Goal: Task Accomplishment & Management: Manage account settings

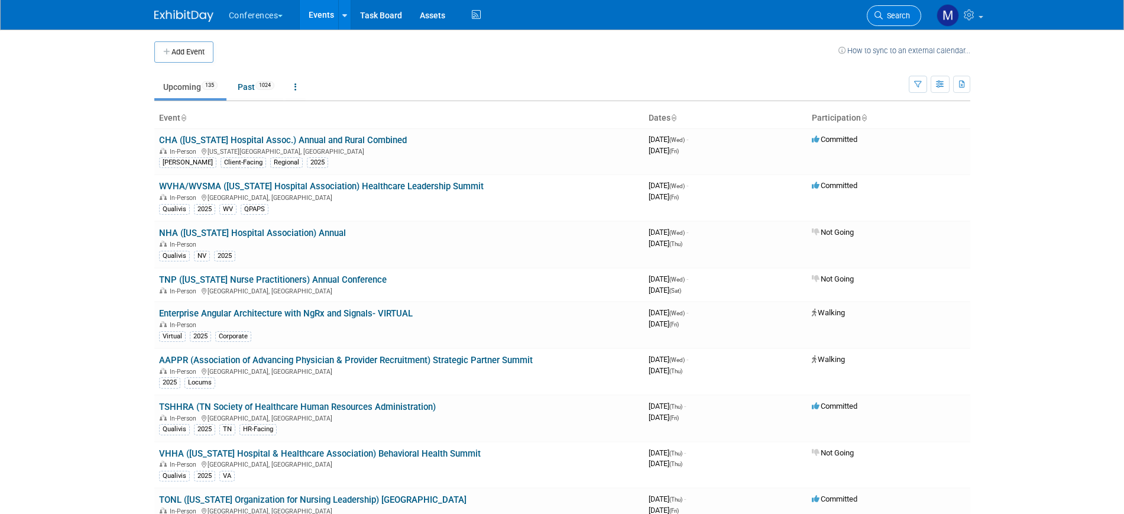
click at [903, 20] on span "Search" at bounding box center [896, 15] width 27 height 9
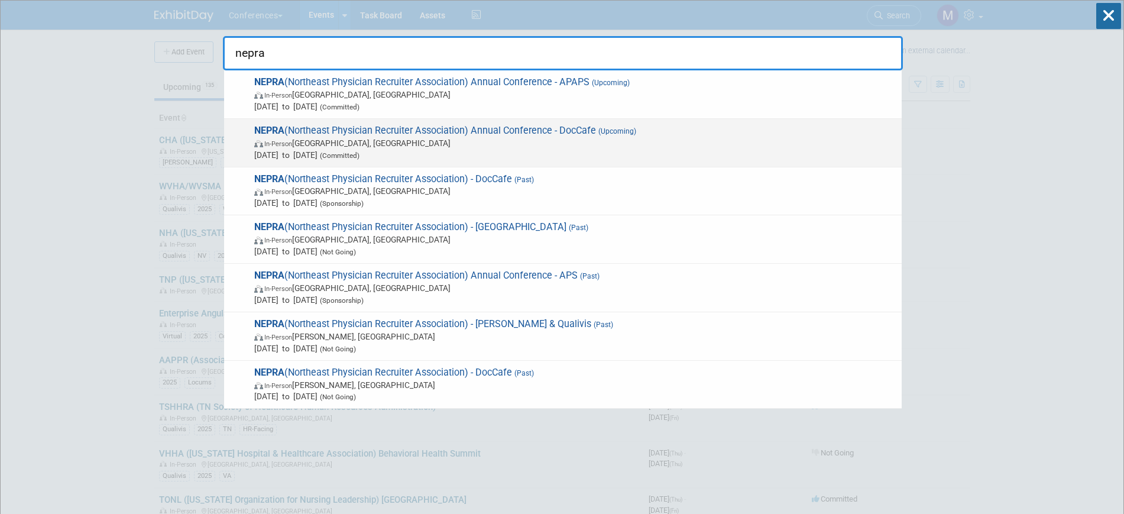
type input "nepra"
click at [648, 138] on span "In-Person Portland, ME" at bounding box center [574, 143] width 641 height 12
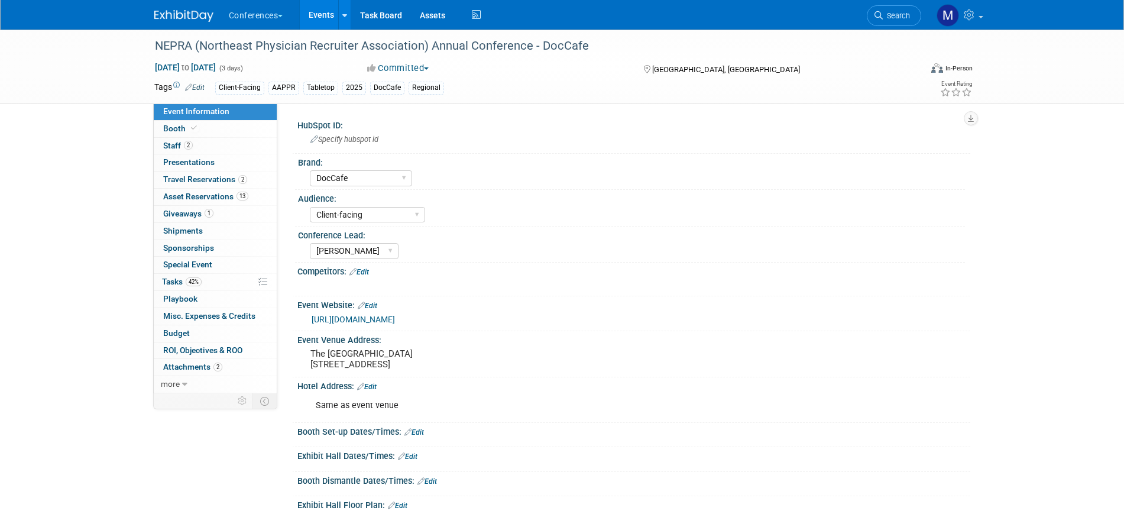
select select "DocCafe"
select select "Client-facing"
select select "[PERSON_NAME]"
click at [198, 282] on span "42%" at bounding box center [194, 281] width 16 height 9
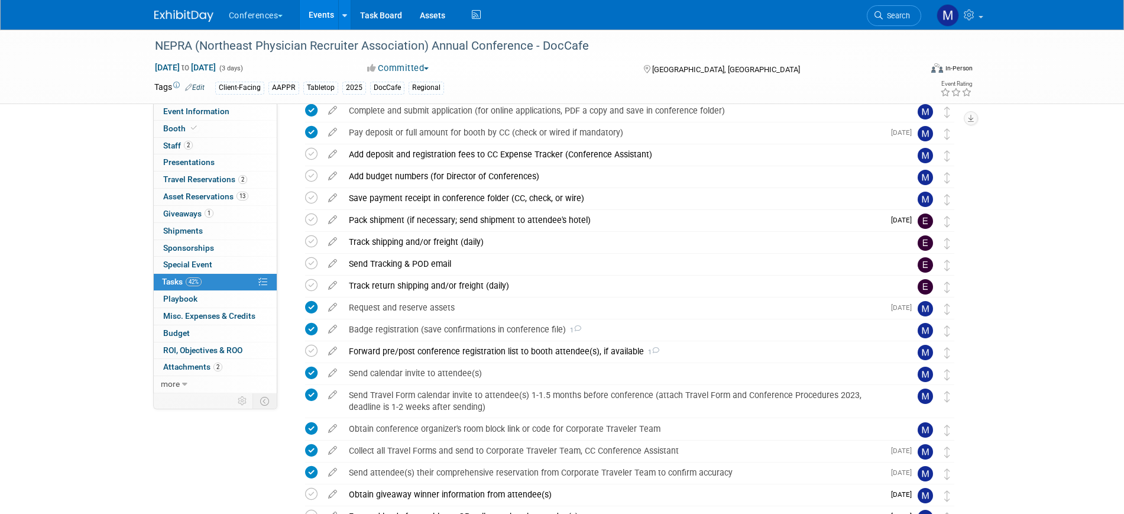
scroll to position [293, 0]
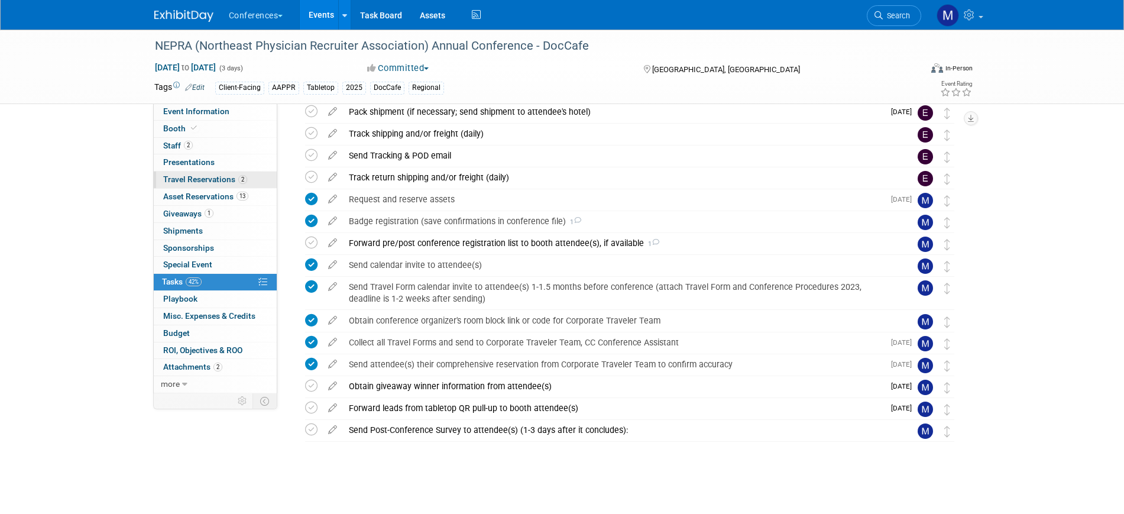
click at [216, 183] on span "Travel Reservations 2" at bounding box center [205, 178] width 84 height 9
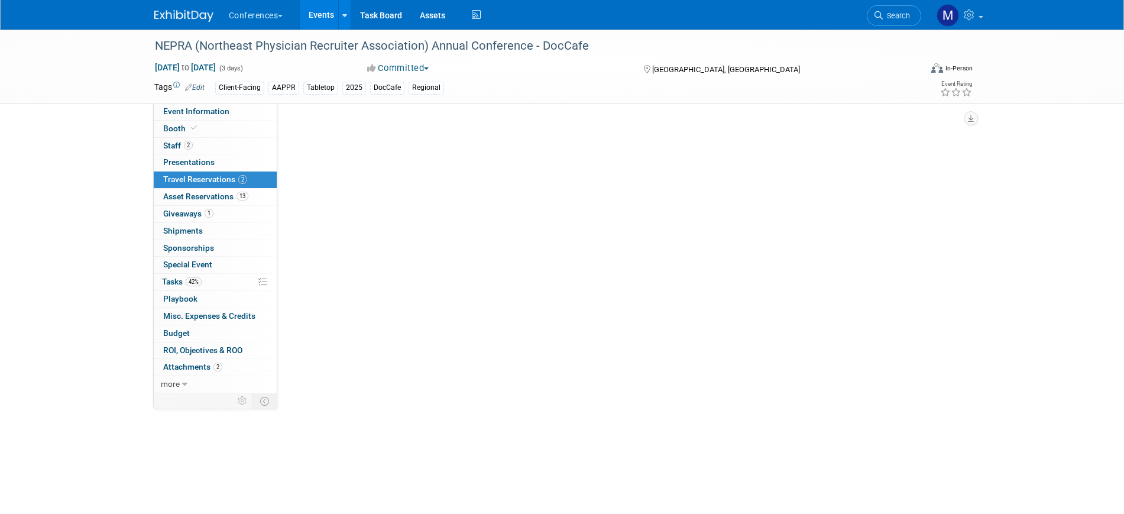
scroll to position [0, 0]
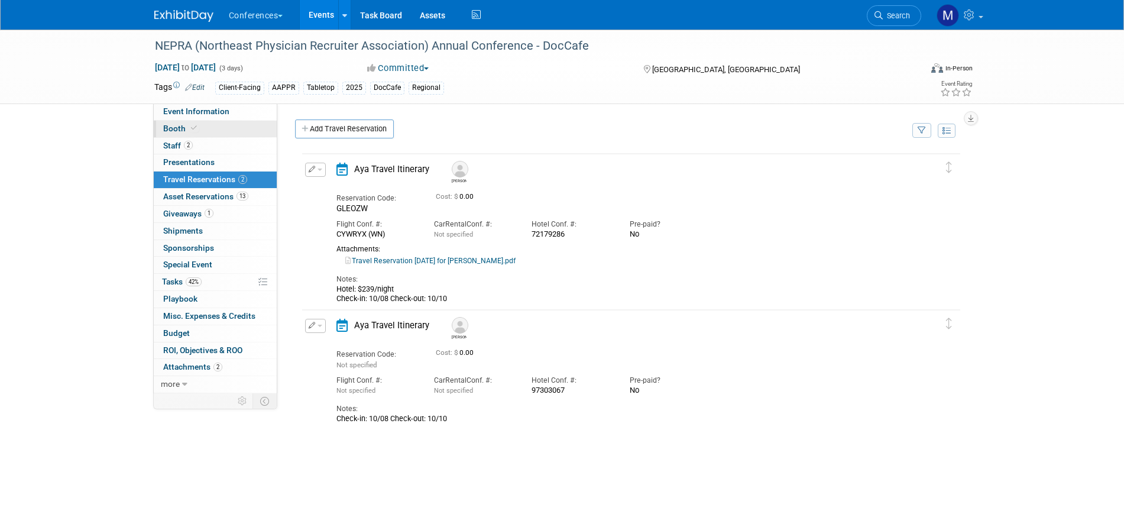
click at [222, 126] on link "Booth" at bounding box center [215, 129] width 123 height 17
select select "6' tabletop"
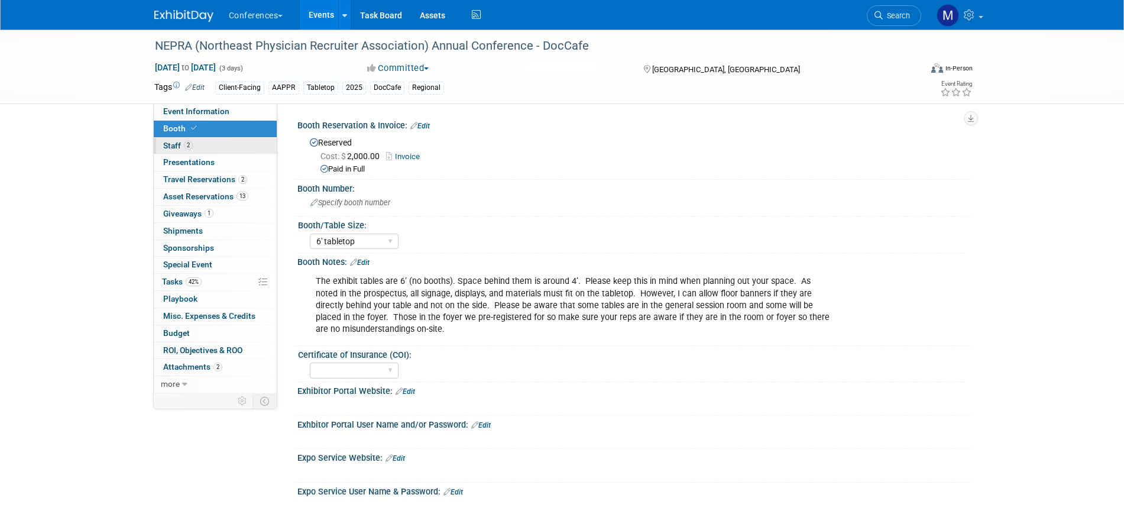
click at [216, 149] on link "2 Staff 2" at bounding box center [215, 146] width 123 height 17
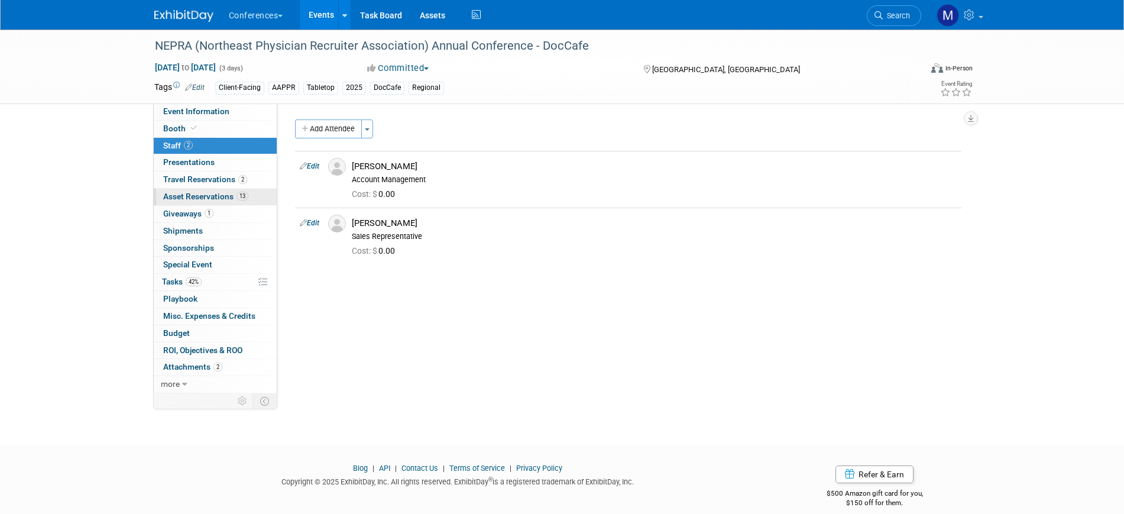
click at [213, 193] on span "Asset Reservations 13" at bounding box center [205, 196] width 85 height 9
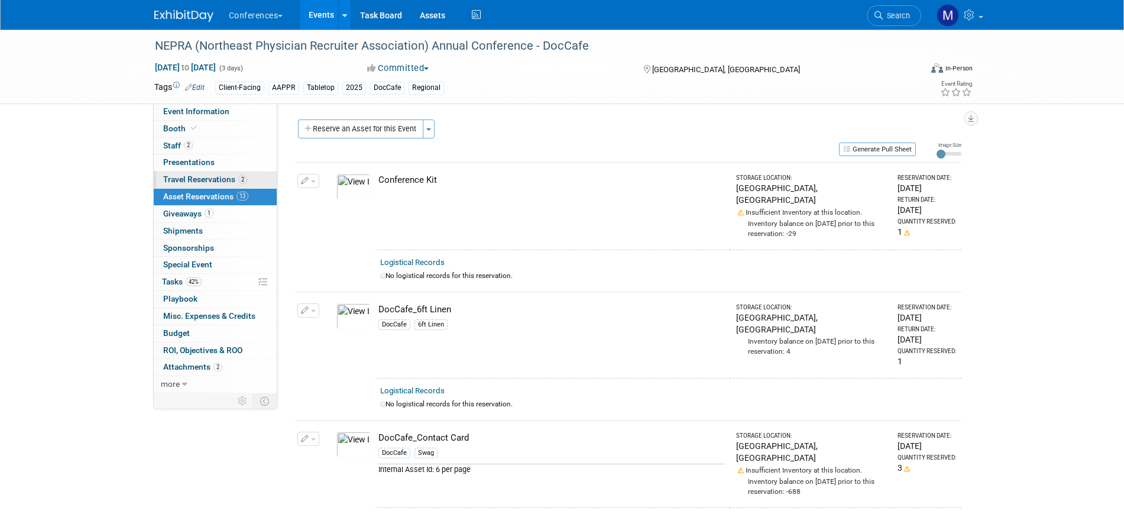
click at [219, 180] on span "Travel Reservations 2" at bounding box center [205, 178] width 84 height 9
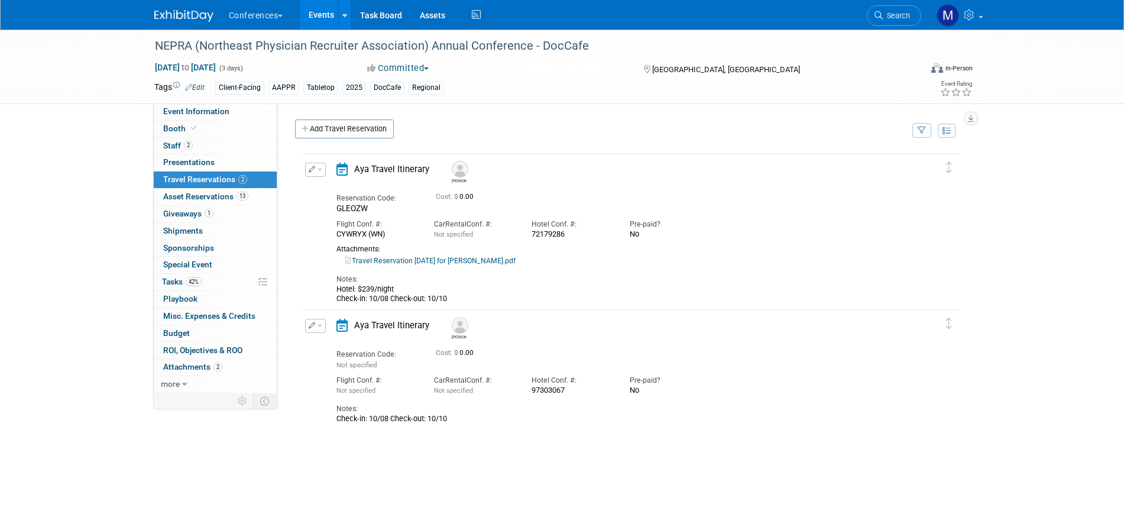
click at [312, 311] on td "Delete Reservation Chris Reservation Code: Not specified" at bounding box center [622, 368] width 640 height 117
click at [322, 320] on button "button" at bounding box center [315, 326] width 21 height 14
click at [366, 348] on button "Edit Reservation" at bounding box center [356, 346] width 100 height 17
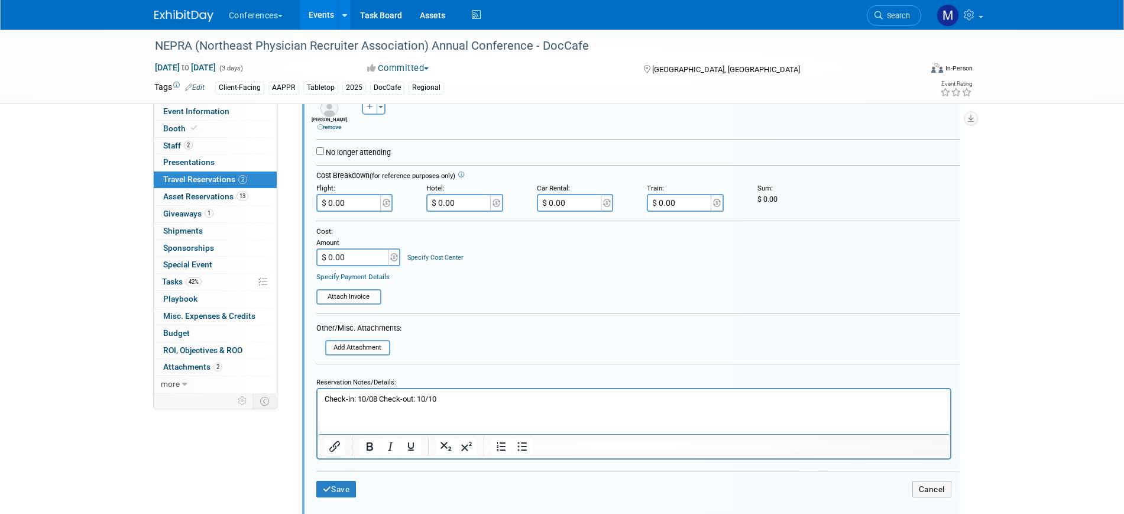
scroll to position [472, 0]
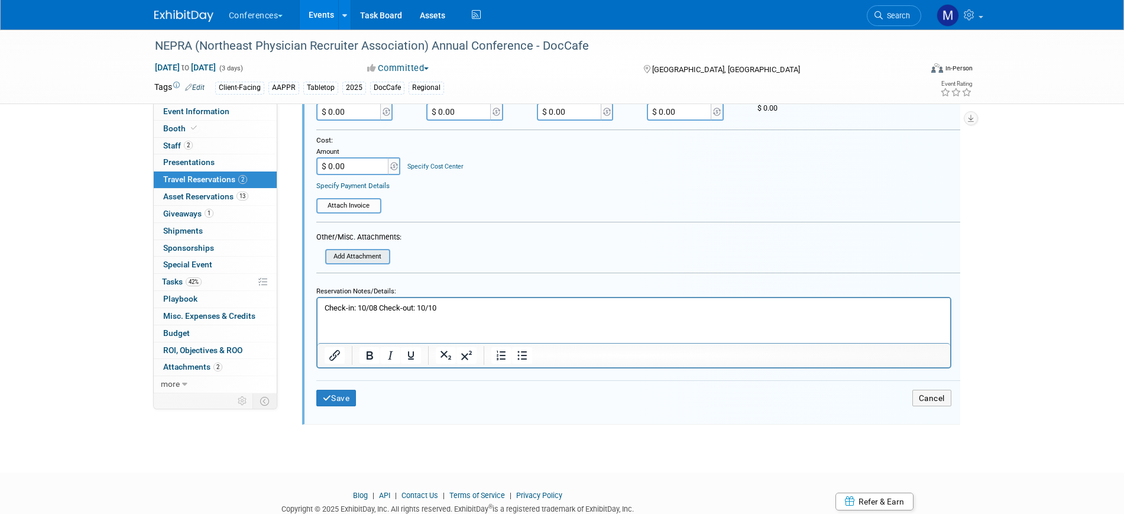
click at [342, 259] on input "file" at bounding box center [328, 256] width 121 height 12
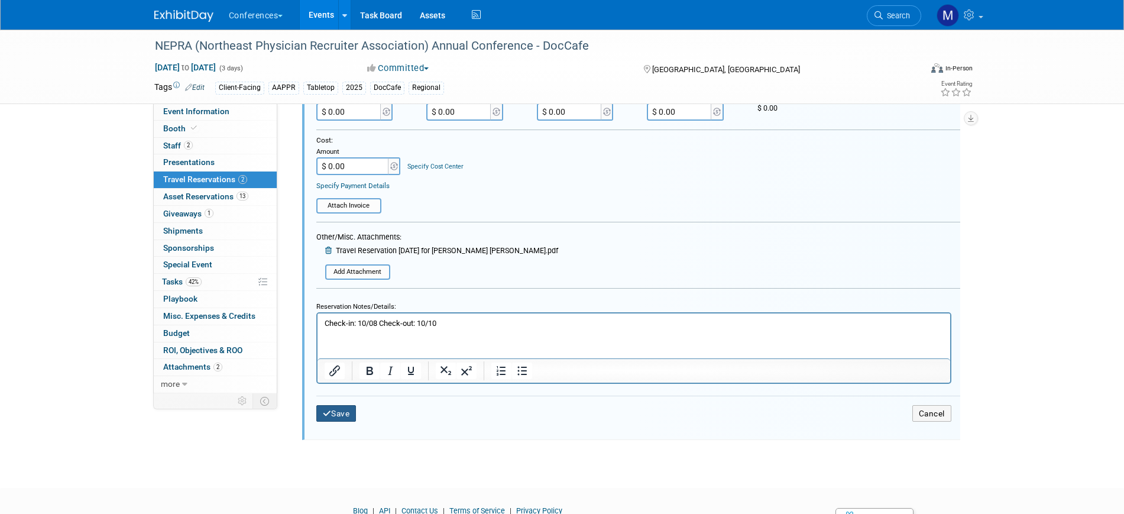
click at [351, 419] on button "Save" at bounding box center [336, 413] width 40 height 17
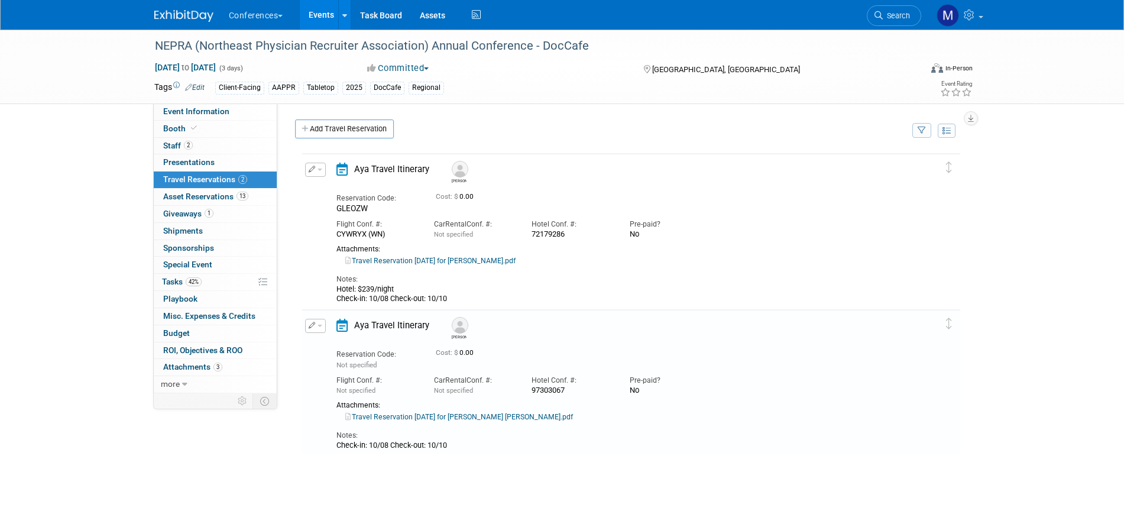
scroll to position [123, 0]
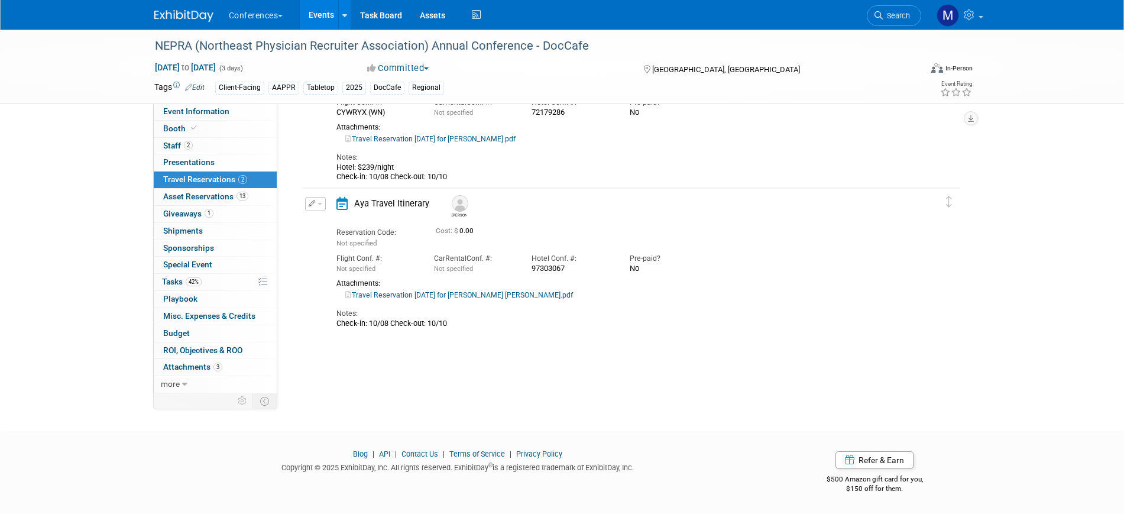
click at [528, 291] on link "Travel Reservation October 08 for CHRISTOPHER LEE WILLIS.pdf" at bounding box center [459, 295] width 228 height 8
click at [319, 206] on button "button" at bounding box center [315, 204] width 21 height 14
click at [379, 216] on button "Edit Reservation" at bounding box center [356, 224] width 100 height 17
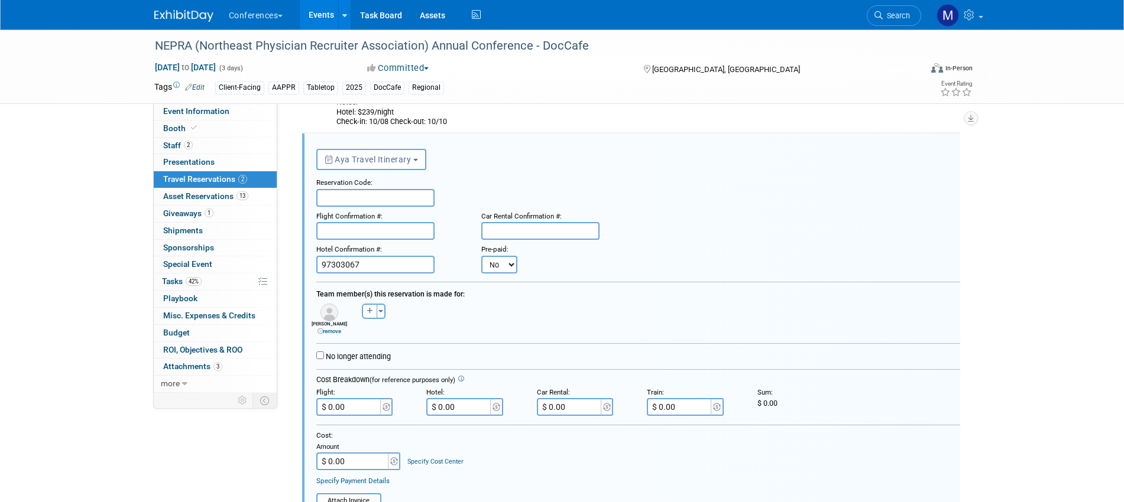
scroll to position [0, 0]
click at [342, 194] on input "text" at bounding box center [375, 198] width 118 height 18
paste input "LTUSXJ"
type input "LTUSXJ"
click at [361, 236] on input "text" at bounding box center [375, 231] width 118 height 18
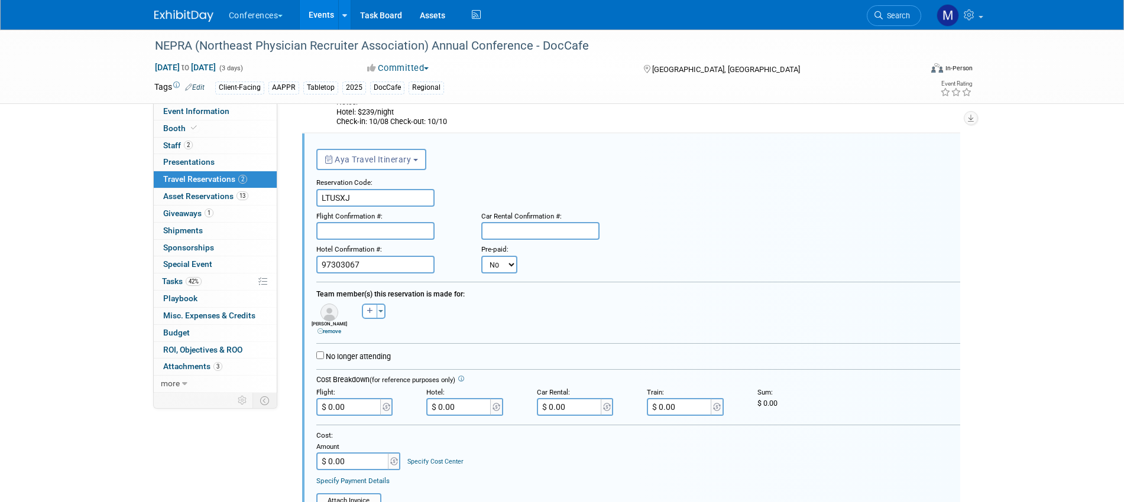
paste input "SLSIMM"
type input "SLSIMM"
click at [326, 197] on input "LTUSXJ" at bounding box center [375, 198] width 118 height 18
type input "LTUSXJ"
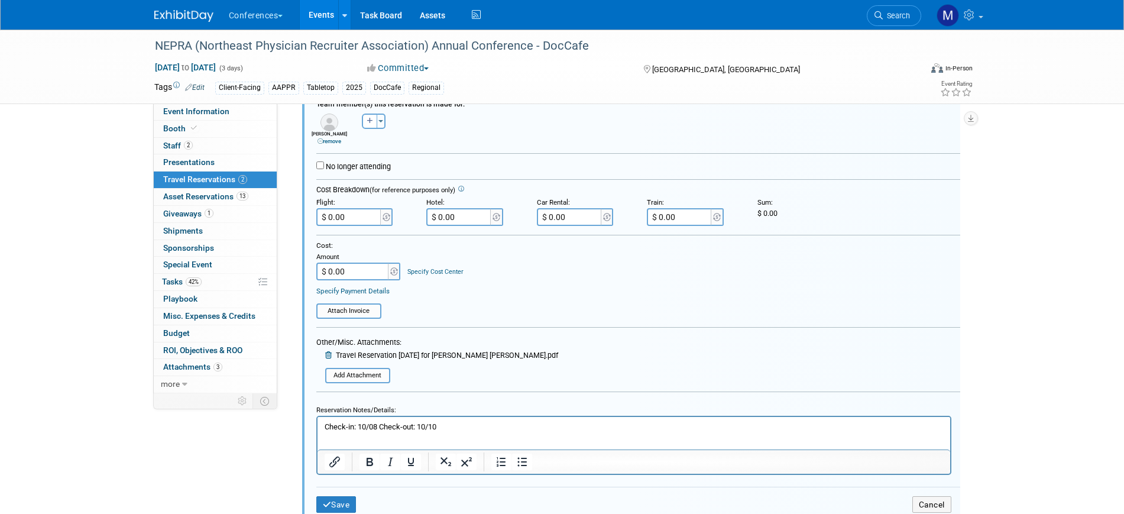
scroll to position [472, 0]
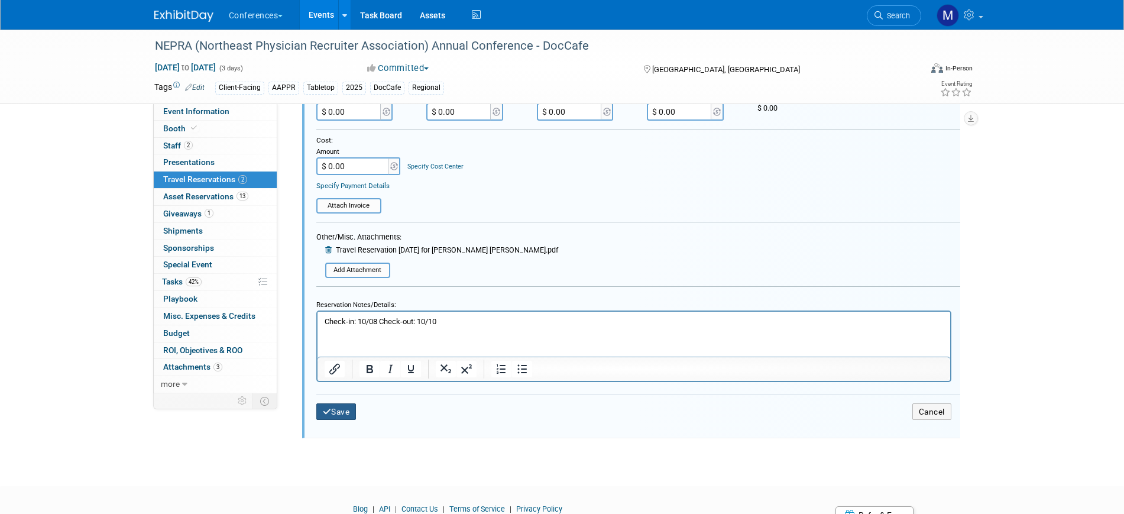
click at [349, 411] on button "Save" at bounding box center [336, 411] width 40 height 17
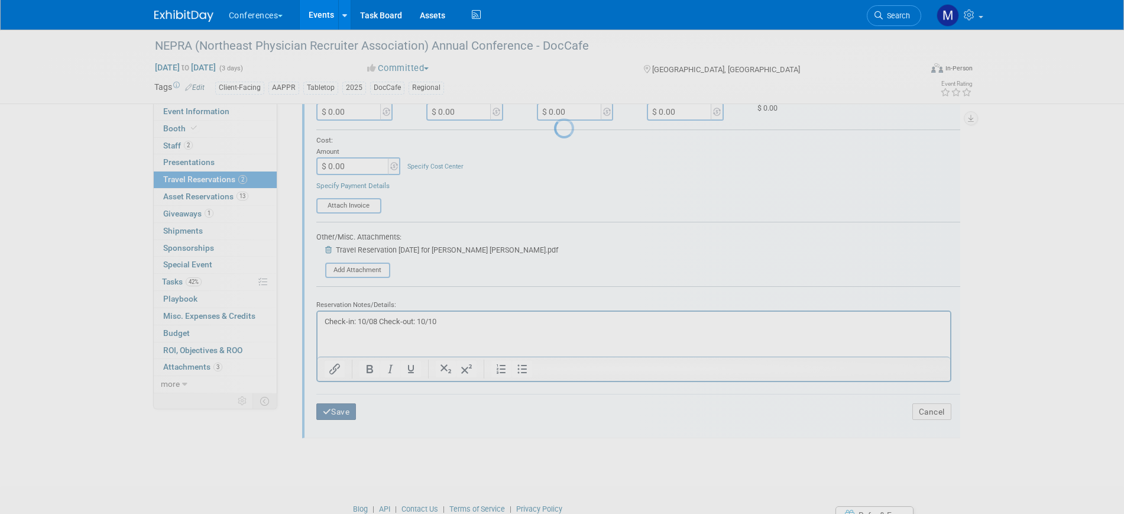
scroll to position [123, 0]
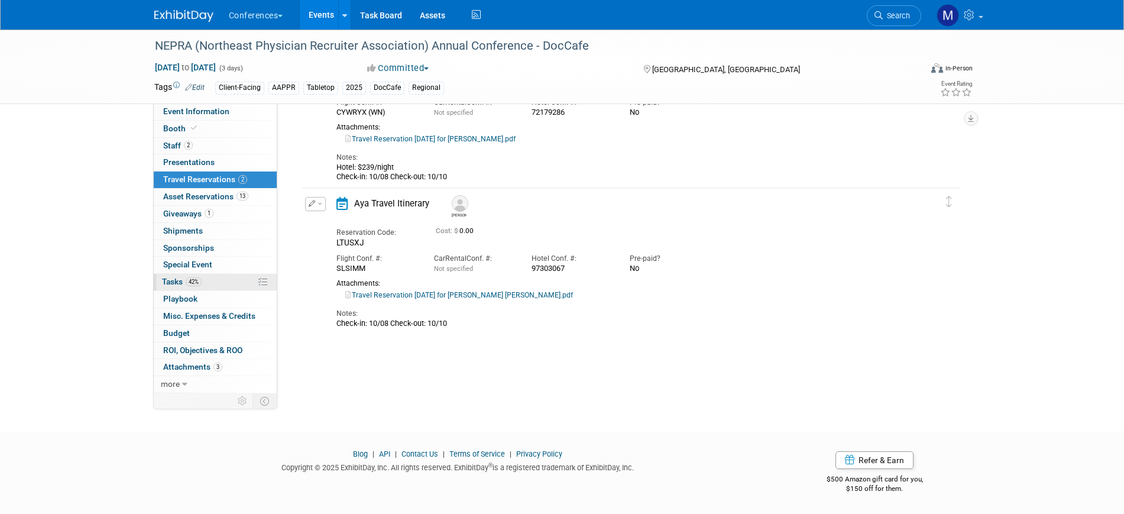
click at [202, 280] on span "42%" at bounding box center [194, 281] width 16 height 9
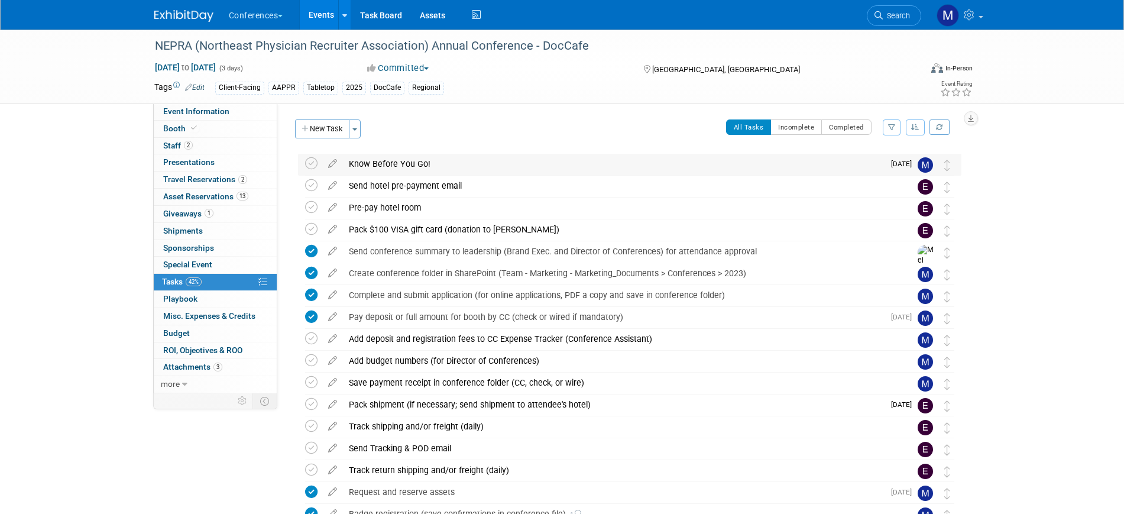
scroll to position [293, 0]
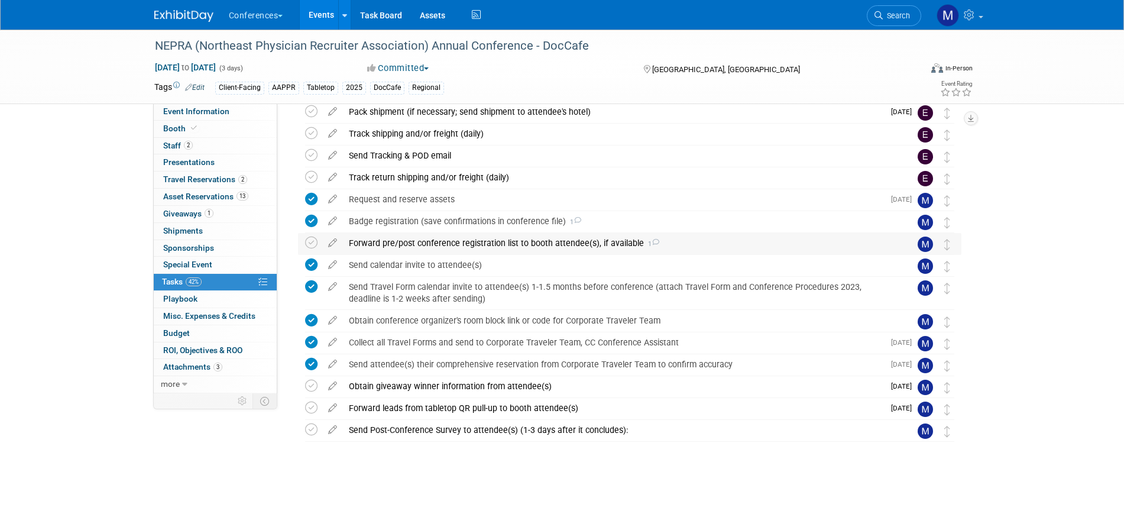
click at [534, 245] on div "Forward pre/post conference registration list to booth attendee(s), if availabl…" at bounding box center [618, 243] width 551 height 20
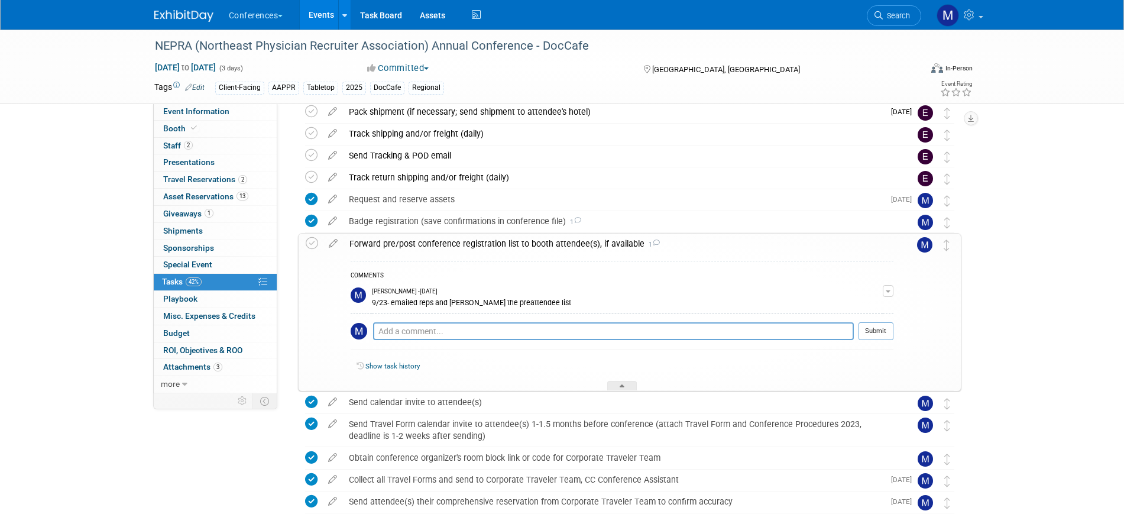
click at [534, 245] on div "Forward pre/post conference registration list to booth attendee(s), if availabl…" at bounding box center [618, 243] width 550 height 20
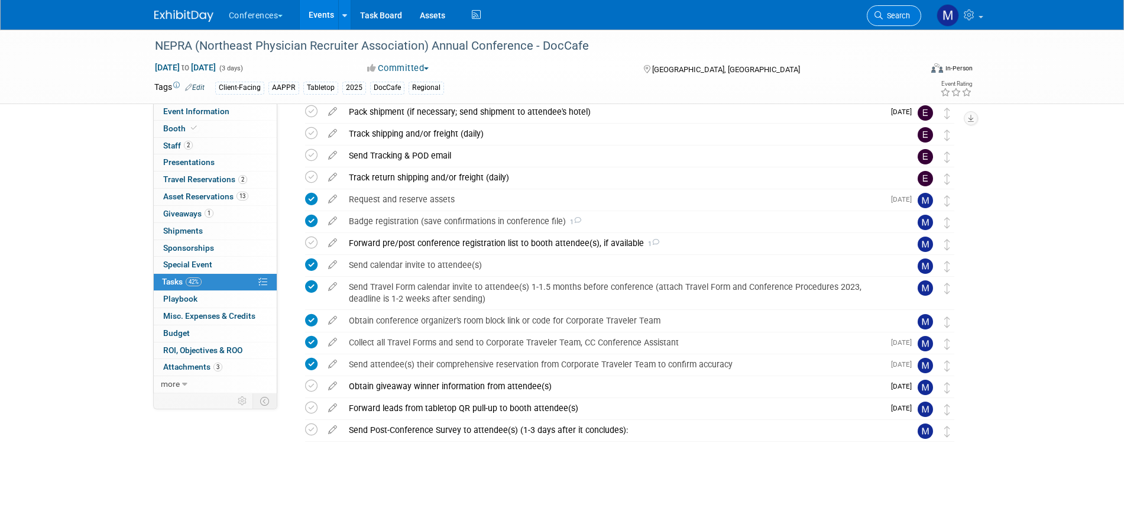
click at [902, 15] on span "Search" at bounding box center [896, 15] width 27 height 9
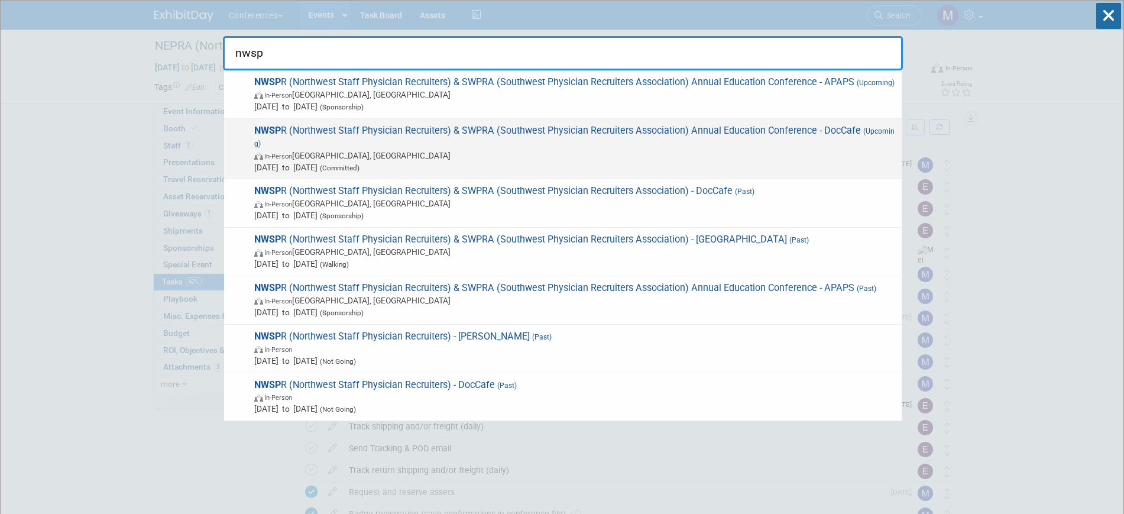
type input "nwsp"
click at [420, 150] on span "In-Person Sacramento, CA" at bounding box center [574, 156] width 641 height 12
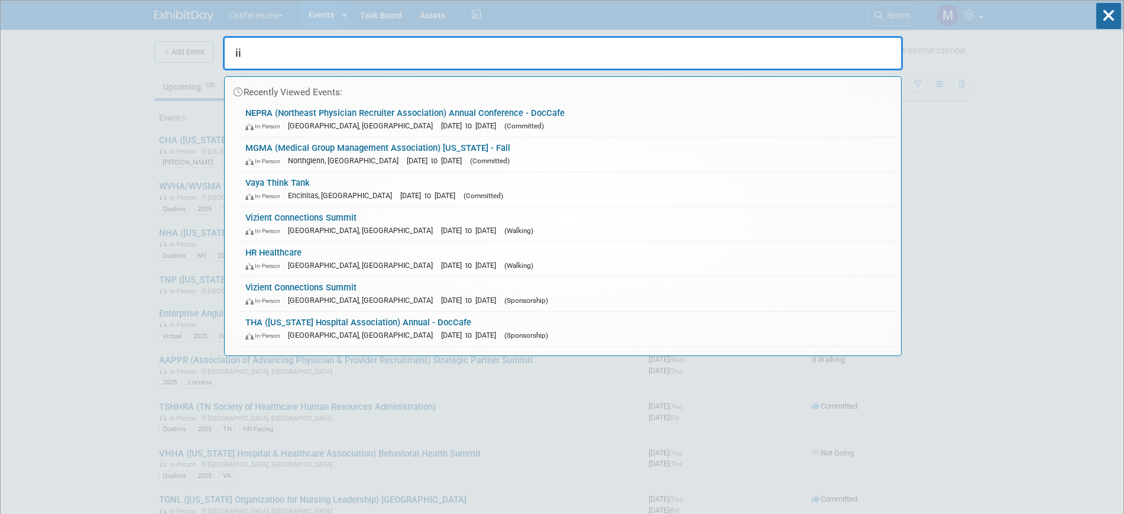
type input "i"
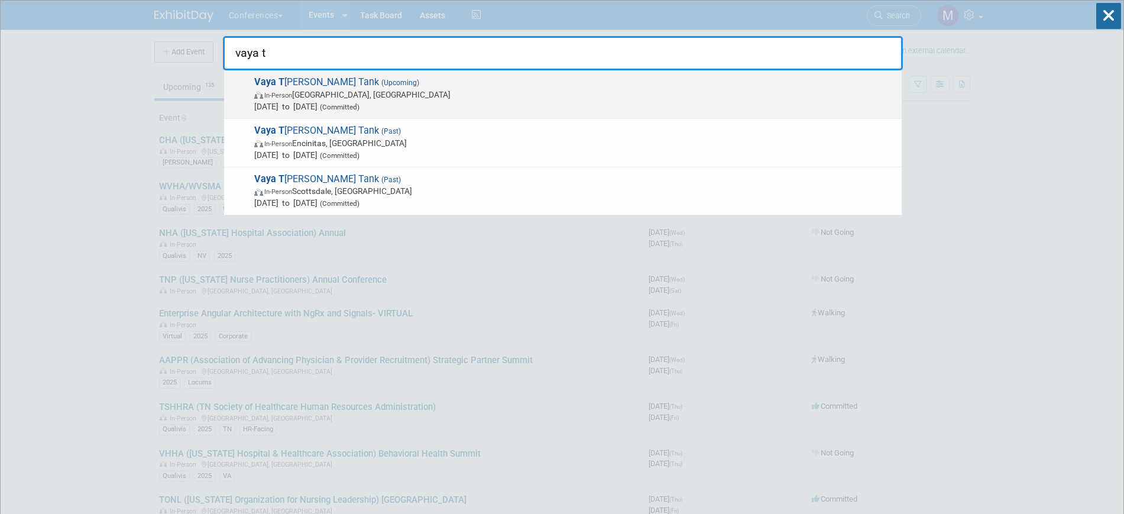
type input "vaya t"
click at [445, 98] on span "In-Person Boulder, CO" at bounding box center [574, 95] width 641 height 12
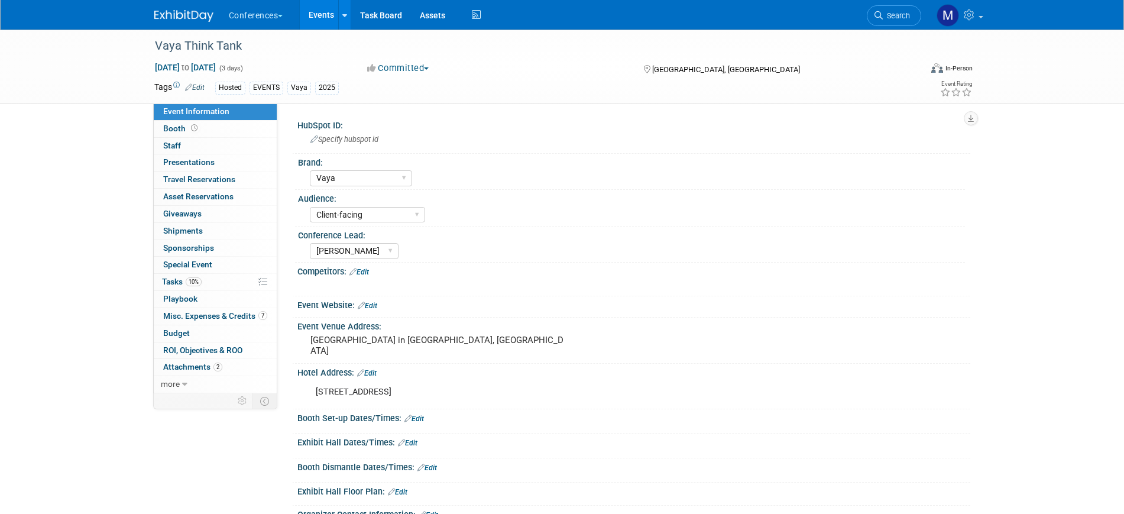
select select "Vaya"
select select "Client-facing"
select select "[PERSON_NAME]"
click at [898, 16] on span "Search" at bounding box center [896, 15] width 27 height 9
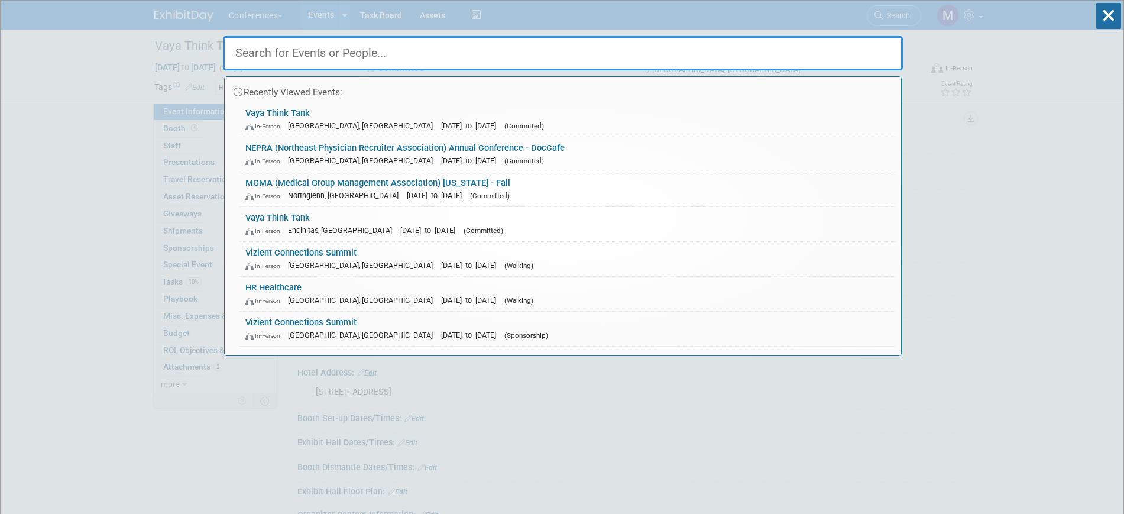
click at [418, 67] on input "text" at bounding box center [563, 53] width 680 height 34
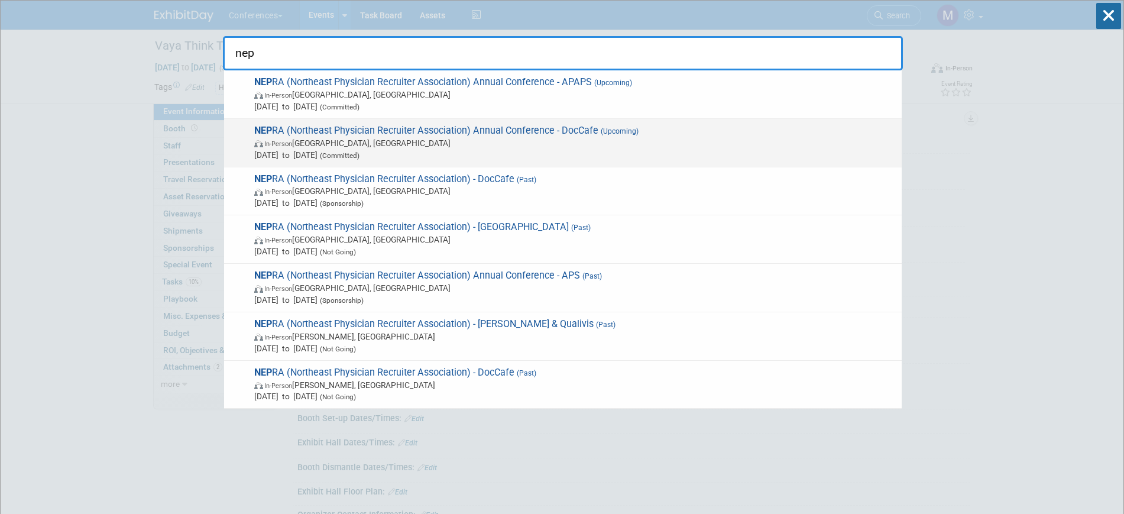
type input "nep"
click at [461, 149] on span "Oct 8, 2025 to Oct 10, 2025 (Committed)" at bounding box center [574, 155] width 641 height 12
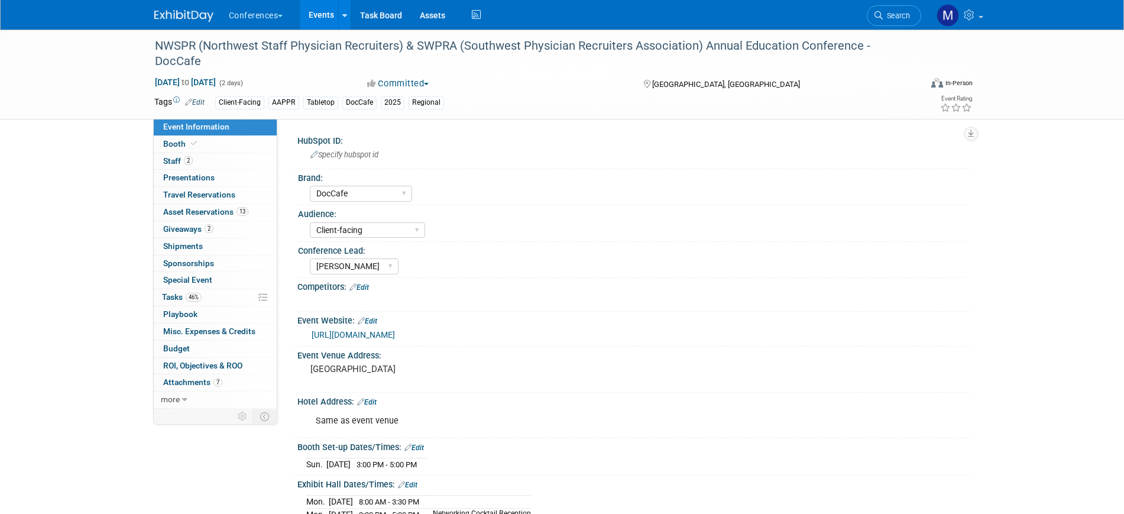
select select "DocCafe"
select select "Client-facing"
select select "[PERSON_NAME]"
click at [202, 296] on link "46% Tasks 46%" at bounding box center [215, 297] width 123 height 17
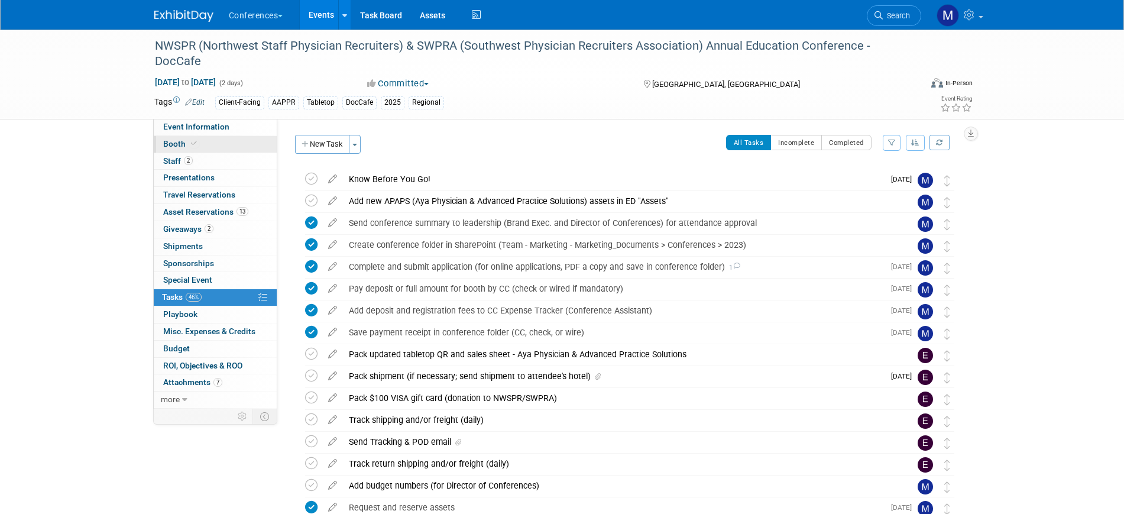
click at [201, 143] on link "Booth" at bounding box center [215, 144] width 123 height 17
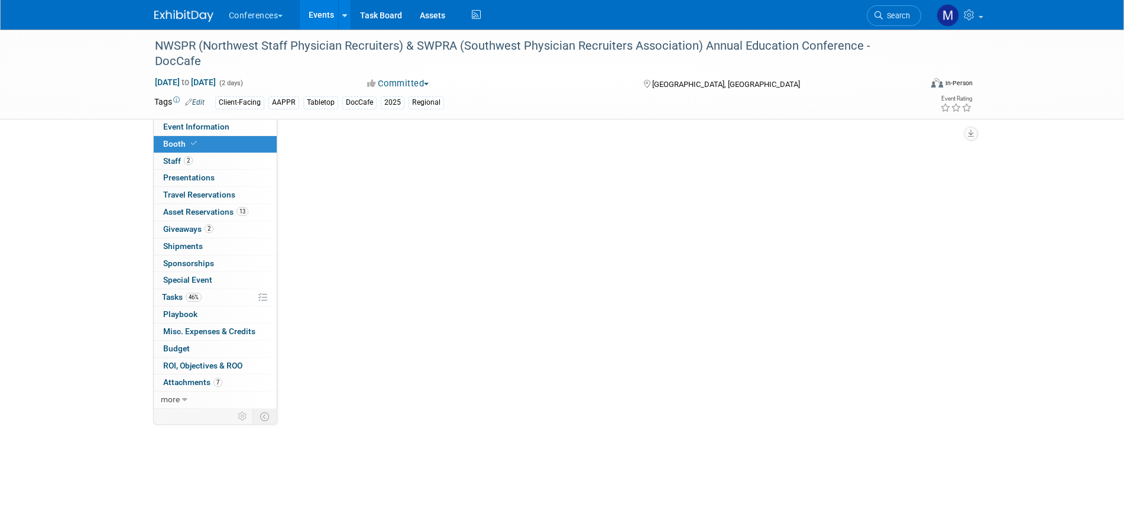
select select "6' tabletop"
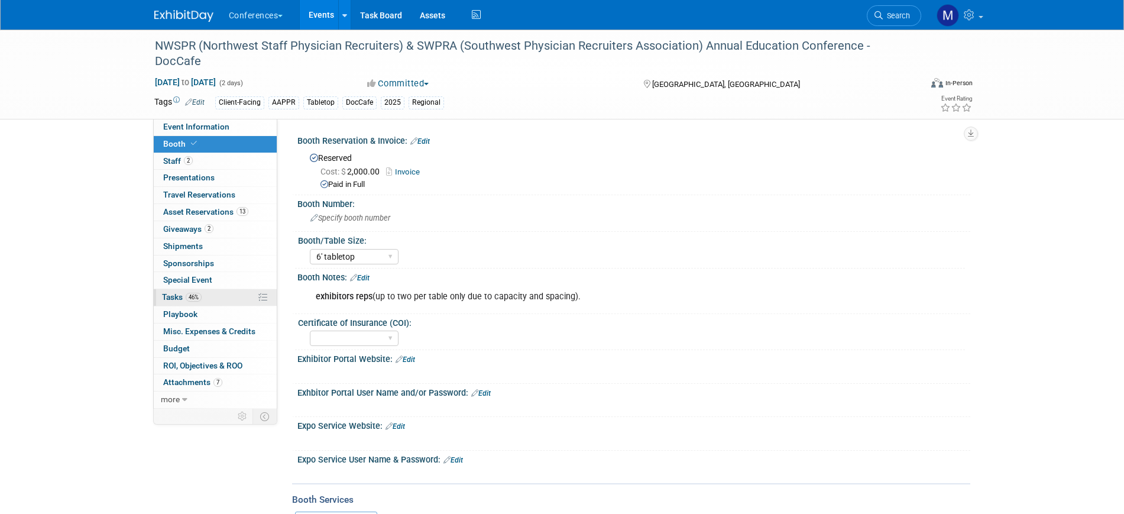
click at [197, 301] on span "46%" at bounding box center [194, 297] width 16 height 9
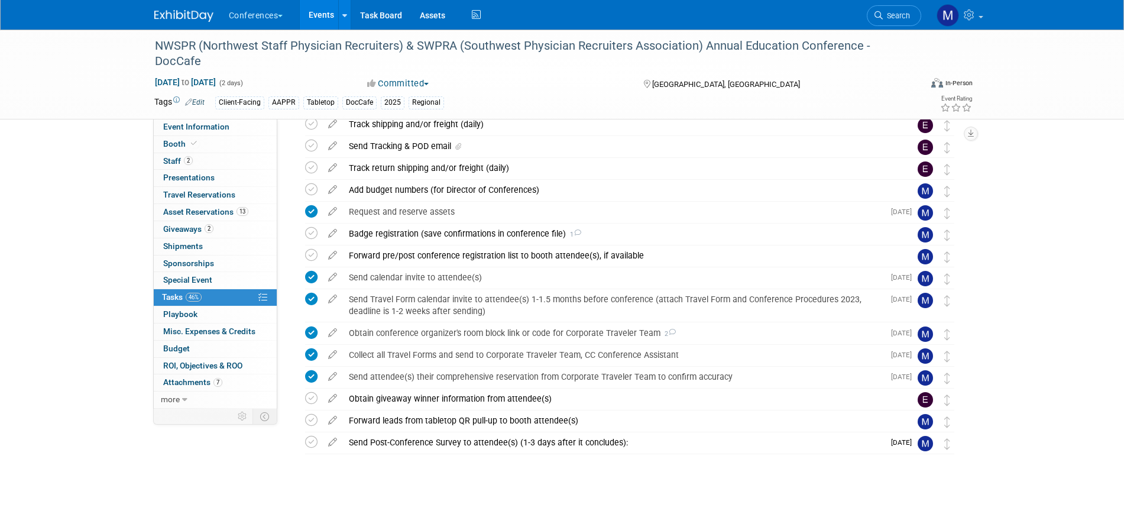
scroll to position [222, 0]
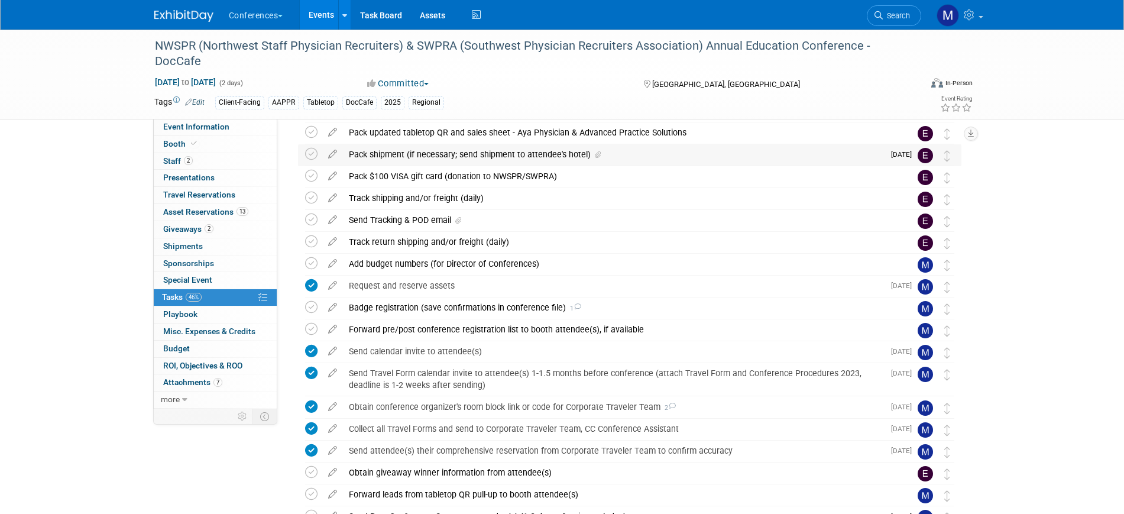
click at [435, 153] on div "Pack shipment (if necessary; send shipment to attendee's hotel)" at bounding box center [613, 154] width 541 height 20
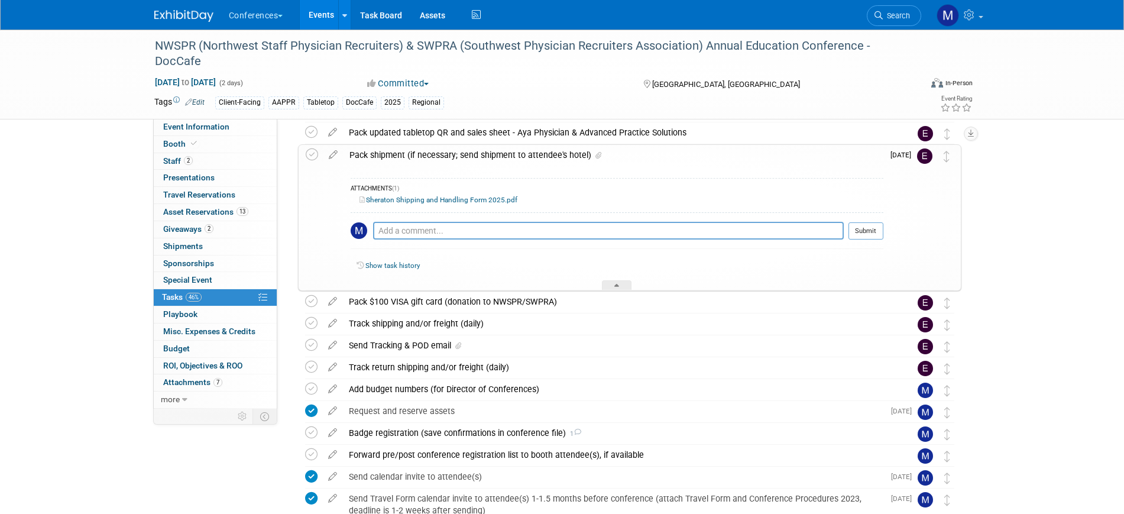
click at [441, 151] on div "Pack shipment (if necessary; send shipment to attendee's hotel)" at bounding box center [613, 155] width 540 height 20
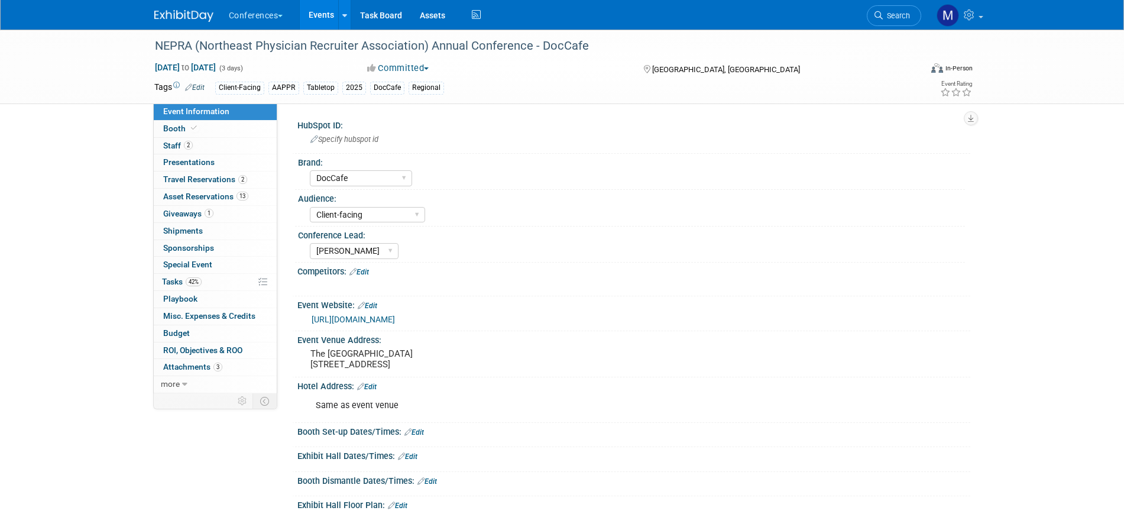
click at [202, 287] on link "42% Tasks 42%" at bounding box center [215, 282] width 123 height 17
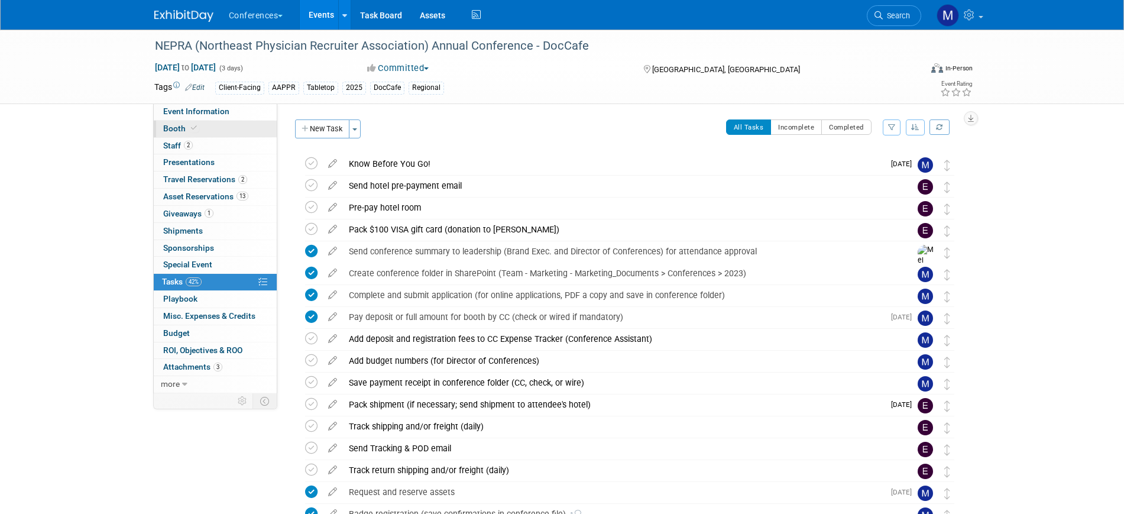
click at [205, 125] on link "Booth" at bounding box center [215, 129] width 123 height 17
select select "6' tabletop"
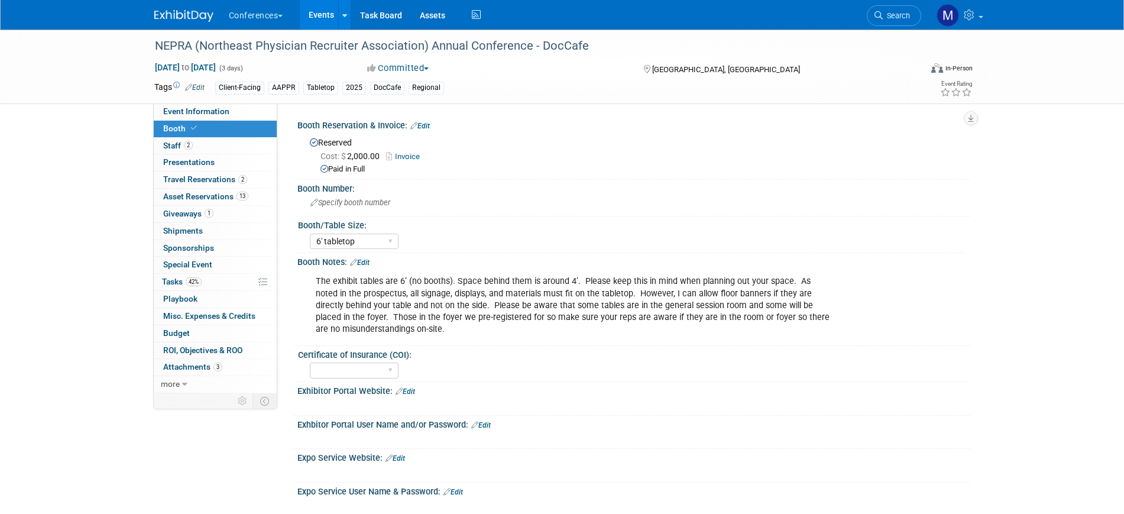
click at [410, 152] on link "Invoice" at bounding box center [406, 156] width 40 height 9
click at [203, 277] on link "42% Tasks 42%" at bounding box center [215, 282] width 123 height 17
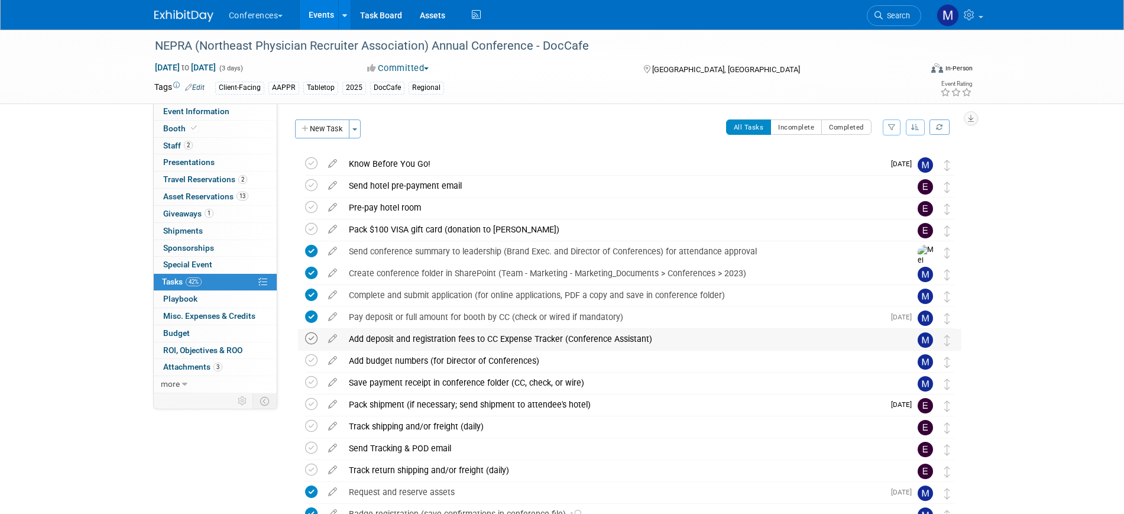
drag, startPoint x: 305, startPoint y: 336, endPoint x: 317, endPoint y: 336, distance: 11.8
click at [306, 336] on icon at bounding box center [311, 338] width 12 height 12
click at [314, 382] on icon at bounding box center [311, 382] width 12 height 12
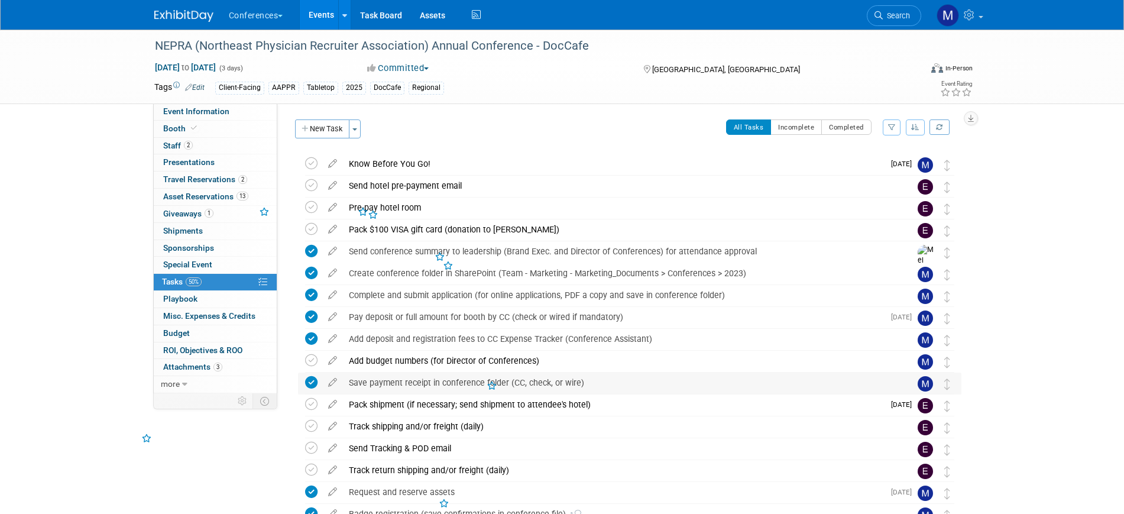
click at [414, 382] on div "Save payment receipt in conference folder (CC, check, or wire)" at bounding box center [618, 382] width 551 height 20
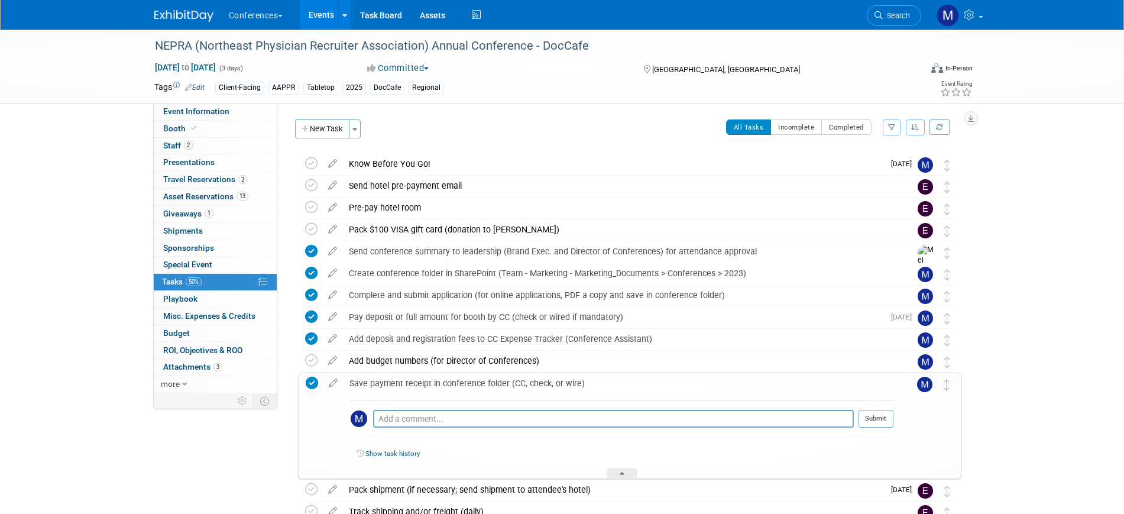
click at [414, 382] on div "Save payment receipt in conference folder (CC, check, or wire)" at bounding box center [618, 383] width 550 height 20
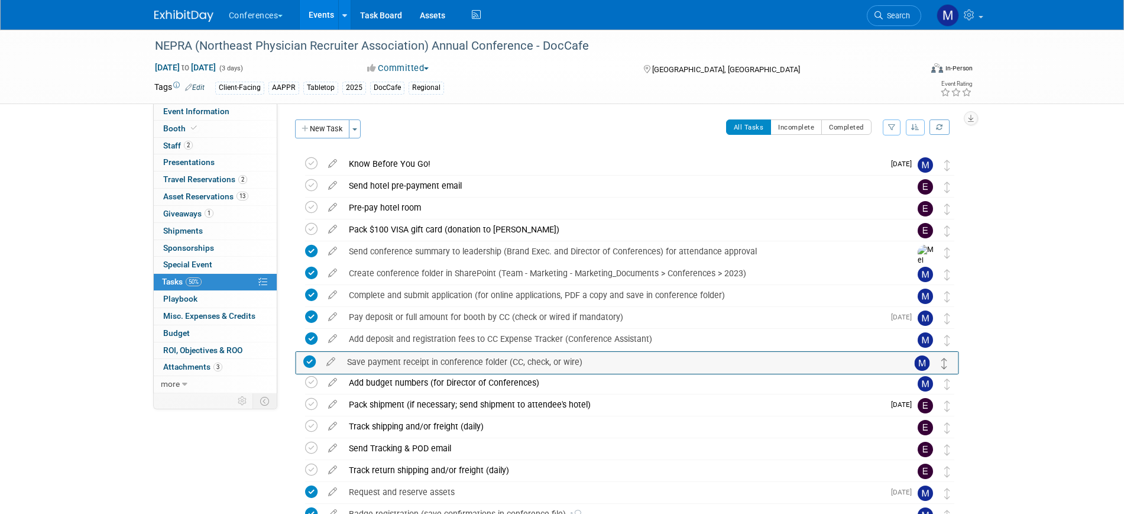
drag, startPoint x: 945, startPoint y: 384, endPoint x: 942, endPoint y: 358, distance: 26.2
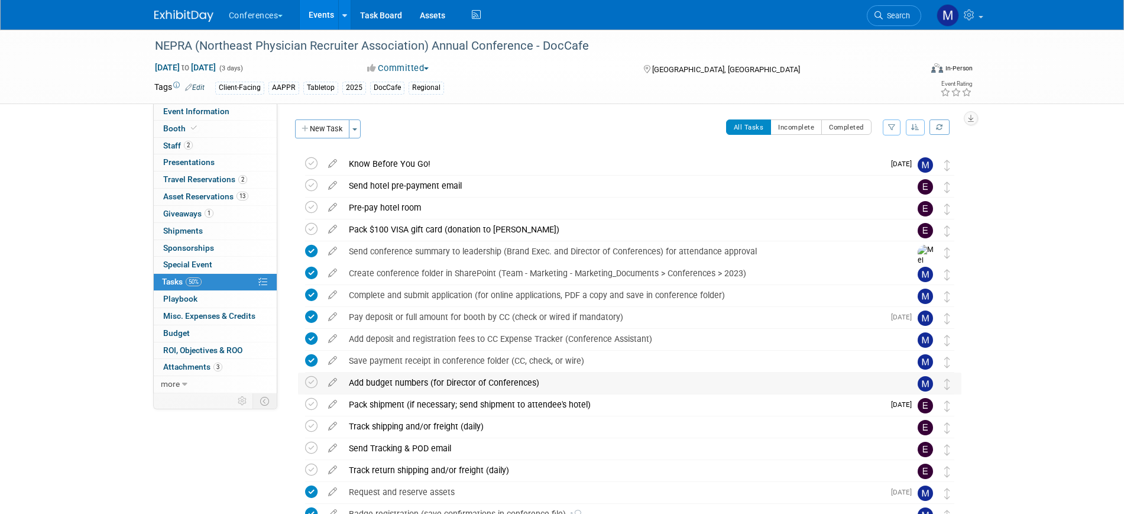
scroll to position [74, 0]
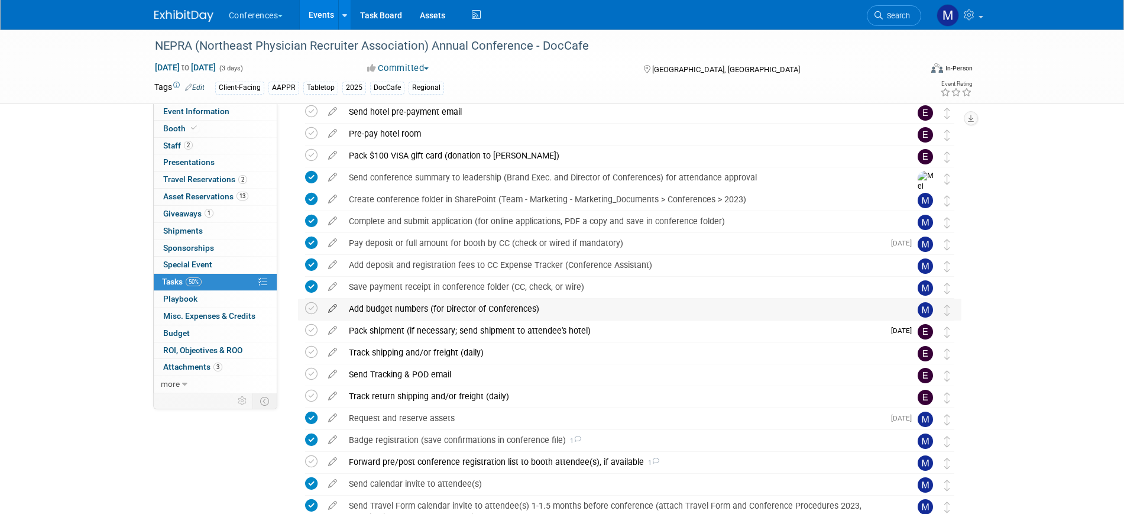
click at [333, 306] on icon at bounding box center [332, 306] width 21 height 15
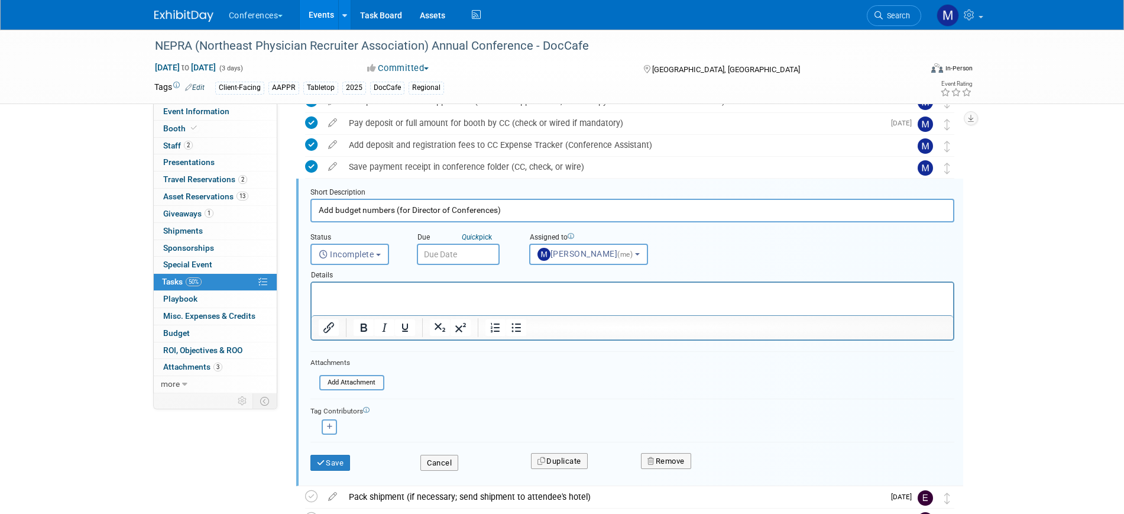
scroll to position [199, 0]
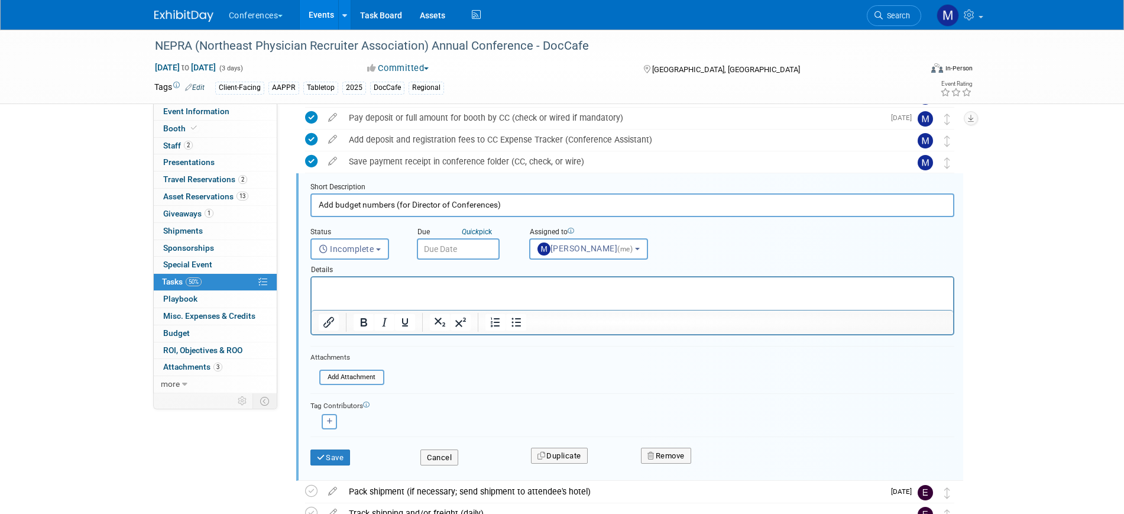
click at [459, 252] on input "text" at bounding box center [458, 248] width 83 height 21
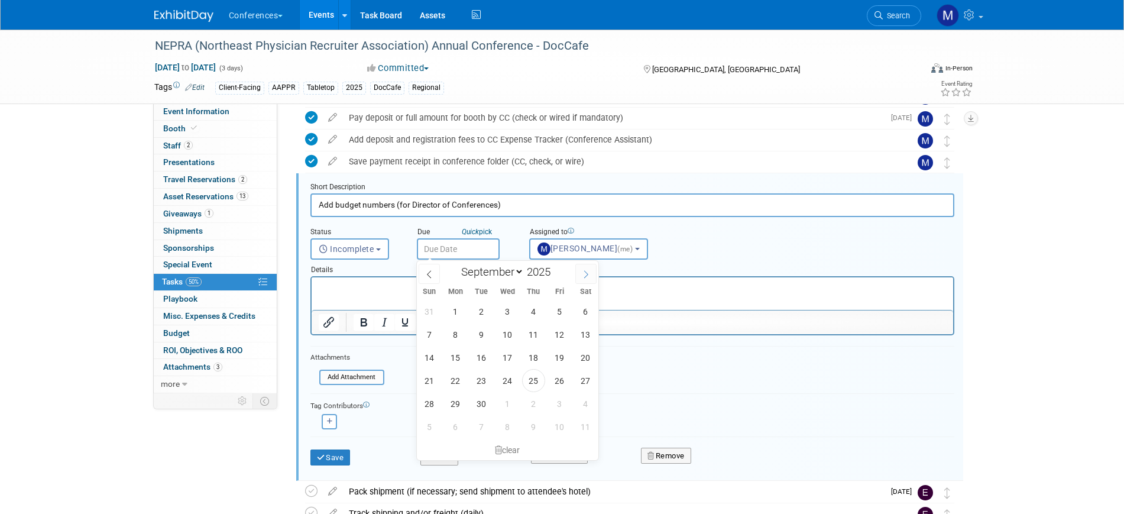
click at [585, 272] on icon at bounding box center [586, 274] width 8 height 8
select select "9"
click at [563, 362] on span "17" at bounding box center [559, 357] width 23 height 23
type input "Oct 17, 2025"
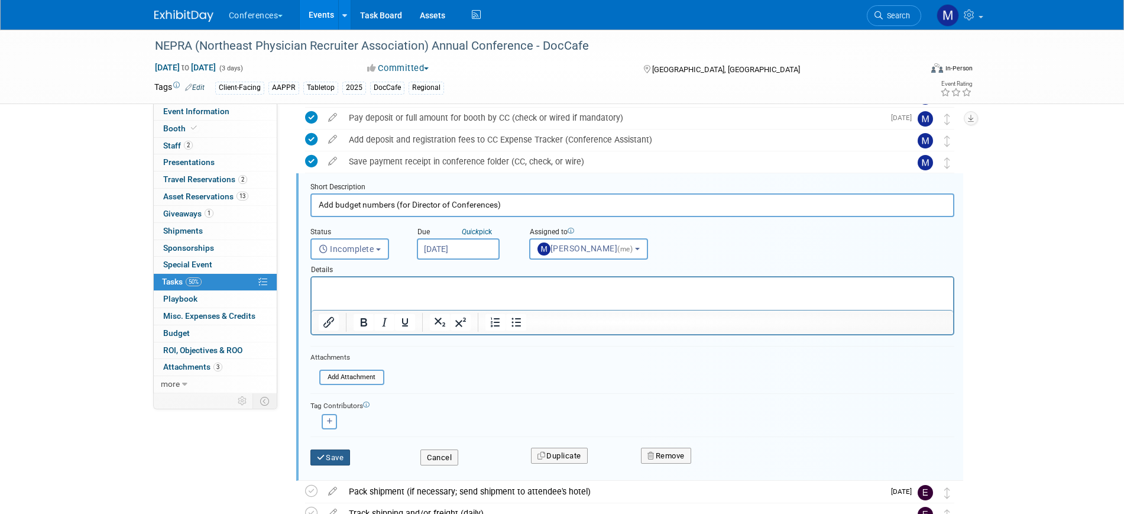
click at [334, 455] on button "Save" at bounding box center [330, 457] width 40 height 17
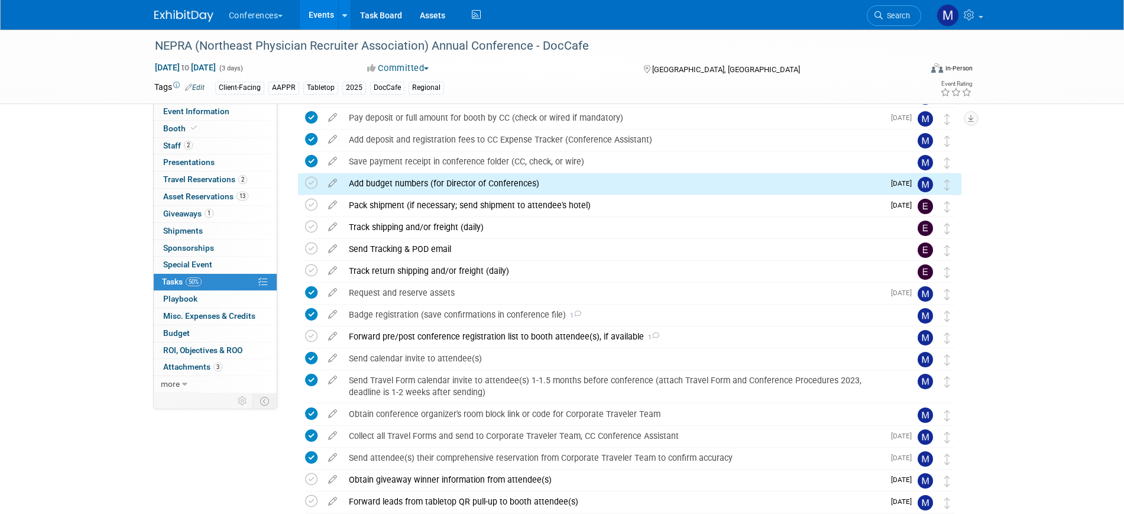
click at [220, 111] on span "Event Information" at bounding box center [196, 110] width 66 height 9
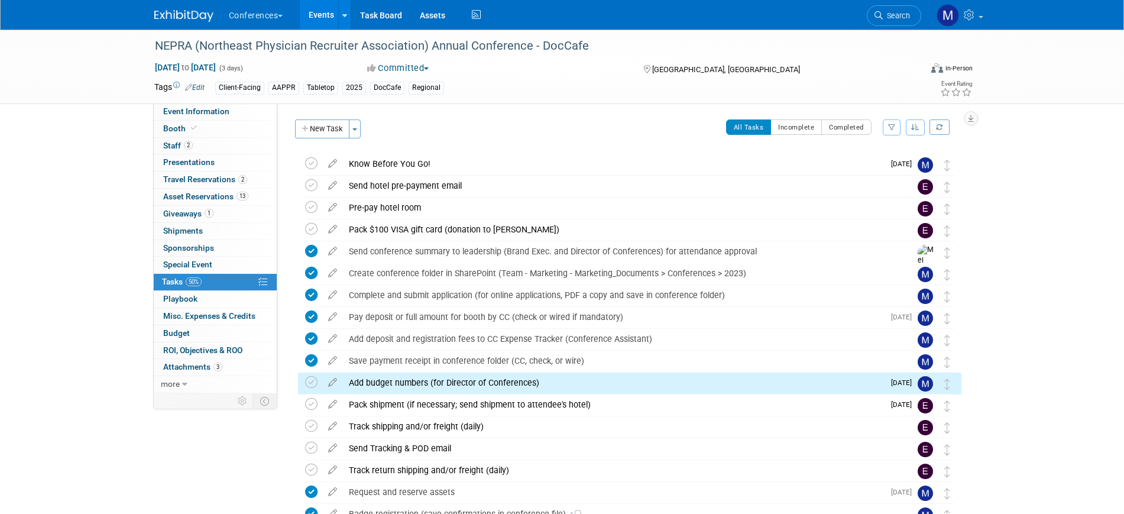
select select "DocCafe"
select select "Client-facing"
select select "[PERSON_NAME]"
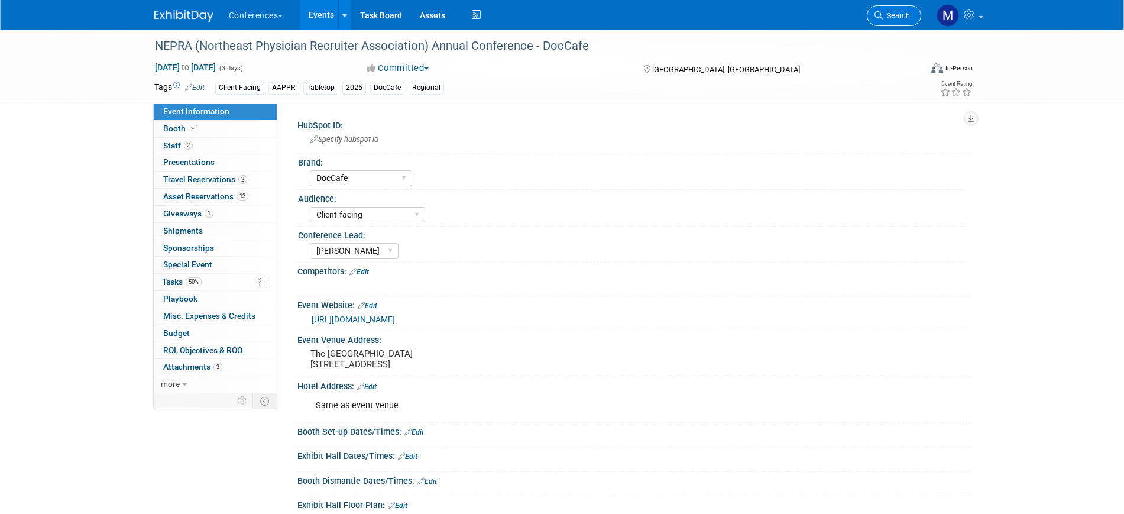
click at [903, 20] on link "Search" at bounding box center [894, 15] width 54 height 21
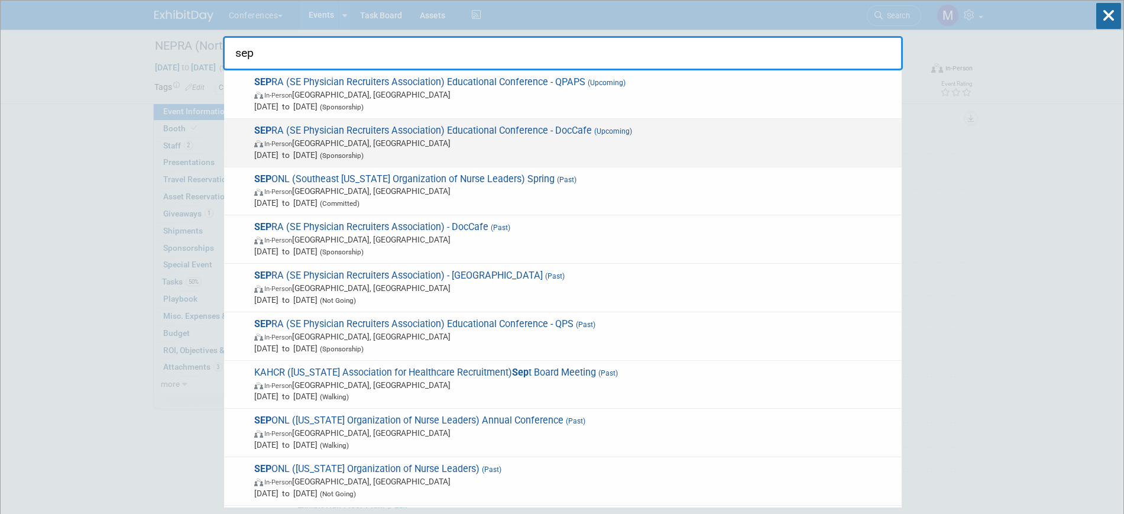
type input "sep"
click at [463, 140] on span "In-Person FL, United States" at bounding box center [574, 143] width 641 height 12
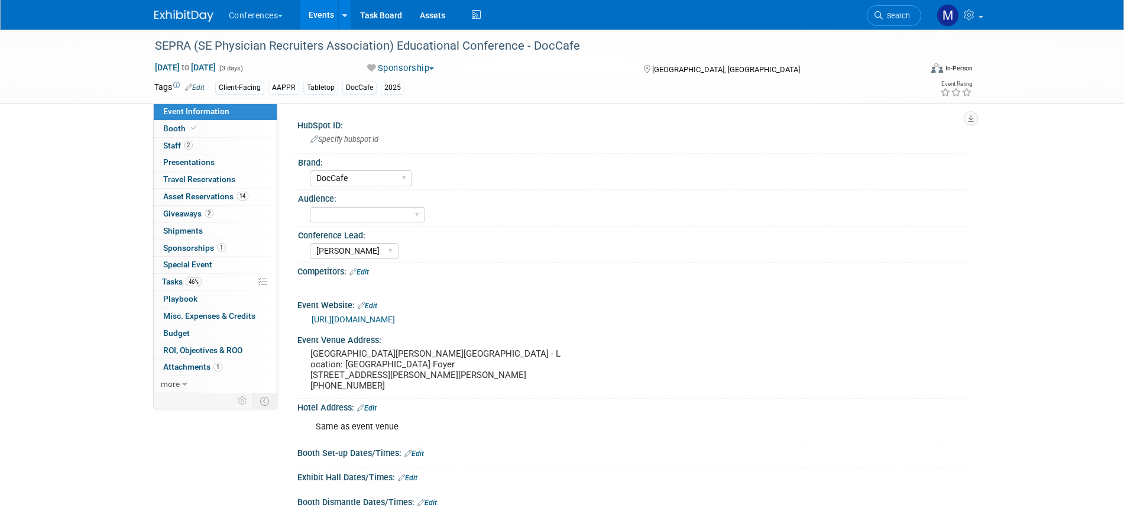
select select "DocCafe"
select select "[PERSON_NAME]"
click at [167, 283] on span "Tasks 46%" at bounding box center [182, 281] width 40 height 9
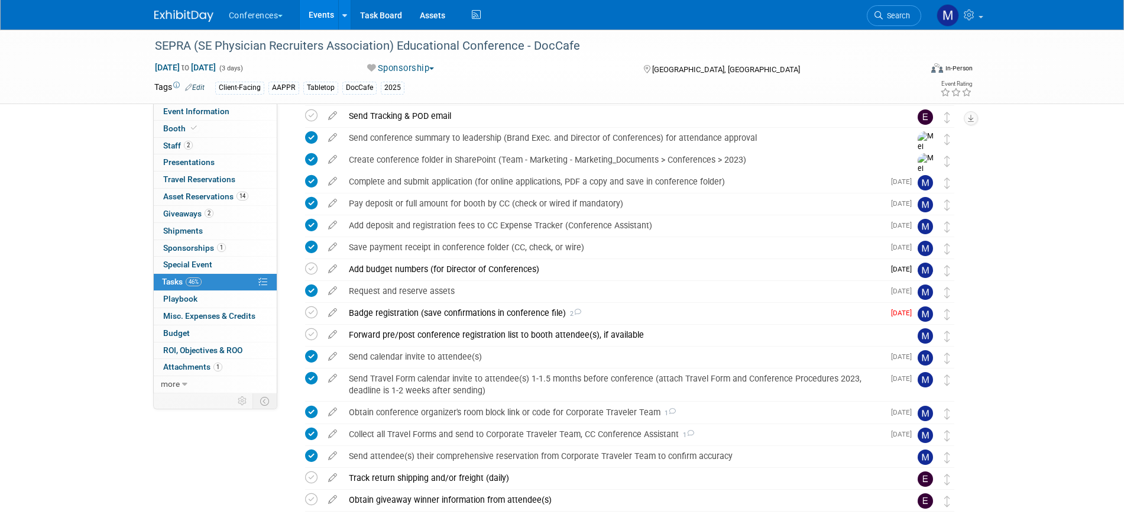
scroll to position [222, 0]
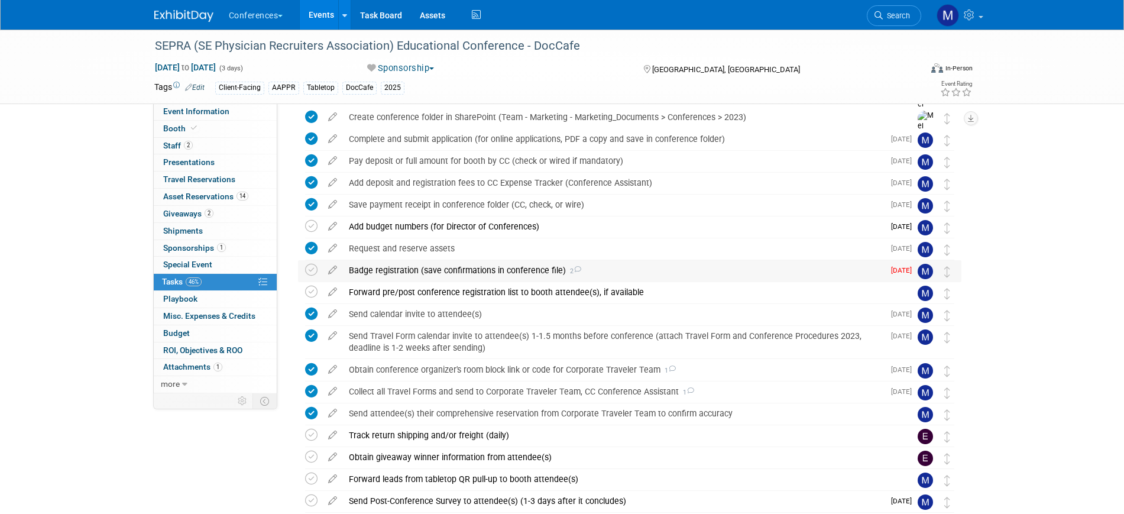
click at [533, 269] on div "Badge registration (save confirmations in conference file) 2" at bounding box center [613, 270] width 541 height 20
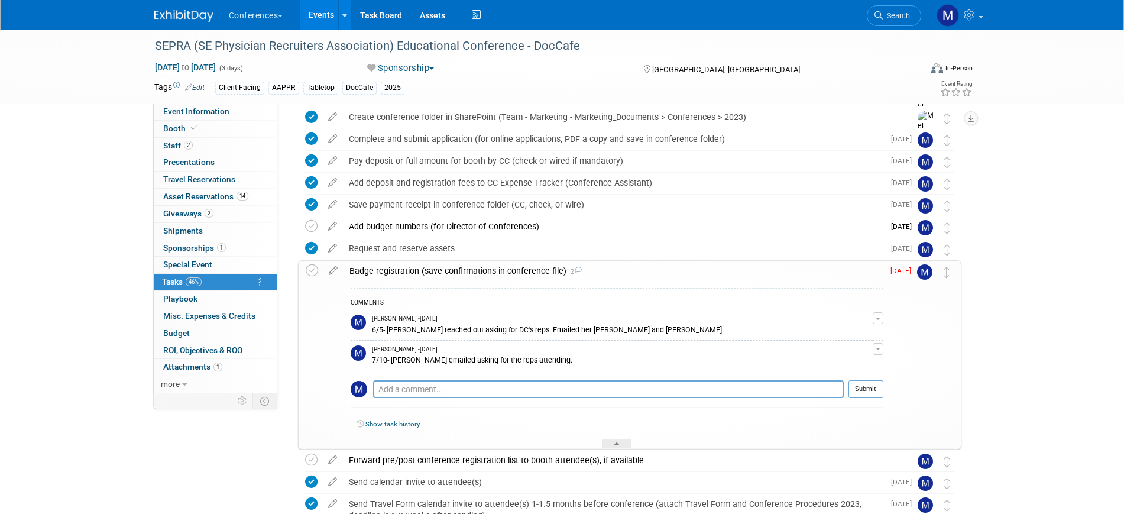
click at [533, 269] on div "Badge registration (save confirmations in conference file) 2" at bounding box center [613, 271] width 540 height 20
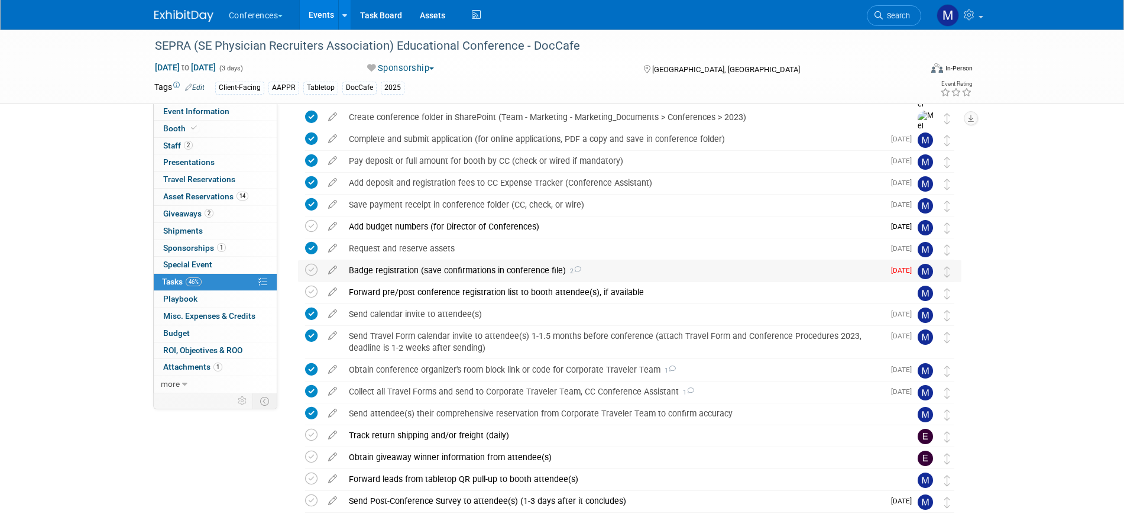
click at [533, 269] on div "Badge registration (save confirmations in conference file) 2" at bounding box center [613, 270] width 541 height 20
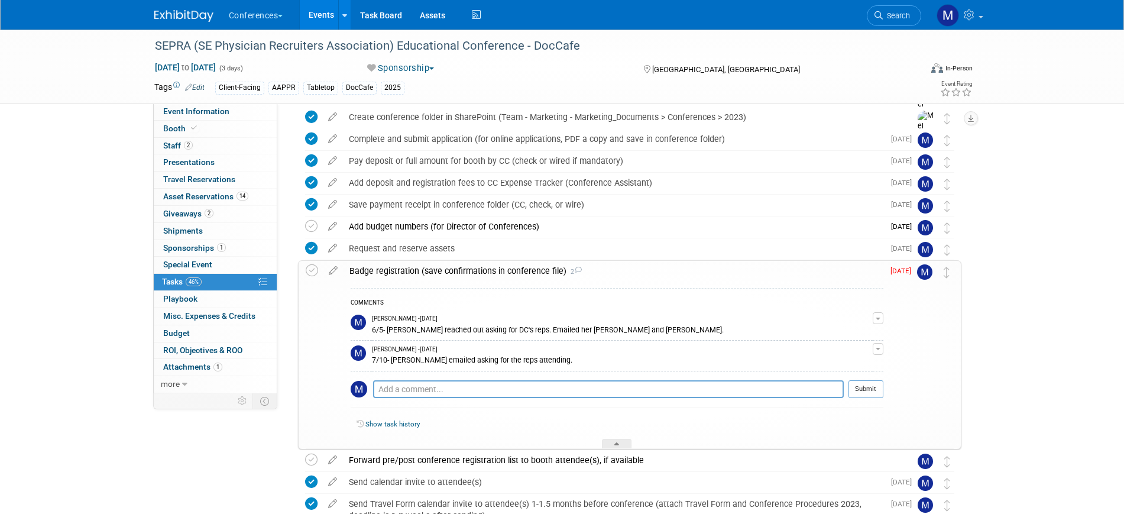
click at [533, 269] on div "Badge registration (save confirmations in conference file) 2" at bounding box center [613, 271] width 540 height 20
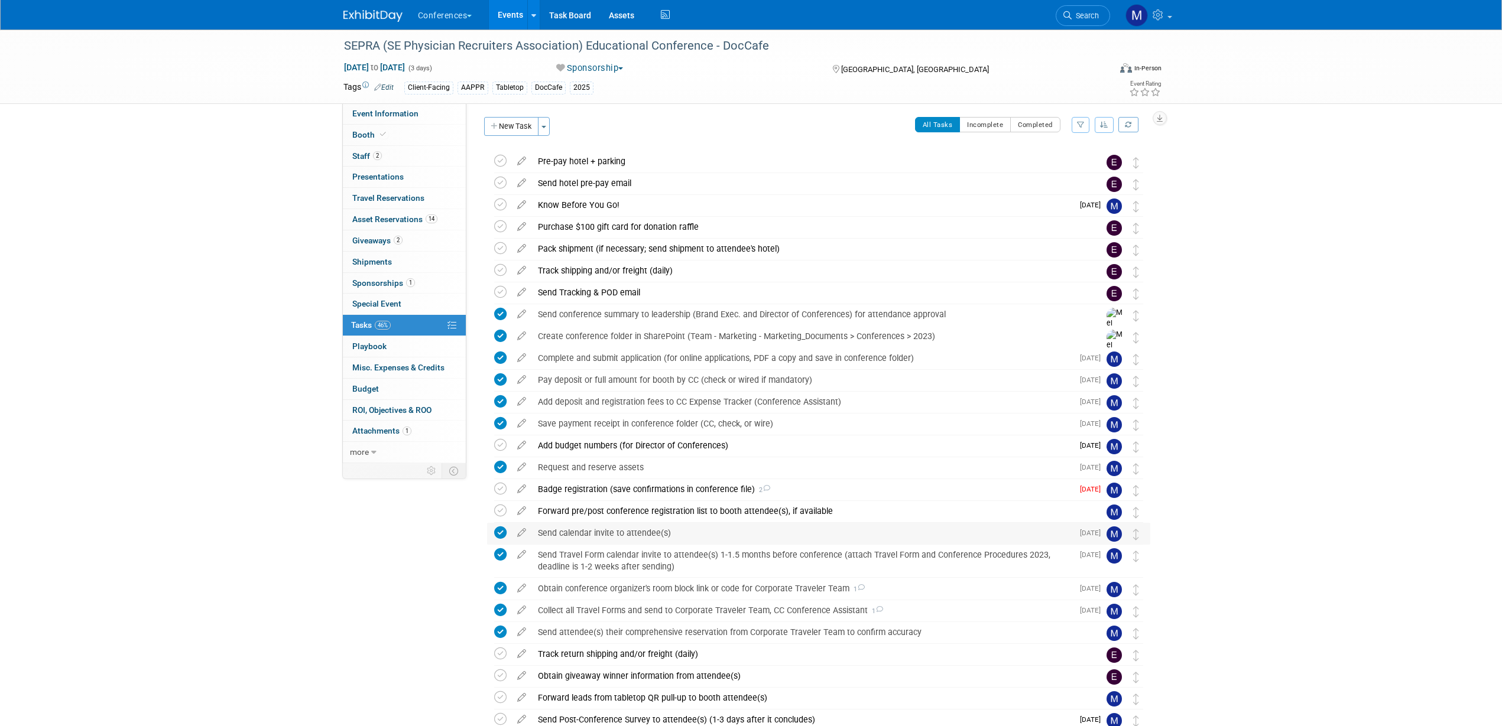
scroll to position [0, 0]
click at [578, 247] on div "Pack shipment (if necessary; send shipment to attendee's hotel)" at bounding box center [807, 251] width 551 height 20
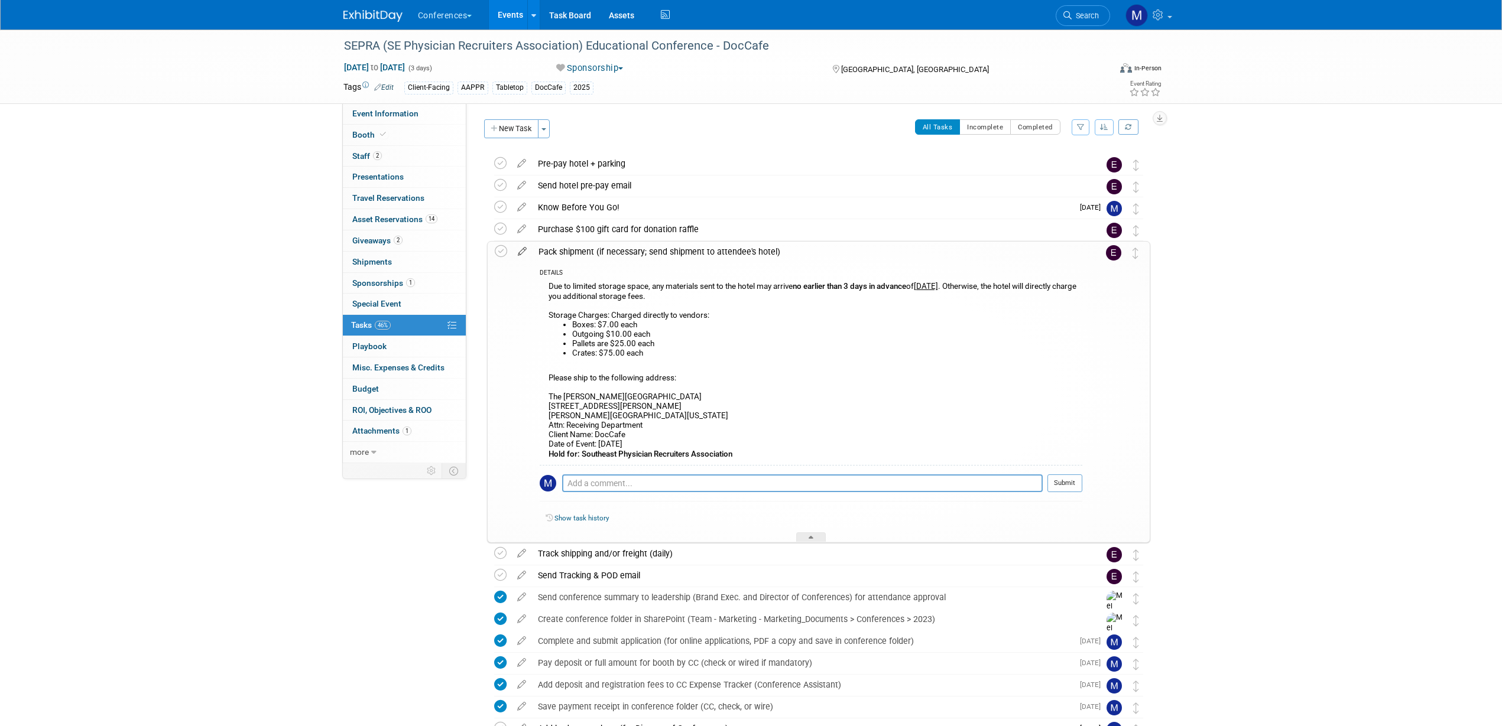
click at [523, 251] on icon at bounding box center [522, 249] width 21 height 15
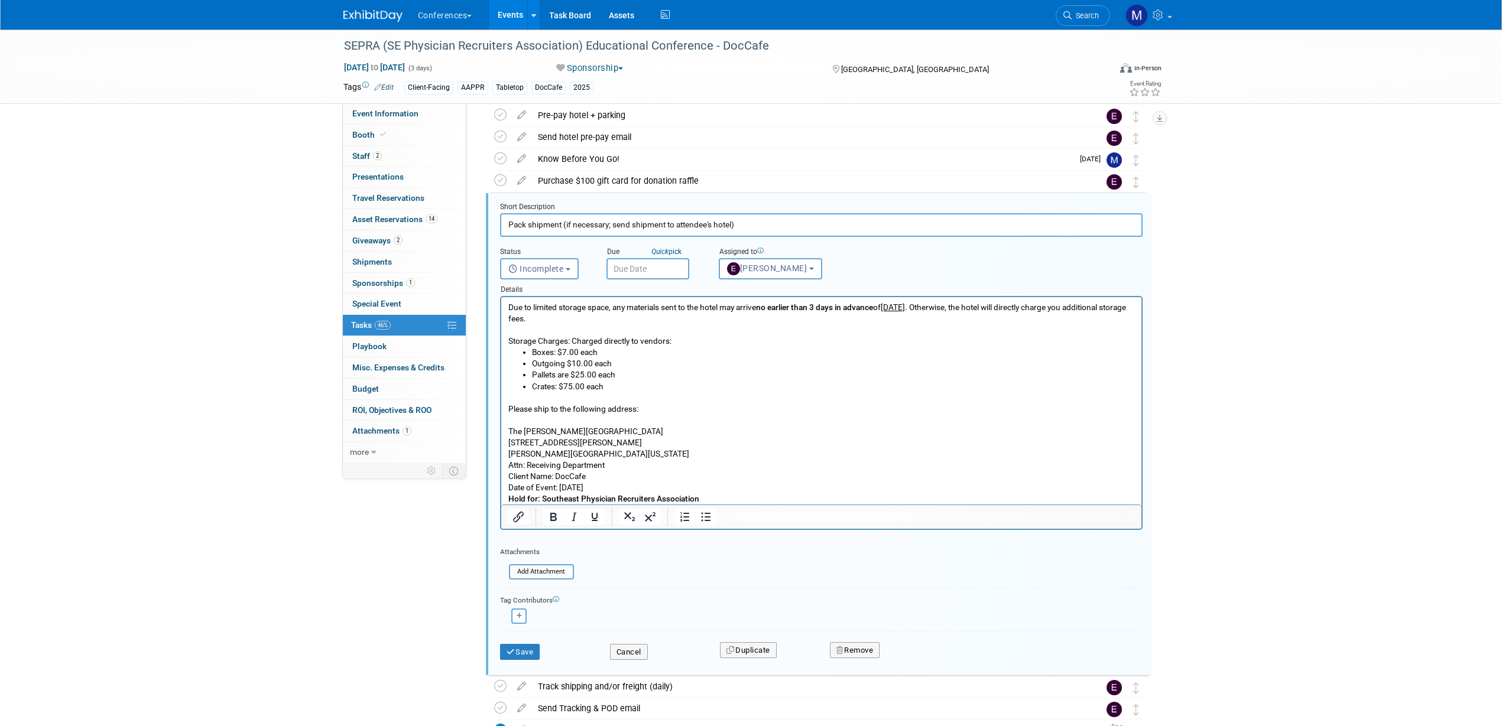
scroll to position [69, 0]
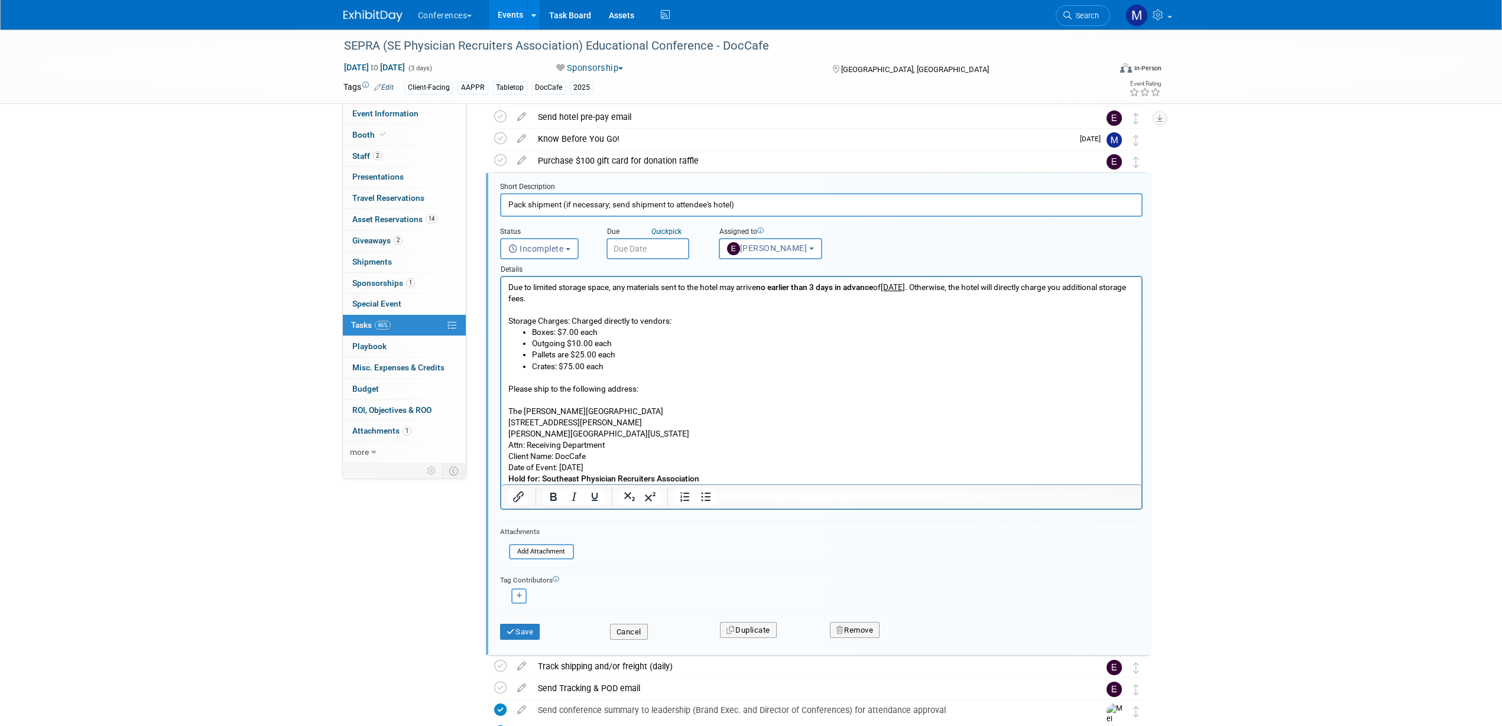
click at [645, 433] on p "Please ship to the following address: The Ritz-Carlton, Amelia Island 4750 Amel…" at bounding box center [821, 428] width 627 height 113
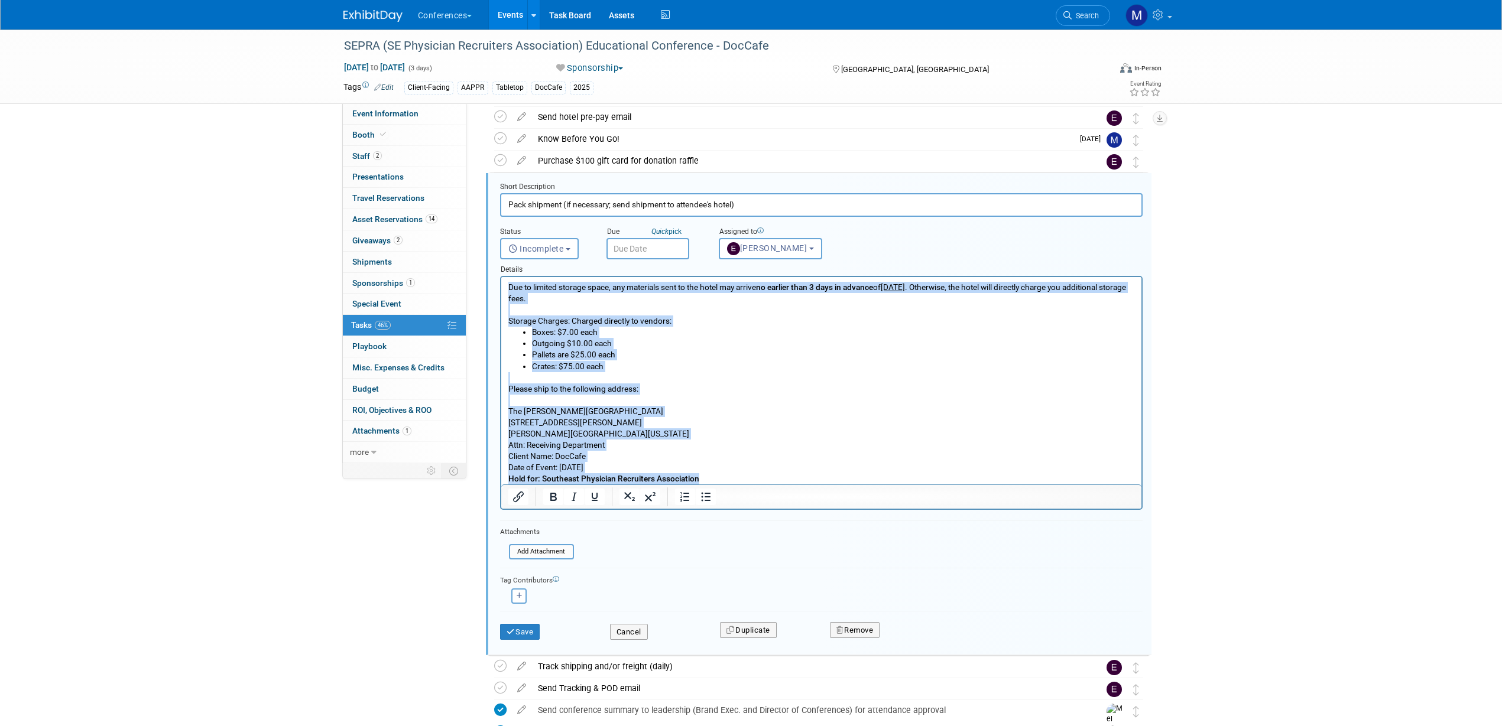
drag, startPoint x: 722, startPoint y: 480, endPoint x: 1004, endPoint y: 541, distance: 289.2
click at [503, 277] on html "​Due to limited storage space, any materials sent to the hotel may arrive no ea…" at bounding box center [821, 380] width 640 height 207
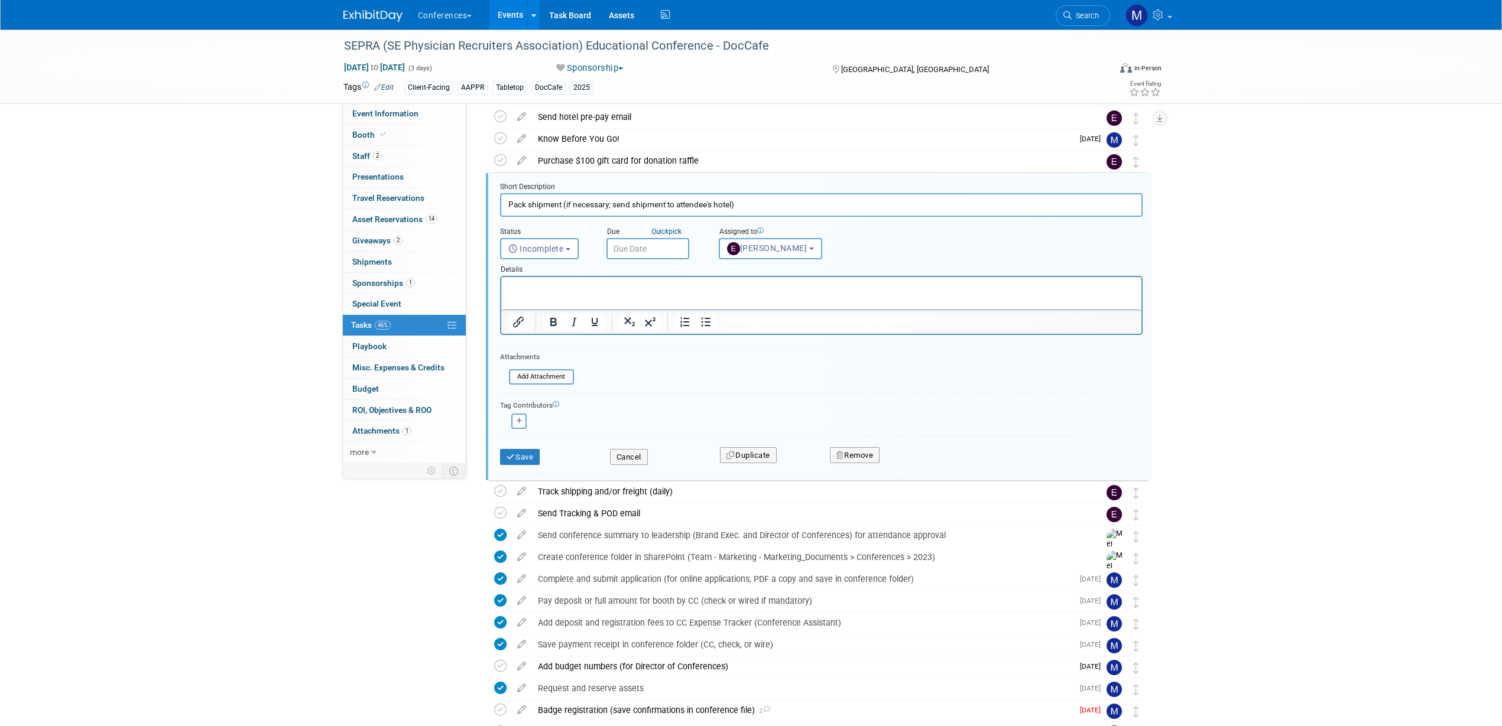
click at [518, 280] on html at bounding box center [821, 285] width 640 height 16
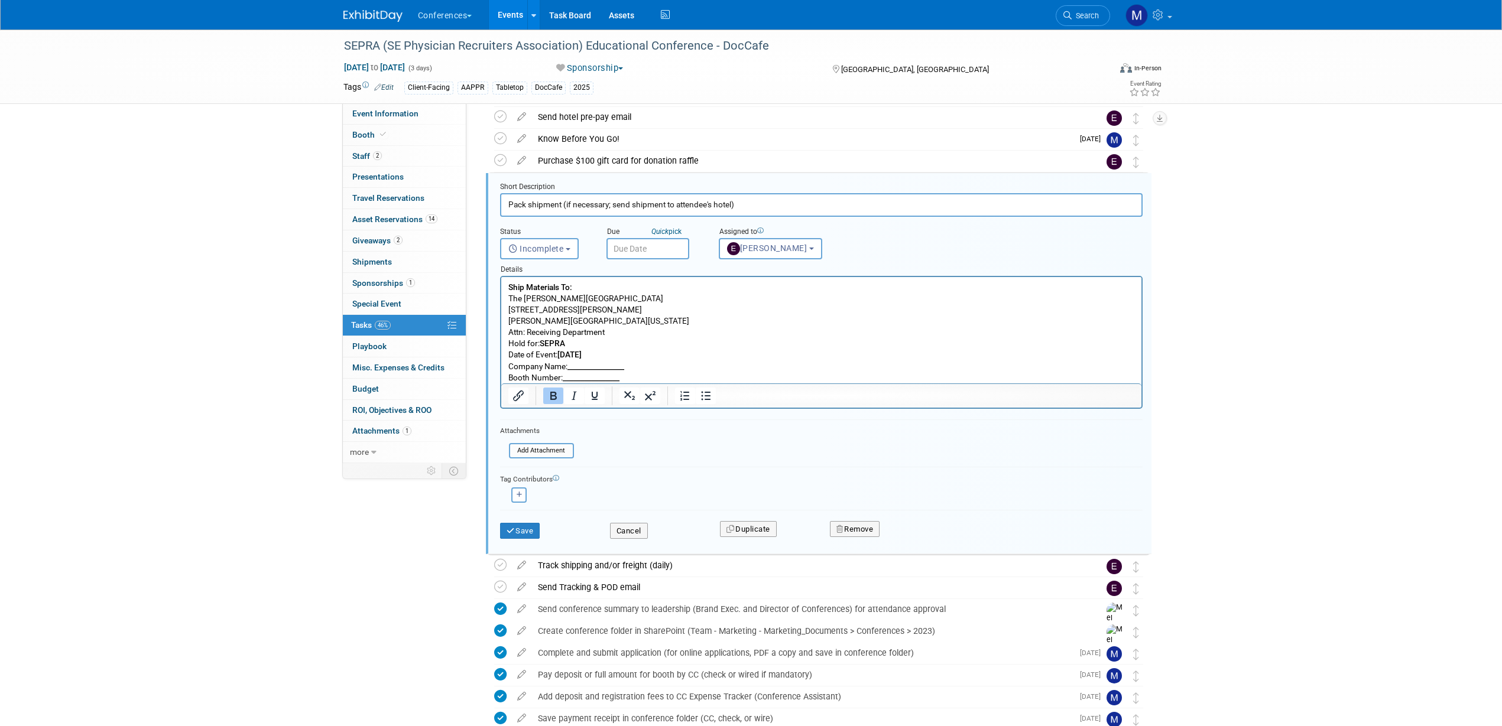
click at [598, 364] on b "________________" at bounding box center [595, 366] width 57 height 9
click at [575, 367] on b "________________" at bounding box center [595, 366] width 57 height 9
click at [580, 375] on b "________________" at bounding box center [590, 377] width 57 height 9
drag, startPoint x: 575, startPoint y: 377, endPoint x: 1087, endPoint y: 735, distance: 624.8
click at [575, 377] on b "_____20___________" at bounding box center [595, 377] width 66 height 9
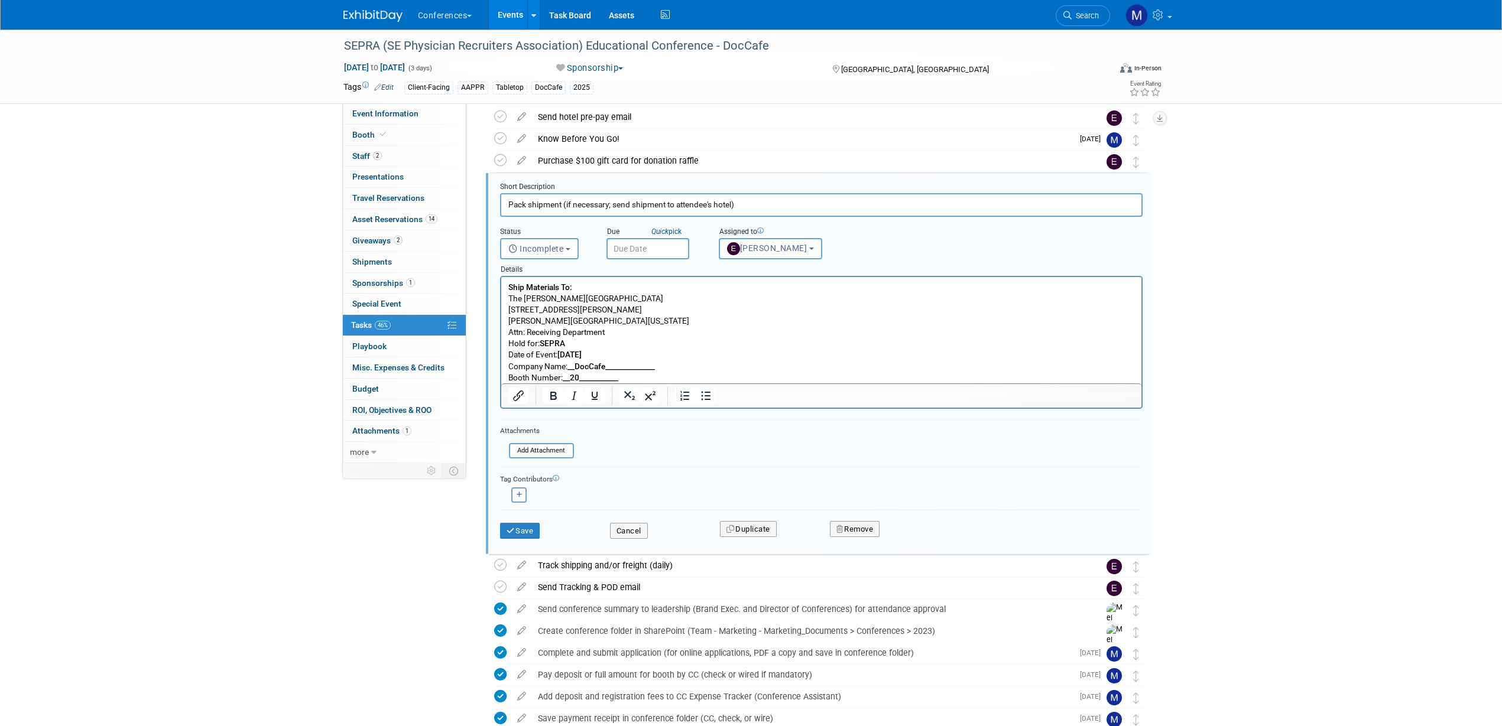
click at [663, 366] on p "Ship Materials To: The Ritz-Carlton, Amelia Island 4750 Amelia Island Parkway A…" at bounding box center [821, 333] width 627 height 102
click at [641, 378] on p "Ship Materials To: The Ritz-Carlton, Amelia Island 4750 Amelia Island Parkway A…" at bounding box center [821, 333] width 627 height 102
click at [528, 513] on button "Save" at bounding box center [520, 531] width 40 height 17
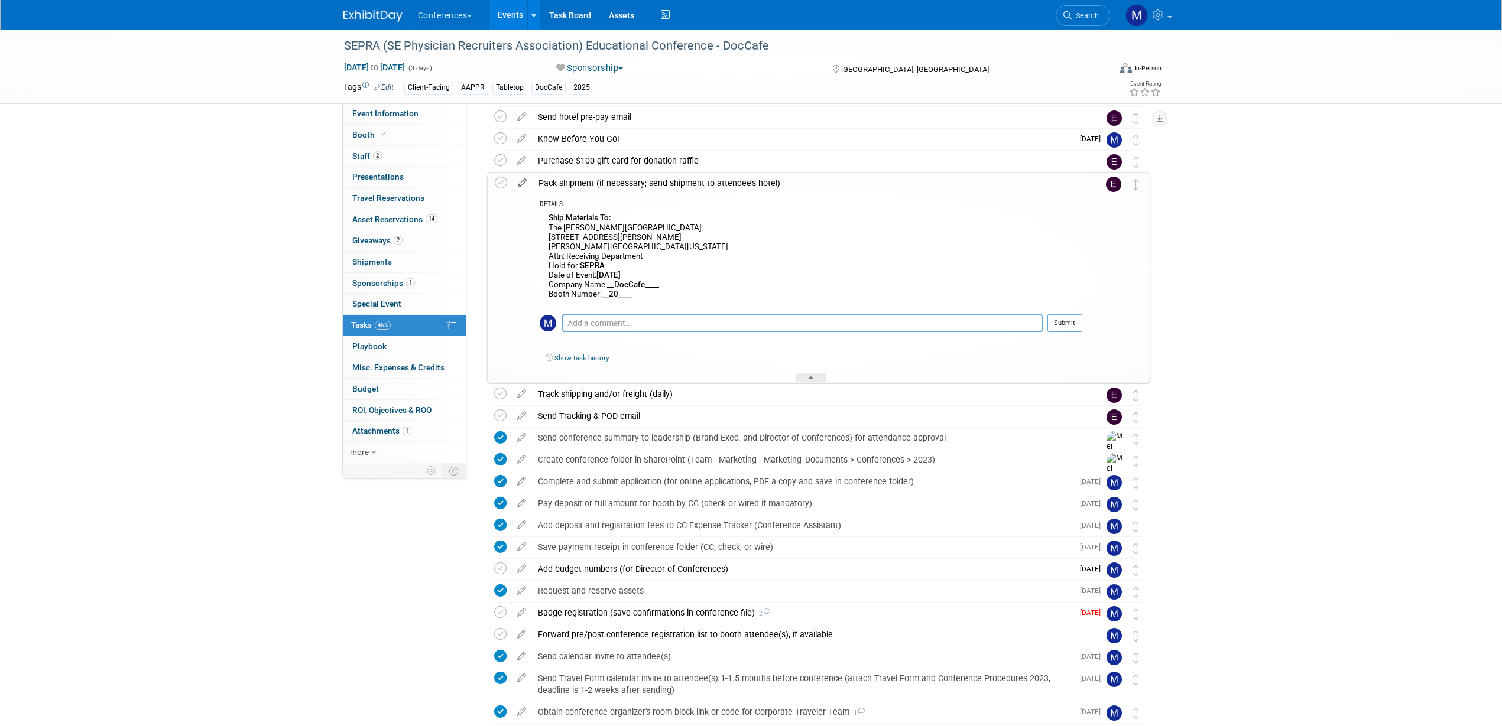
click at [521, 181] on icon at bounding box center [522, 180] width 21 height 15
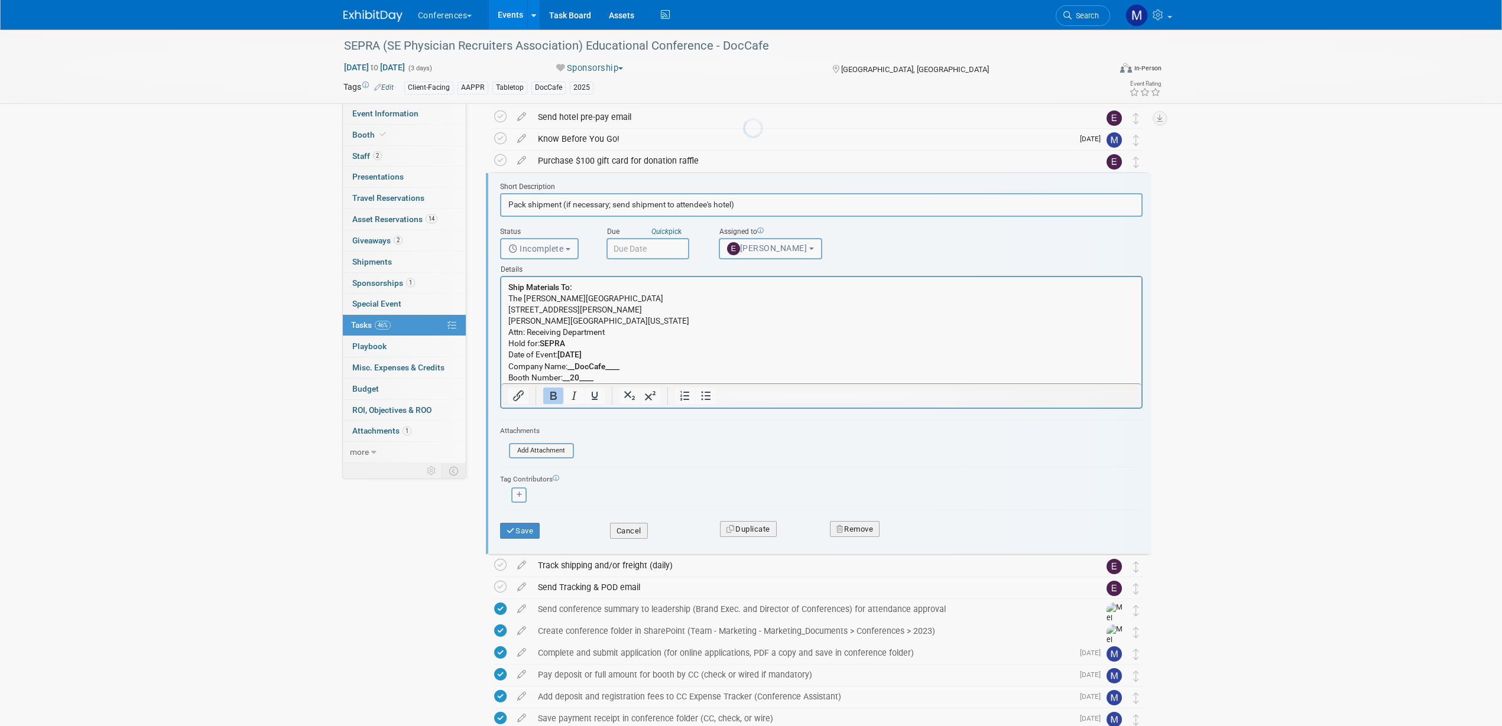
scroll to position [0, 0]
click at [627, 252] on input "text" at bounding box center [647, 248] width 83 height 21
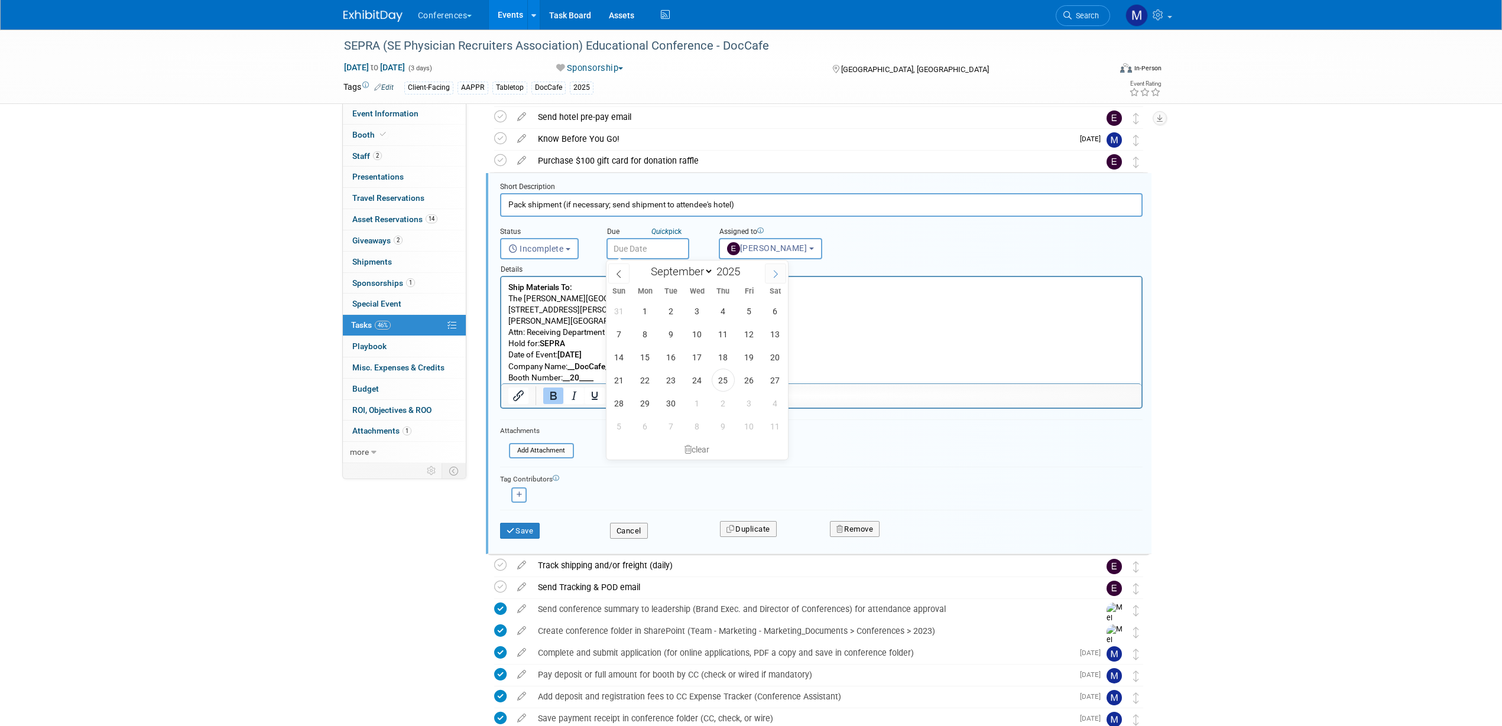
click at [777, 274] on icon at bounding box center [775, 274] width 8 height 8
select select "9"
click at [676, 335] on span "7" at bounding box center [671, 334] width 23 height 23
click at [634, 240] on input "Oct 7, 2025" at bounding box center [647, 248] width 83 height 21
click at [651, 331] on span "6" at bounding box center [645, 334] width 23 height 23
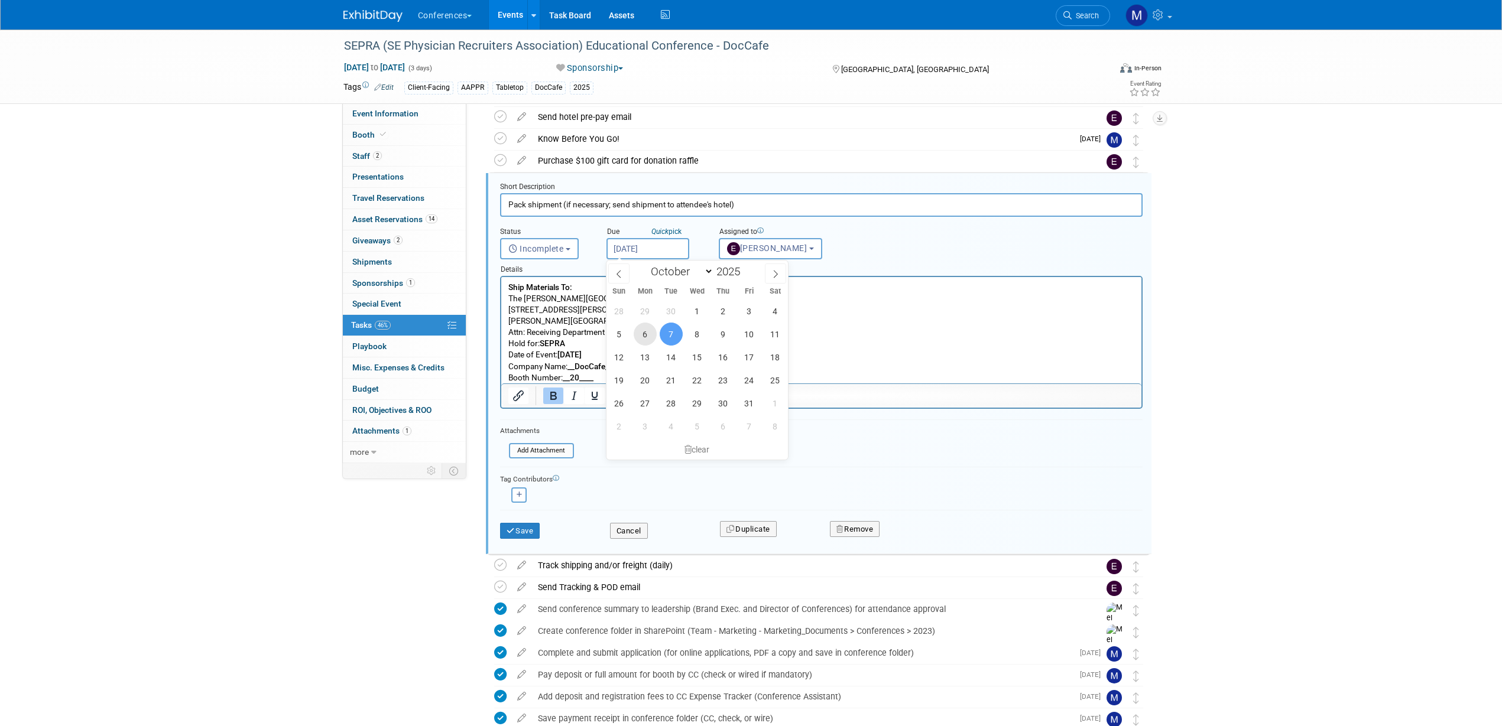
type input "Oct 6, 2025"
click at [516, 513] on button "Save" at bounding box center [520, 531] width 40 height 17
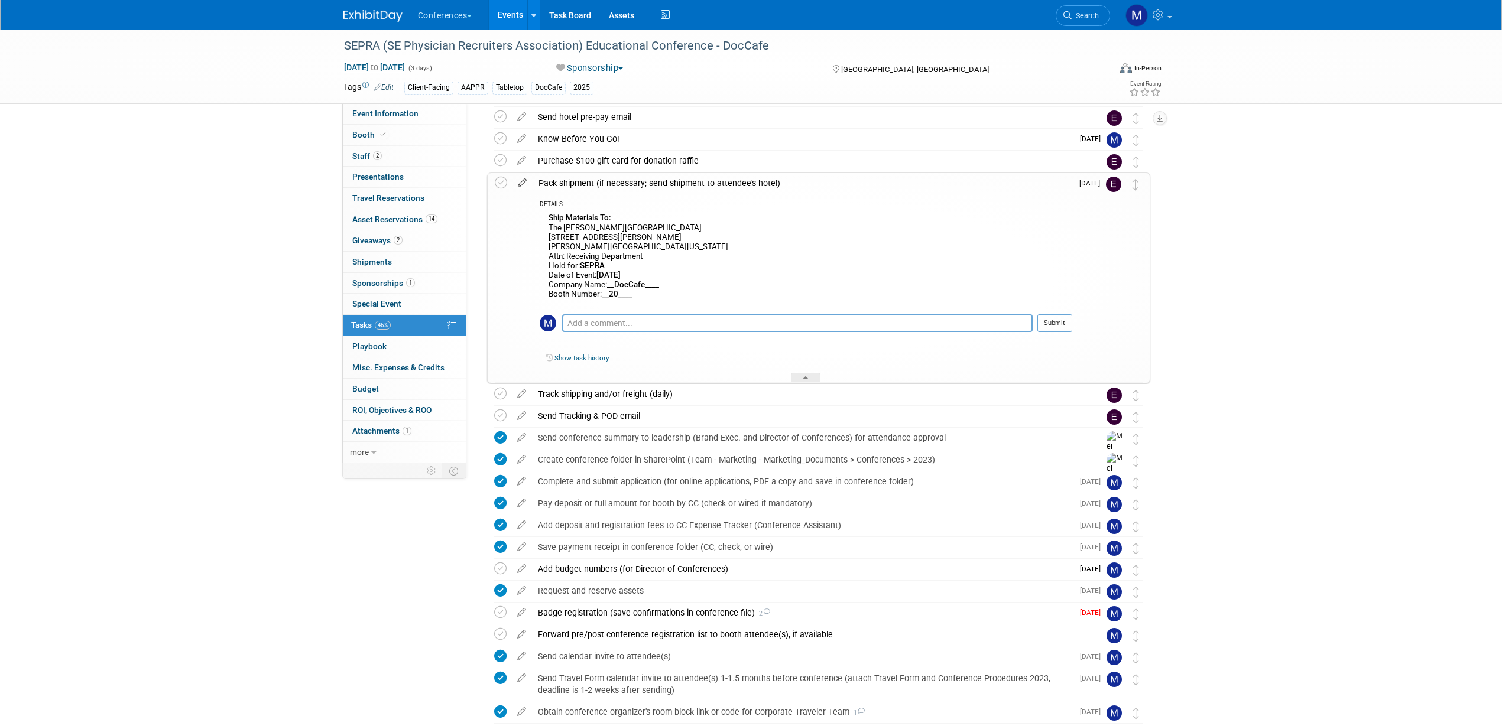
click at [524, 181] on icon at bounding box center [522, 180] width 21 height 15
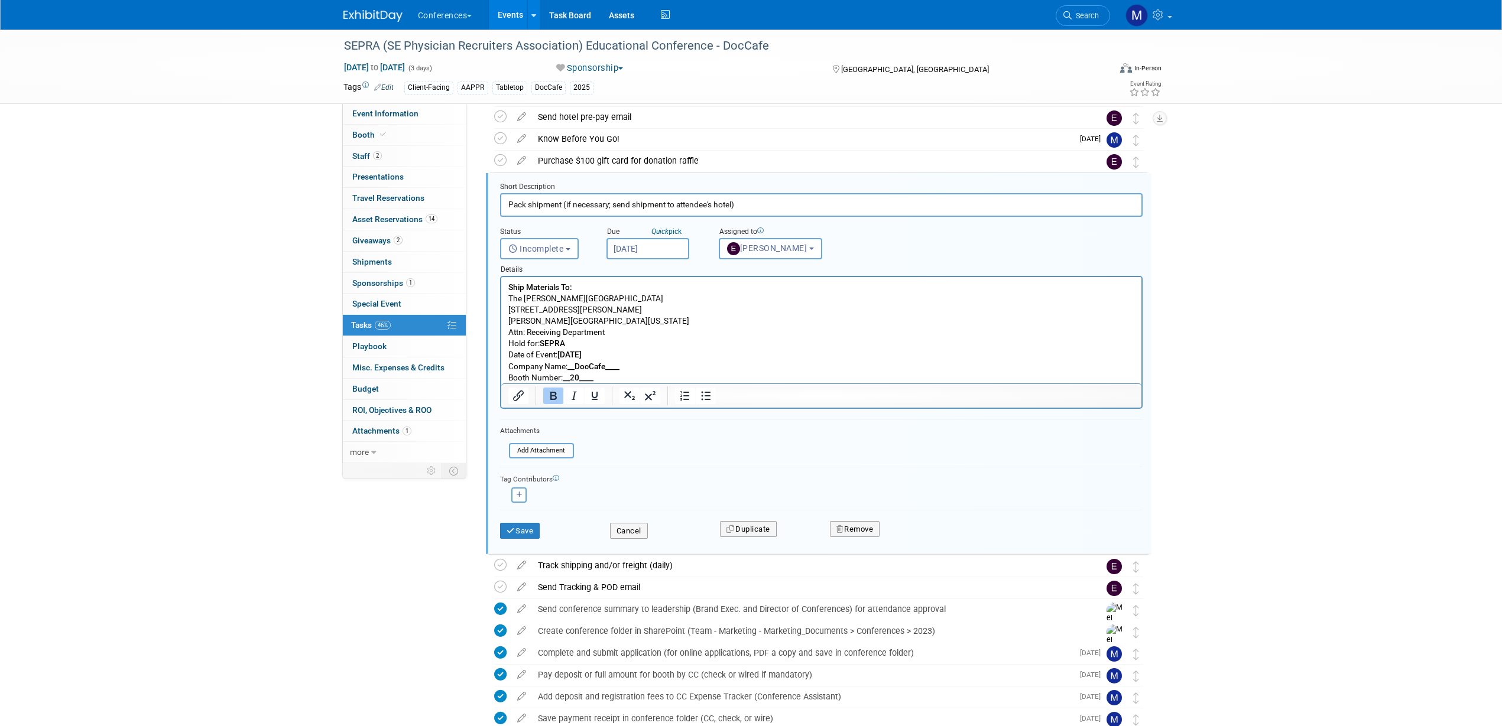
click at [508, 286] on b "Ship Materials To:" at bounding box center [540, 287] width 64 height 9
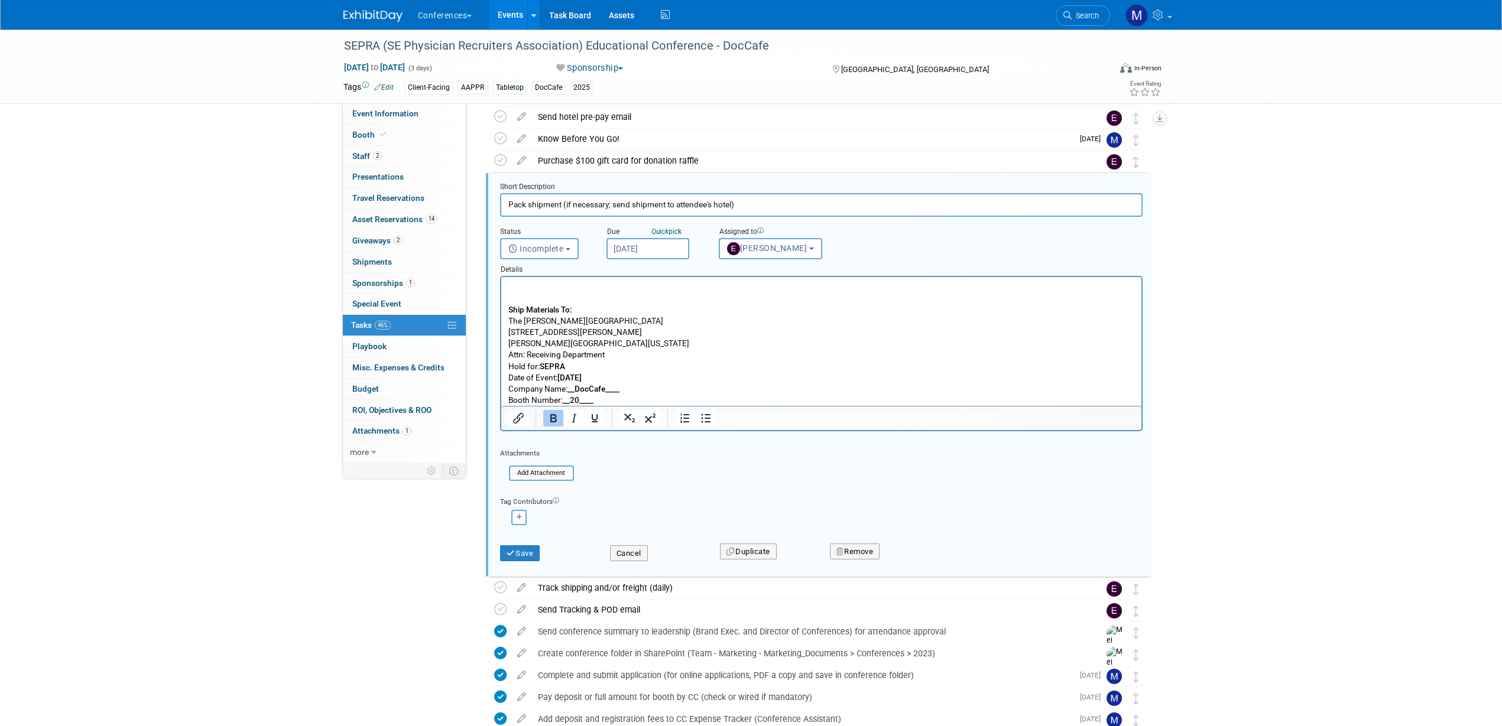
click at [524, 284] on p "Rich Text Area. Press ALT-0 for help." at bounding box center [821, 287] width 627 height 11
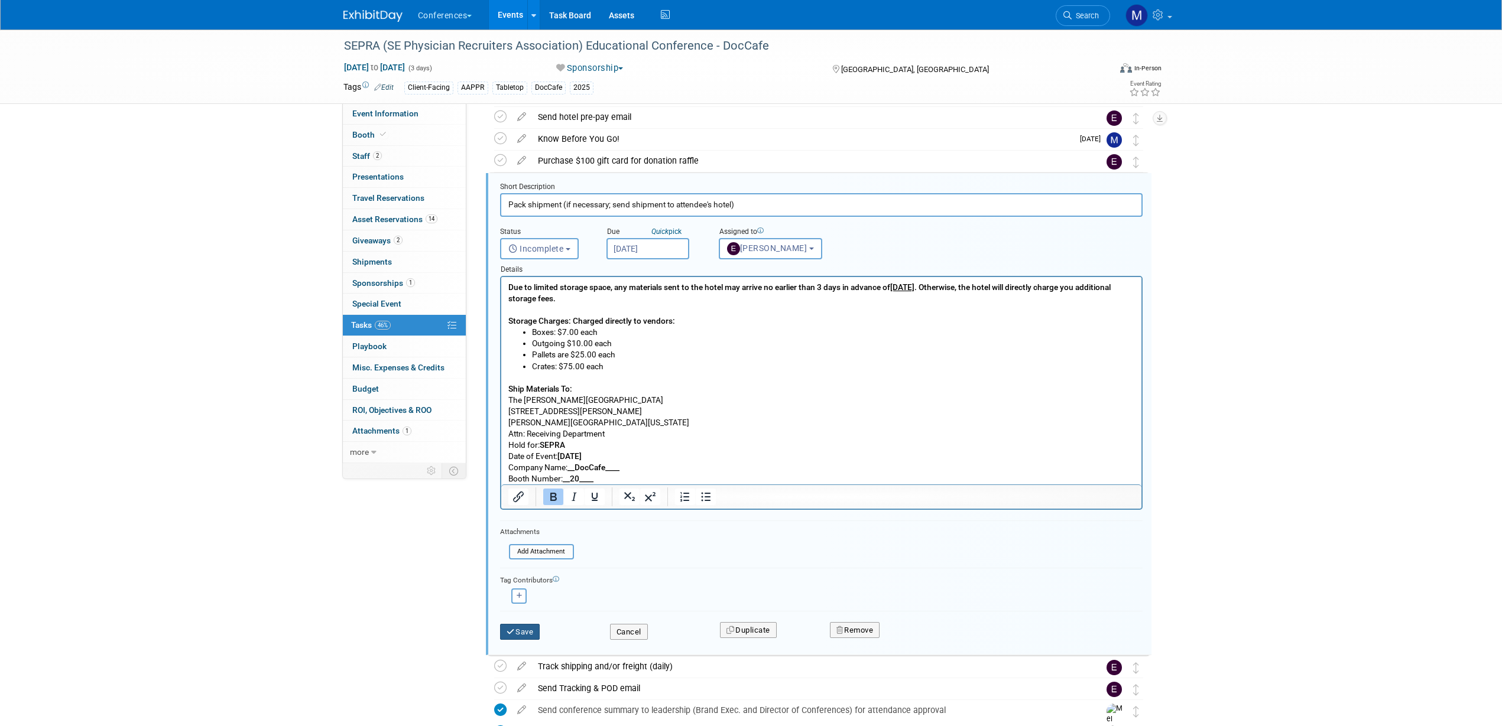
click at [533, 513] on button "Save" at bounding box center [520, 632] width 40 height 17
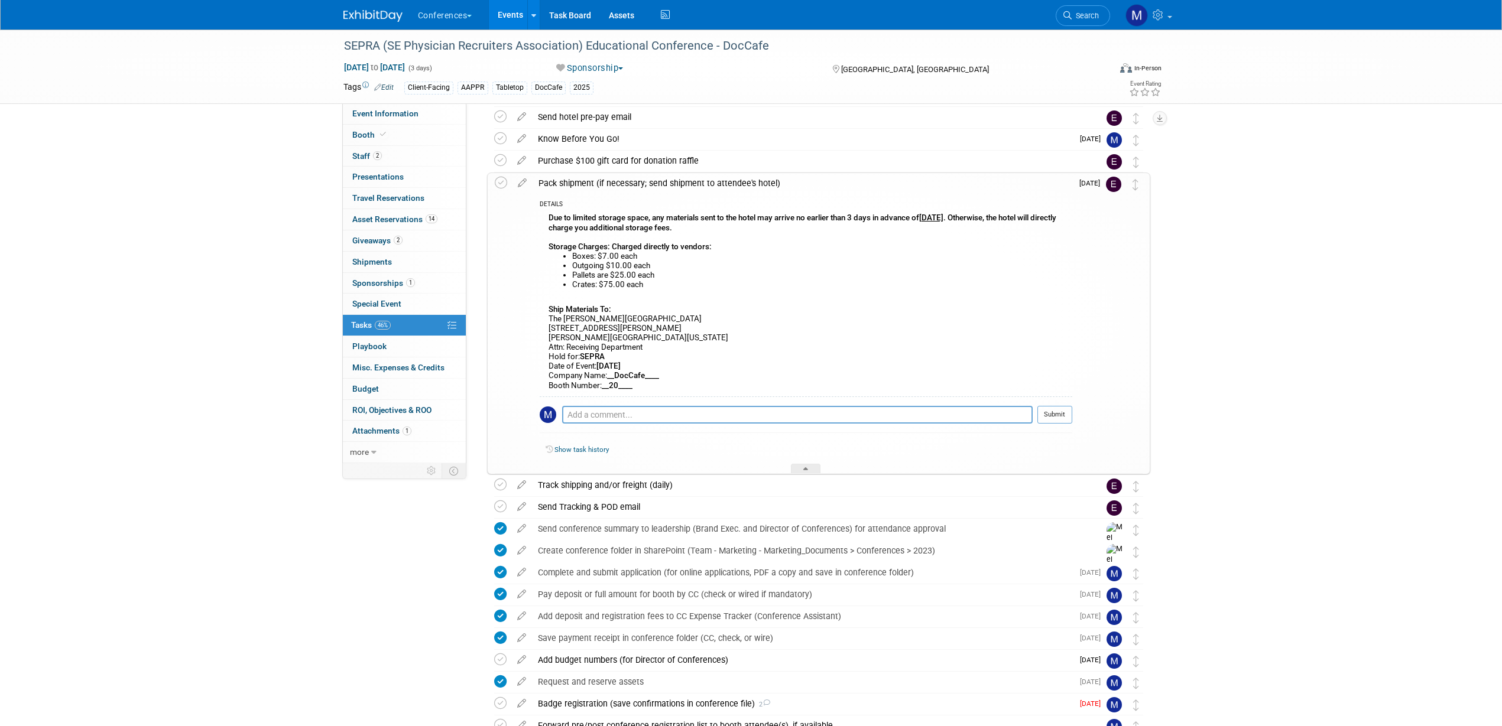
click at [653, 184] on div "Pack shipment (if necessary; send shipment to attendee's hotel)" at bounding box center [803, 183] width 540 height 20
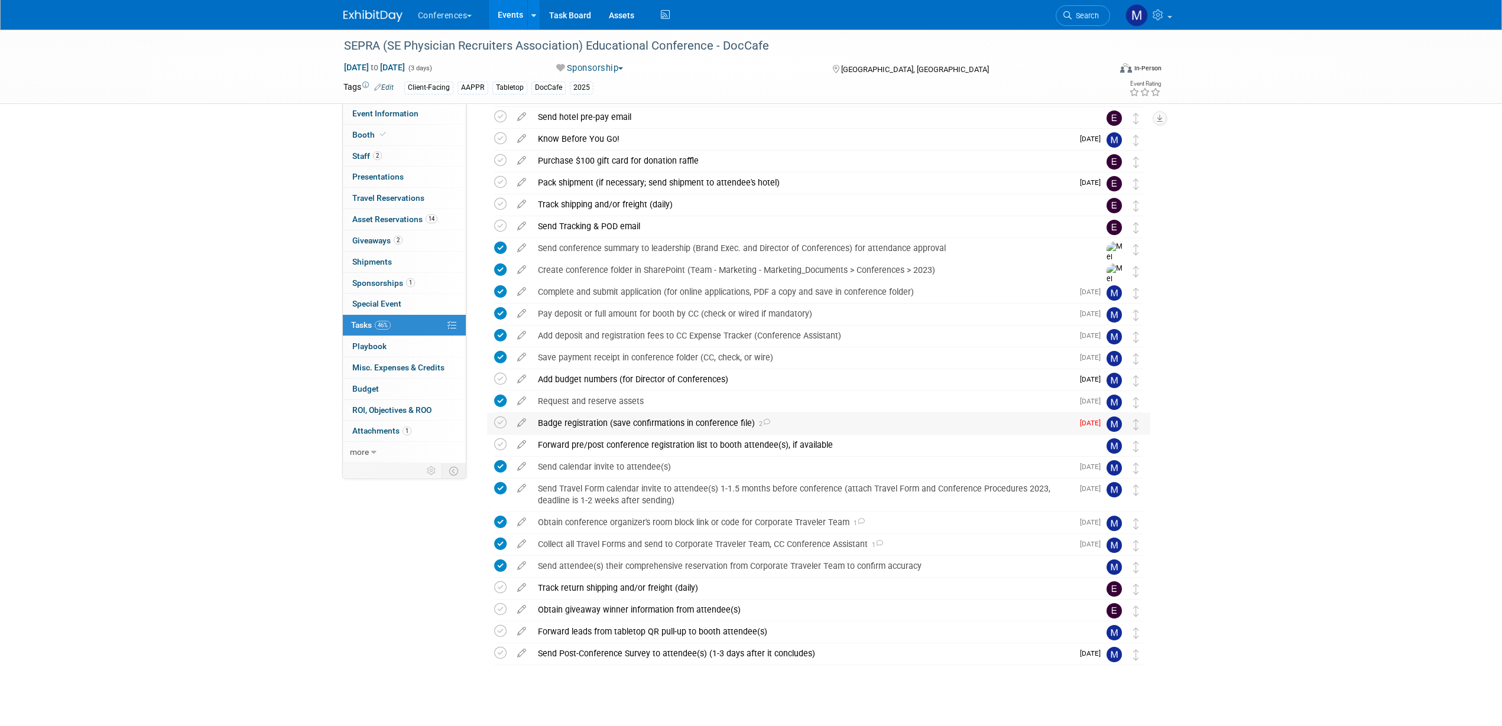
click at [633, 421] on div "Badge registration (save confirmations in conference file) 2" at bounding box center [802, 423] width 541 height 20
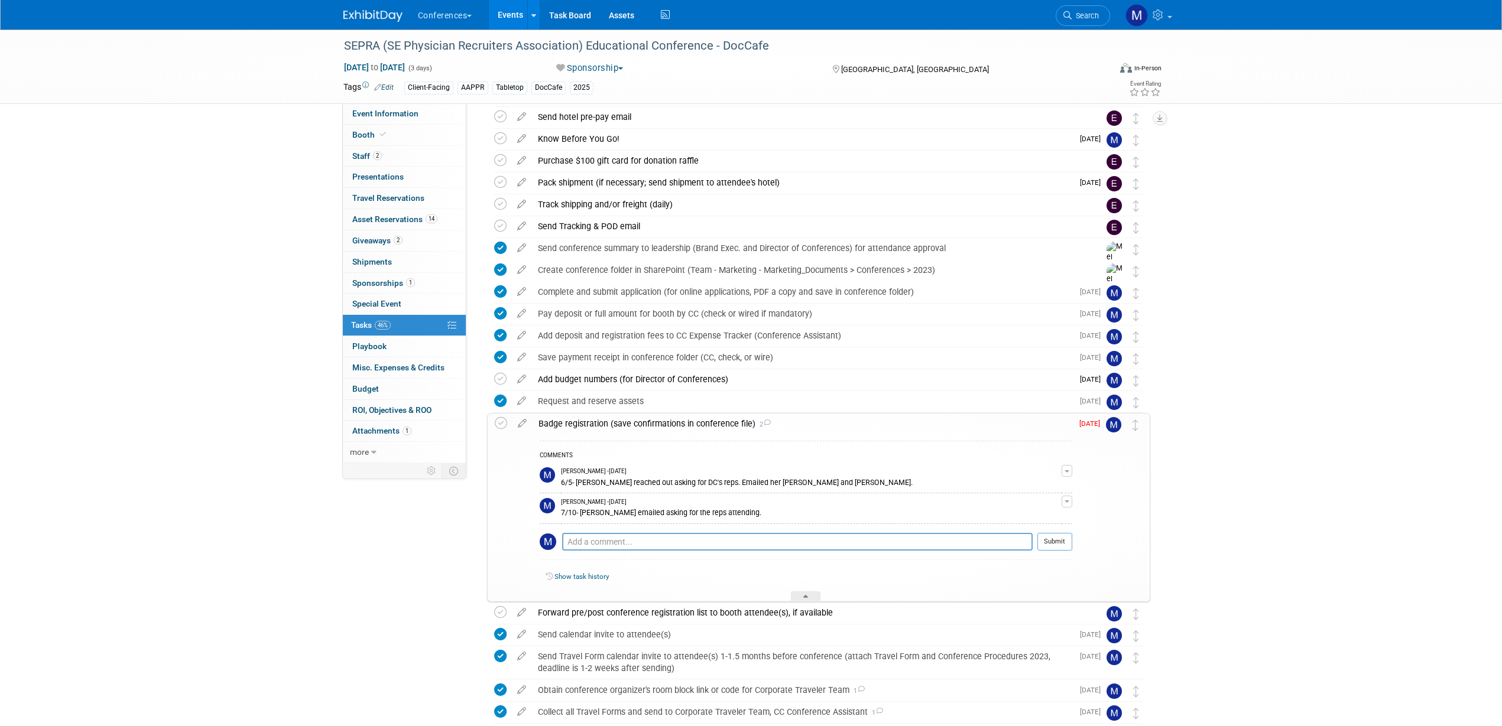
click at [634, 421] on div "Badge registration (save confirmations in conference file) 2" at bounding box center [803, 424] width 540 height 20
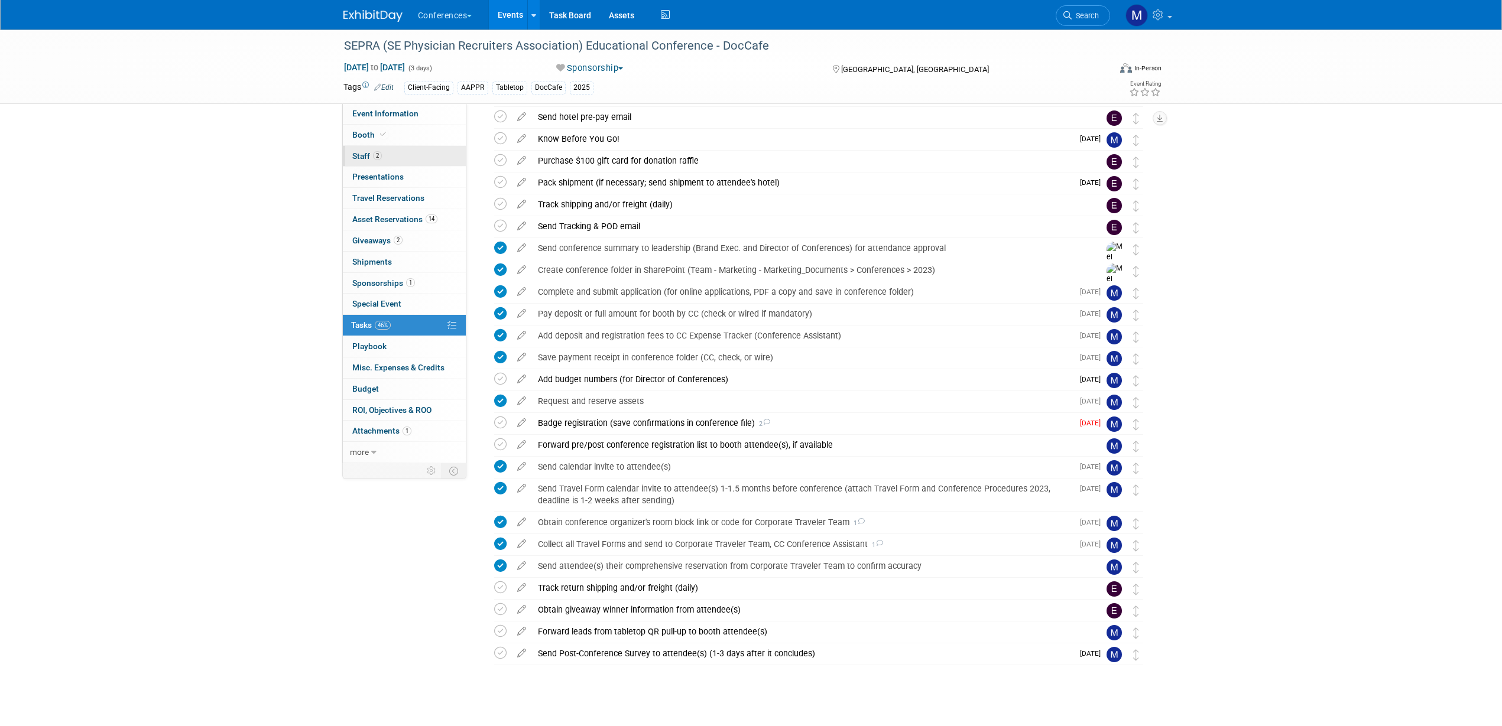
click at [390, 154] on link "2 Staff 2" at bounding box center [404, 156] width 123 height 21
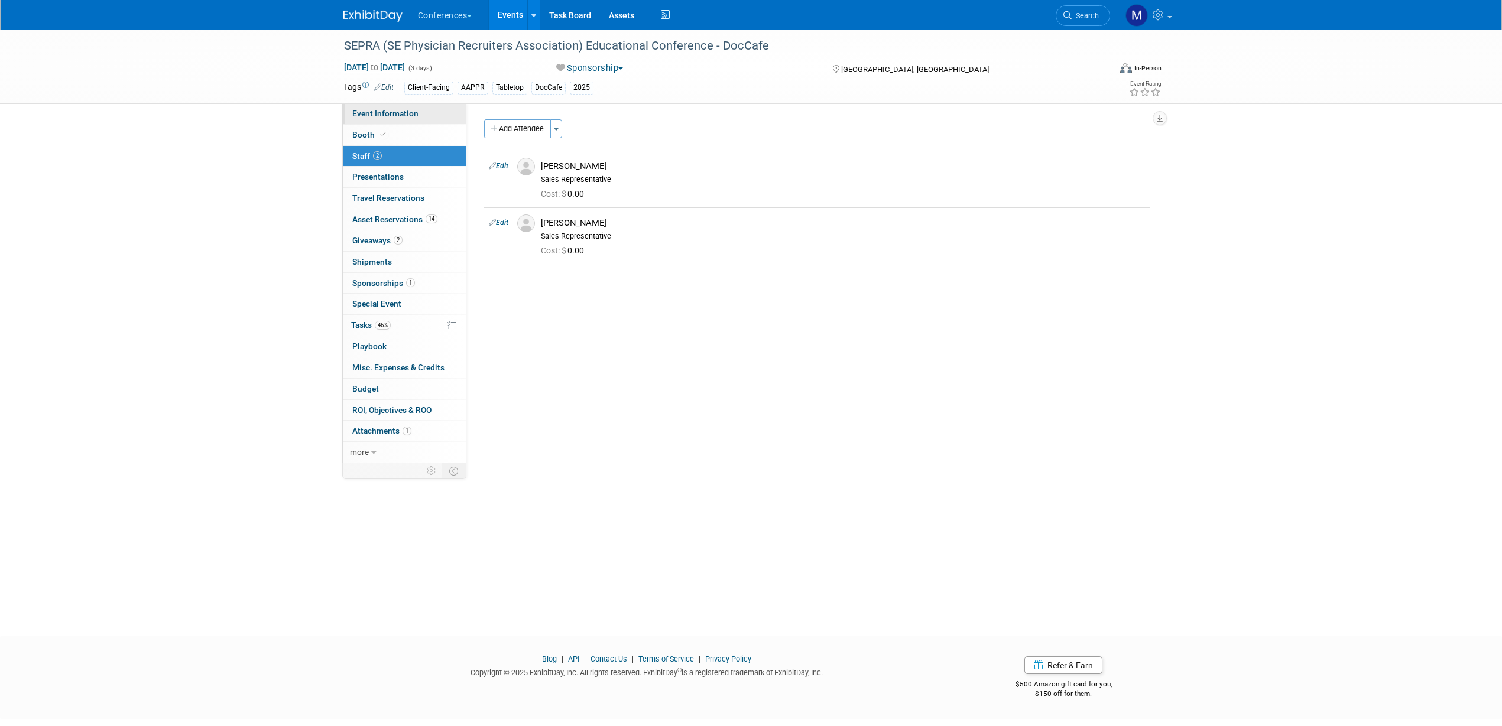
click at [416, 113] on span "Event Information" at bounding box center [385, 113] width 66 height 9
select select "DocCafe"
select select "Marygrace"
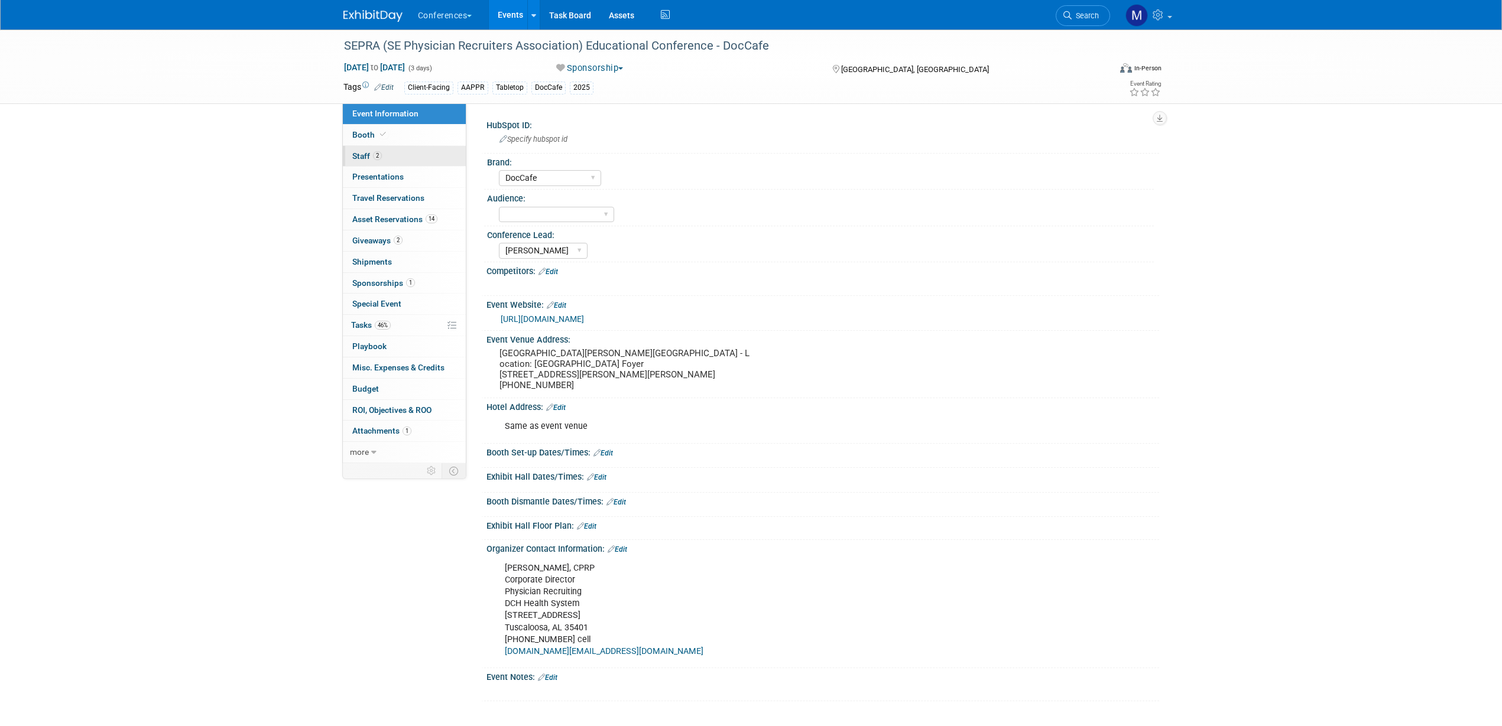
click at [362, 153] on span "Staff 2" at bounding box center [367, 155] width 30 height 9
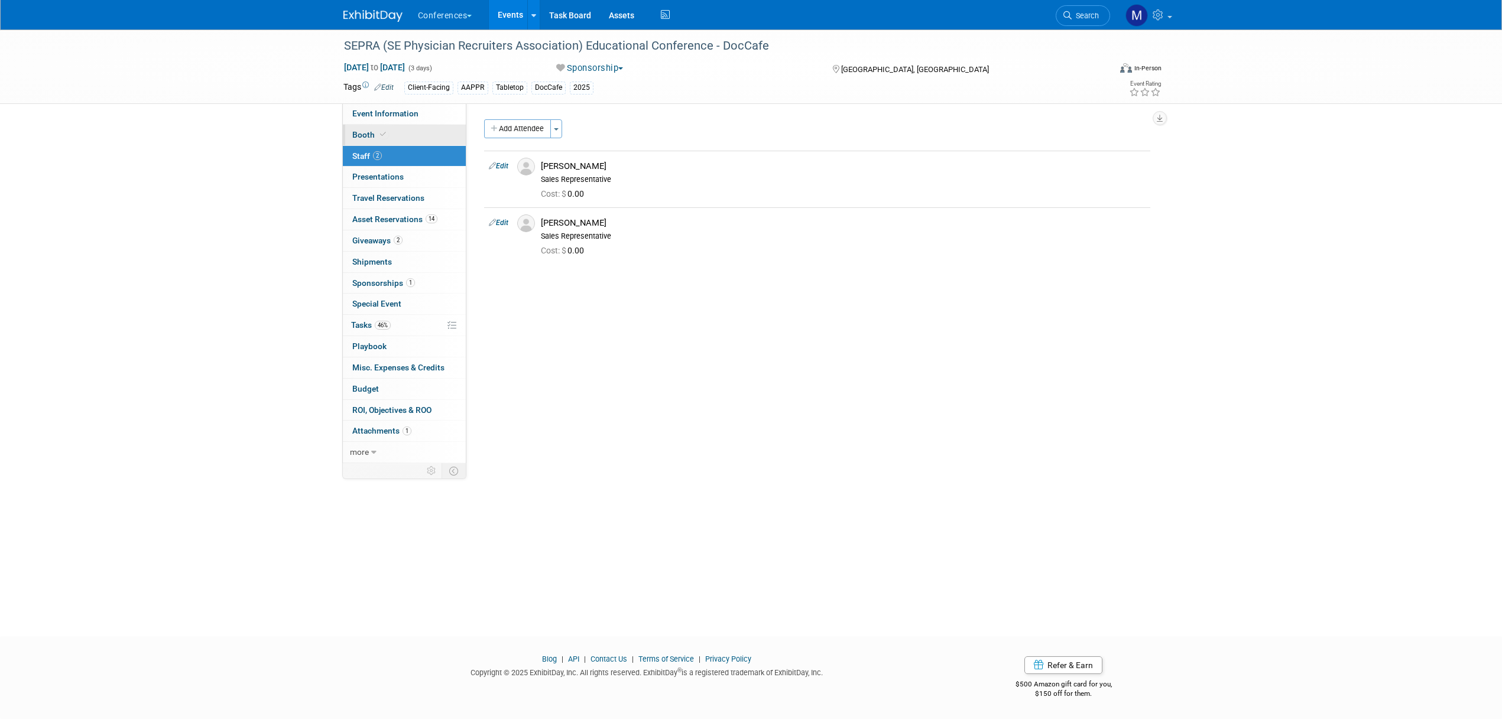
click at [407, 135] on link "Booth" at bounding box center [404, 135] width 123 height 21
select select "6' tabletop"
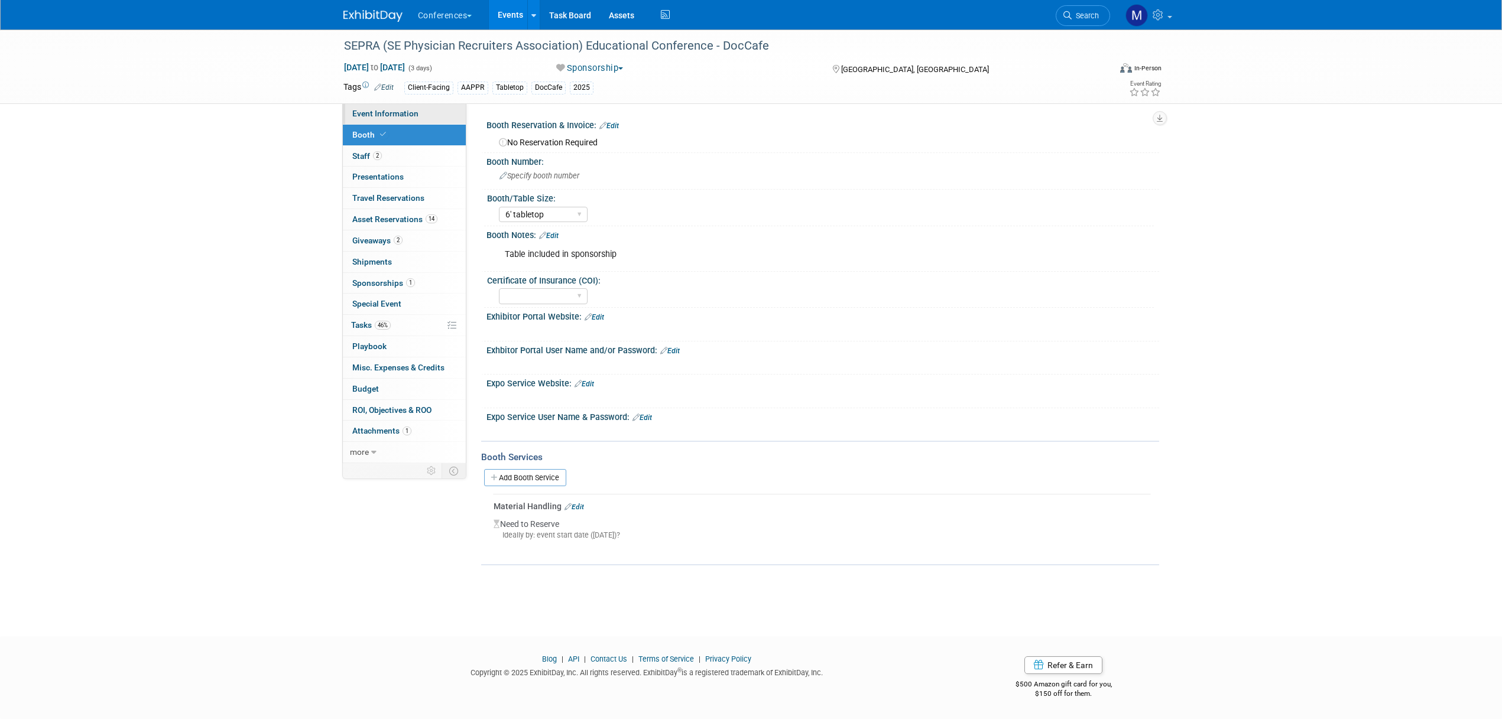
click at [414, 107] on link "Event Information" at bounding box center [404, 113] width 123 height 21
select select "DocCafe"
select select "Marygrace"
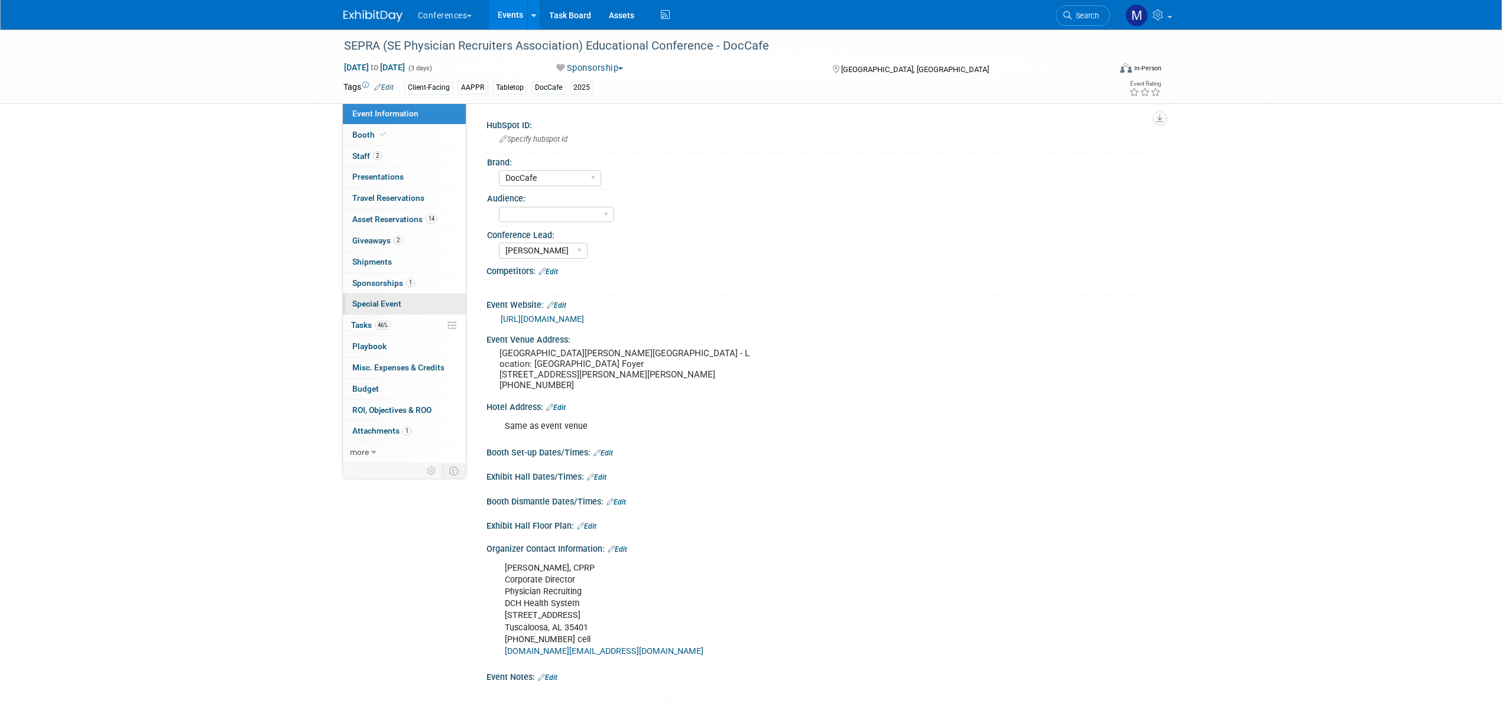
click at [385, 314] on link "Special Event" at bounding box center [404, 304] width 123 height 21
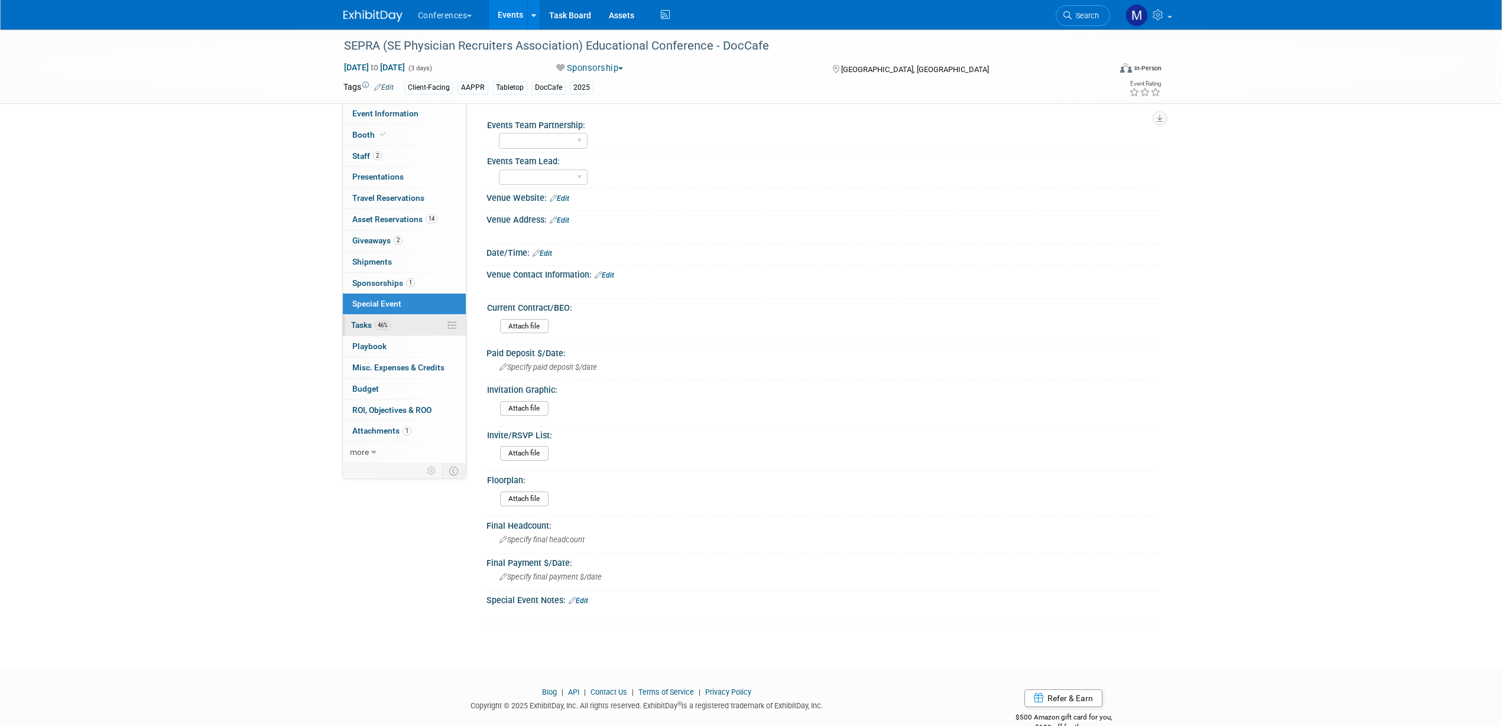
click at [386, 330] on link "46% Tasks 46%" at bounding box center [404, 325] width 123 height 21
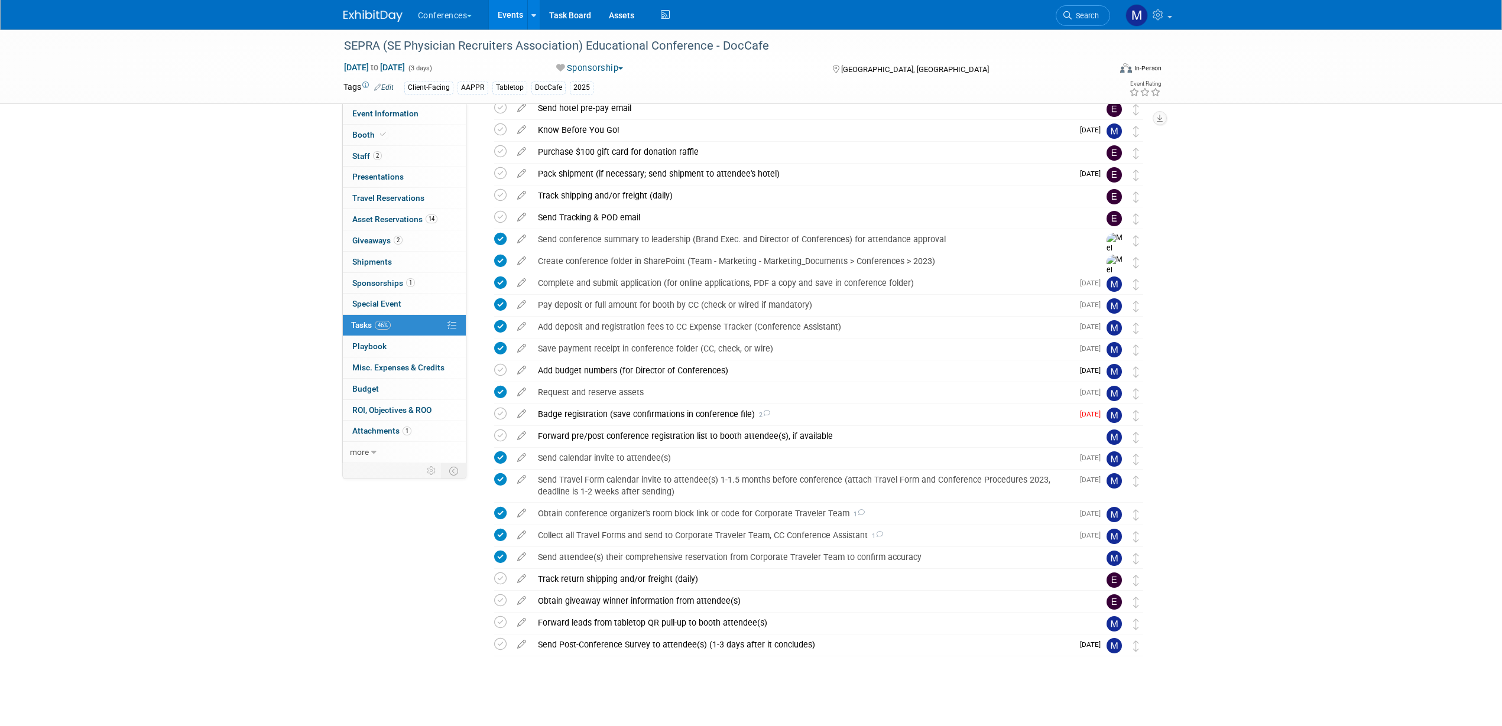
scroll to position [80, 0]
click at [792, 435] on div "Forward pre/post conference registration list to booth attendee(s), if available" at bounding box center [807, 434] width 551 height 20
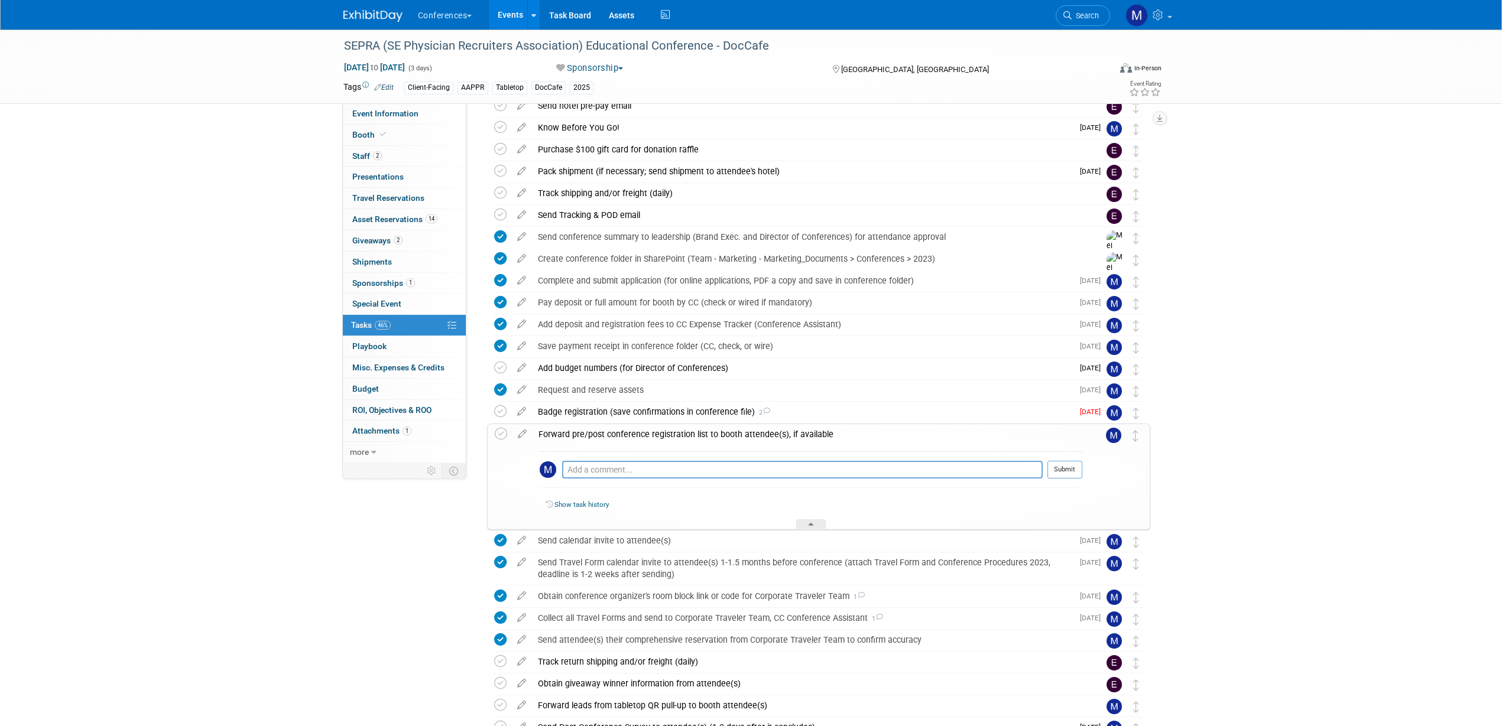
click at [792, 435] on div "Forward pre/post conference registration list to booth attendee(s), if available" at bounding box center [808, 434] width 550 height 20
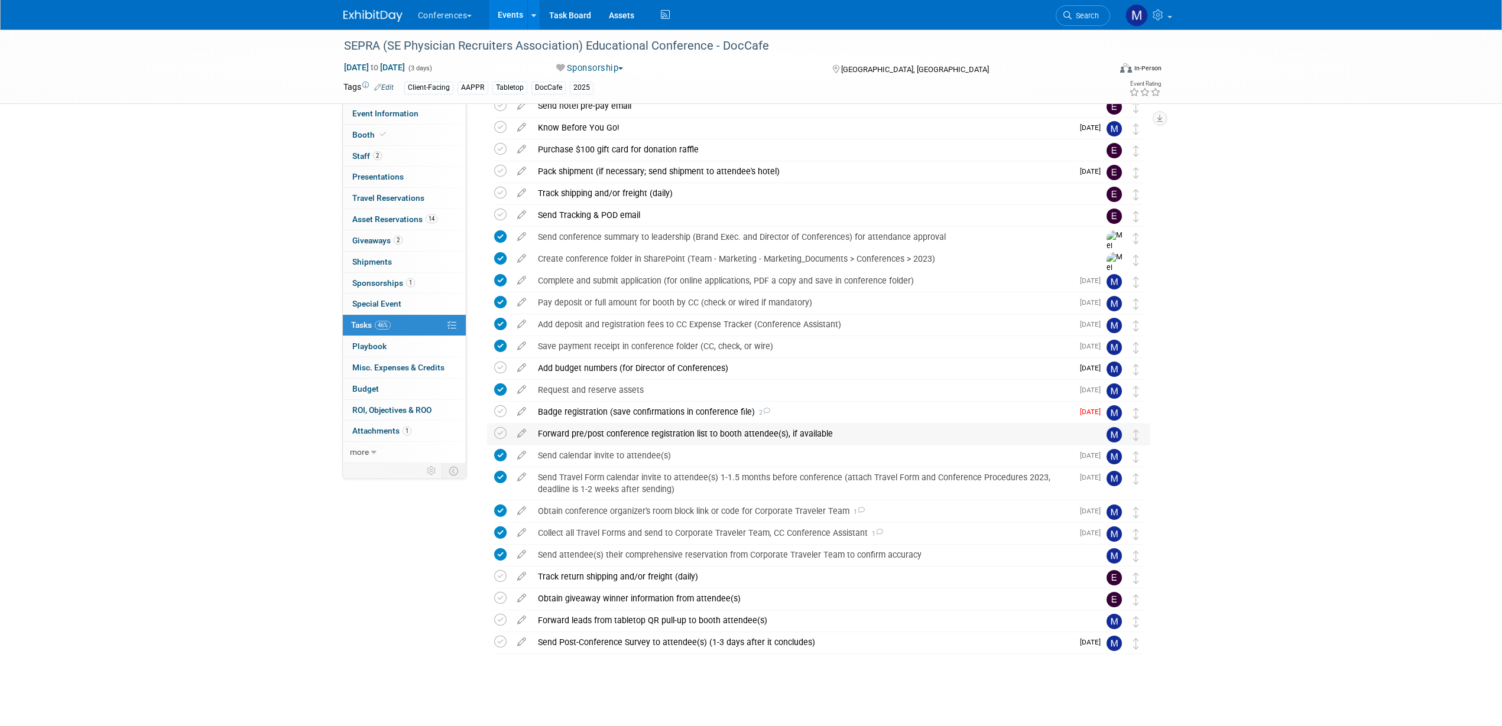
click at [573, 432] on div "Forward pre/post conference registration list to booth attendee(s), if available" at bounding box center [807, 434] width 551 height 20
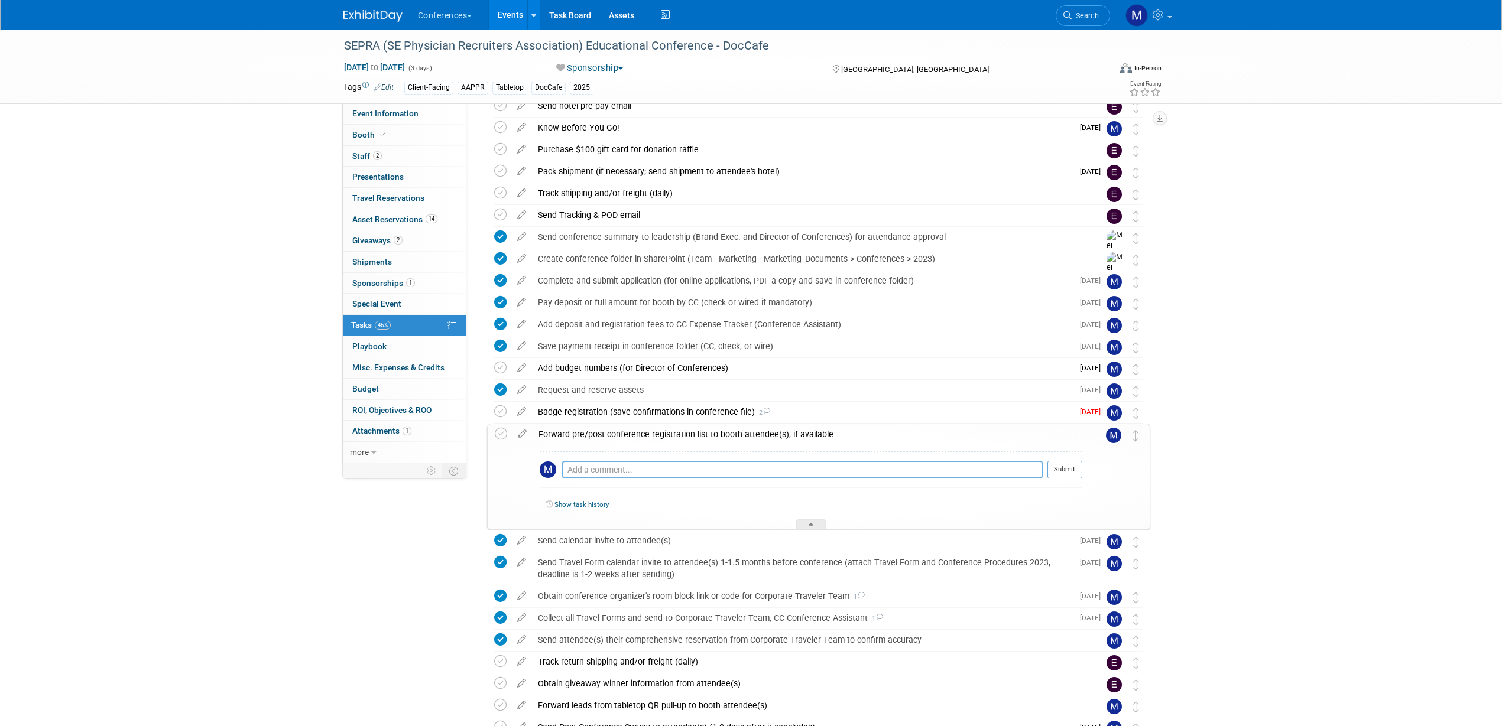
click at [583, 473] on textarea at bounding box center [802, 470] width 481 height 18
type textarea "9/25- Sent pre-attendee list to Jamie, Damian and Jim"
click at [715, 434] on div "Forward pre/post conference registration list to booth attendee(s), if available" at bounding box center [808, 434] width 550 height 20
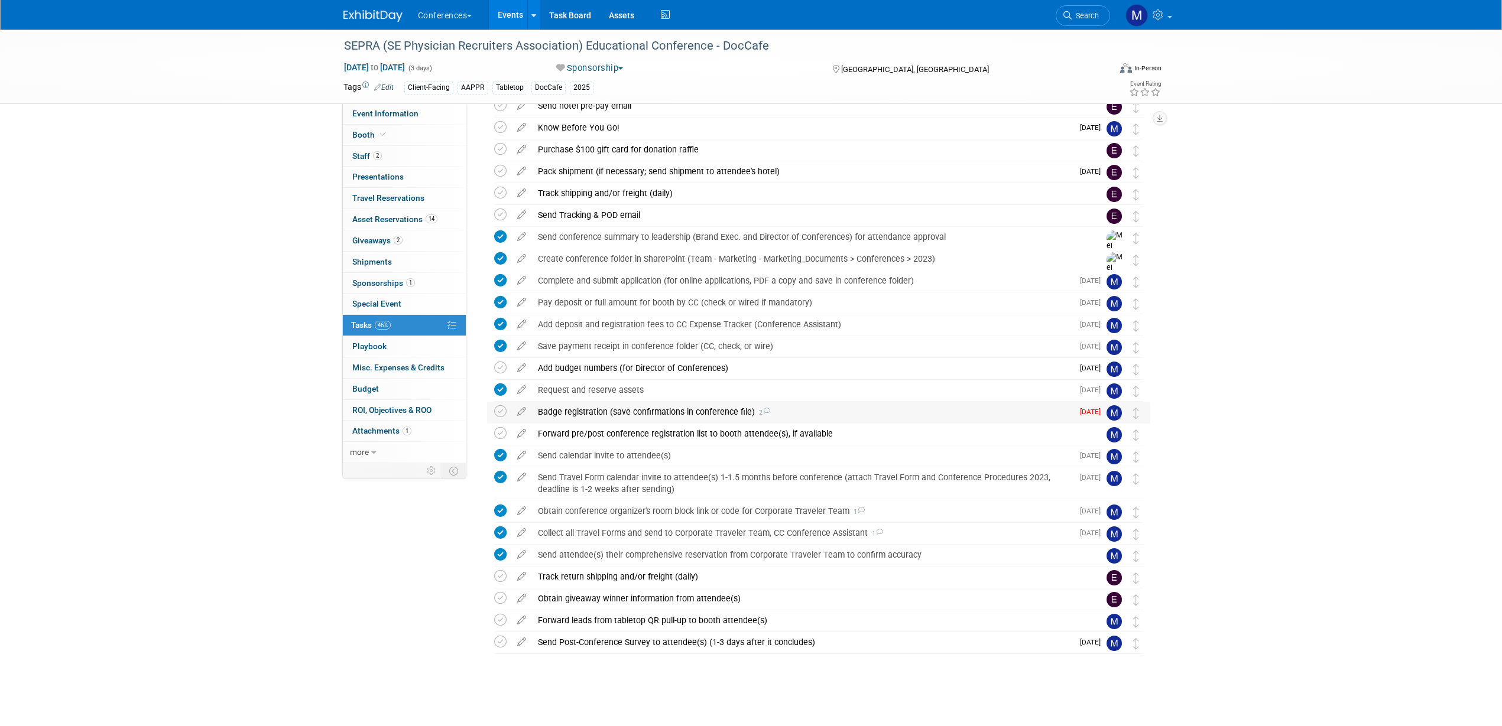
click at [611, 410] on div "Badge registration (save confirmations in conference file) 2" at bounding box center [802, 412] width 541 height 20
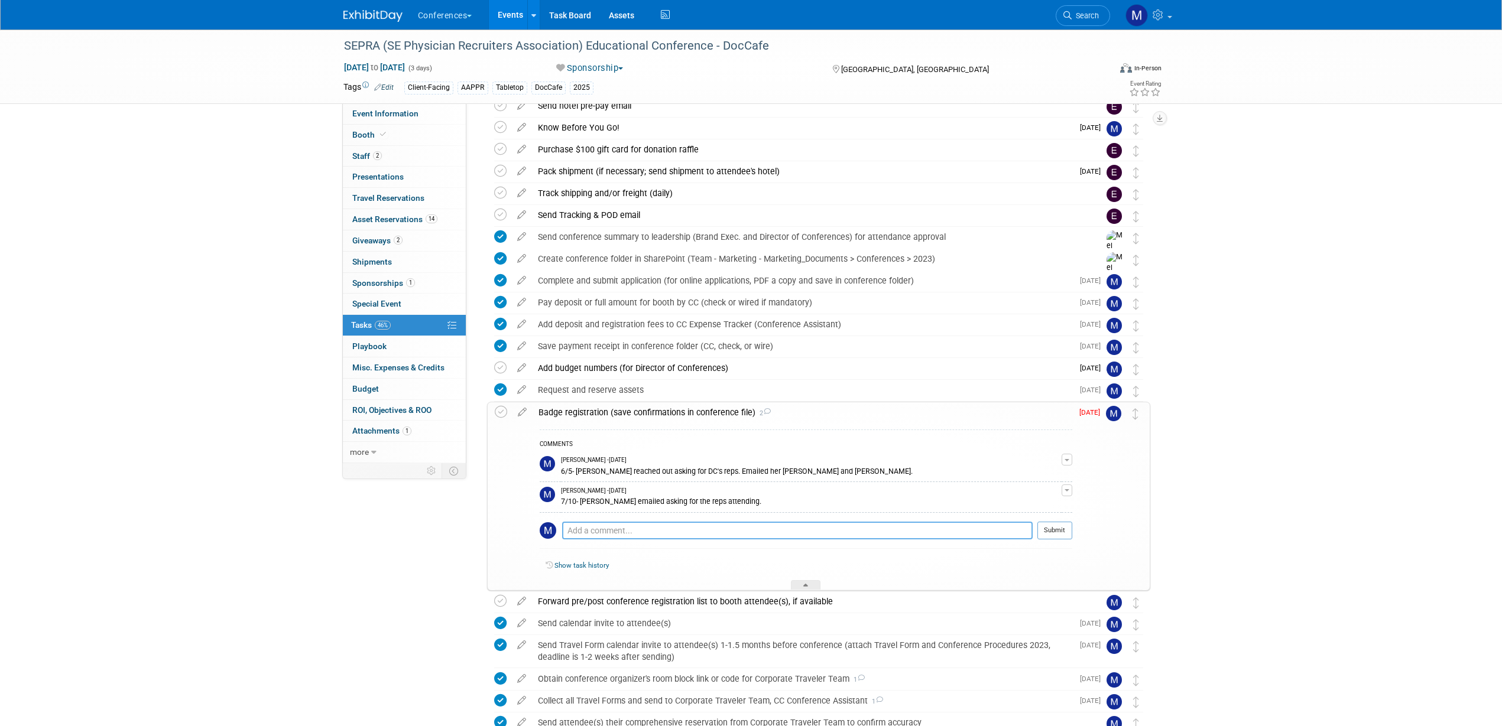
click at [600, 513] on textarea at bounding box center [797, 531] width 471 height 18
click at [852, 513] on textarea "9/25- Made sure Damian and Jim filled out the survey link sent by Amy." at bounding box center [797, 531] width 471 height 18
type textarea "9/25- Made sure Damian and Jim filled out the survey link sent by Amy."
click at [1059, 513] on button "Submit" at bounding box center [1054, 531] width 35 height 18
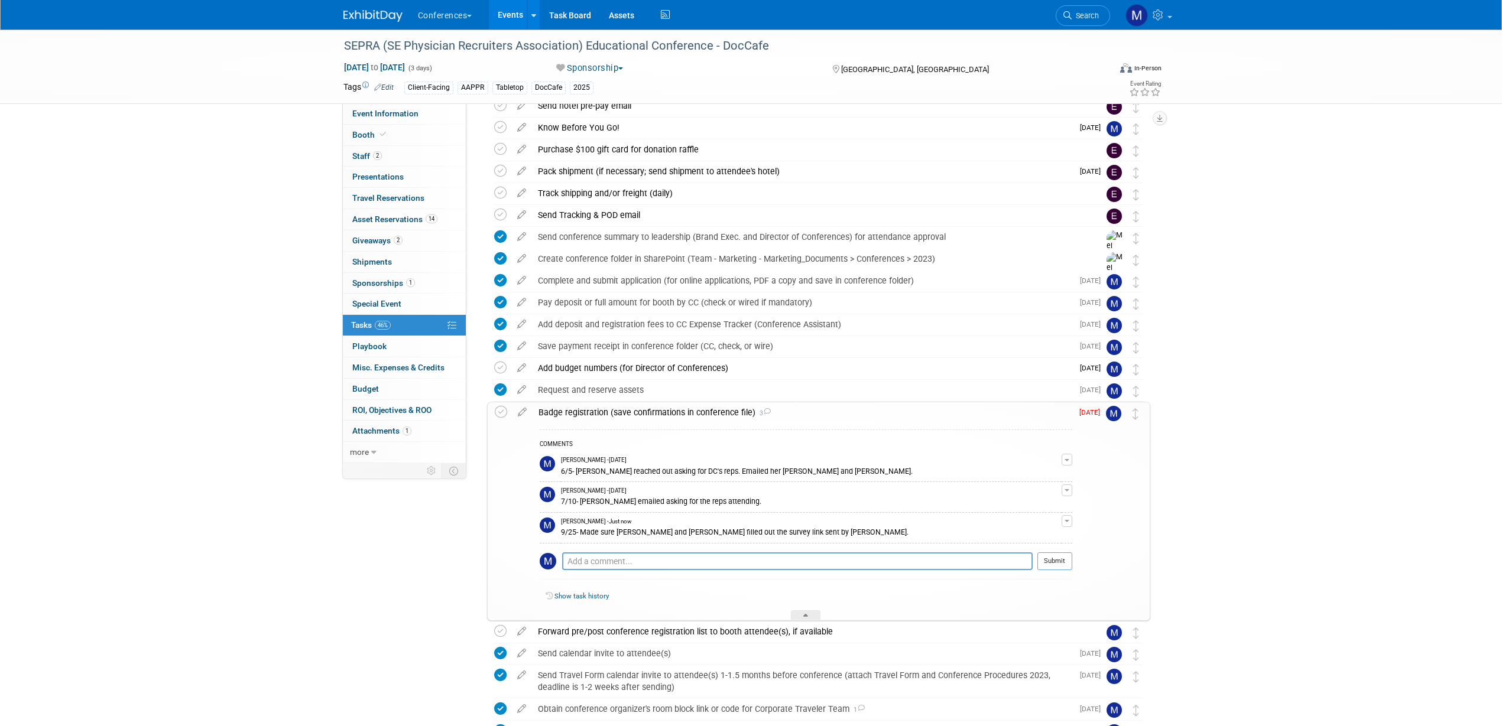
click at [646, 411] on div "Badge registration (save confirmations in conference file) 3" at bounding box center [803, 413] width 540 height 20
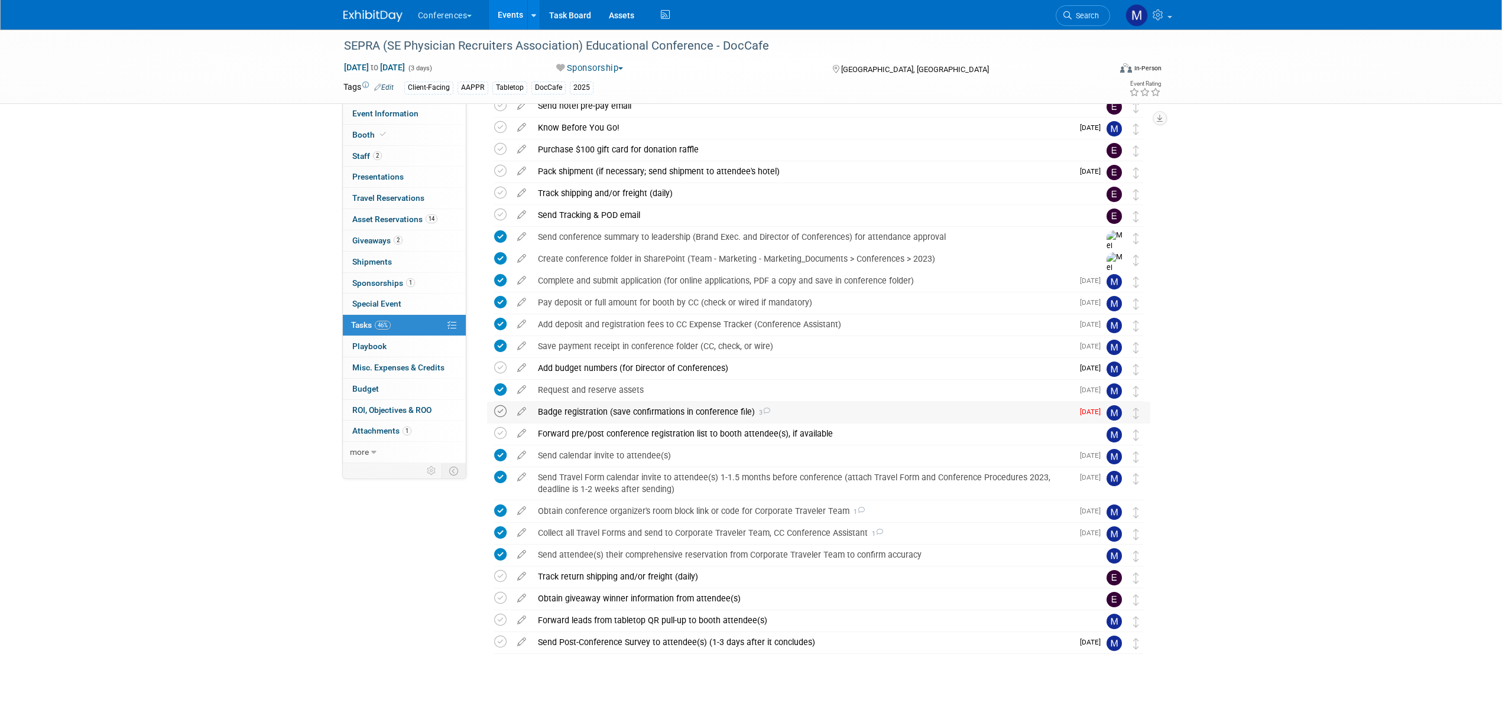
click at [501, 411] on icon at bounding box center [500, 412] width 12 height 12
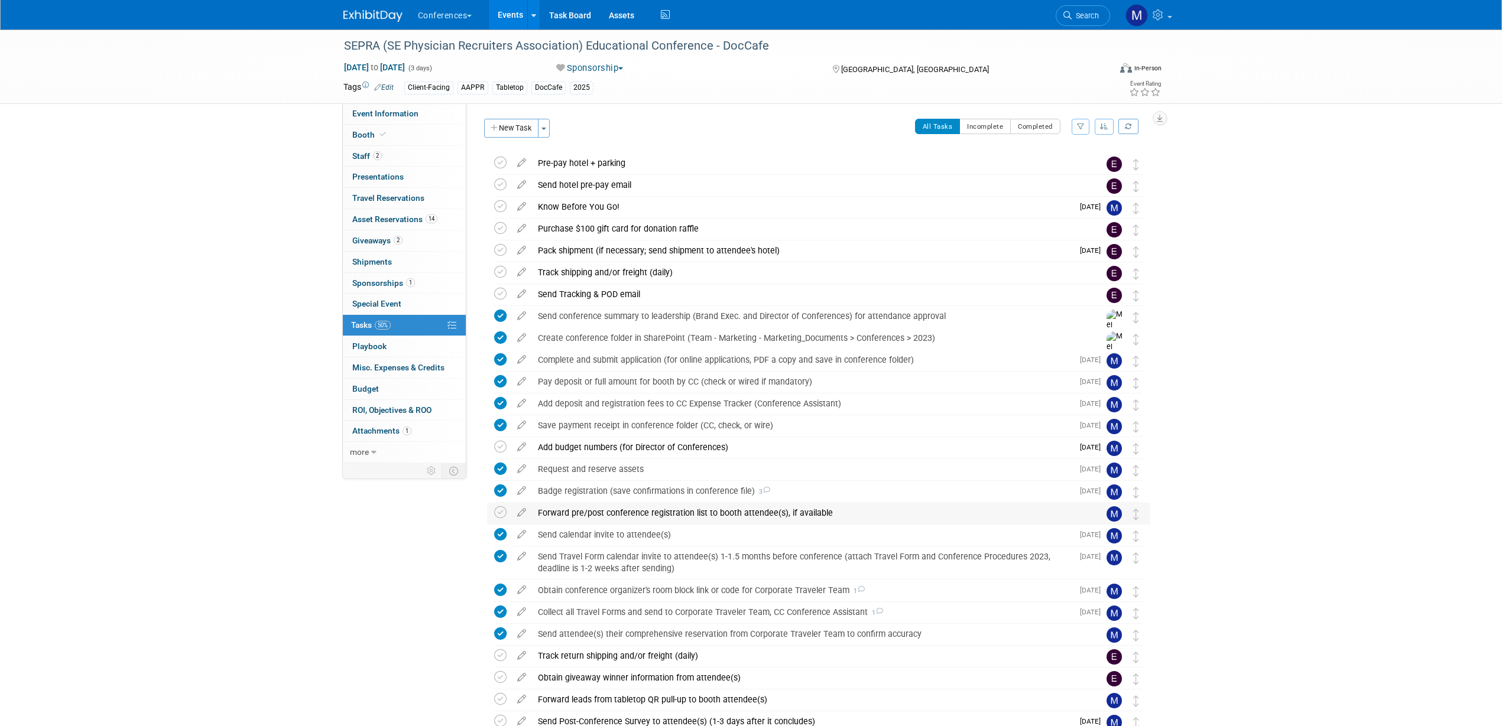
scroll to position [0, 0]
click at [366, 110] on span "Event Information" at bounding box center [385, 113] width 66 height 9
select select "DocCafe"
select select "Marygrace"
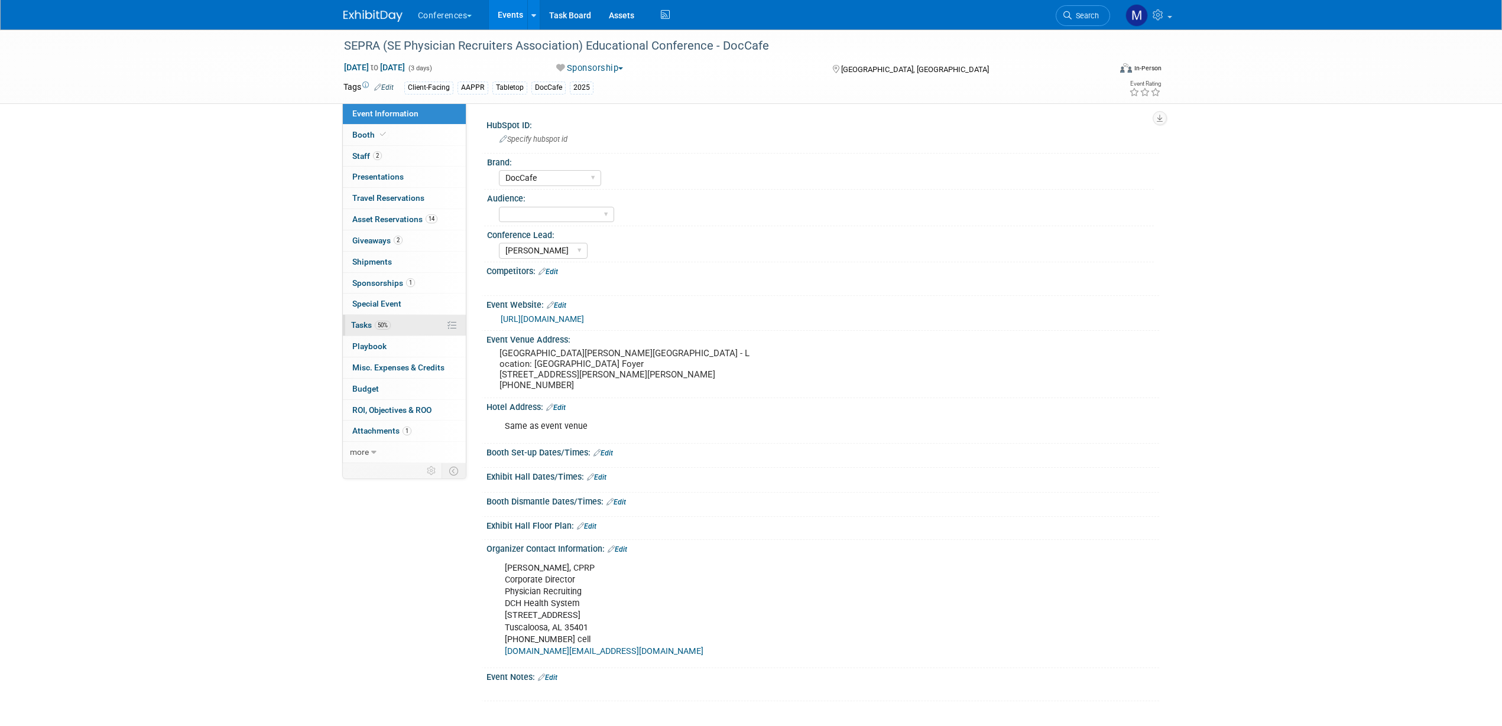
click at [399, 325] on link "50% Tasks 50%" at bounding box center [404, 325] width 123 height 21
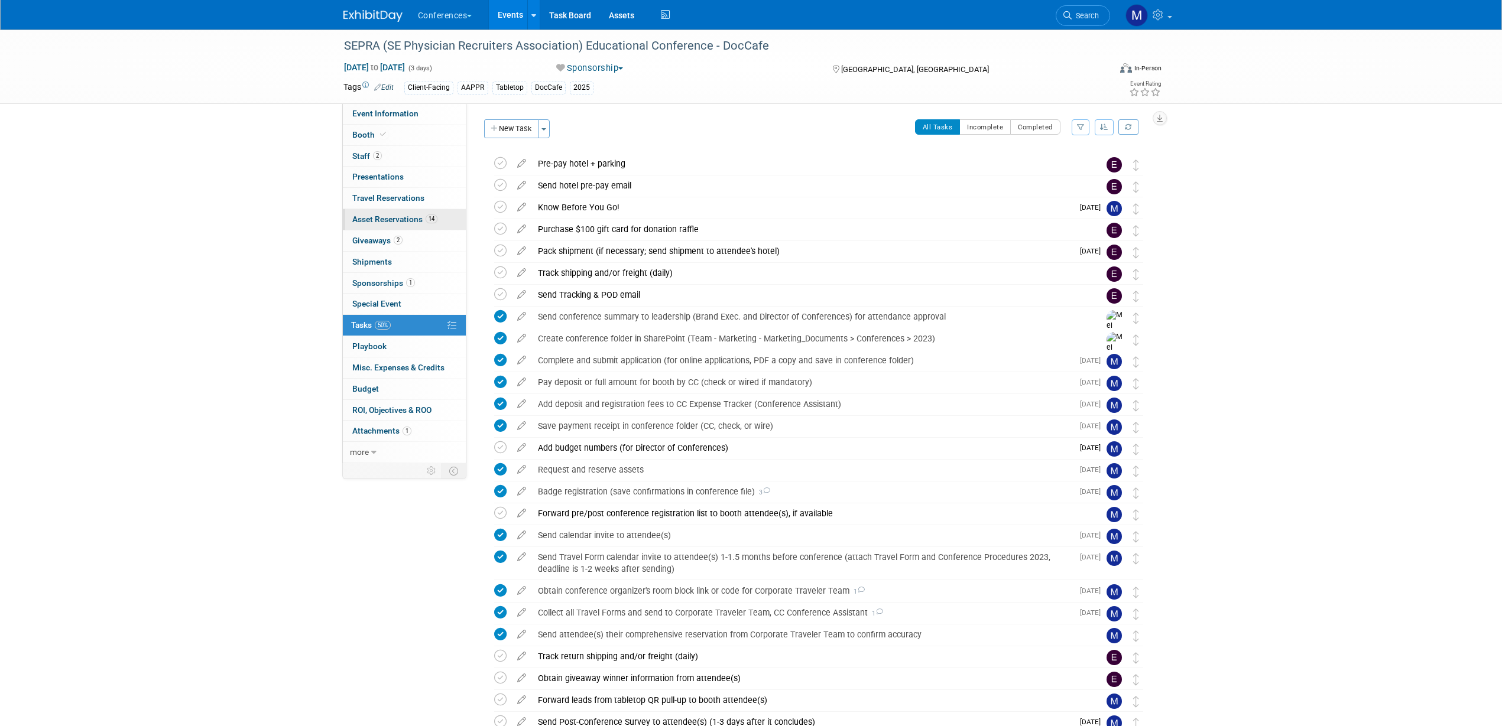
click at [378, 218] on span "Asset Reservations 14" at bounding box center [394, 219] width 85 height 9
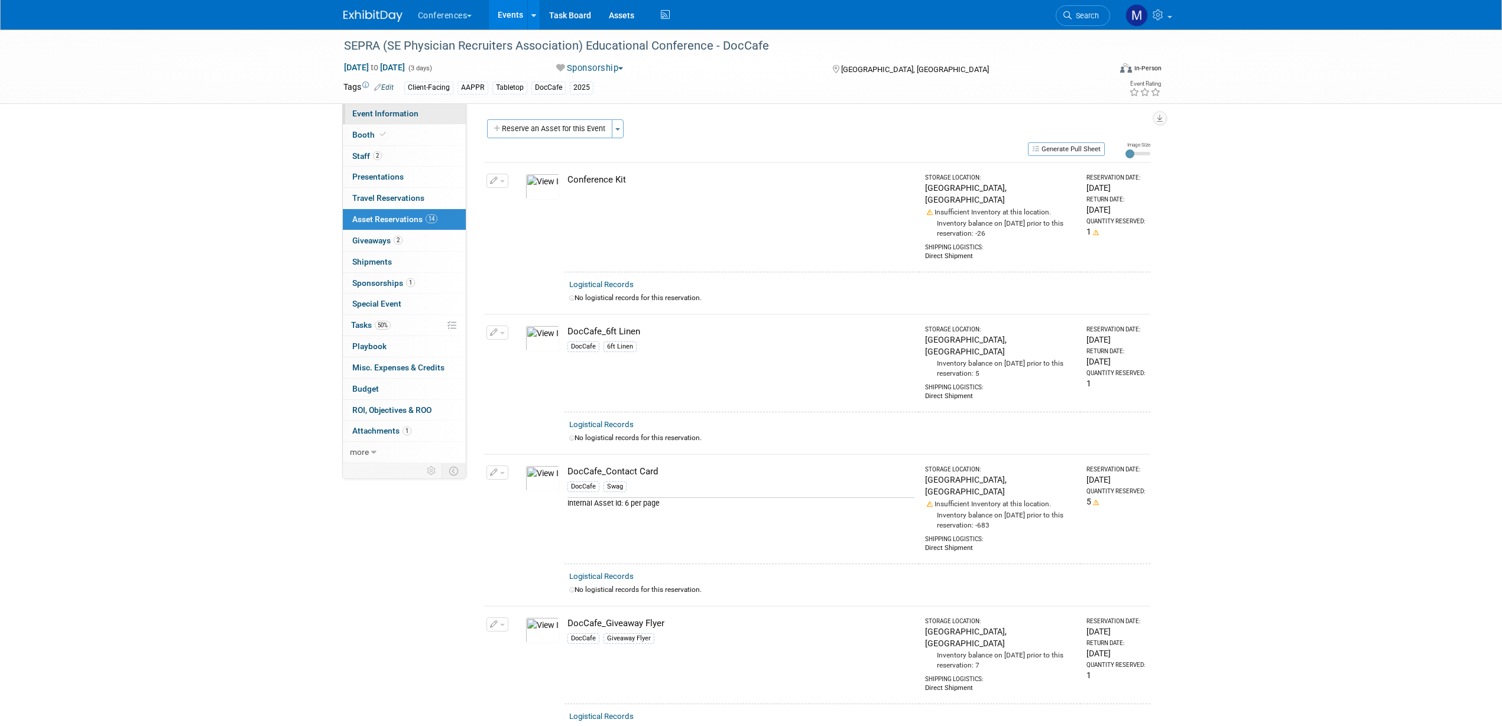
click at [404, 109] on span "Event Information" at bounding box center [385, 113] width 66 height 9
select select "DocCafe"
select select "Marygrace"
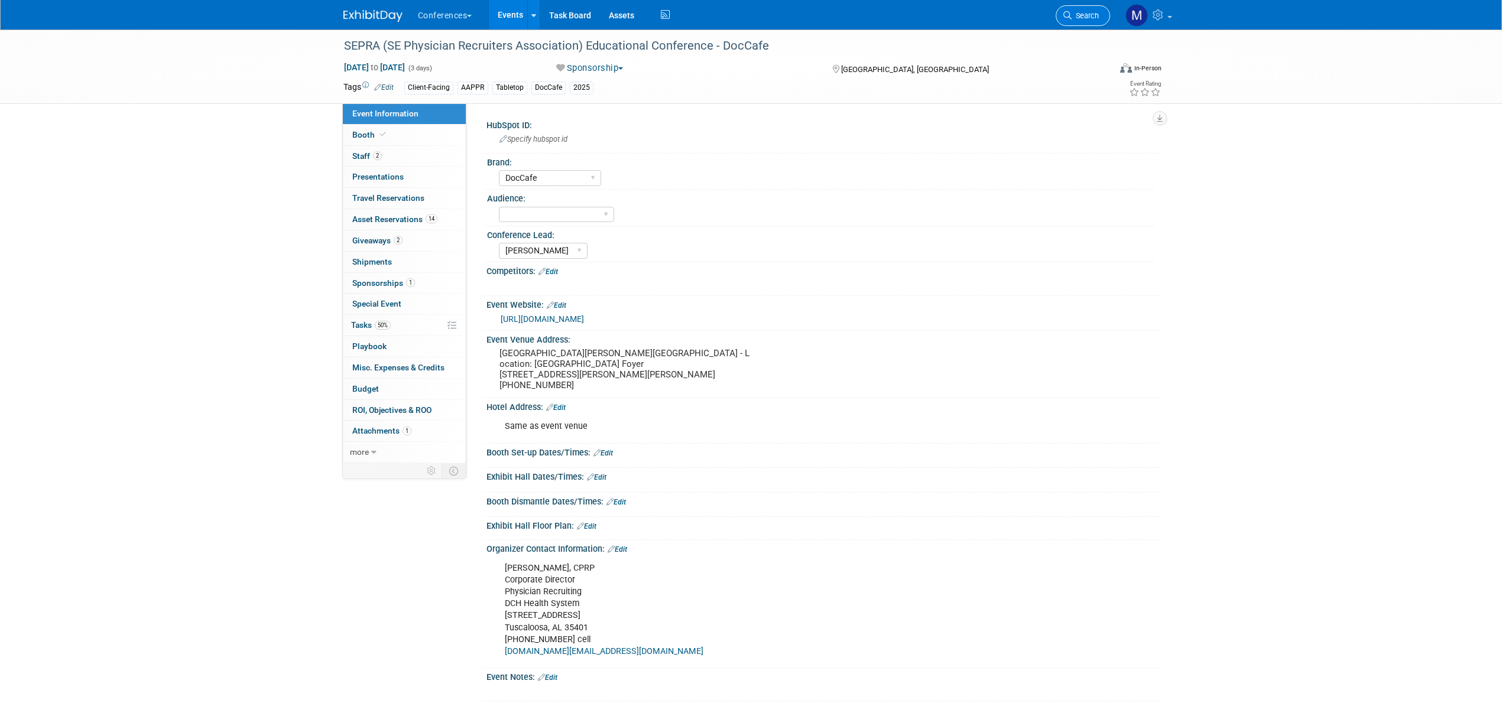
click at [1078, 17] on span "Search" at bounding box center [1085, 15] width 27 height 9
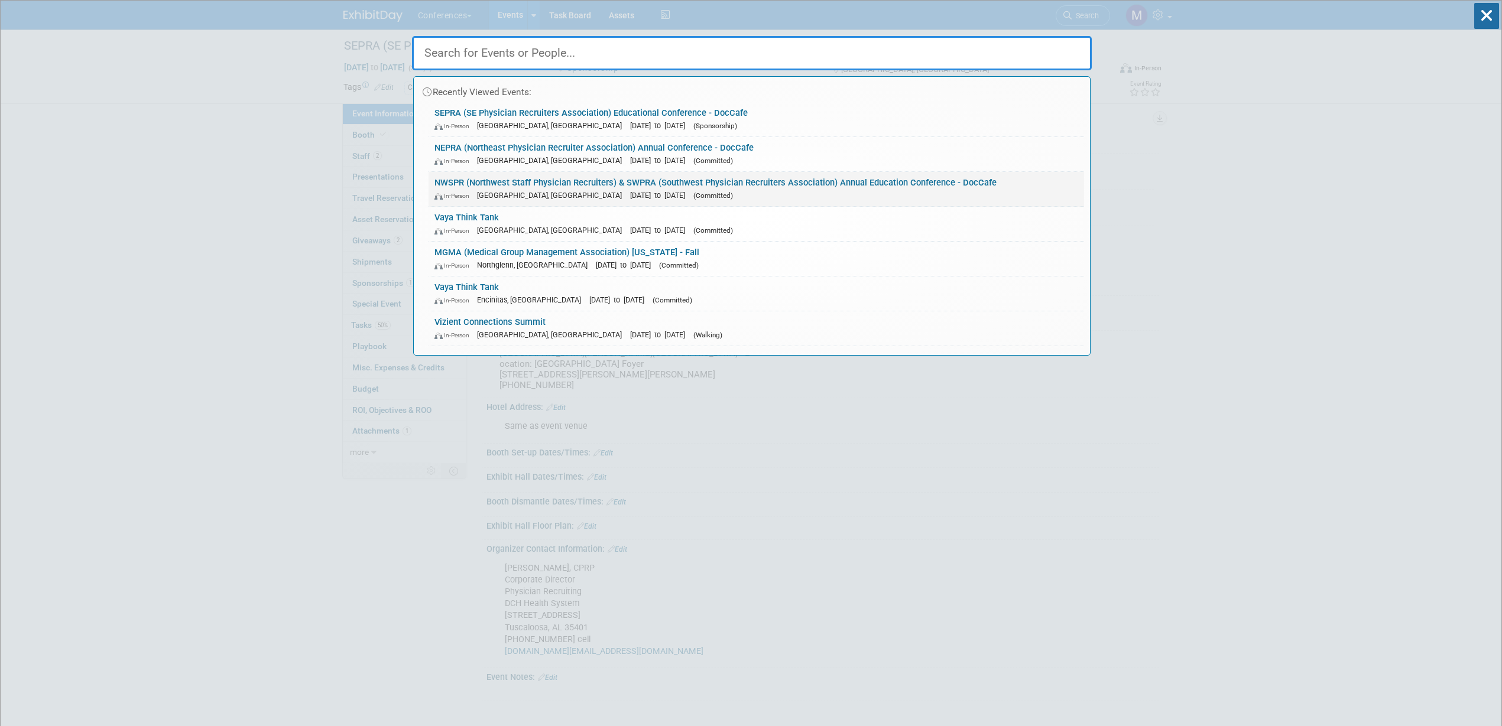
click at [812, 178] on link "NWSPR (Northwest Staff Physician Recruiters) & SWPRA (Southwest Physician Recru…" at bounding box center [757, 189] width 656 height 34
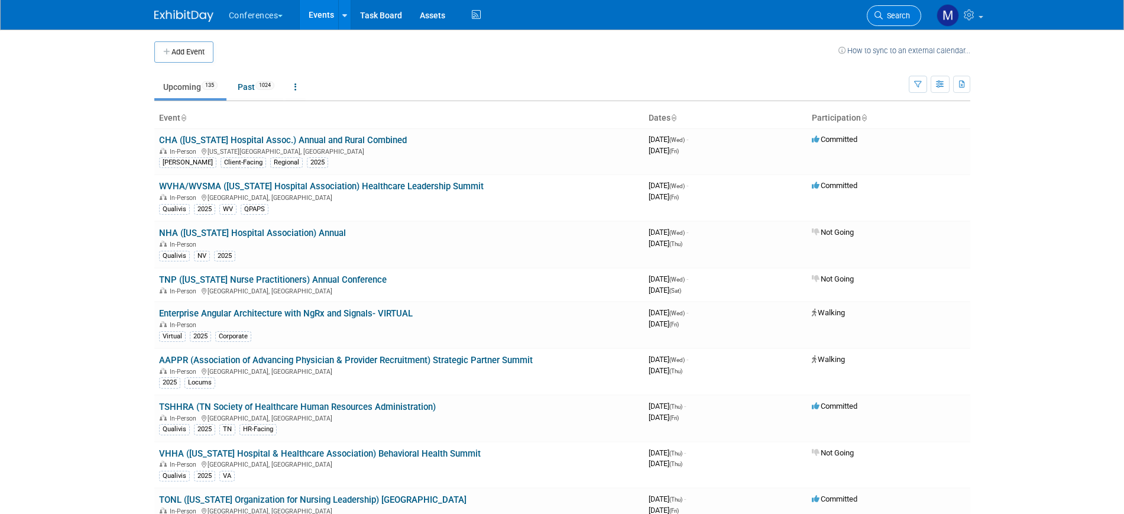
click at [901, 20] on link "Search" at bounding box center [894, 15] width 54 height 21
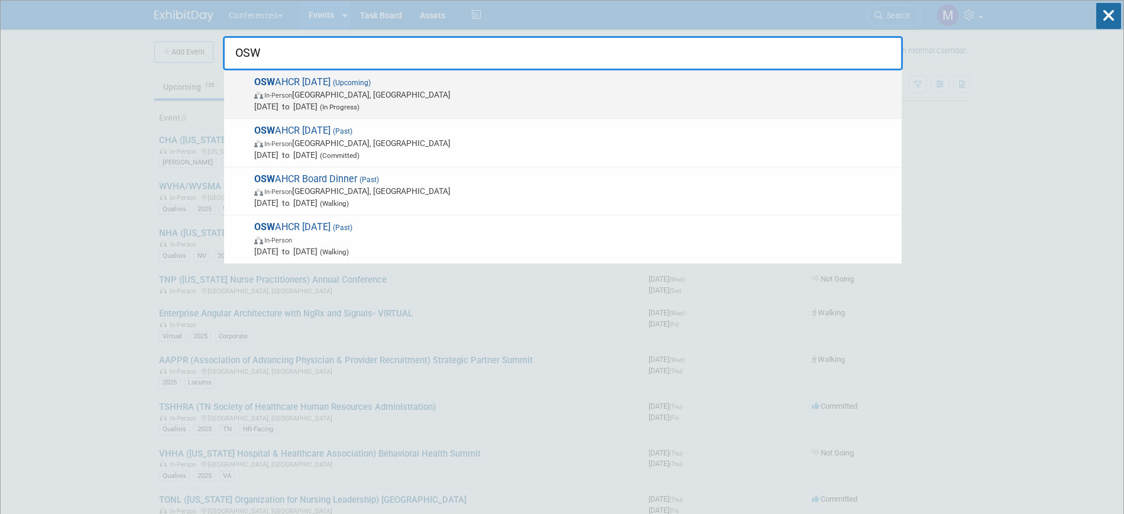
type input "OSW"
click at [359, 103] on span "(In Progress)" at bounding box center [338, 107] width 42 height 8
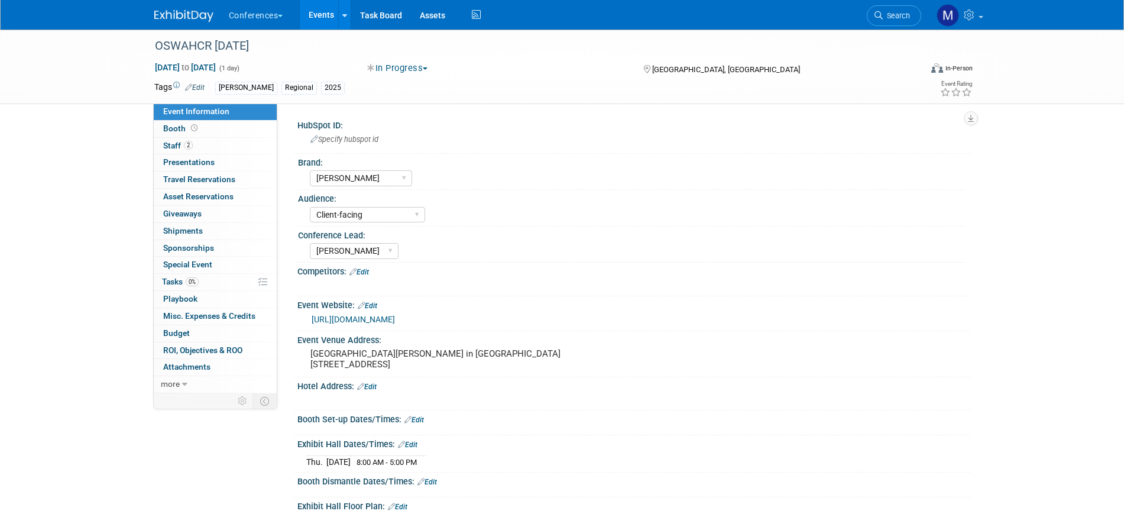
select select "[PERSON_NAME]"
select select "Client-facing"
select select "[PERSON_NAME]"
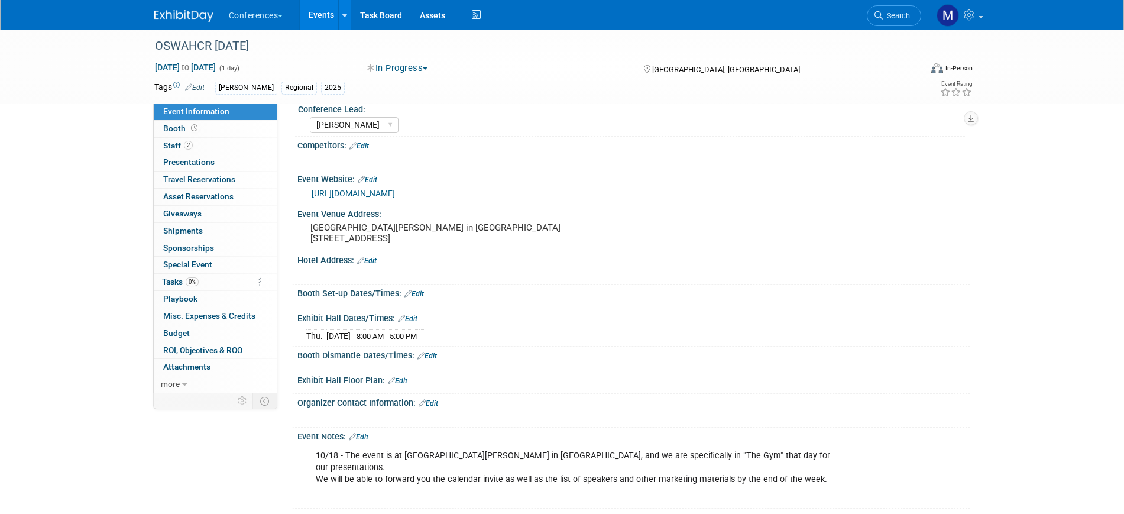
scroll to position [235, 0]
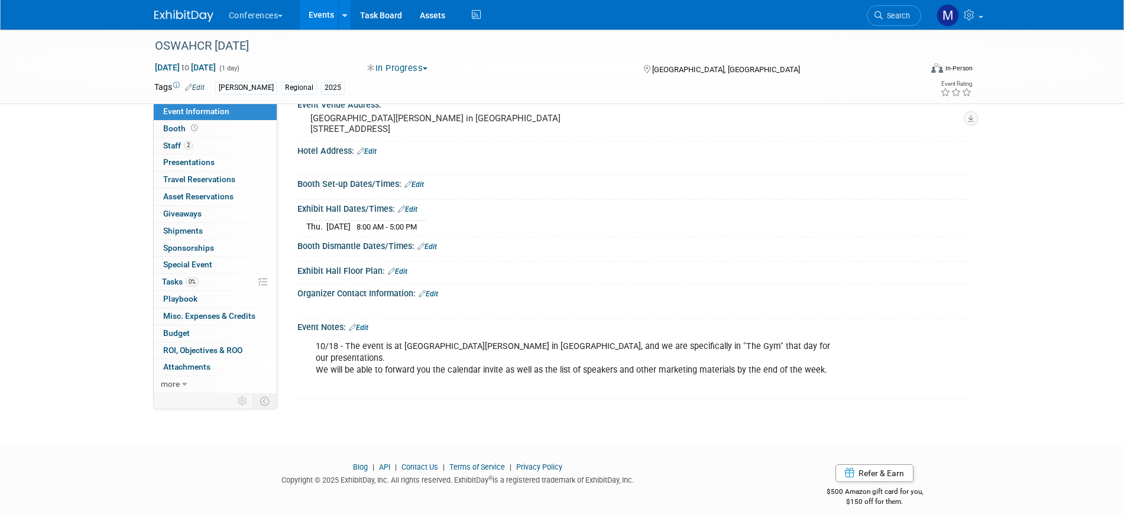
click at [367, 327] on link "Edit" at bounding box center [359, 327] width 20 height 8
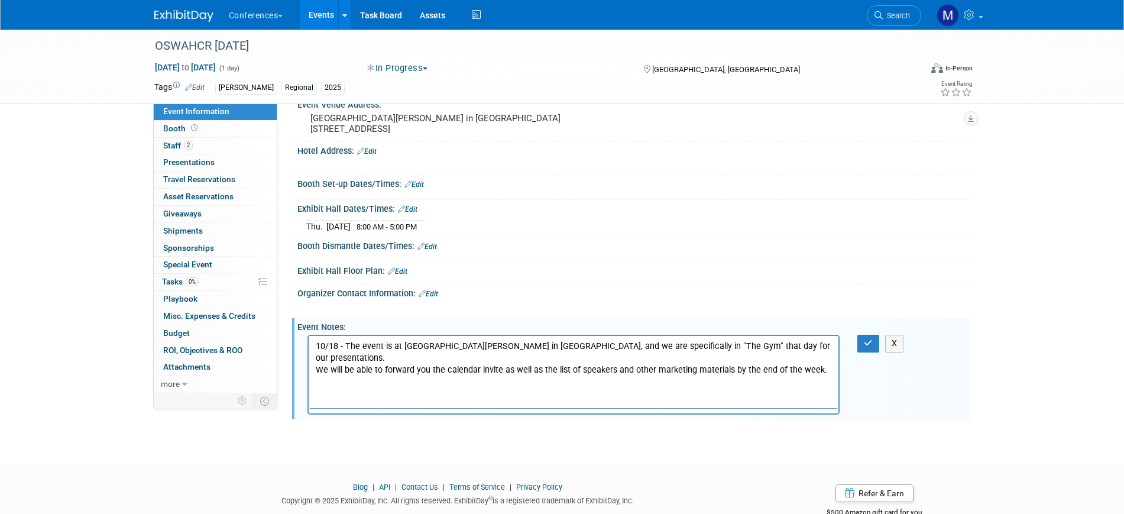
scroll to position [0, 0]
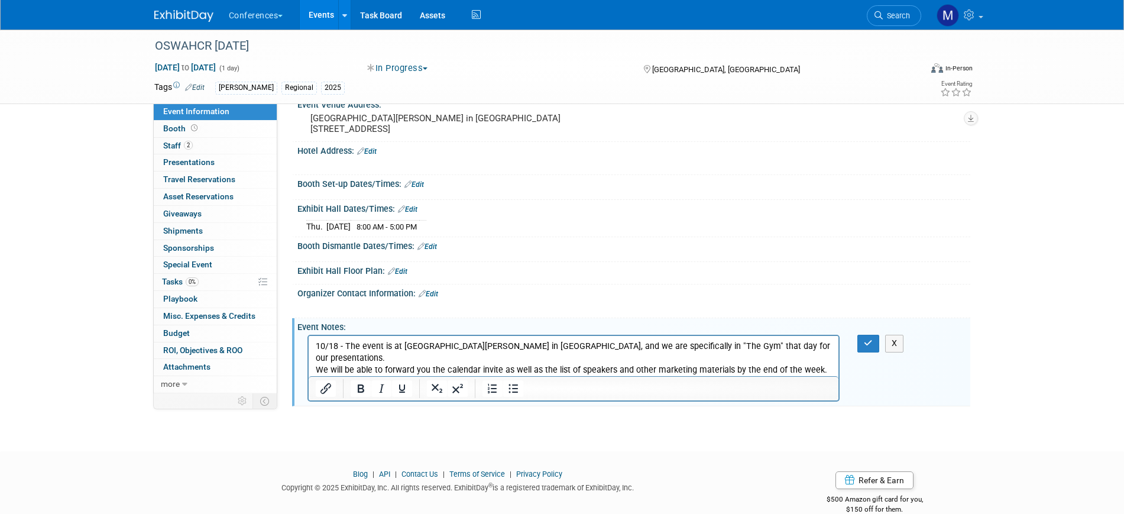
drag, startPoint x: 818, startPoint y: 356, endPoint x: 205, endPoint y: 332, distance: 614.1
click at [308, 336] on html "10/18 - The event is at [GEOGRAPHIC_DATA][PERSON_NAME] in [GEOGRAPHIC_DATA], an…" at bounding box center [573, 362] width 530 height 52
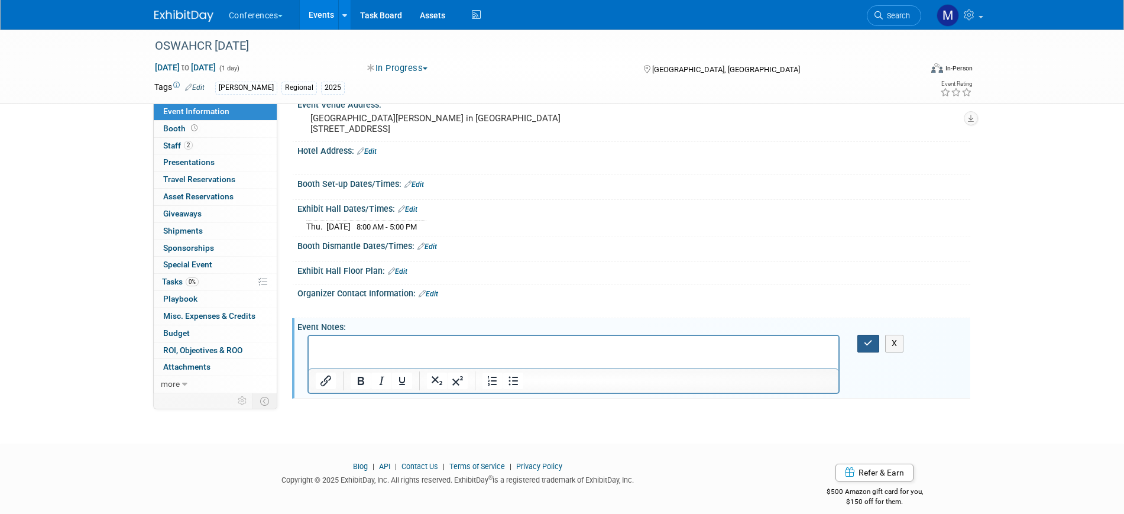
click at [859, 339] on button "button" at bounding box center [868, 343] width 22 height 17
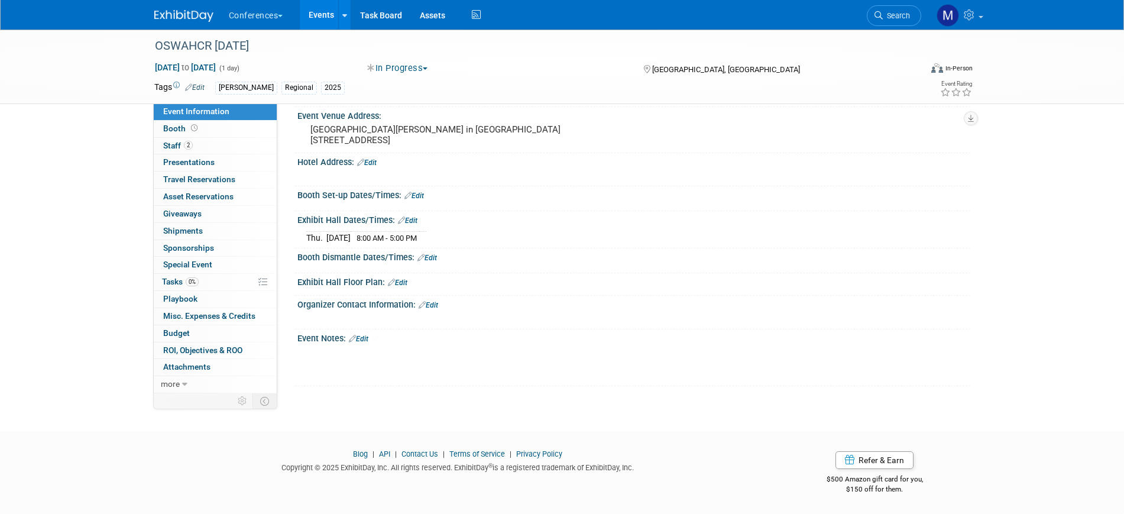
scroll to position [223, 0]
click at [415, 220] on link "Edit" at bounding box center [408, 221] width 20 height 8
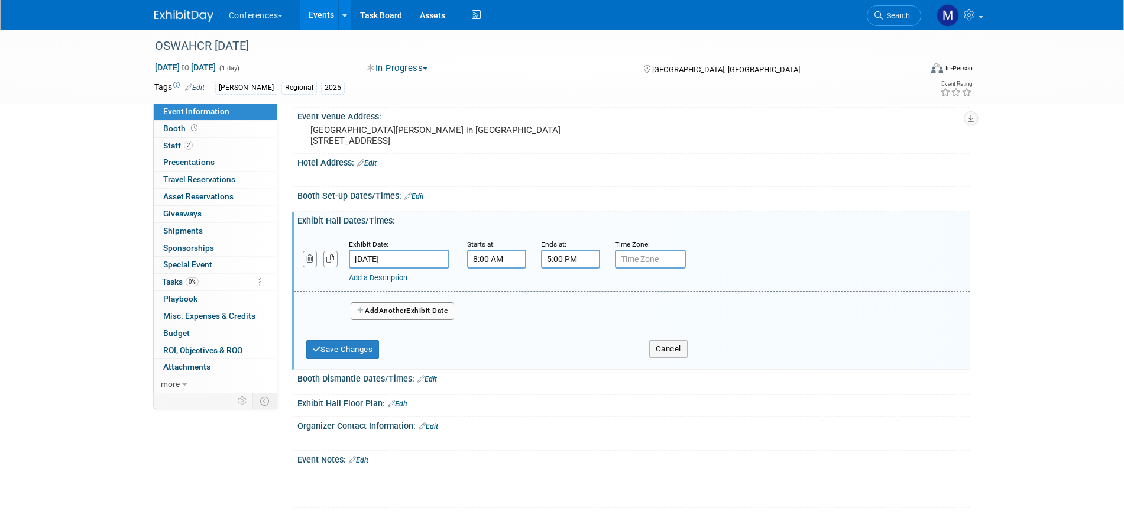
click at [313, 261] on button "button" at bounding box center [310, 259] width 15 height 16
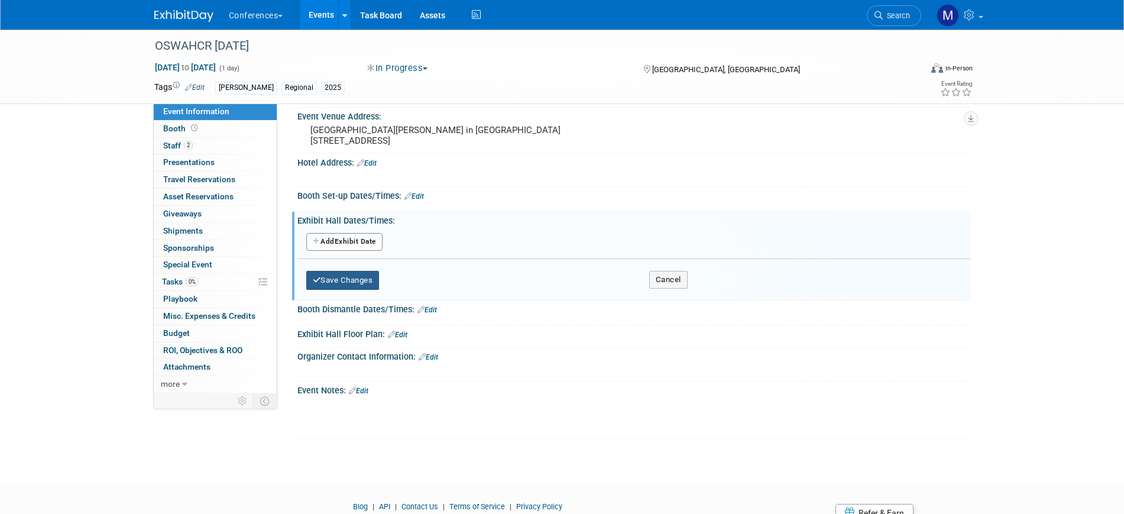
click at [355, 278] on button "Save Changes" at bounding box center [342, 280] width 73 height 19
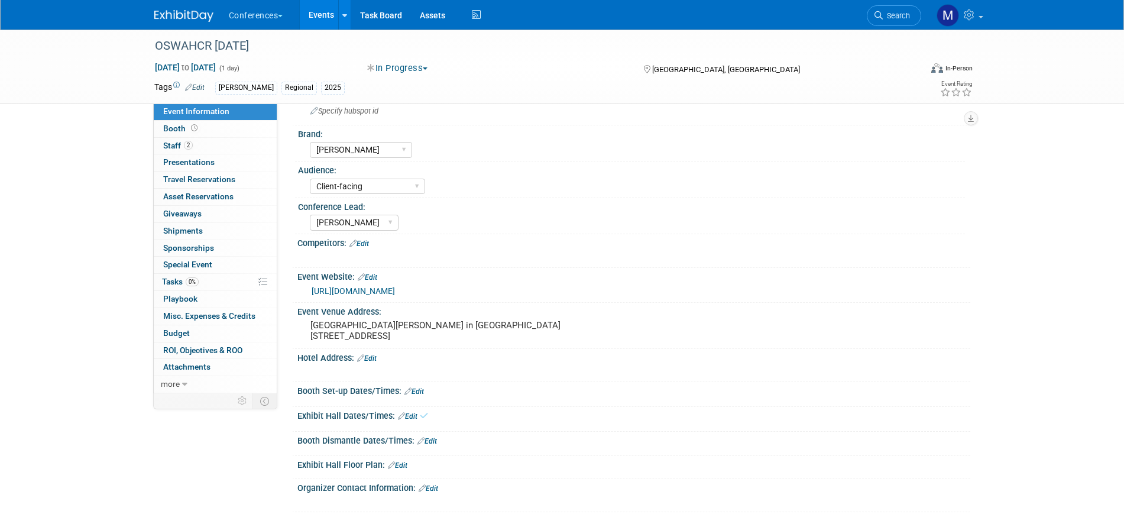
scroll to position [0, 0]
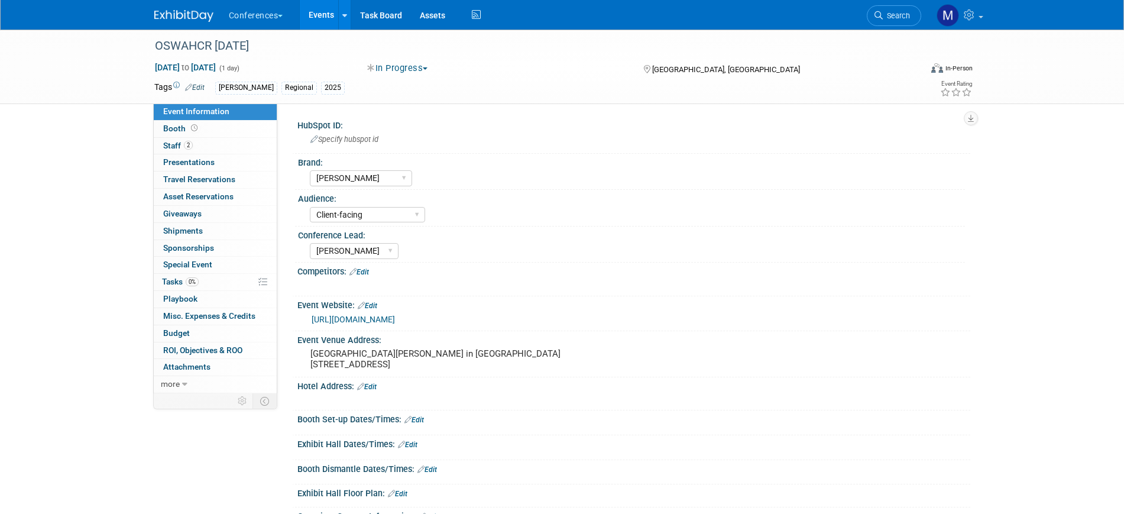
click at [414, 66] on button "In Progress" at bounding box center [397, 68] width 69 height 12
click at [417, 116] on link "Not Going" at bounding box center [410, 120] width 93 height 17
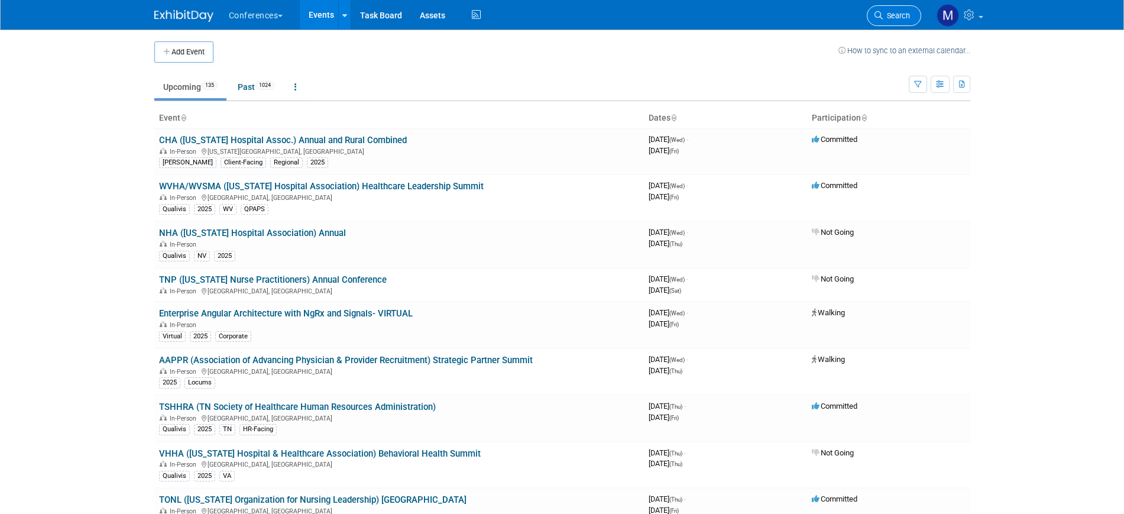
click at [890, 14] on span "Search" at bounding box center [896, 15] width 27 height 9
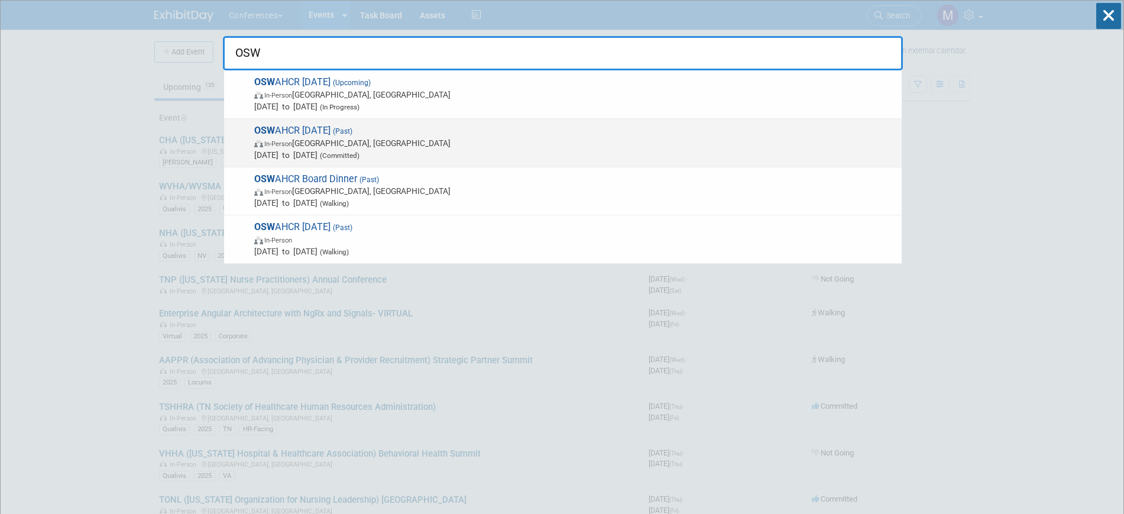
type input "OSW"
click at [352, 132] on span "(Past)" at bounding box center [341, 131] width 22 height 8
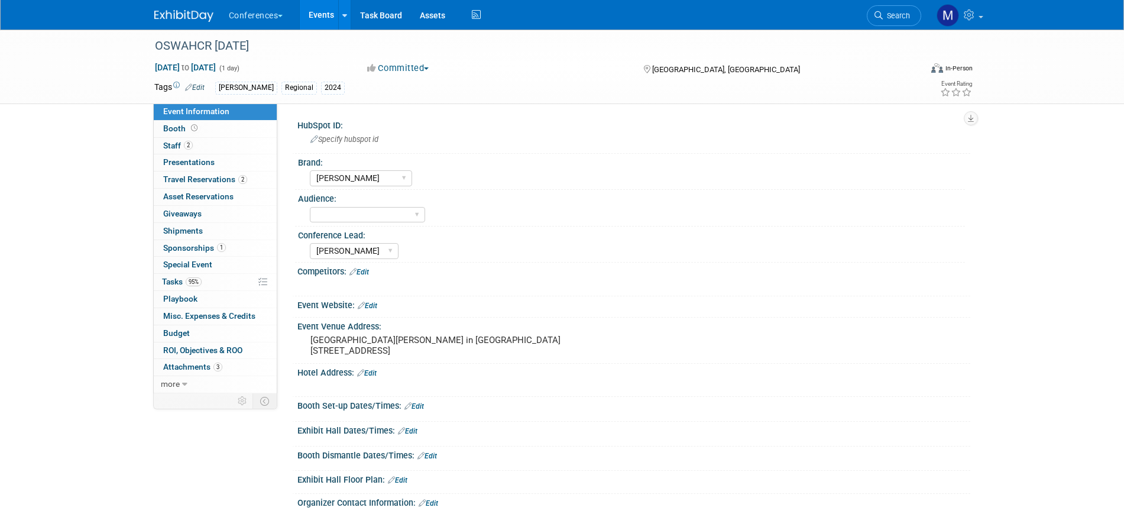
select select "[PERSON_NAME]"
click at [224, 42] on div "OSWAHCR [DATE]" at bounding box center [527, 45] width 752 height 21
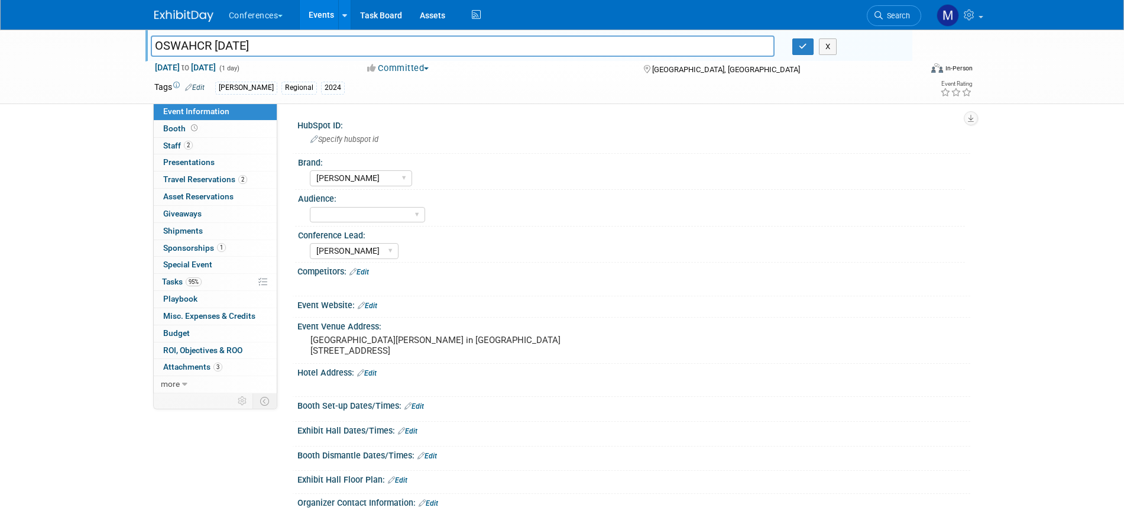
drag, startPoint x: 319, startPoint y: 40, endPoint x: -3, endPoint y: 131, distance: 334.8
click at [0, 131] on html "Conferences Explore: My Workspaces 2 Go to Workspace: Conferences Marketing Req…" at bounding box center [562, 257] width 1124 height 514
click at [227, 148] on link "2 Staff 2" at bounding box center [215, 146] width 123 height 17
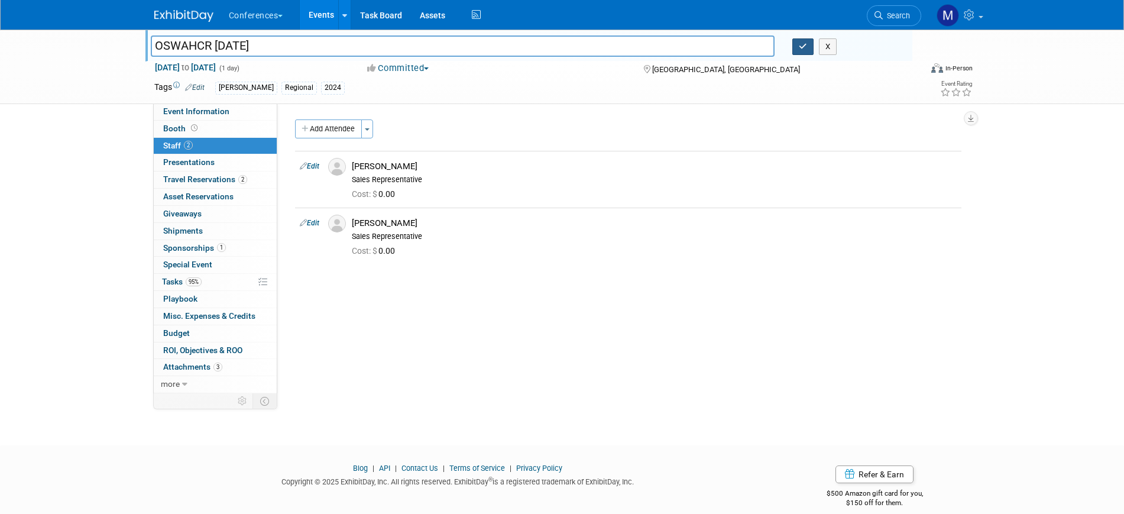
click at [803, 51] on button "button" at bounding box center [802, 46] width 21 height 17
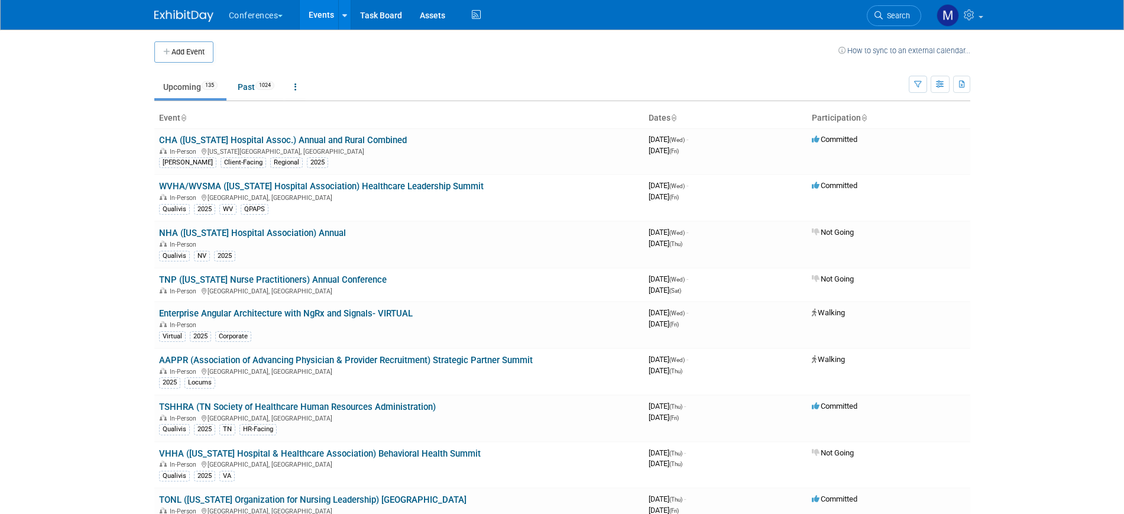
click at [894, 11] on span "Search" at bounding box center [896, 15] width 27 height 9
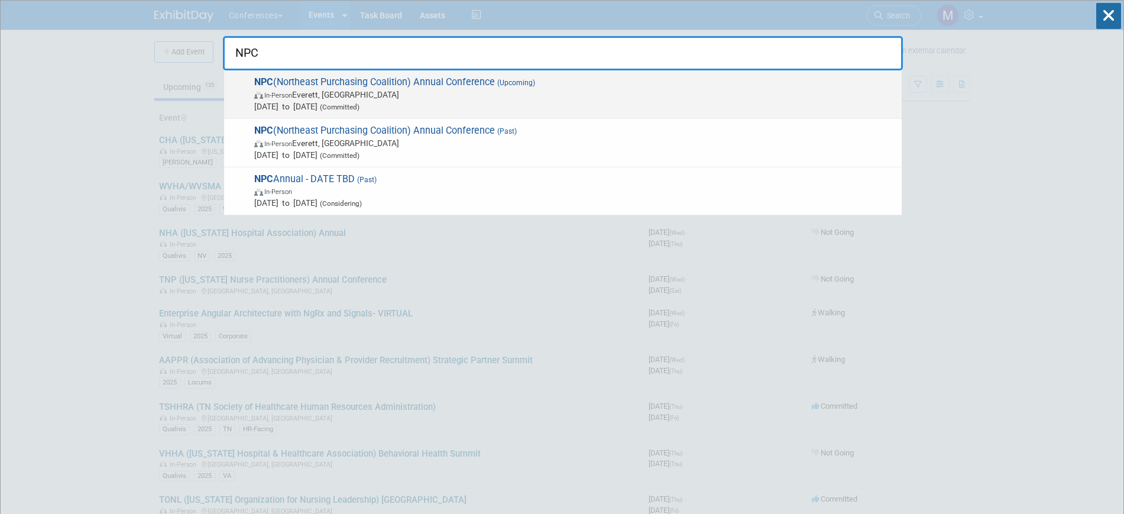
type input "NPC"
click at [495, 93] on span "In-Person [PERSON_NAME], [GEOGRAPHIC_DATA]" at bounding box center [574, 95] width 641 height 12
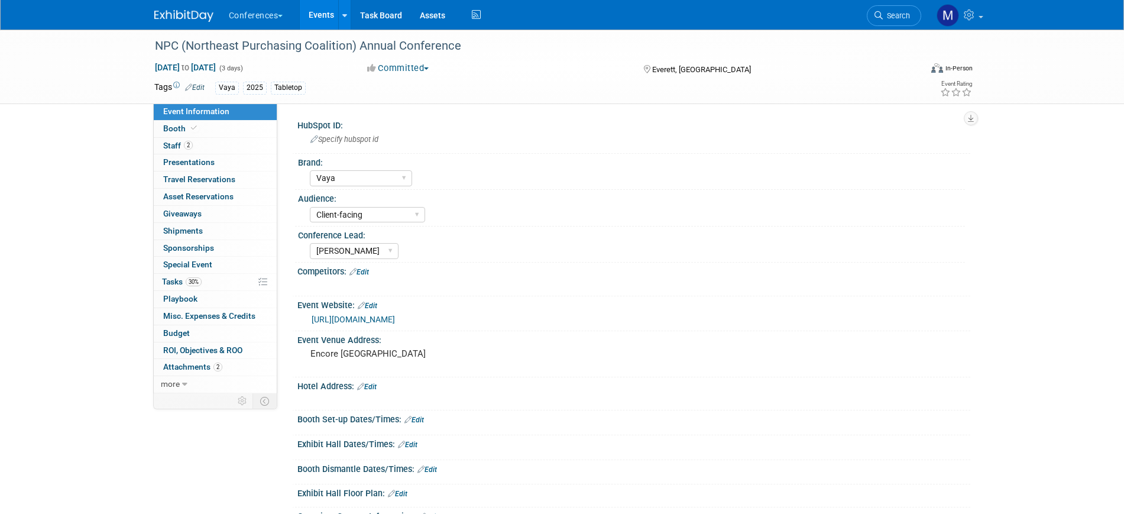
select select "Vaya"
select select "Client-facing"
select select "[PERSON_NAME]"
click at [192, 277] on span "30%" at bounding box center [194, 281] width 16 height 9
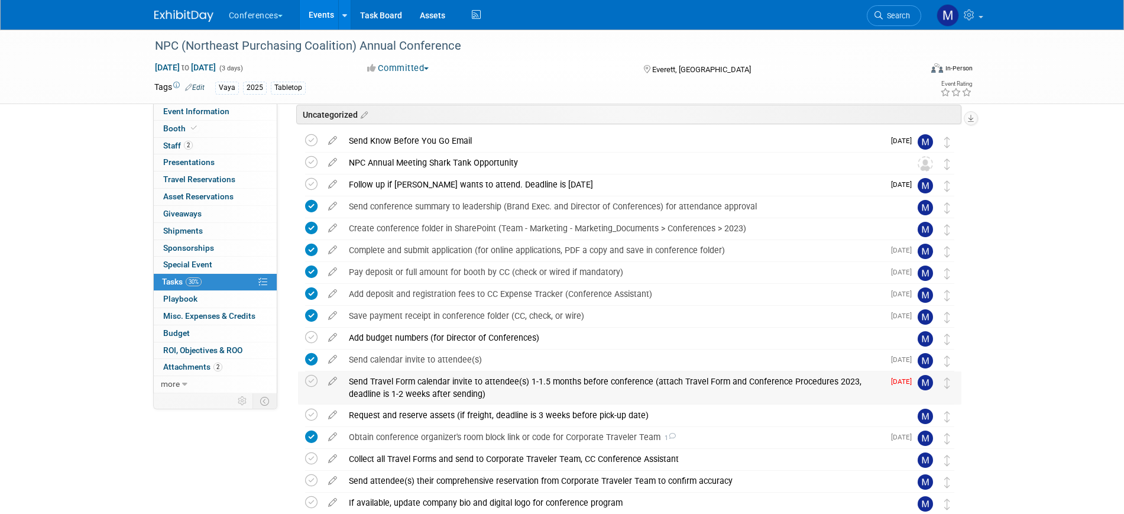
scroll to position [74, 0]
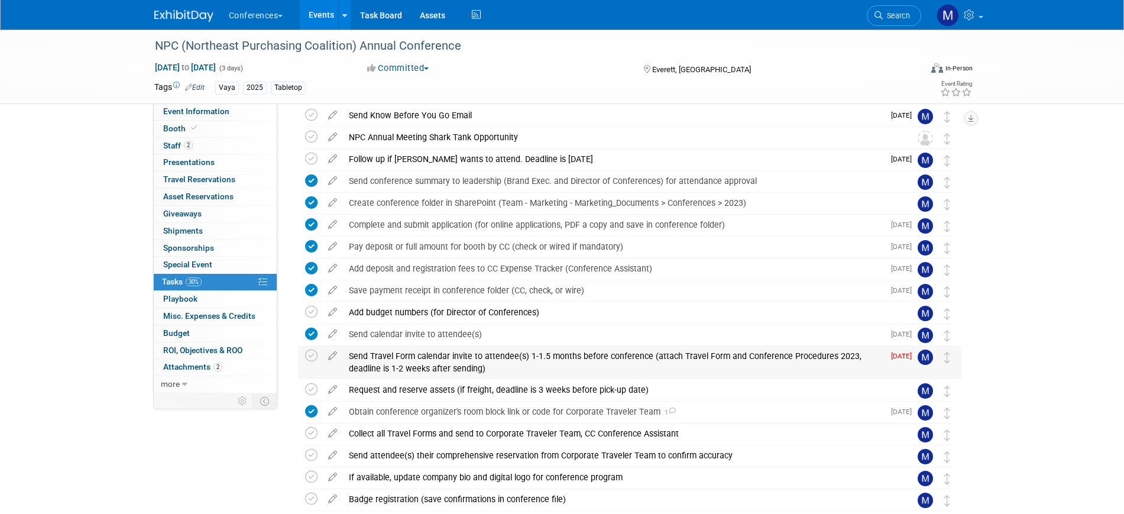
click at [443, 359] on div "Send Travel Form calendar invite to attendee(s) 1-1.5 months before conference …" at bounding box center [613, 362] width 541 height 33
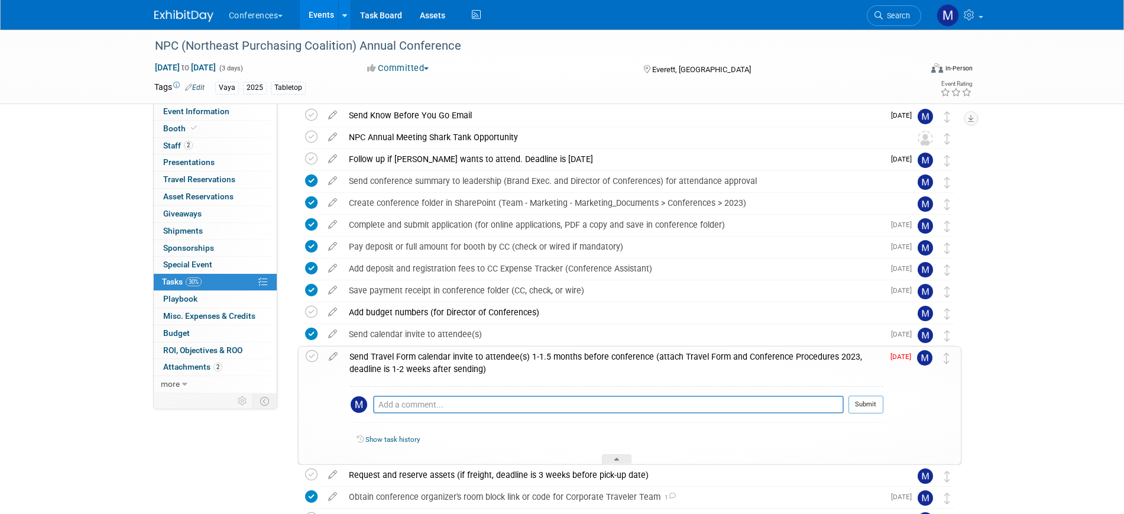
click at [443, 359] on div "Send Travel Form calendar invite to attendee(s) 1-1.5 months before conference …" at bounding box center [613, 362] width 540 height 33
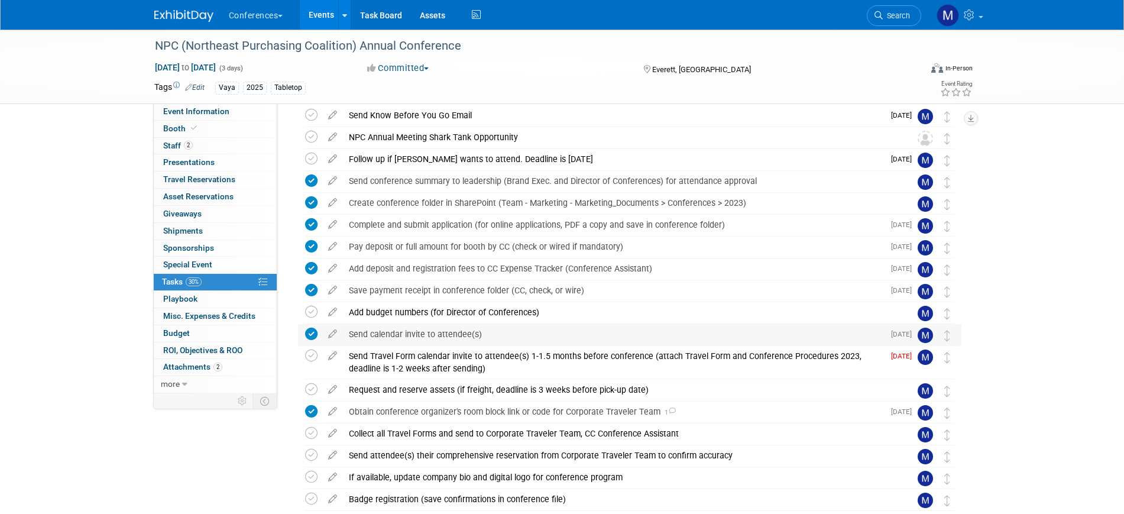
click at [413, 335] on div "Send calendar invite to attendee(s)" at bounding box center [613, 334] width 541 height 20
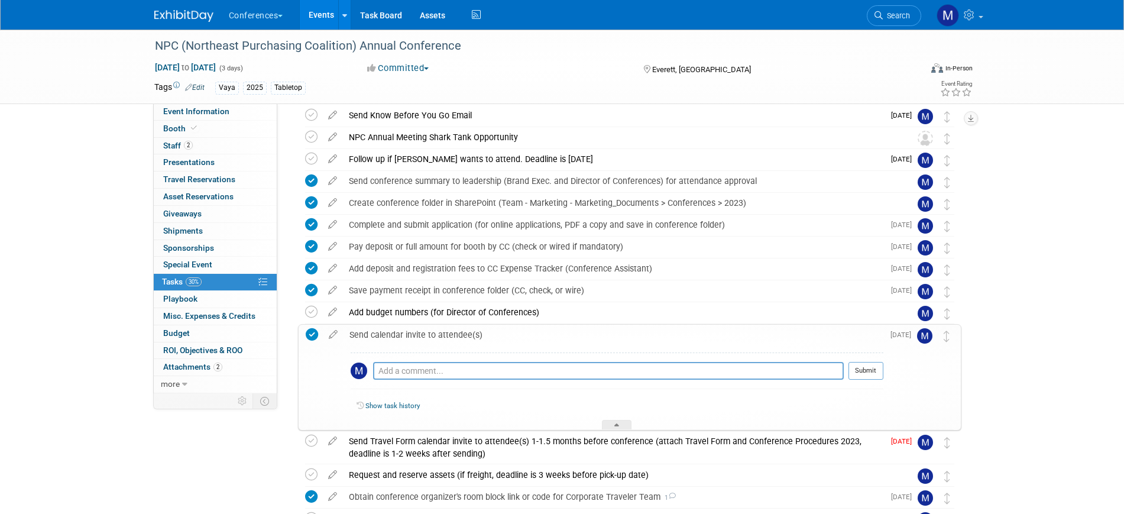
click at [413, 335] on div "Send calendar invite to attendee(s)" at bounding box center [613, 335] width 540 height 20
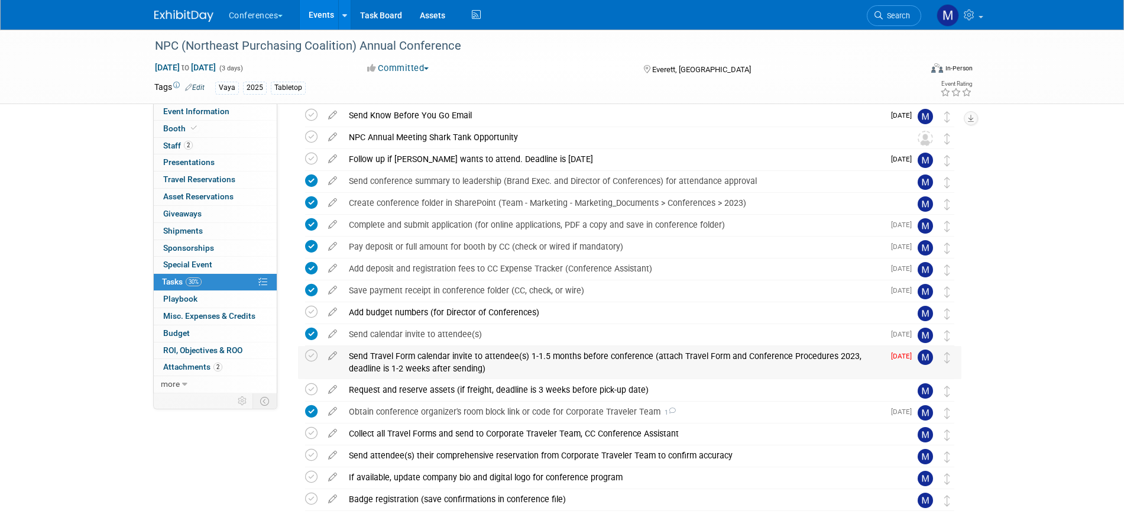
click at [418, 357] on div "Send Travel Form calendar invite to attendee(s) 1-1.5 months before conference …" at bounding box center [613, 362] width 541 height 33
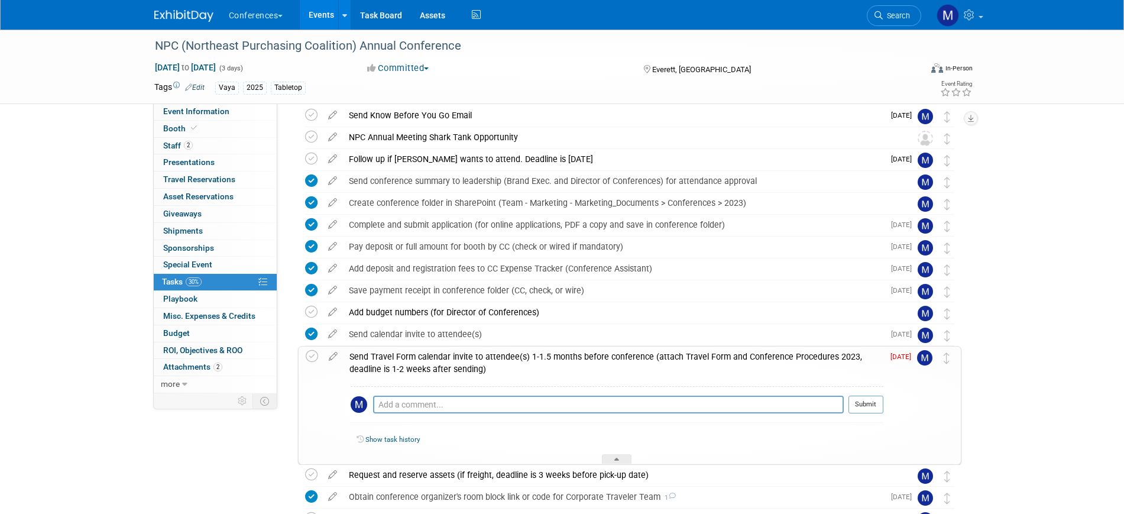
click at [418, 357] on div "Send Travel Form calendar invite to attendee(s) 1-1.5 months before conference …" at bounding box center [613, 362] width 540 height 33
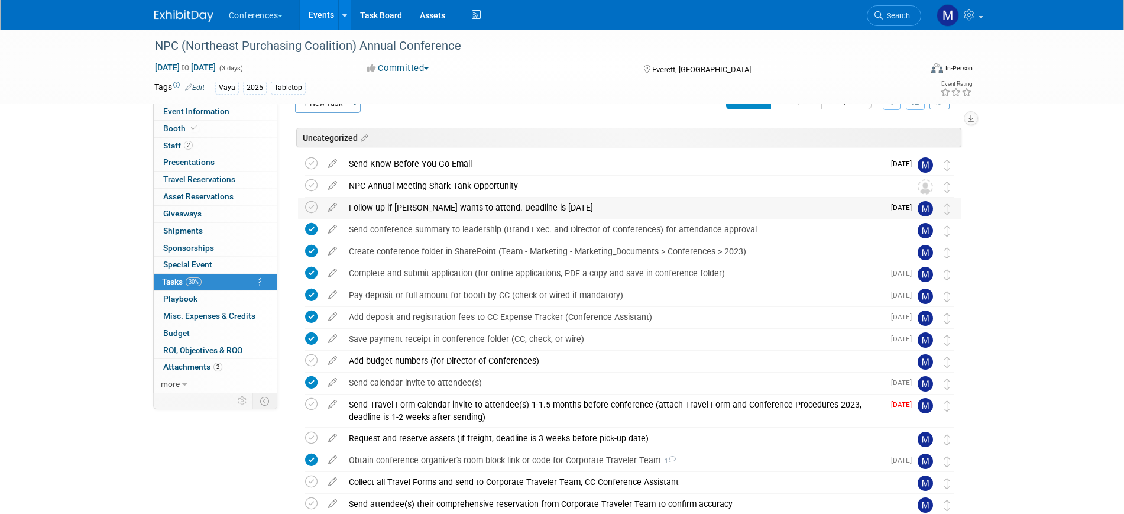
scroll to position [0, 0]
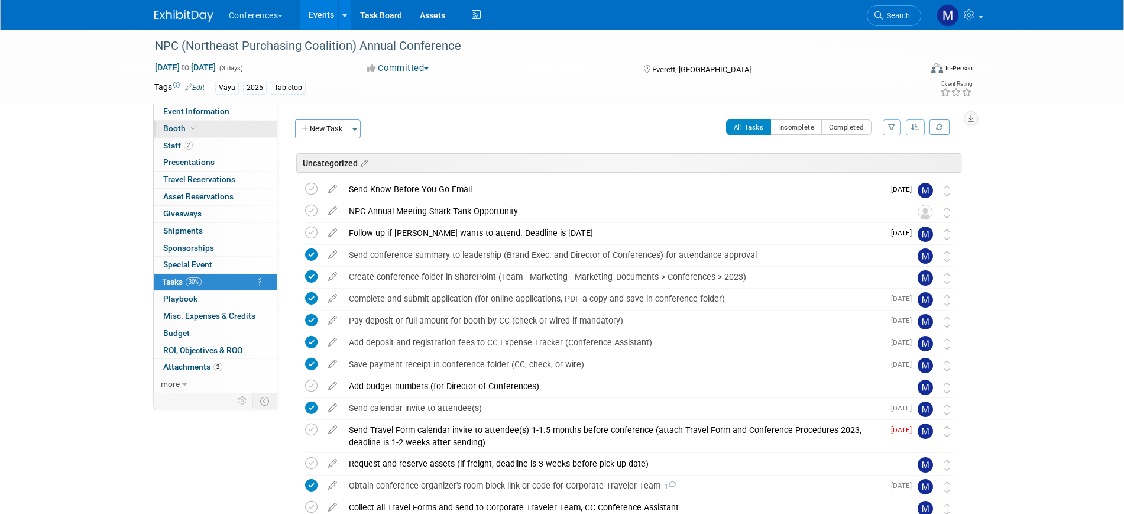
drag, startPoint x: 234, startPoint y: 113, endPoint x: 252, endPoint y: 120, distance: 19.1
click at [233, 113] on link "Event Information" at bounding box center [215, 111] width 123 height 17
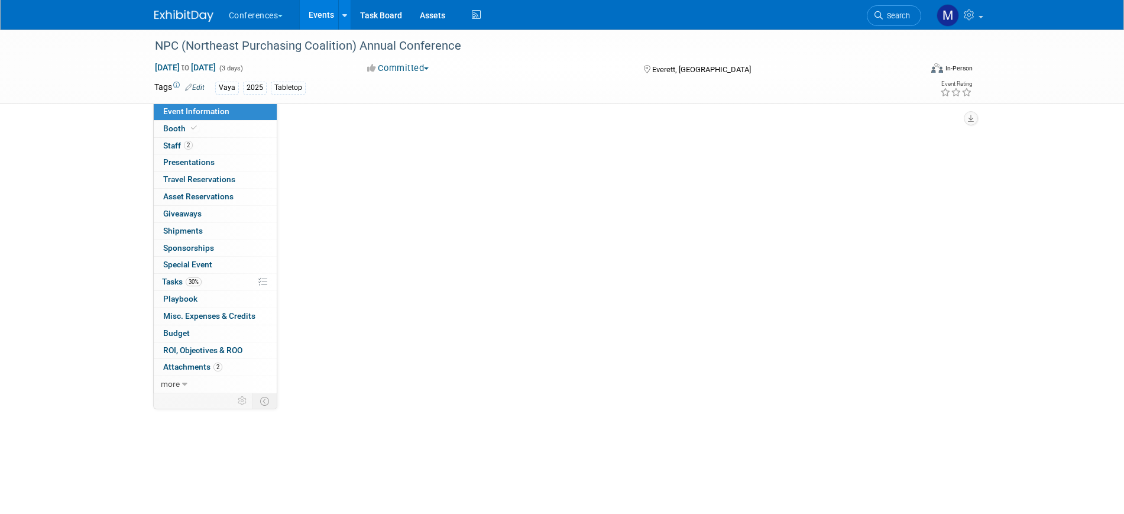
select select "Vaya"
select select "Client-facing"
select select "[PERSON_NAME]"
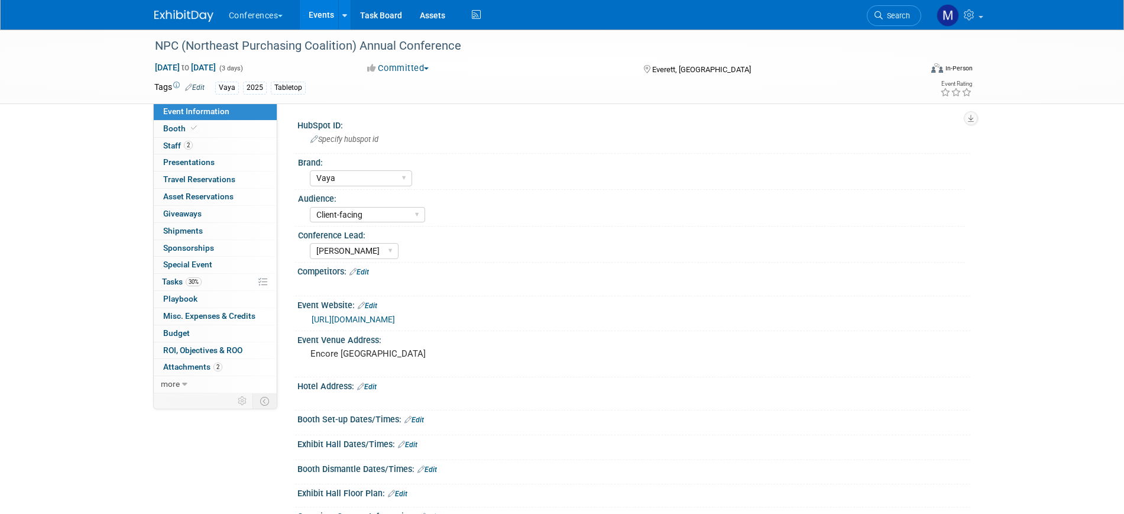
click at [395, 321] on link "[URL][DOMAIN_NAME]" at bounding box center [353, 318] width 83 height 9
click at [194, 285] on span "30%" at bounding box center [194, 281] width 16 height 9
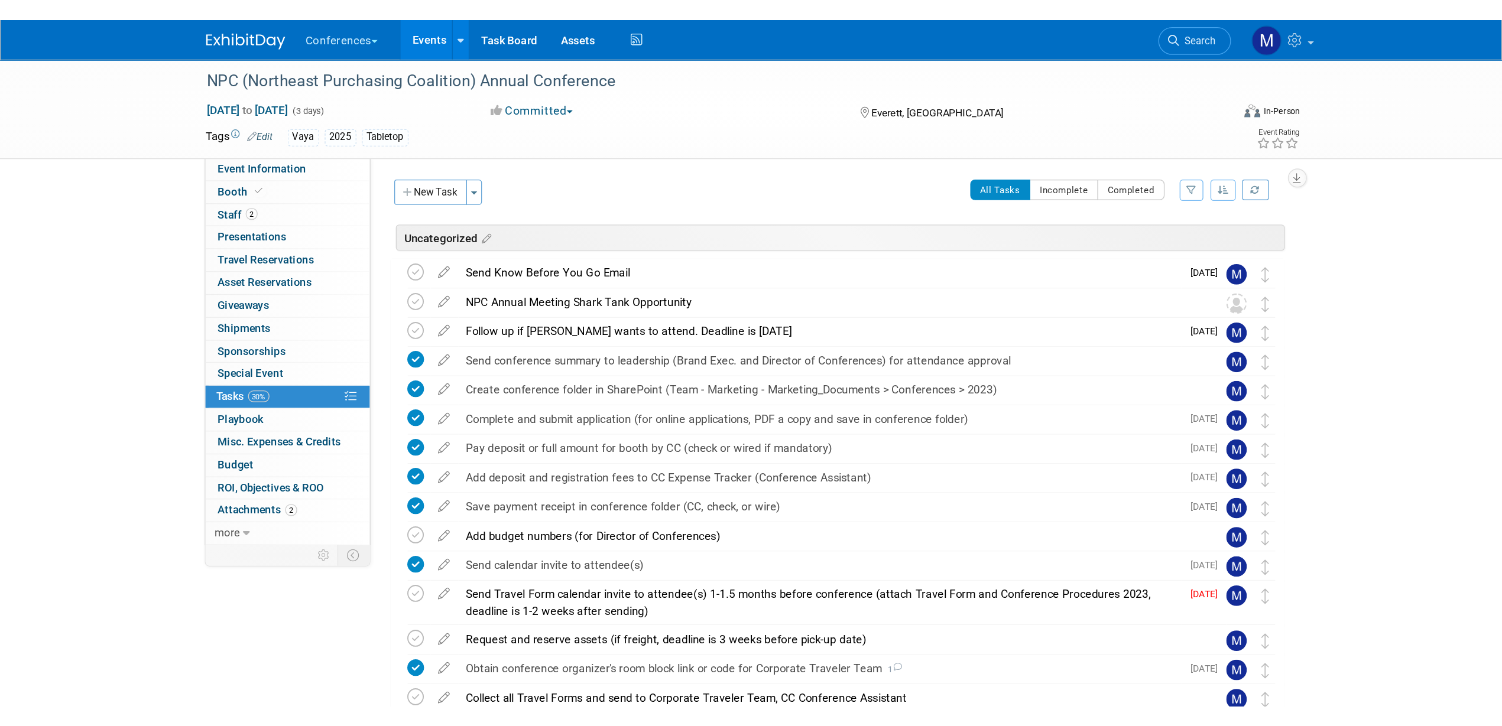
scroll to position [74, 0]
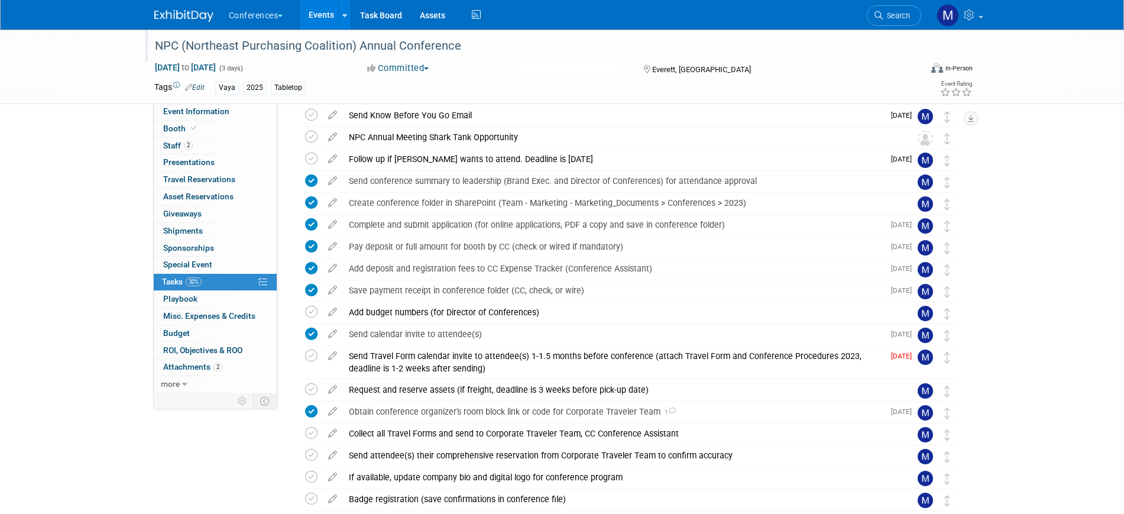
drag, startPoint x: 154, startPoint y: 40, endPoint x: 495, endPoint y: 41, distance: 340.5
click at [495, 41] on div "NPC (Northeast Purchasing Coalition) Annual Conference" at bounding box center [527, 45] width 752 height 21
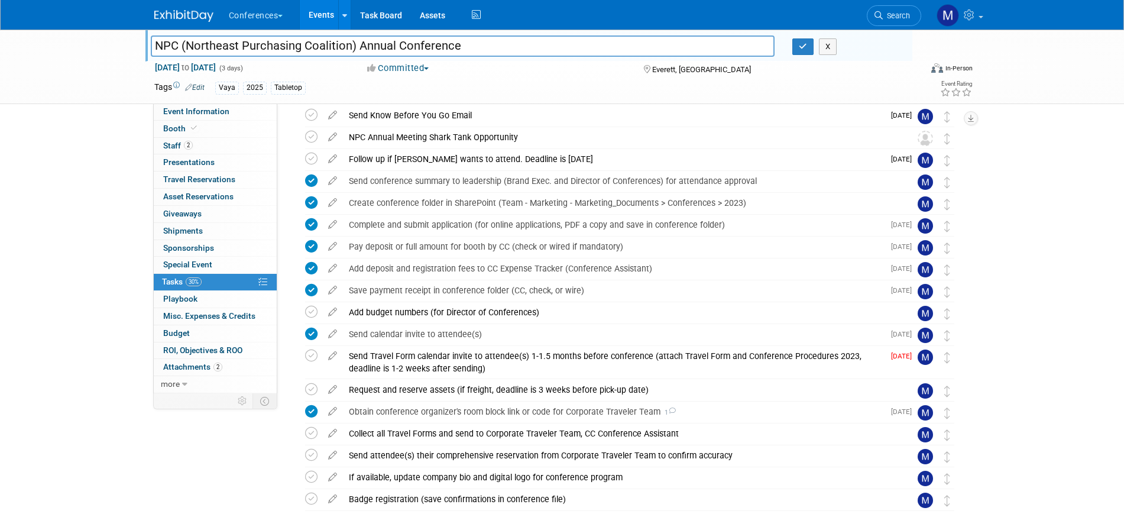
drag, startPoint x: 343, startPoint y: 46, endPoint x: 103, endPoint y: 48, distance: 240.0
click at [103, 48] on div "NPC (Northeast Purchasing Coalition) Annual Conference NPC (Northeast Purchasin…" at bounding box center [562, 67] width 1124 height 74
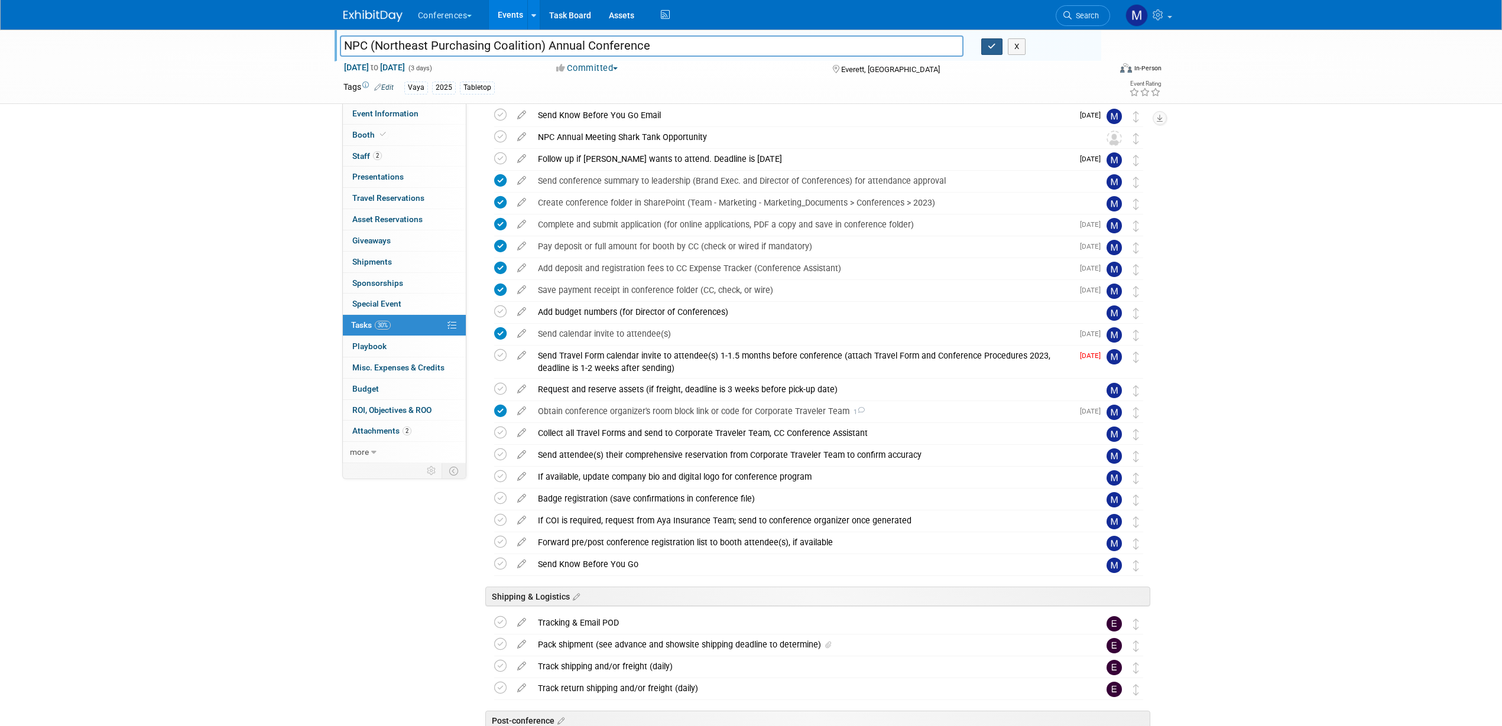
click at [996, 47] on icon "button" at bounding box center [992, 47] width 8 height 8
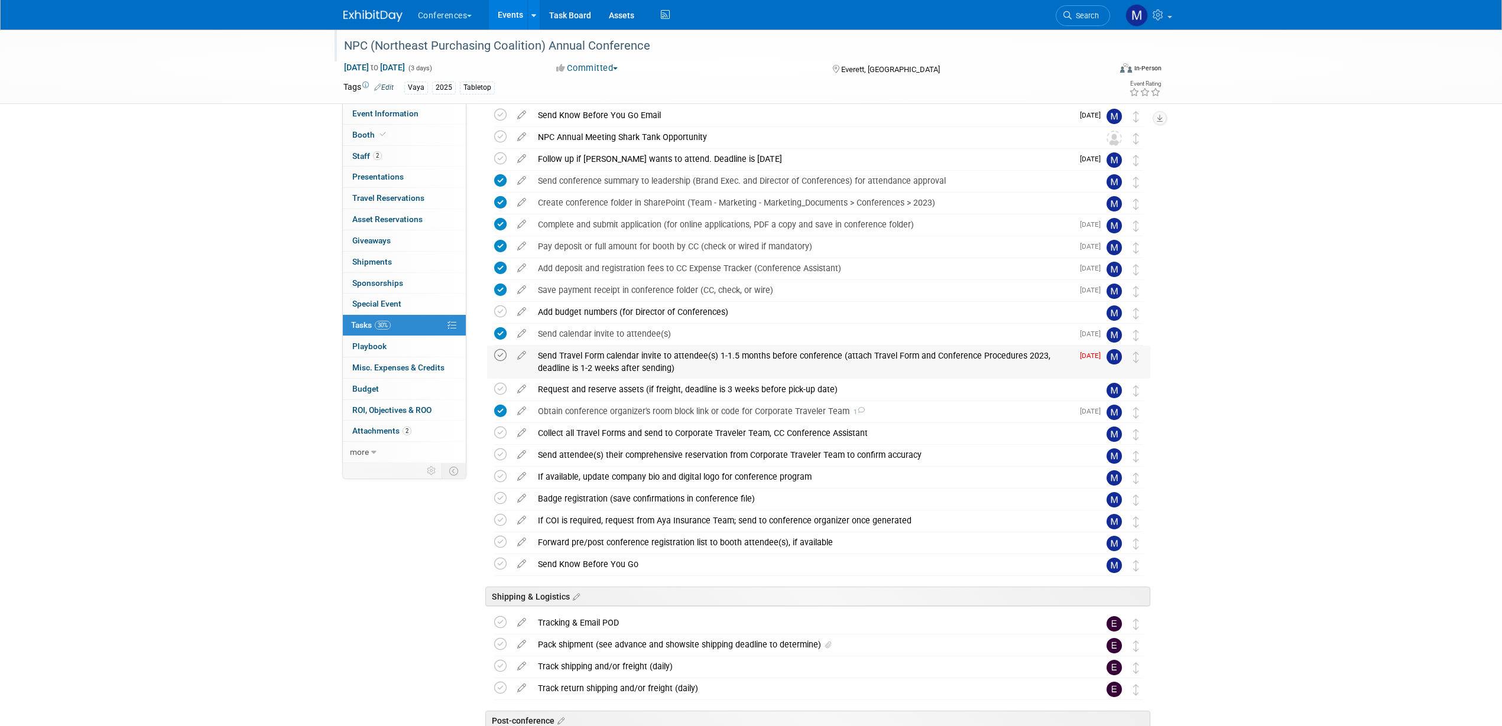
click at [500, 355] on icon at bounding box center [500, 355] width 12 height 12
click at [523, 388] on icon at bounding box center [521, 386] width 21 height 15
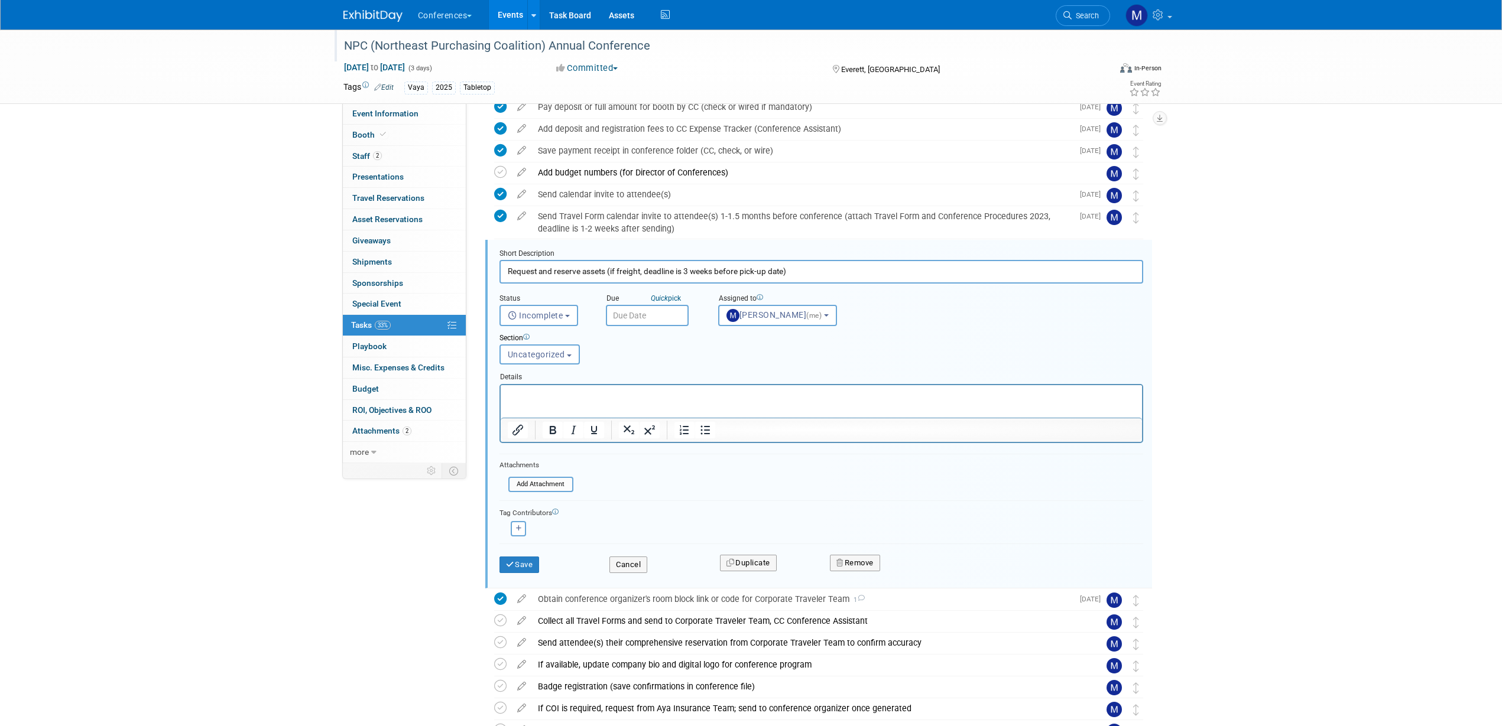
scroll to position [280, 0]
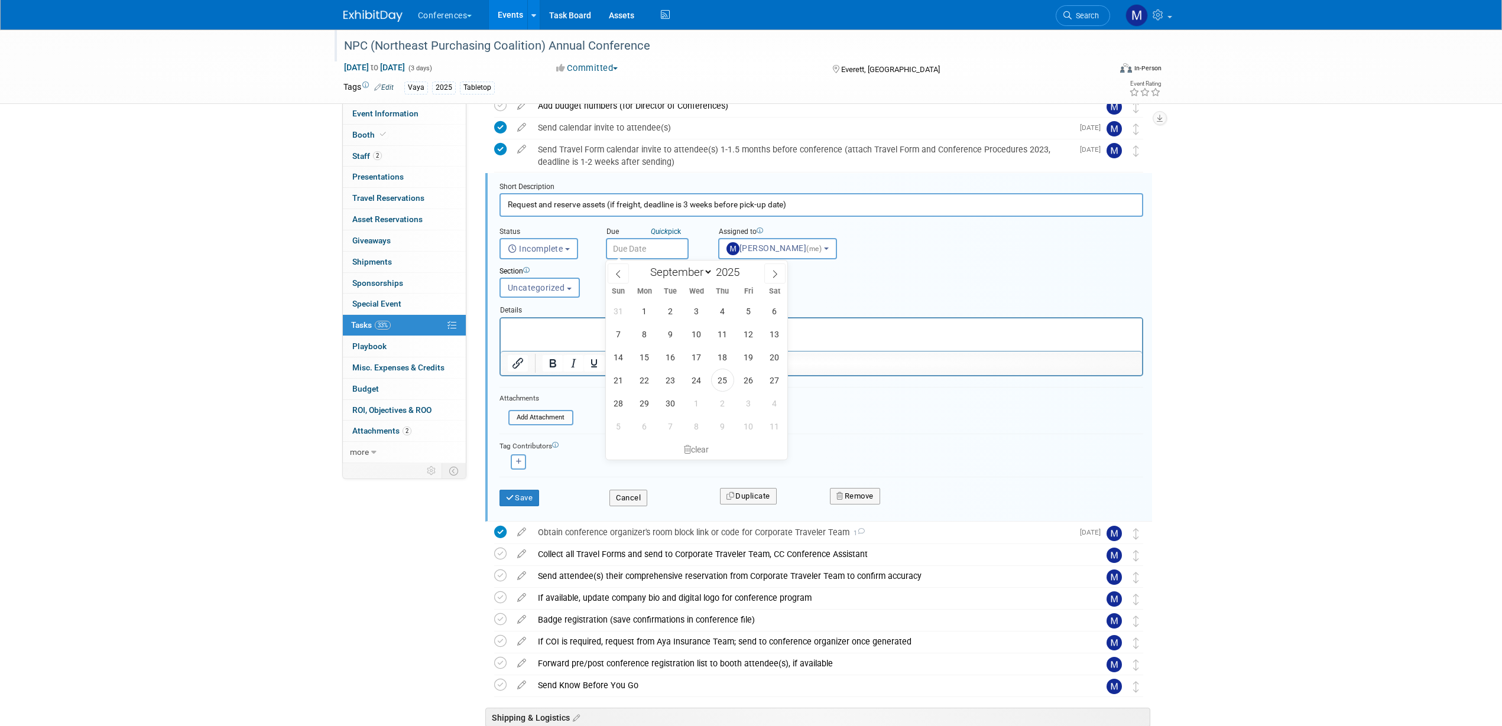
click at [621, 250] on input "text" at bounding box center [647, 248] width 83 height 21
click at [772, 268] on span at bounding box center [774, 274] width 21 height 20
select select "9"
click at [676, 335] on span "7" at bounding box center [670, 334] width 23 height 23
type input "[DATE]"
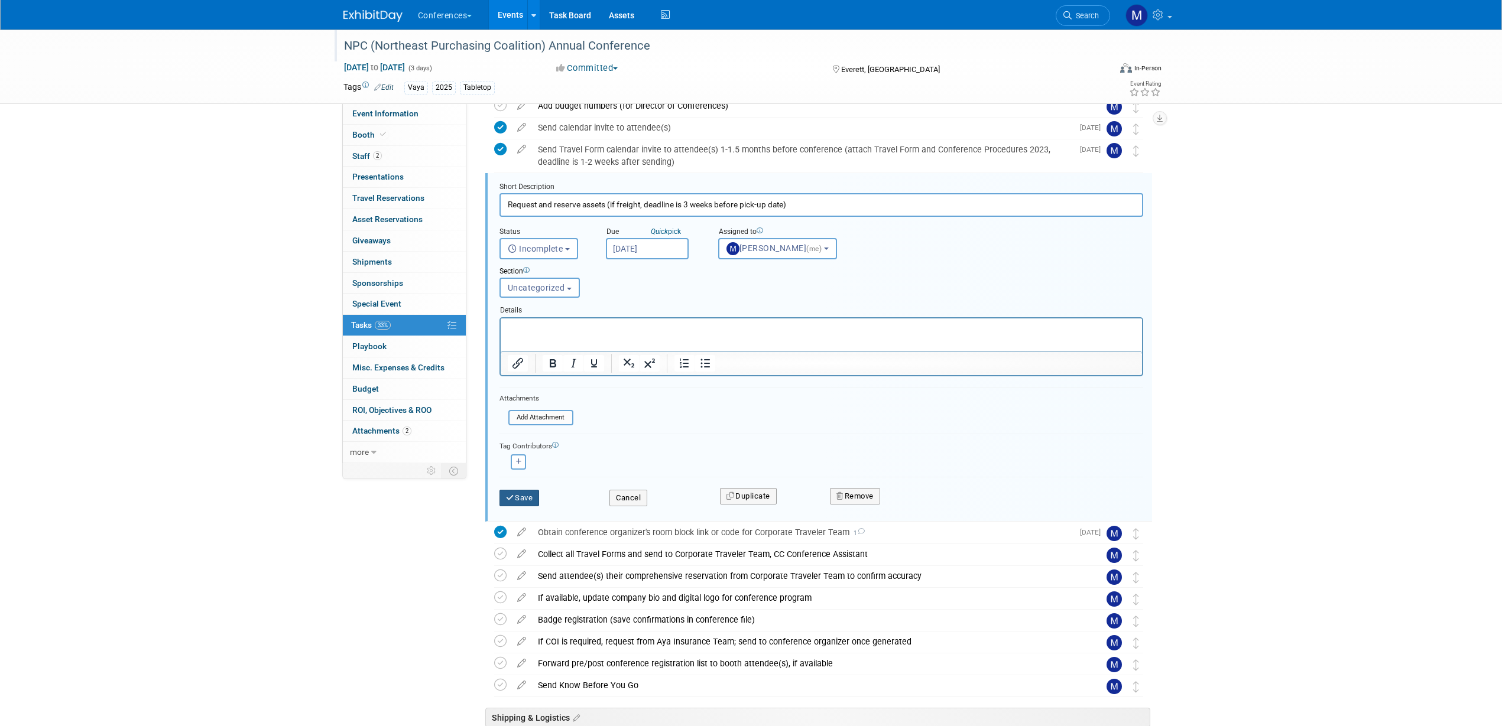
click at [530, 504] on button "Save" at bounding box center [519, 498] width 40 height 17
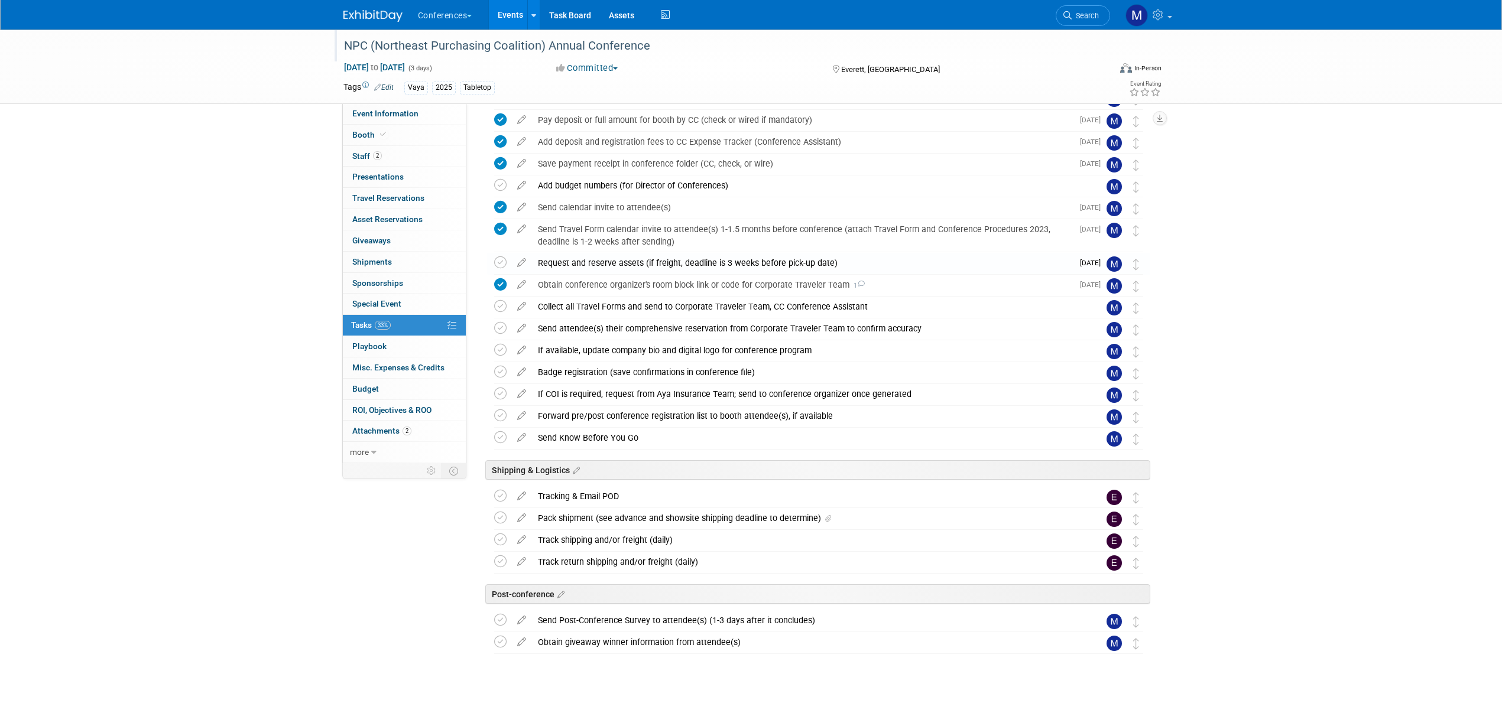
scroll to position [200, 0]
click at [520, 305] on icon at bounding box center [521, 304] width 21 height 15
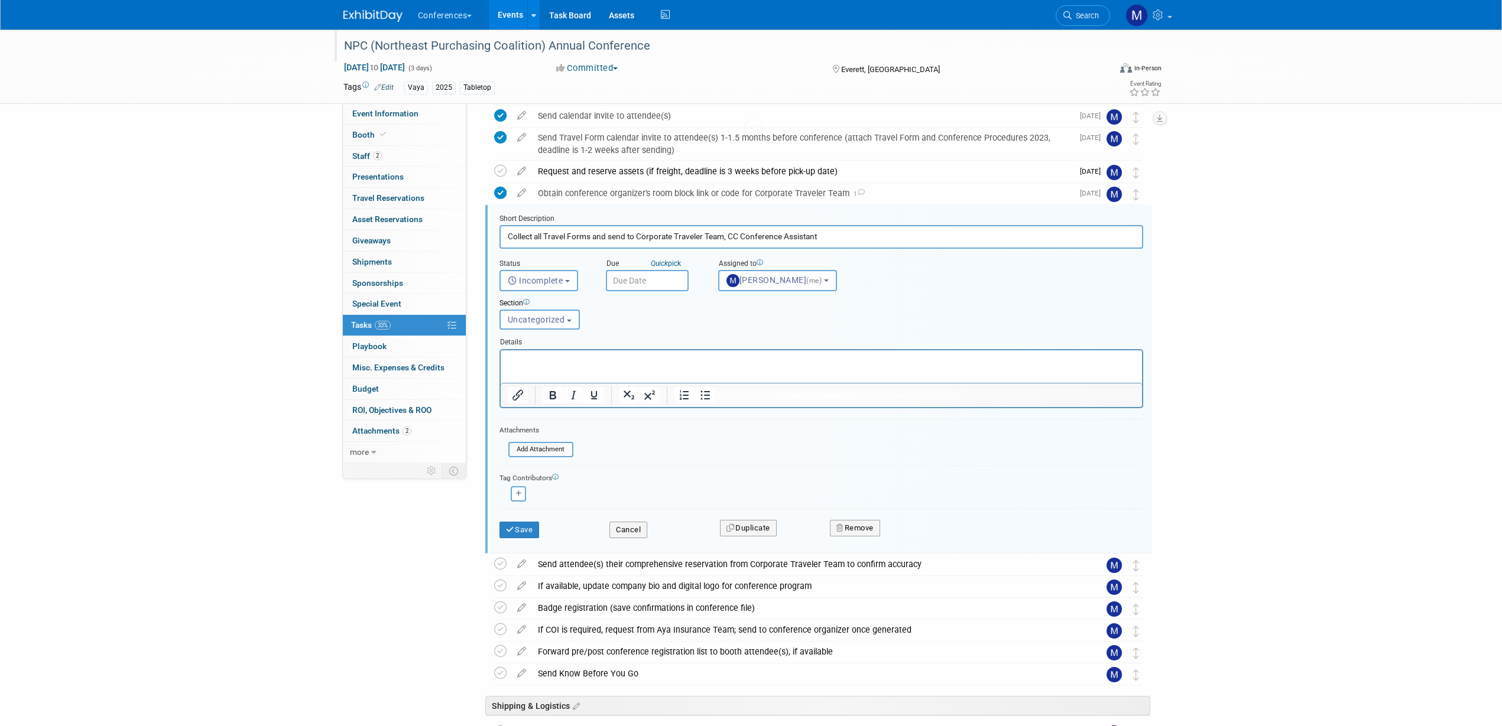
scroll to position [324, 0]
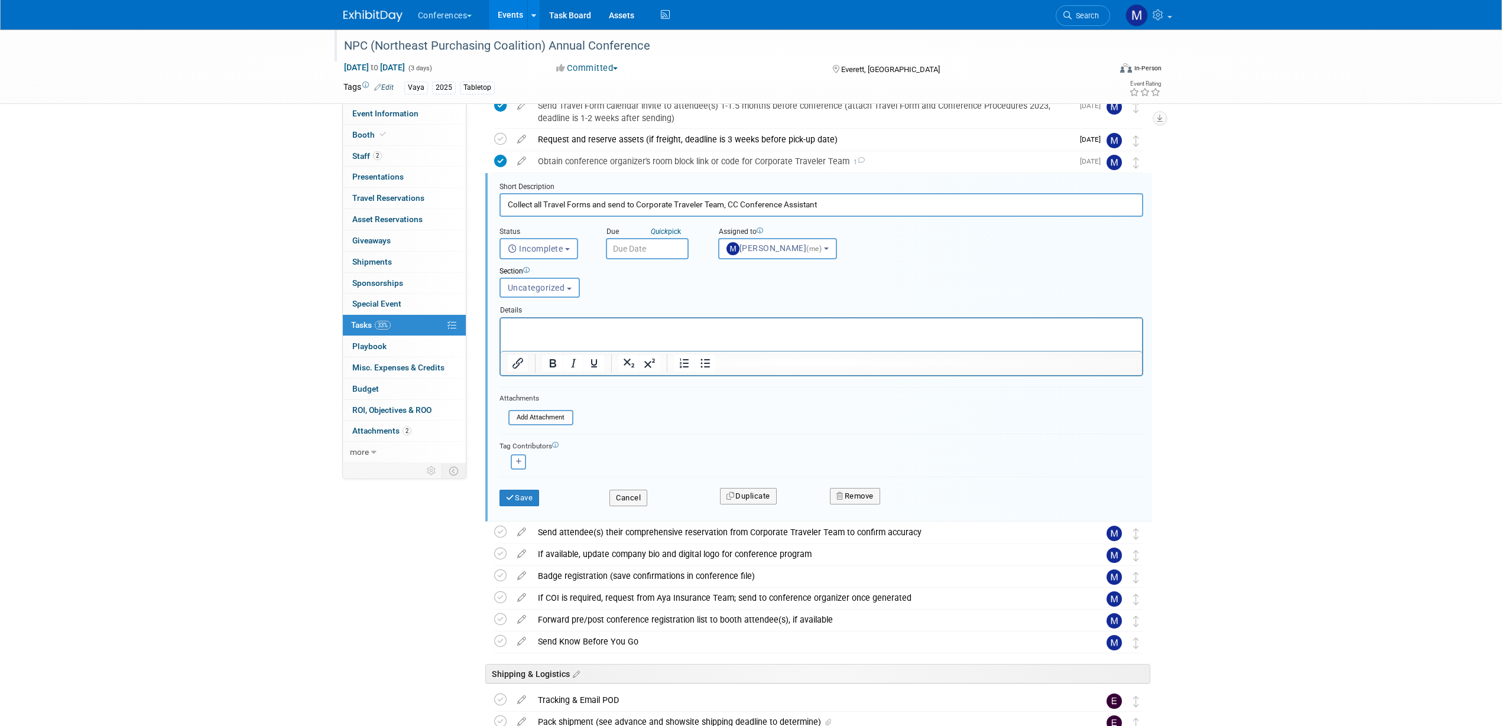
click at [629, 248] on input "text" at bounding box center [647, 248] width 83 height 21
click at [778, 272] on icon at bounding box center [775, 274] width 8 height 8
select select "9"
click at [698, 339] on span "8" at bounding box center [696, 334] width 23 height 23
type input "[DATE]"
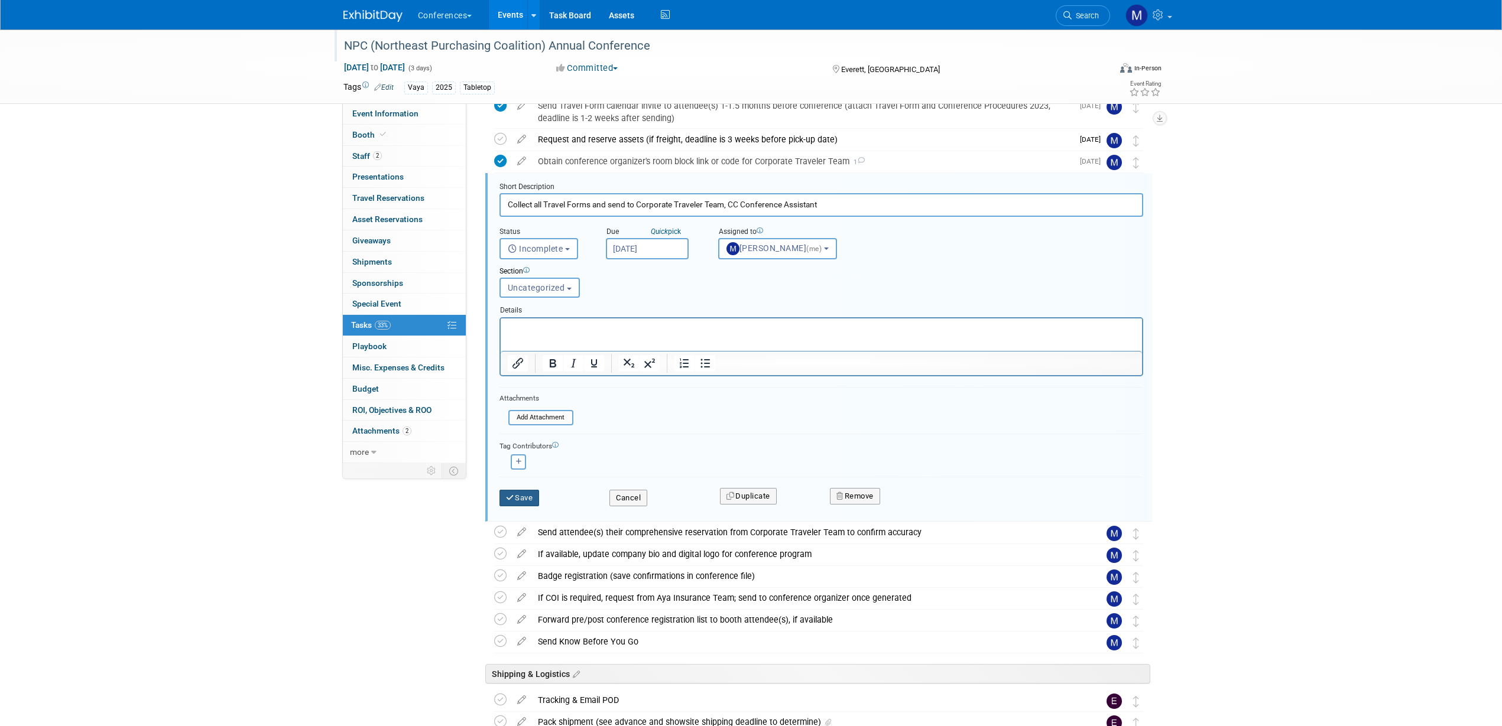
click at [519, 498] on button "Save" at bounding box center [519, 498] width 40 height 17
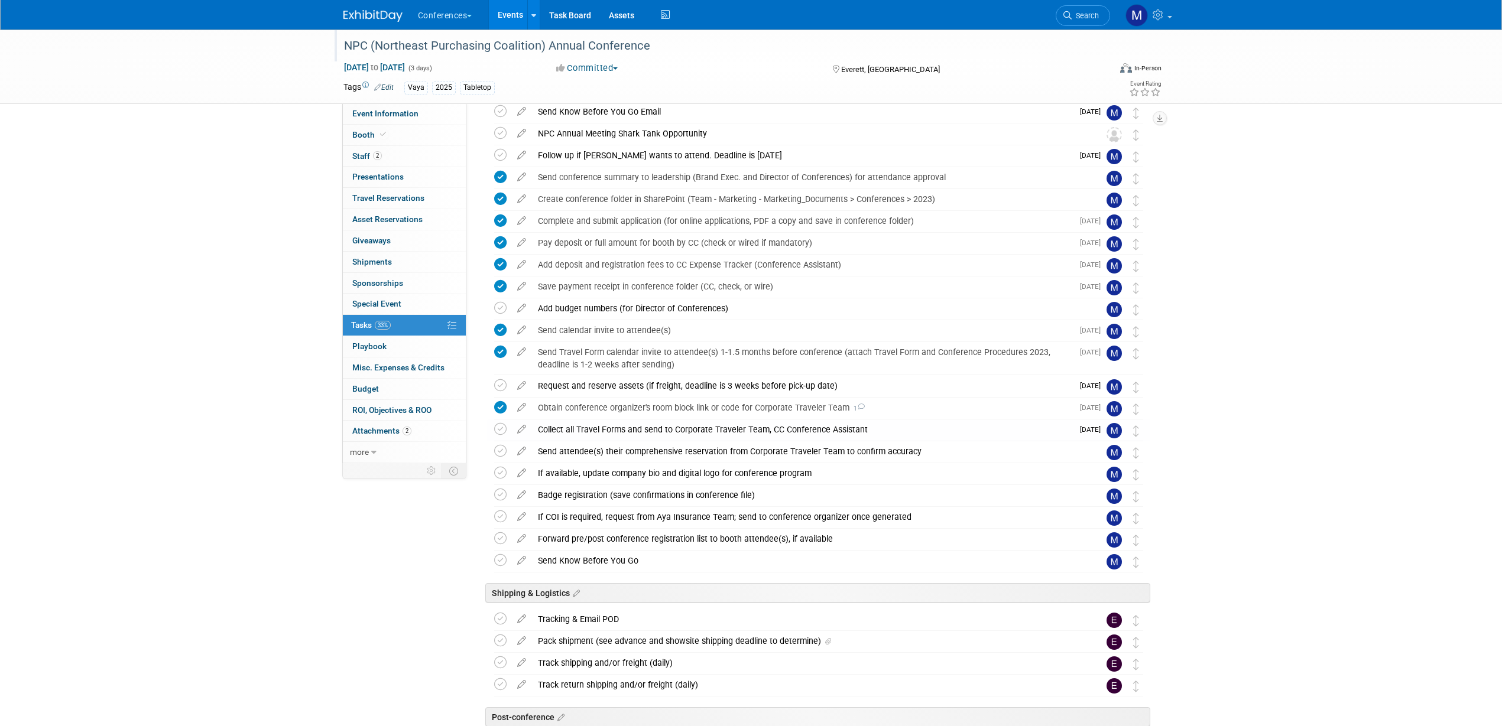
scroll to position [0, 0]
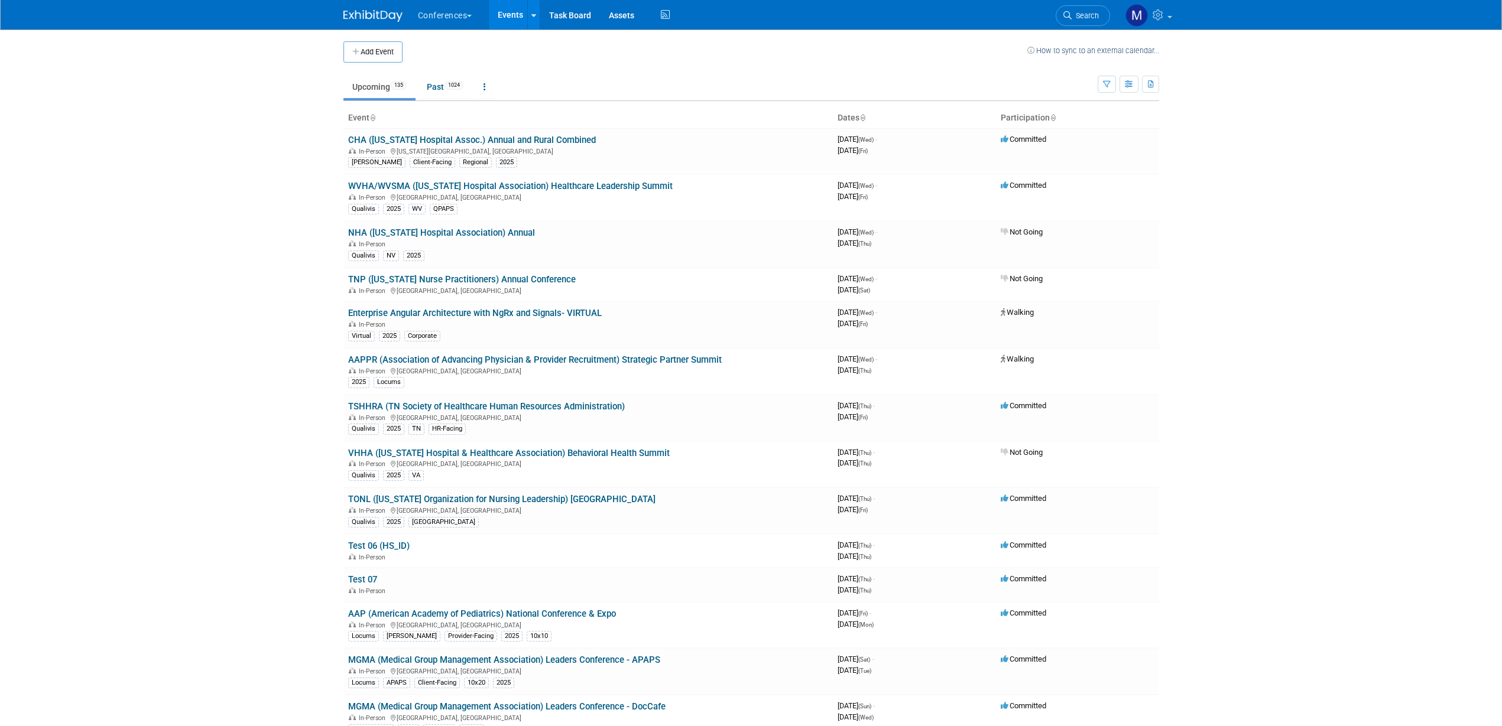
drag, startPoint x: 0, startPoint y: 0, endPoint x: 1078, endPoint y: 11, distance: 1077.7
click at [1078, 11] on span "Search" at bounding box center [1085, 15] width 27 height 9
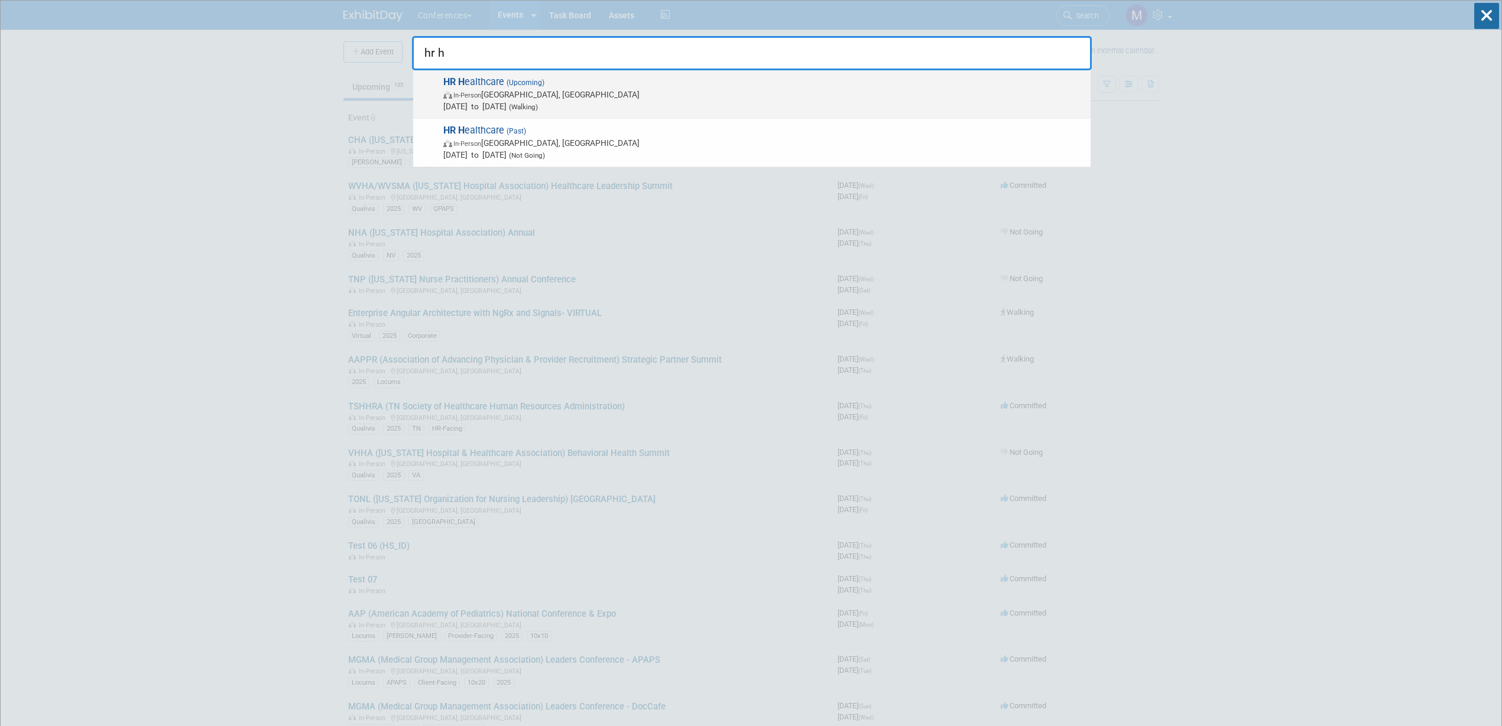
type input "hr h"
click at [627, 107] on span "[DATE] to [DATE] (Walking)" at bounding box center [763, 106] width 641 height 12
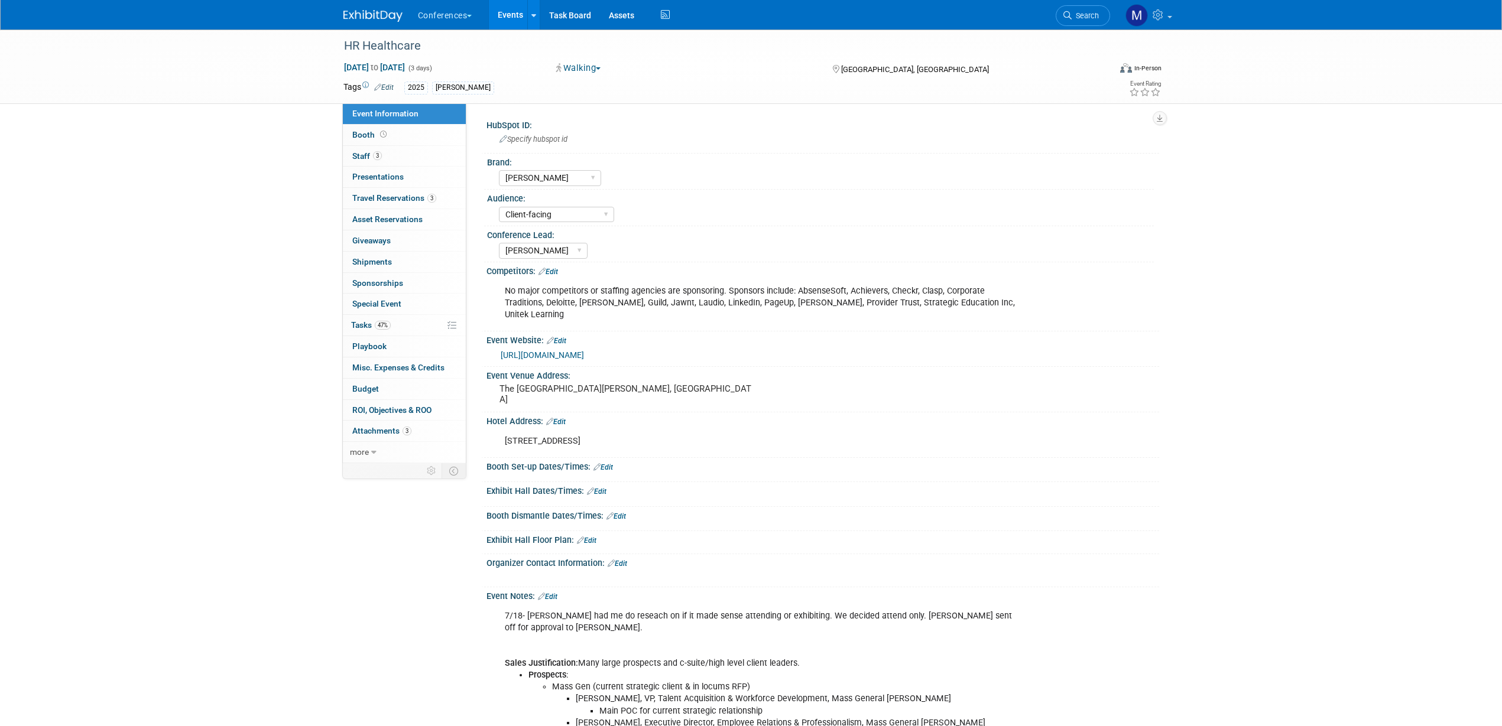
select select "[PERSON_NAME]"
select select "Client-facing"
select select "[PERSON_NAME]"
drag, startPoint x: 602, startPoint y: 379, endPoint x: 641, endPoint y: 379, distance: 39.6
click at [641, 384] on pre "The [GEOGRAPHIC_DATA][PERSON_NAME], [GEOGRAPHIC_DATA]" at bounding box center [626, 394] width 254 height 21
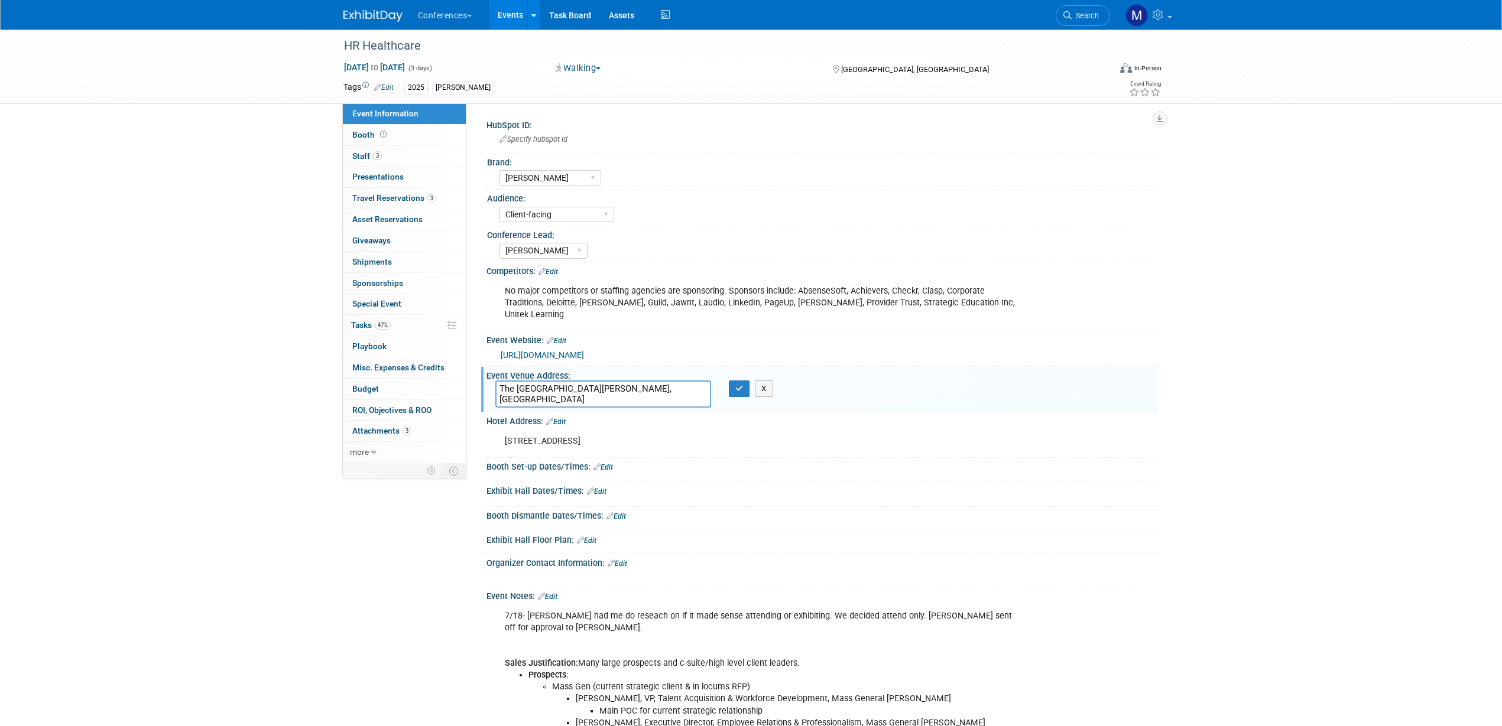
drag, startPoint x: 641, startPoint y: 379, endPoint x: 603, endPoint y: 378, distance: 38.4
click at [603, 381] on textarea "The [GEOGRAPHIC_DATA][PERSON_NAME], [GEOGRAPHIC_DATA]" at bounding box center [603, 394] width 216 height 27
click at [733, 381] on button "button" at bounding box center [739, 389] width 21 height 17
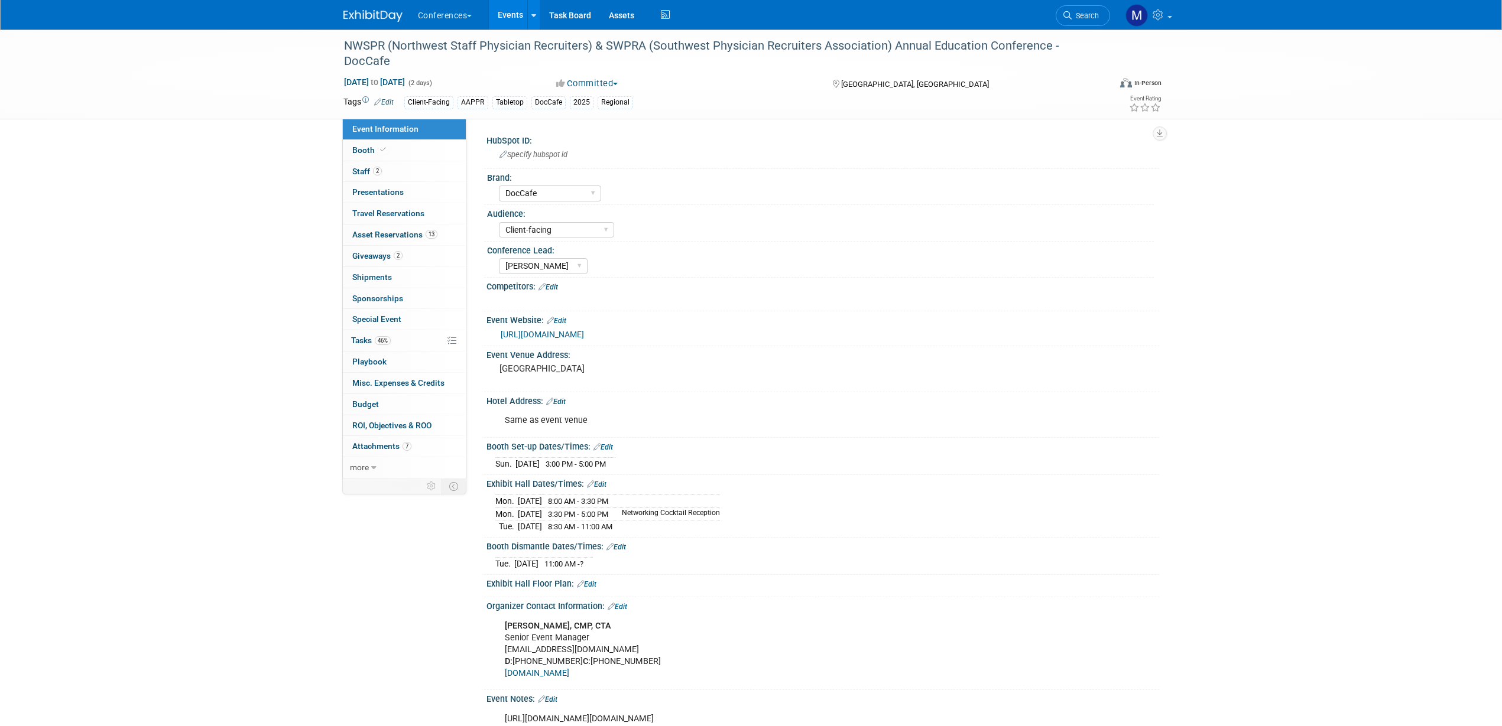
select select "DocCafe"
select select "Client-facing"
select select "[PERSON_NAME]"
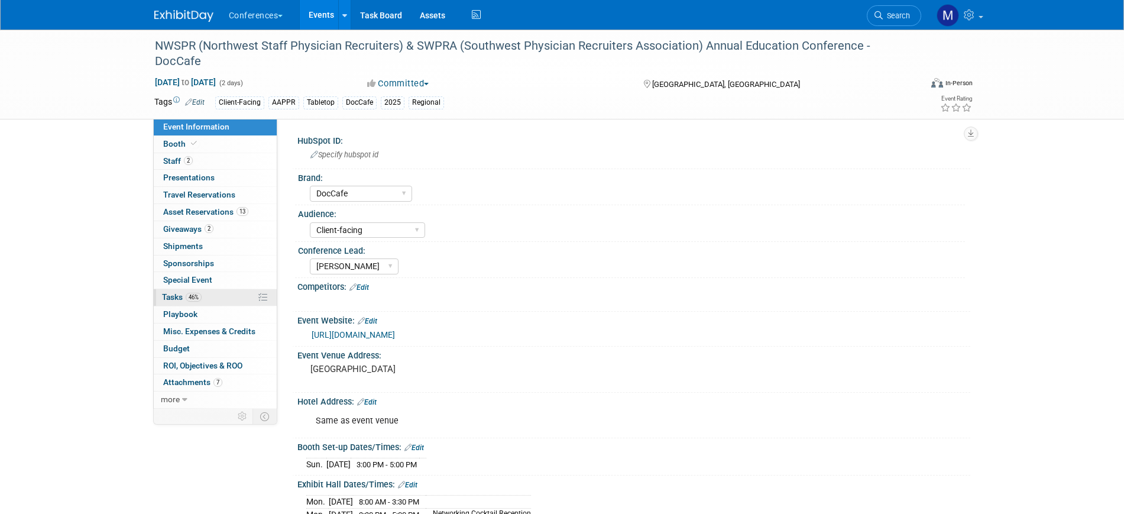
click at [193, 297] on span "46%" at bounding box center [194, 297] width 16 height 9
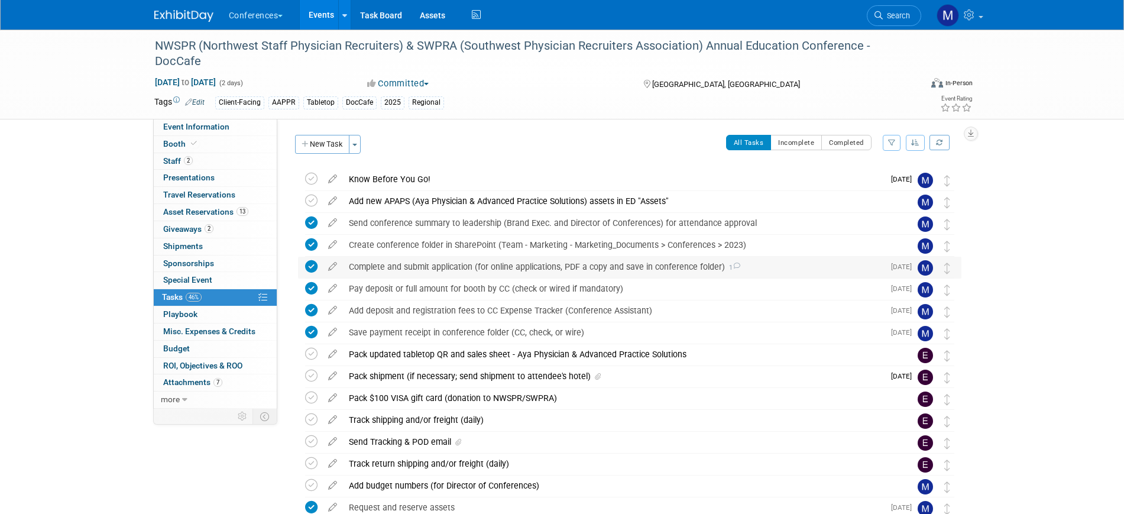
scroll to position [222, 0]
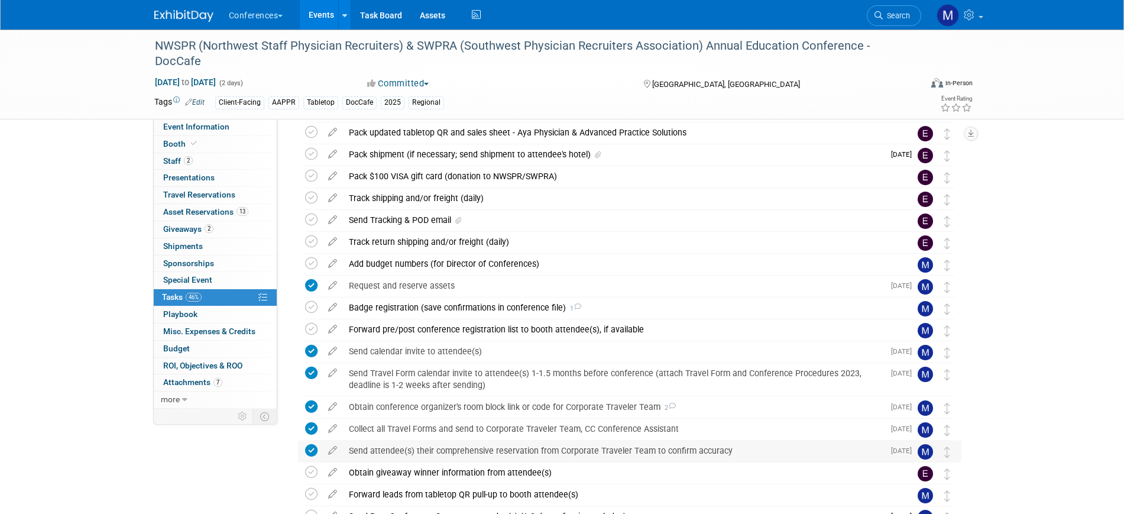
click at [692, 446] on div "Send attendee(s) their comprehensive reservation from Corporate Traveler Team t…" at bounding box center [613, 450] width 541 height 20
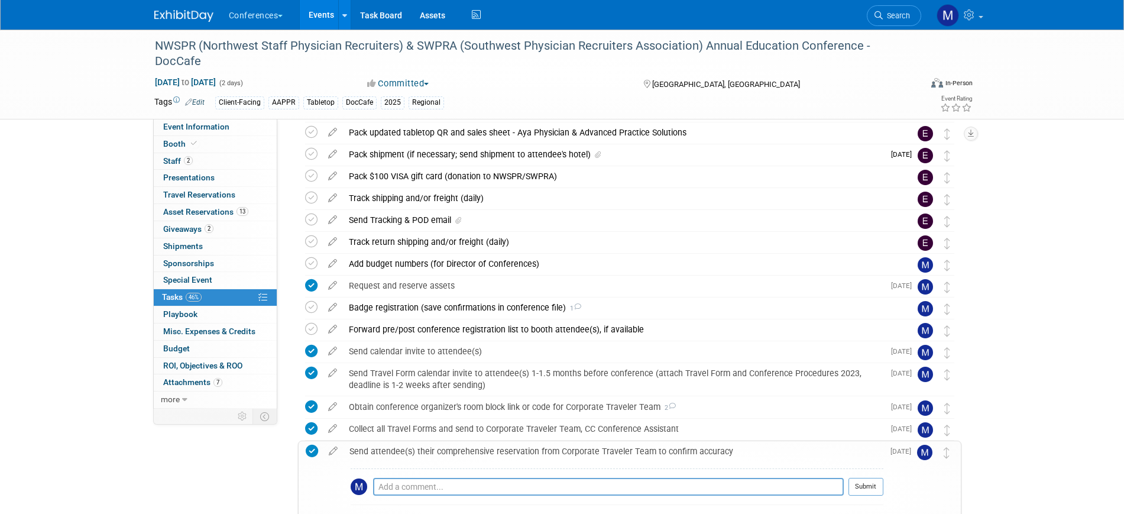
click at [692, 446] on div "Send attendee(s) their comprehensive reservation from Corporate Traveler Team t…" at bounding box center [613, 451] width 540 height 20
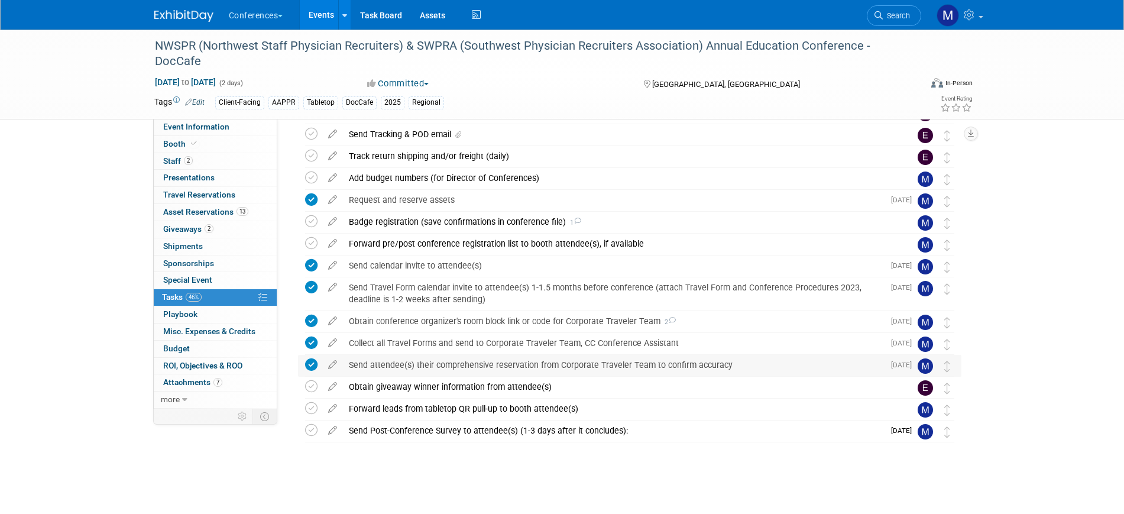
scroll to position [308, 0]
click at [606, 242] on div "Forward pre/post conference registration list to booth attendee(s), if available" at bounding box center [618, 243] width 551 height 20
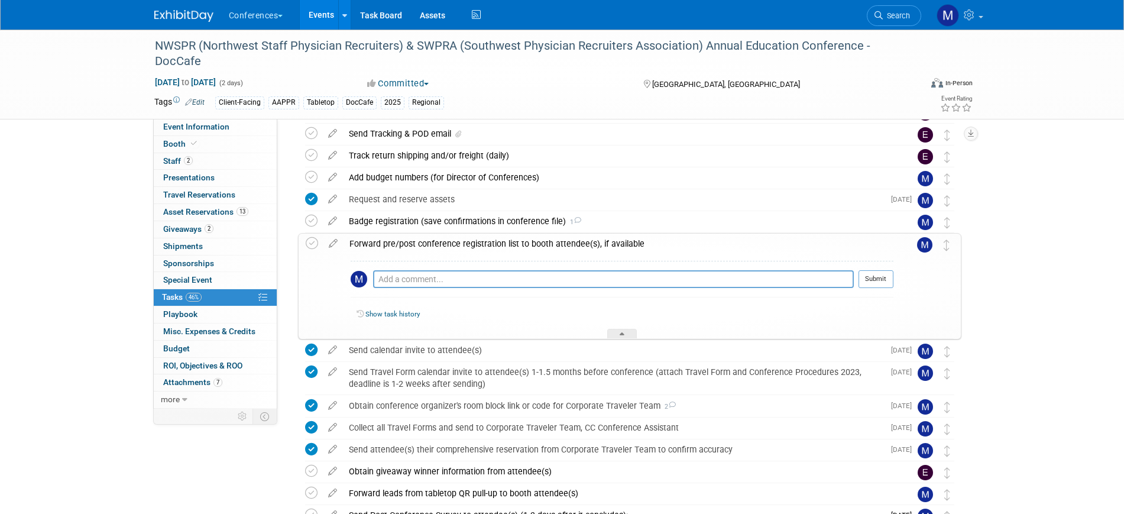
drag, startPoint x: 499, startPoint y: 240, endPoint x: 478, endPoint y: 232, distance: 22.8
click at [500, 240] on div "Forward pre/post conference registration list to booth attendee(s), if available" at bounding box center [618, 243] width 550 height 20
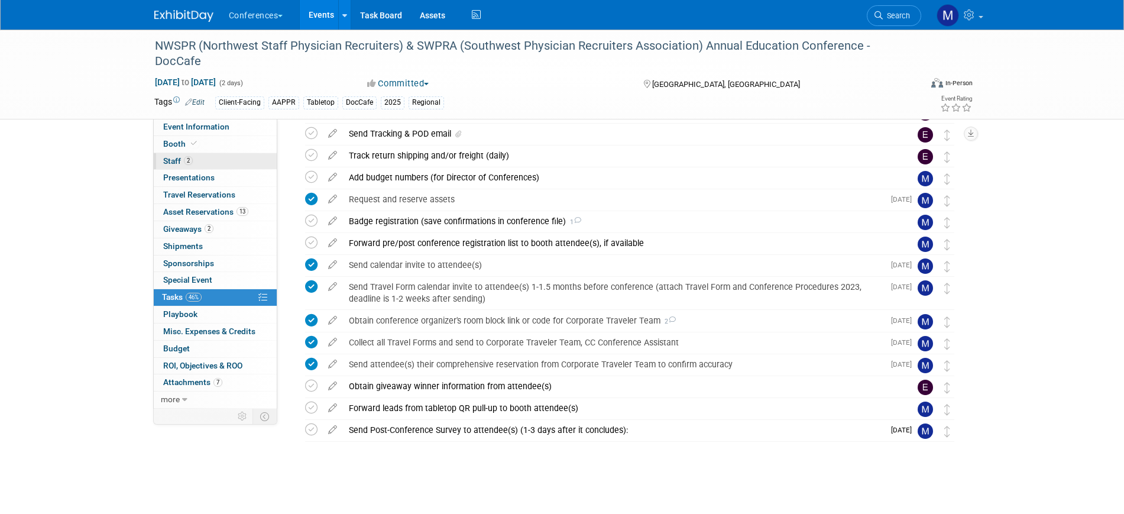
click at [215, 161] on link "2 Staff 2" at bounding box center [215, 161] width 123 height 17
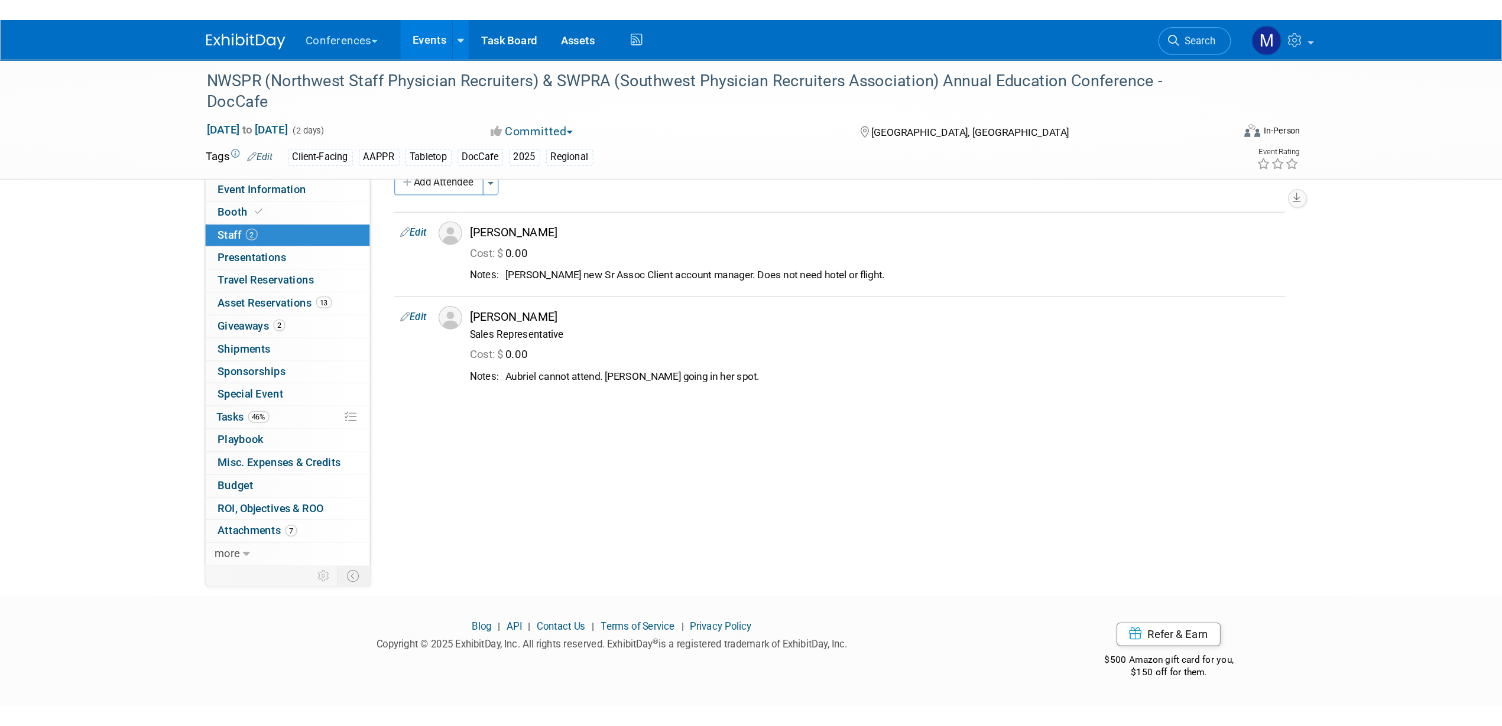
scroll to position [0, 0]
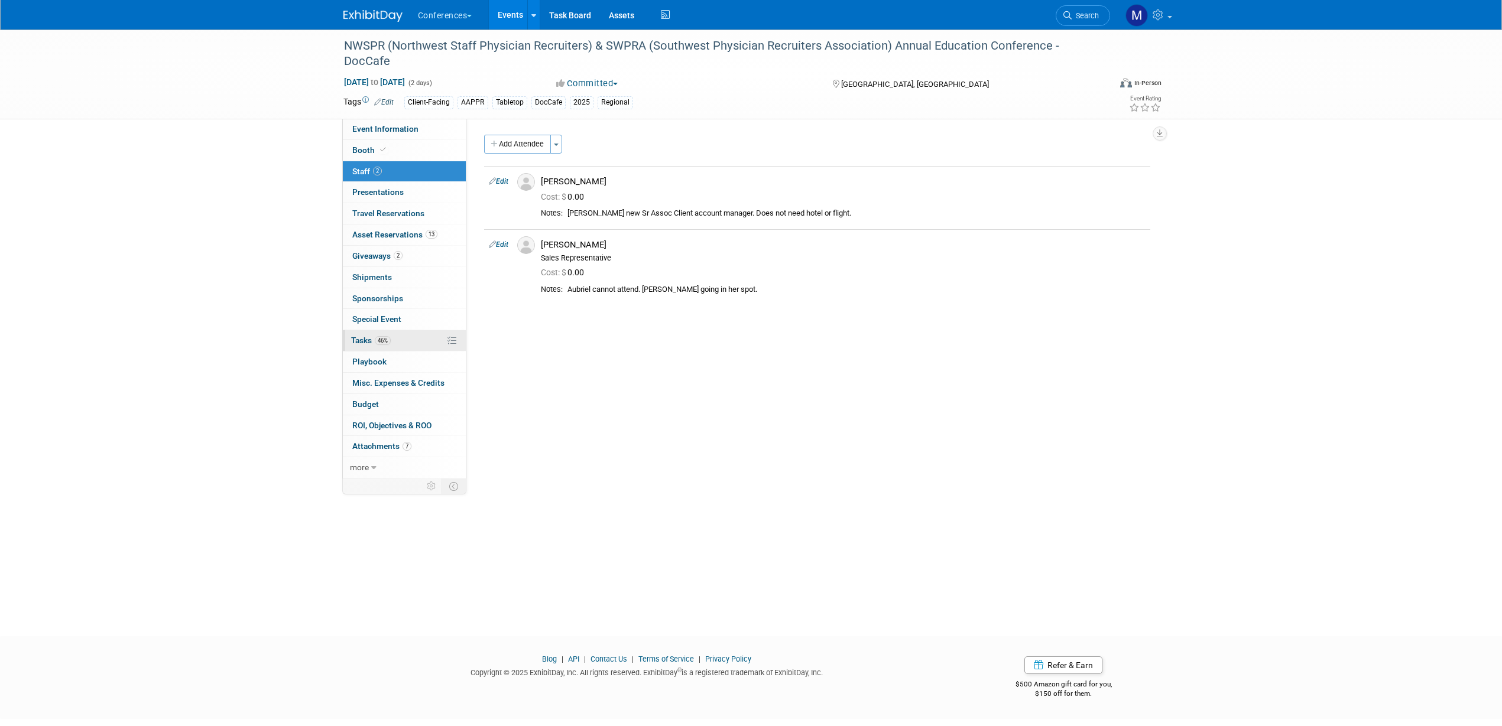
click at [395, 335] on link "46% Tasks 46%" at bounding box center [404, 340] width 123 height 21
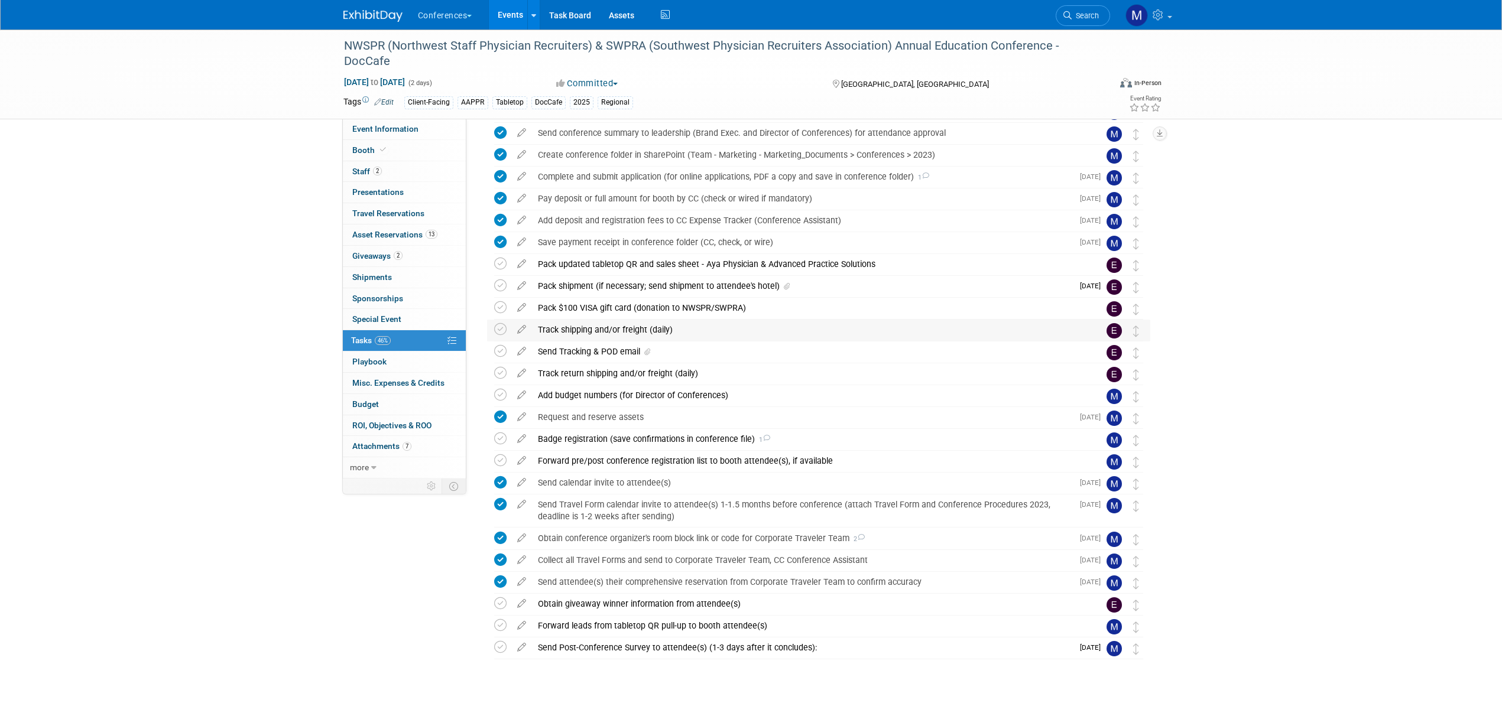
scroll to position [95, 0]
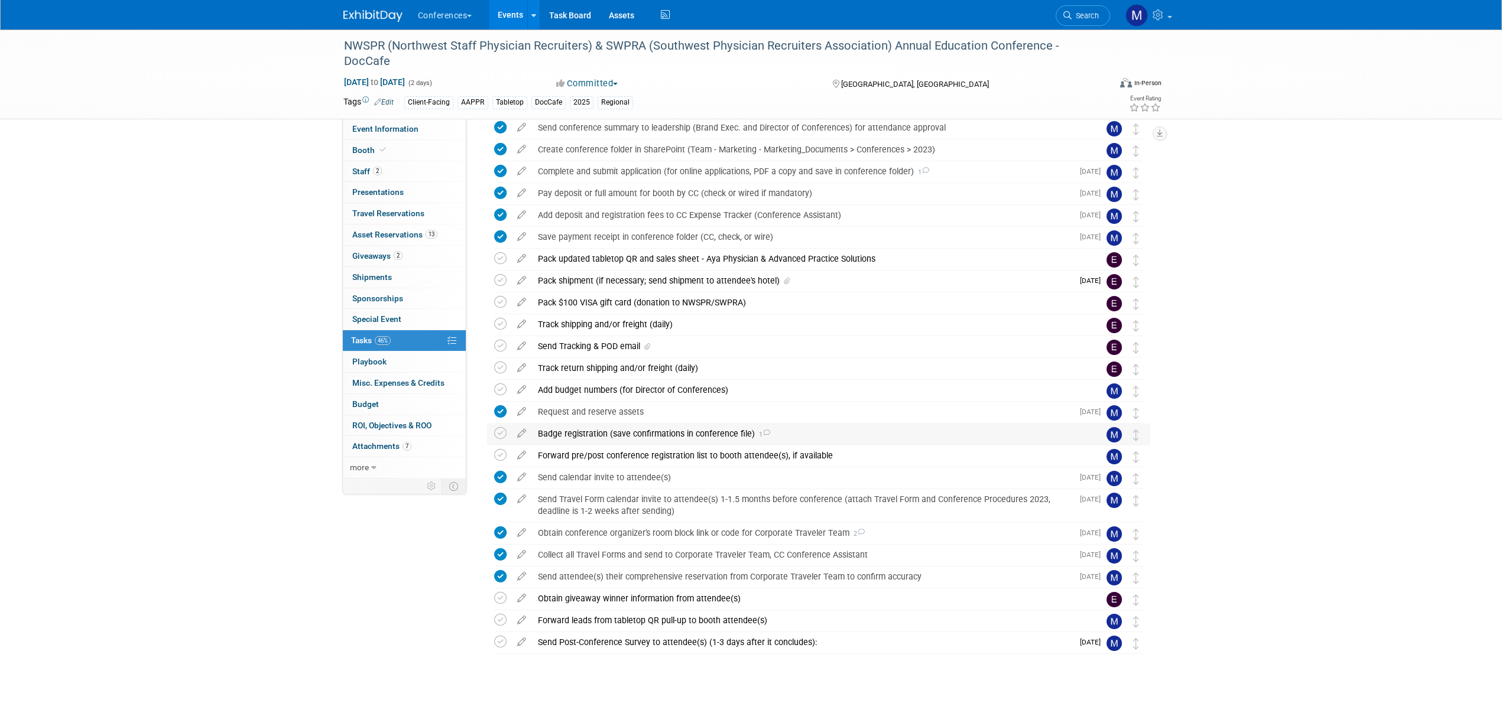
click at [588, 431] on div "Badge registration (save confirmations in conference file) 1" at bounding box center [807, 434] width 551 height 20
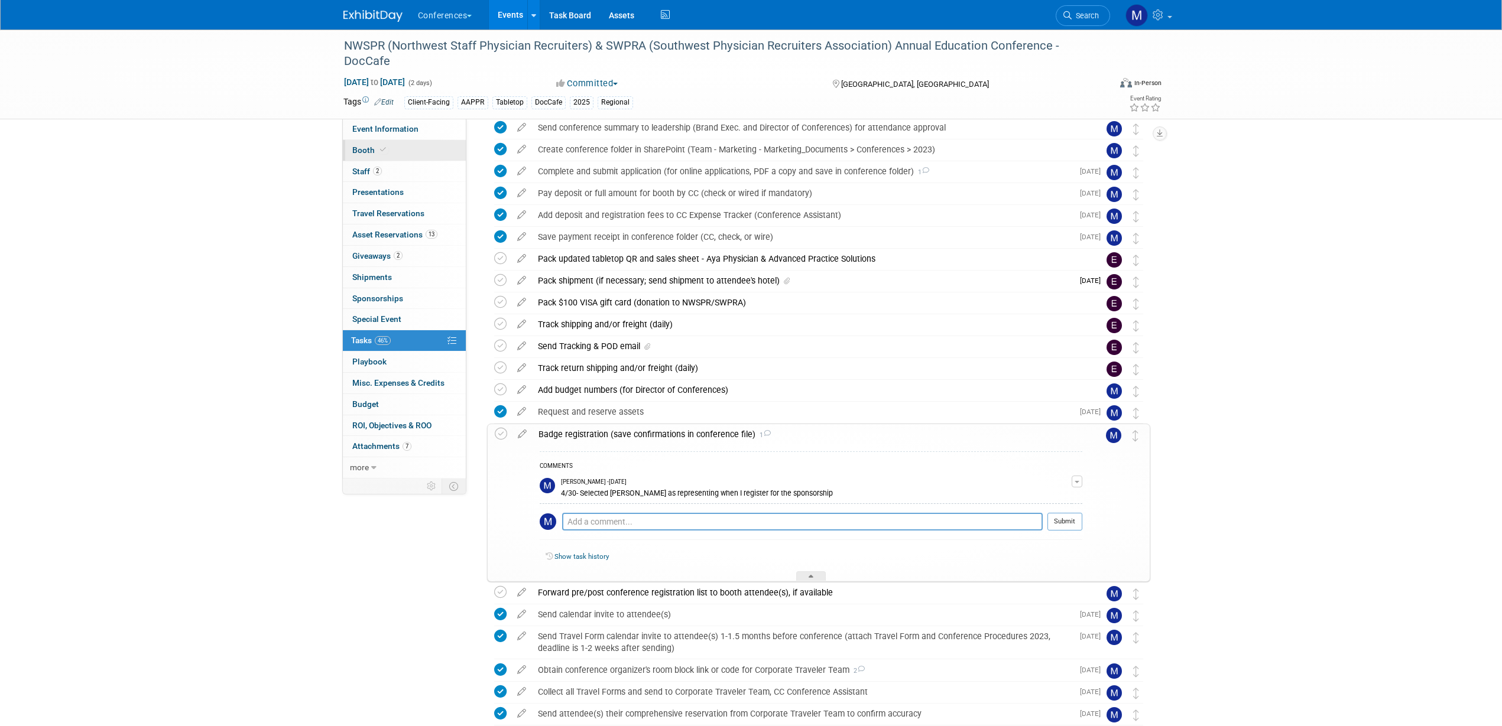
click at [396, 158] on link "Booth" at bounding box center [404, 150] width 123 height 21
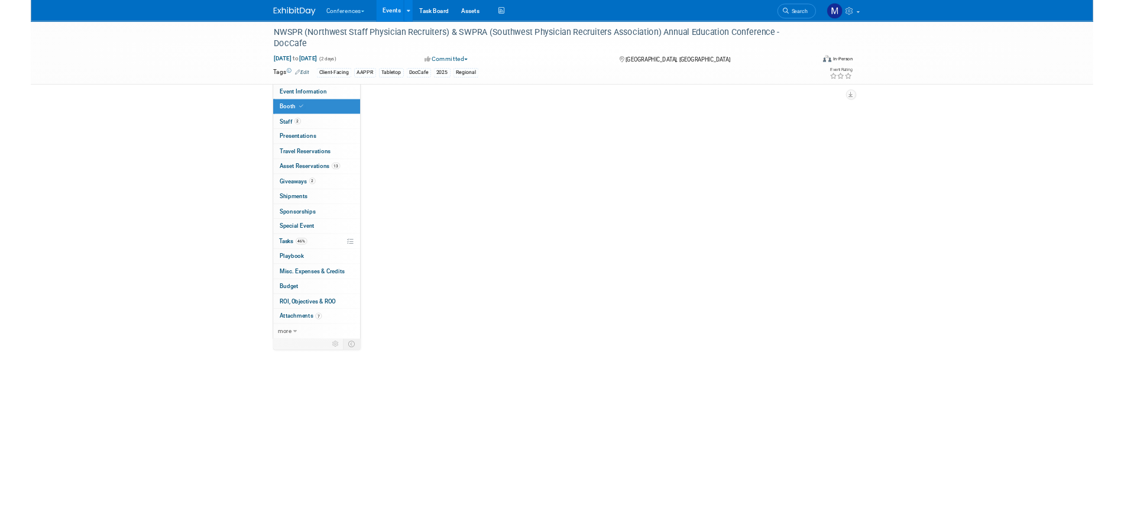
scroll to position [0, 0]
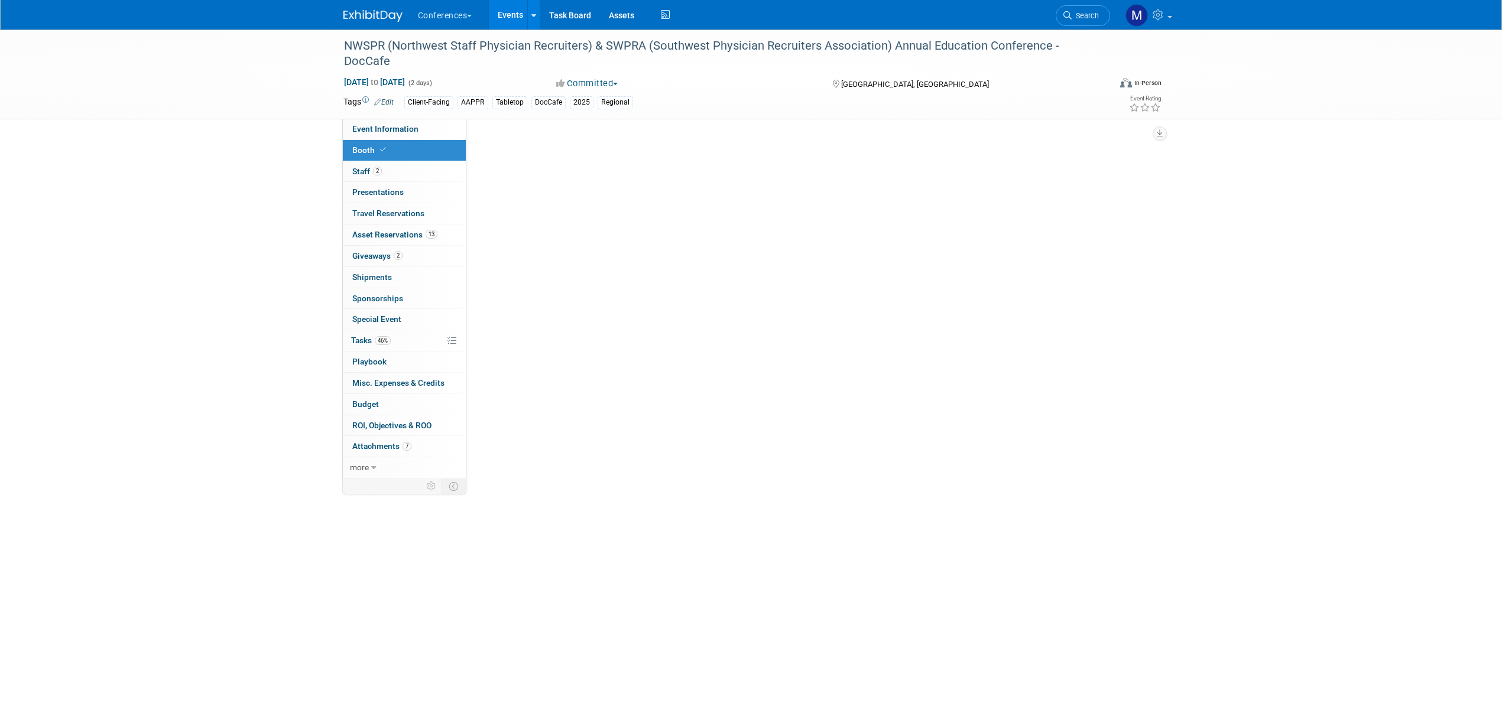
select select "6' tabletop"
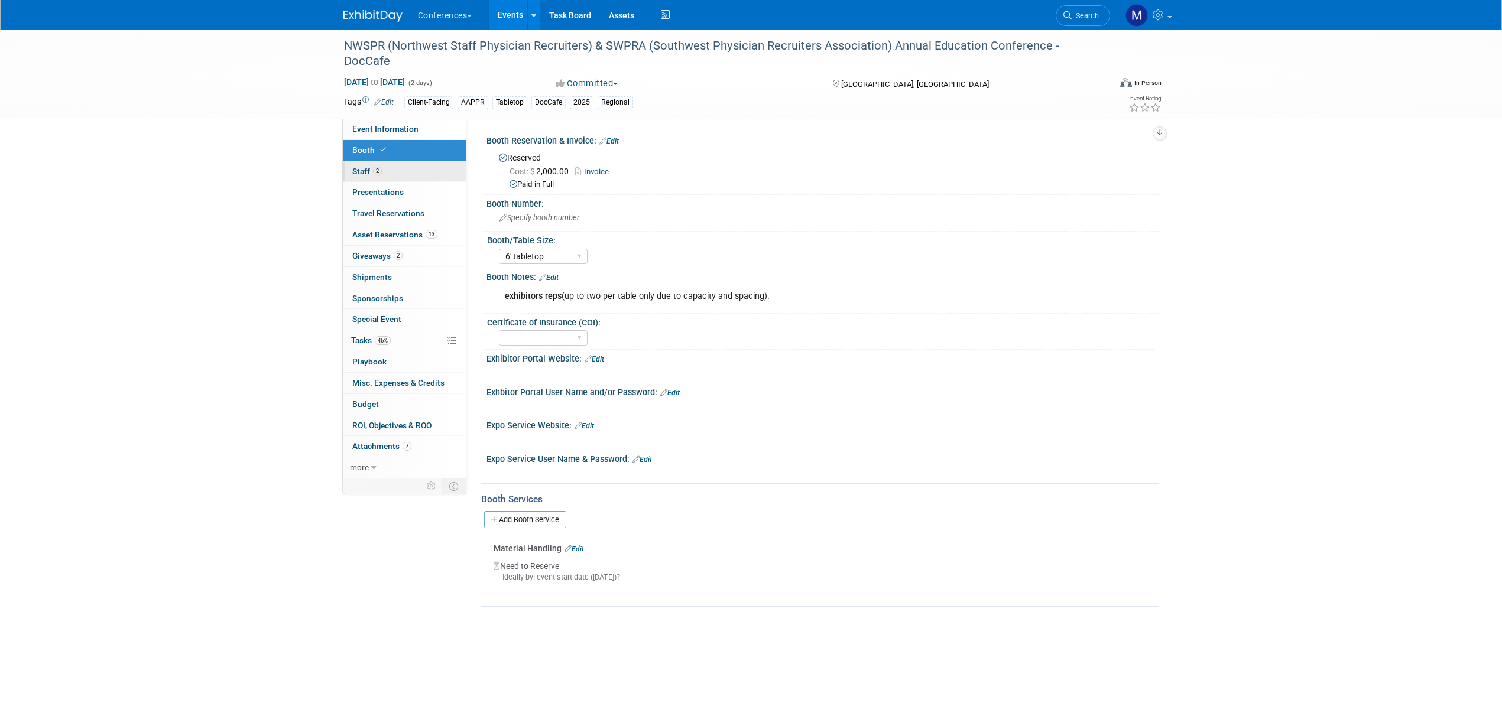
click at [399, 175] on link "2 Staff 2" at bounding box center [404, 171] width 123 height 21
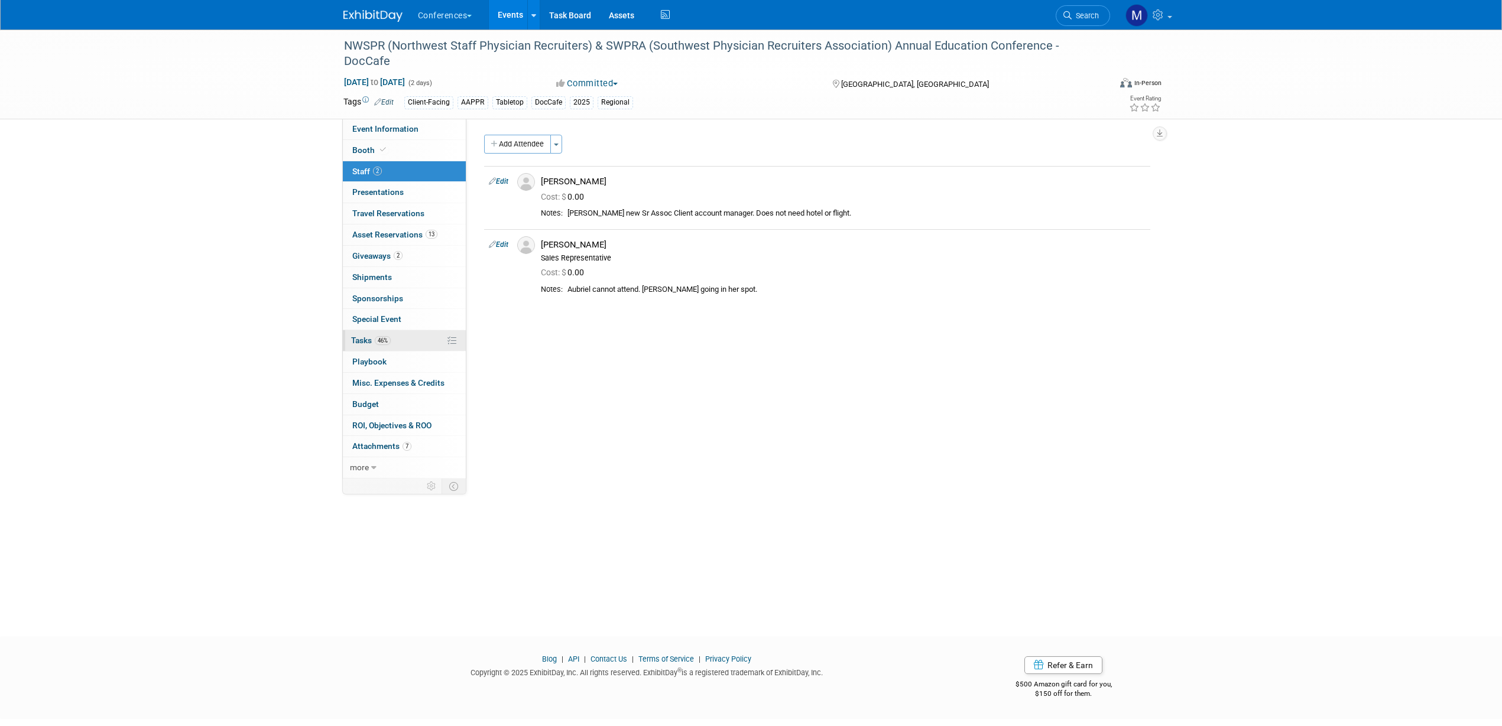
click at [402, 342] on link "46% Tasks 46%" at bounding box center [404, 340] width 123 height 21
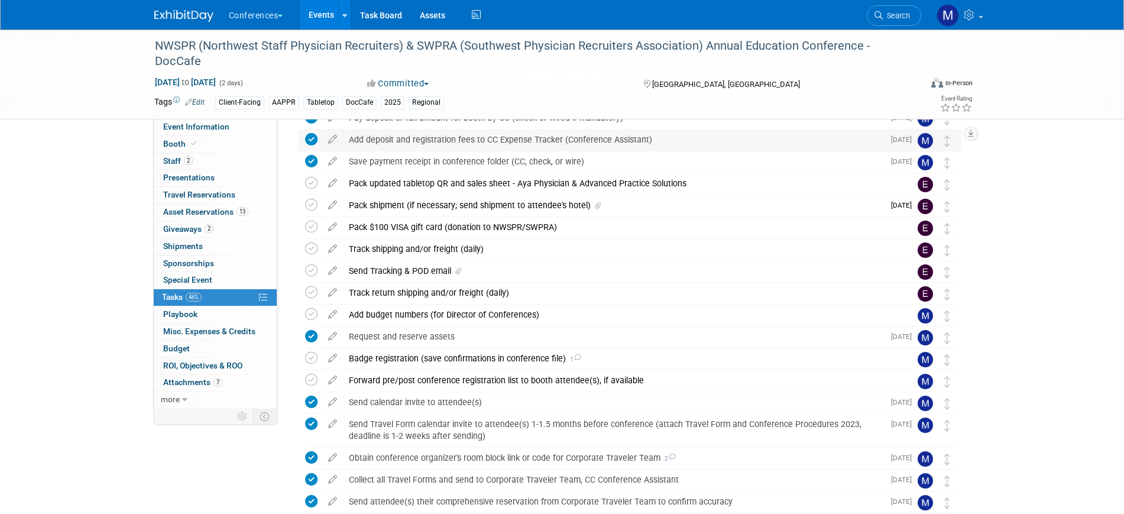
scroll to position [308, 0]
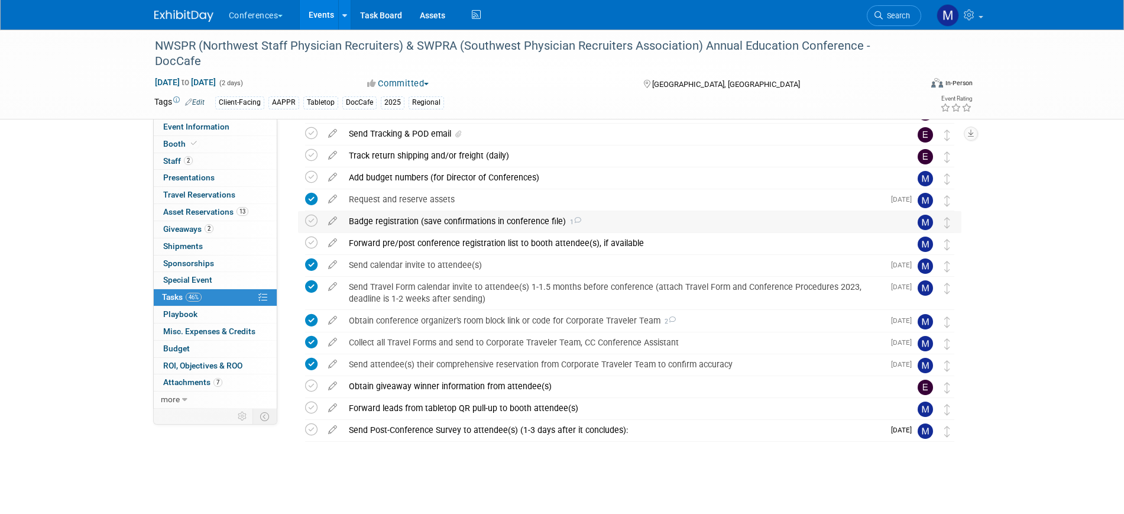
click at [526, 223] on div "Badge registration (save confirmations in conference file) 1" at bounding box center [618, 221] width 551 height 20
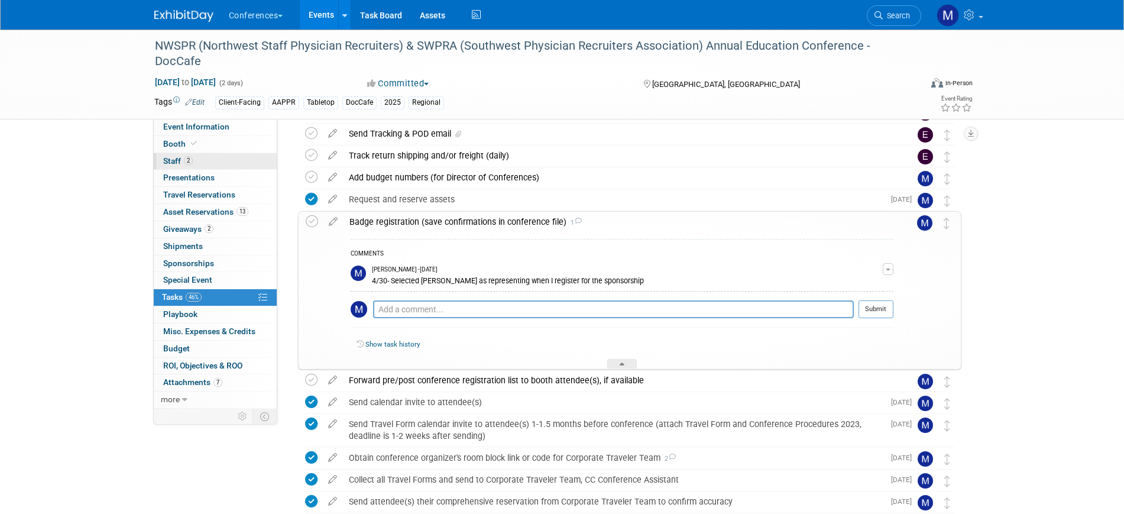
click at [213, 164] on link "2 Staff 2" at bounding box center [215, 161] width 123 height 17
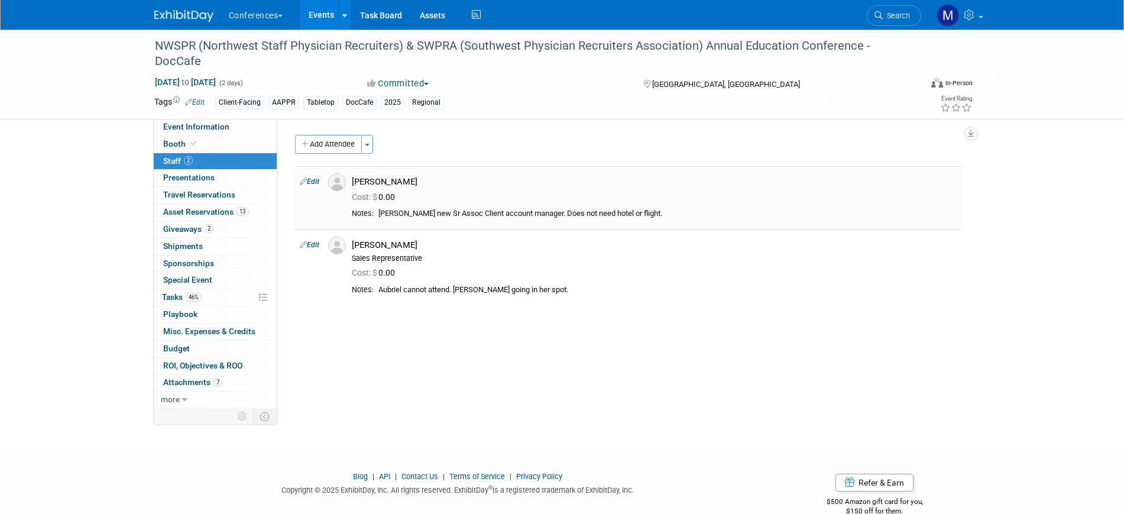
drag, startPoint x: 355, startPoint y: 181, endPoint x: 418, endPoint y: 181, distance: 63.3
click at [418, 181] on div "[PERSON_NAME]" at bounding box center [654, 181] width 605 height 11
copy div "[PERSON_NAME]"
drag, startPoint x: 100, startPoint y: 230, endPoint x: 137, endPoint y: 255, distance: 44.8
click at [100, 230] on div "NWSPR (Northwest Staff Physician Recruiters) & SWPRA (Southwest Physician Recru…" at bounding box center [562, 231] width 1124 height 403
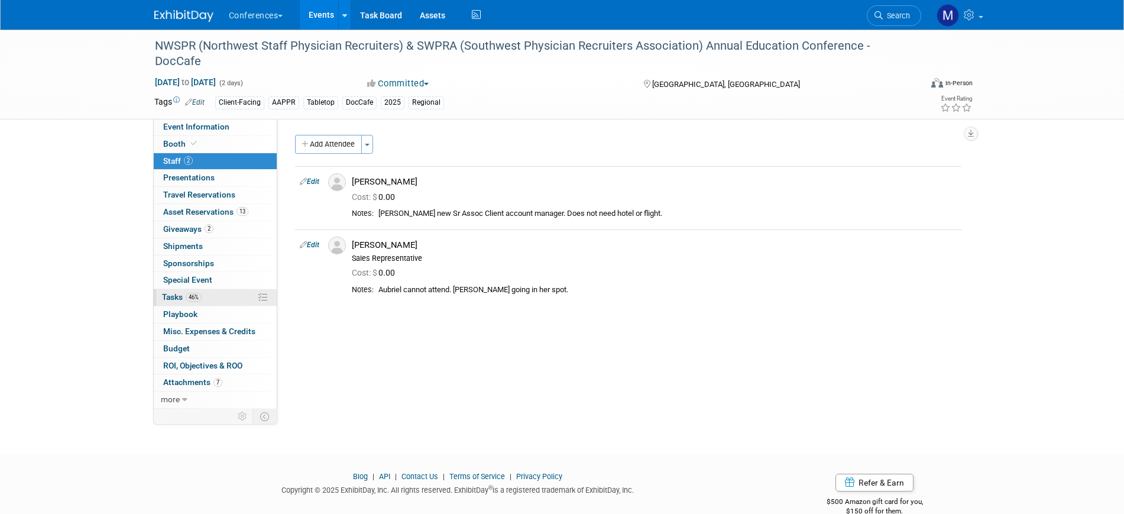
click at [231, 293] on link "46% Tasks 46%" at bounding box center [215, 297] width 123 height 17
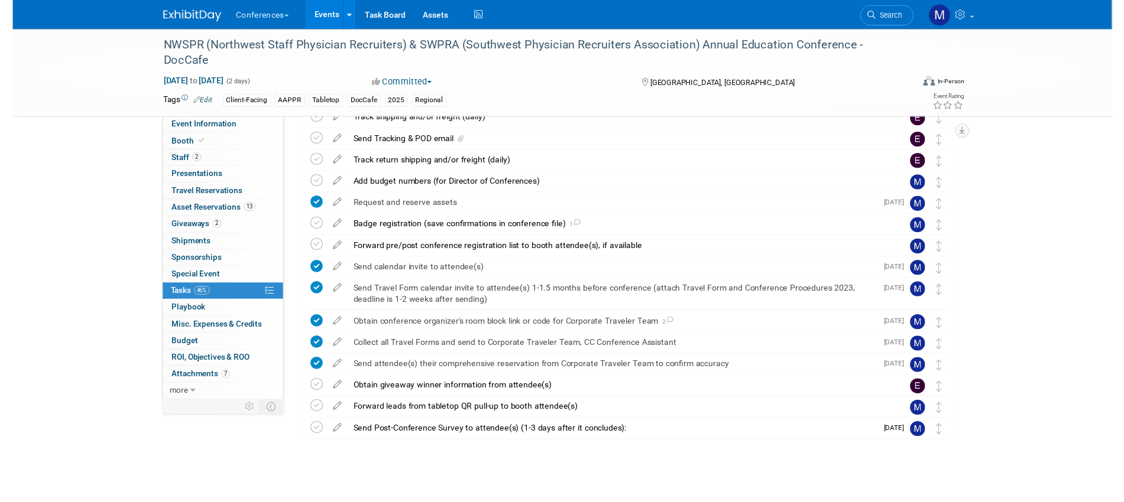
scroll to position [308, 0]
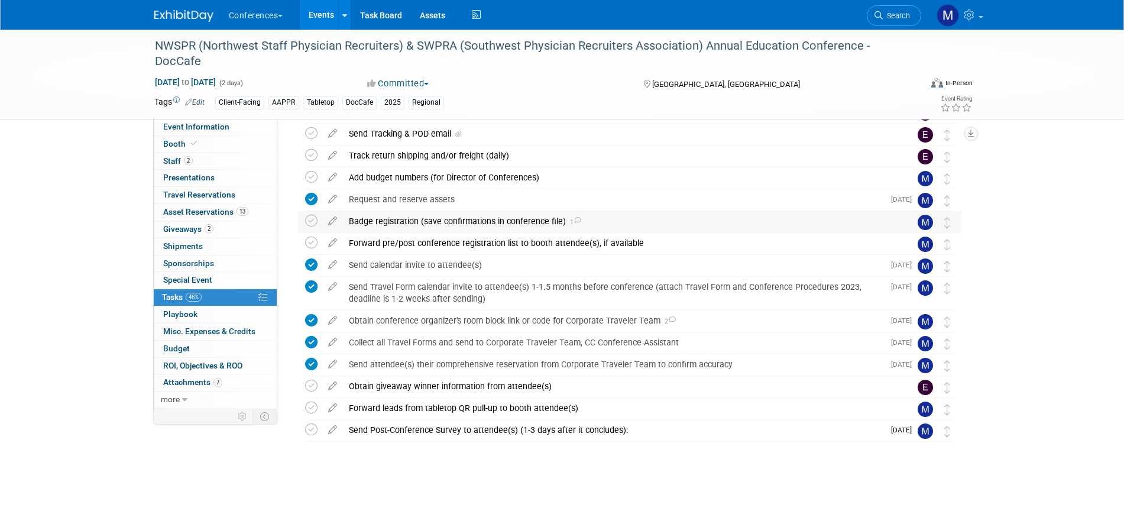
click at [393, 216] on div "Badge registration (save confirmations in conference file) 1" at bounding box center [618, 221] width 551 height 20
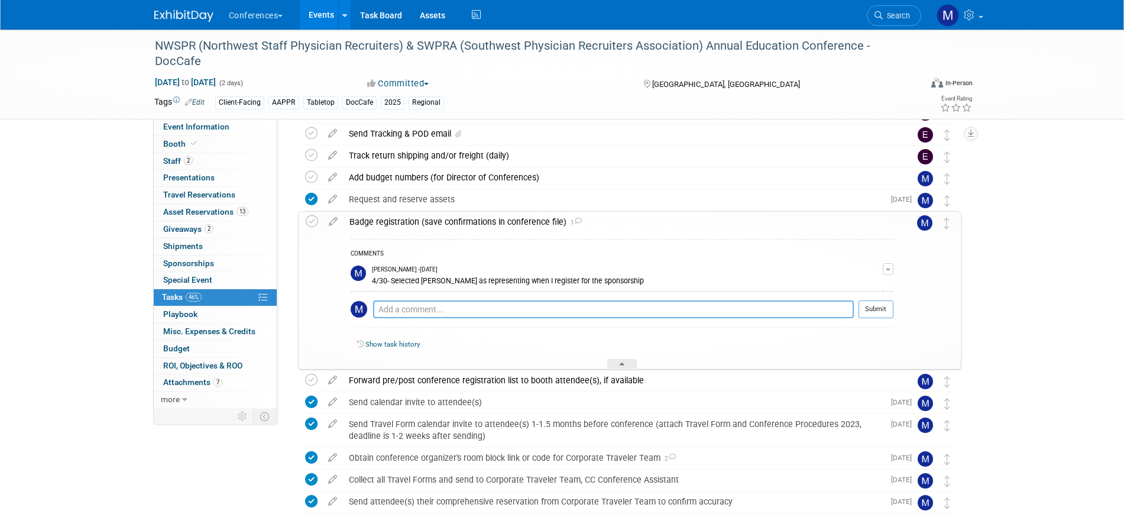
click at [416, 306] on textarea at bounding box center [613, 309] width 481 height 18
click at [460, 309] on textarea "9/25- Emailed Amber garret and Michael's info." at bounding box center [613, 309] width 481 height 18
click at [482, 304] on textarea "9/25- Emailed Amber Garret and Michael's info." at bounding box center [613, 309] width 481 height 18
type textarea "9/25- Emailed Amber Garrett's and Michael's info."
click at [877, 309] on button "Submit" at bounding box center [875, 309] width 35 height 18
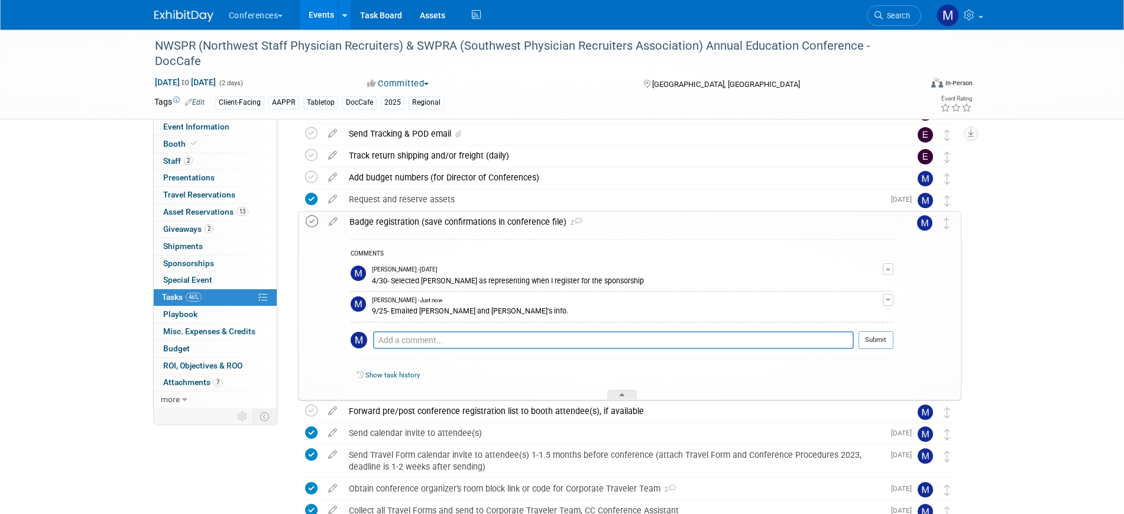
drag, startPoint x: 303, startPoint y: 219, endPoint x: 313, endPoint y: 220, distance: 10.7
click at [304, 219] on div "Badge registration (save confirmations in conference file) 2 COMMENTS Marygrace…" at bounding box center [629, 305] width 663 height 189
click at [313, 220] on icon at bounding box center [312, 221] width 12 height 12
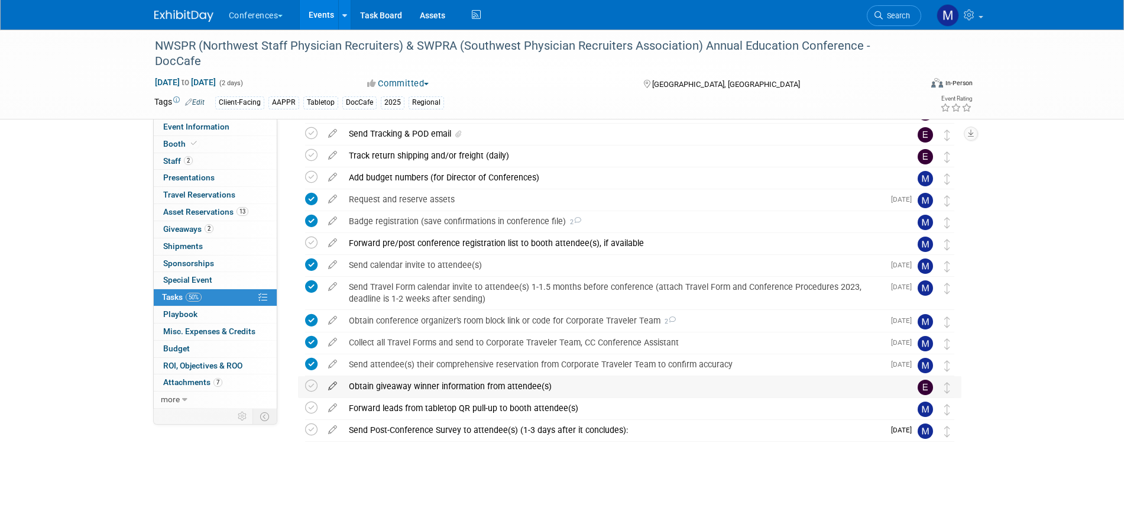
click at [335, 384] on icon at bounding box center [332, 383] width 21 height 15
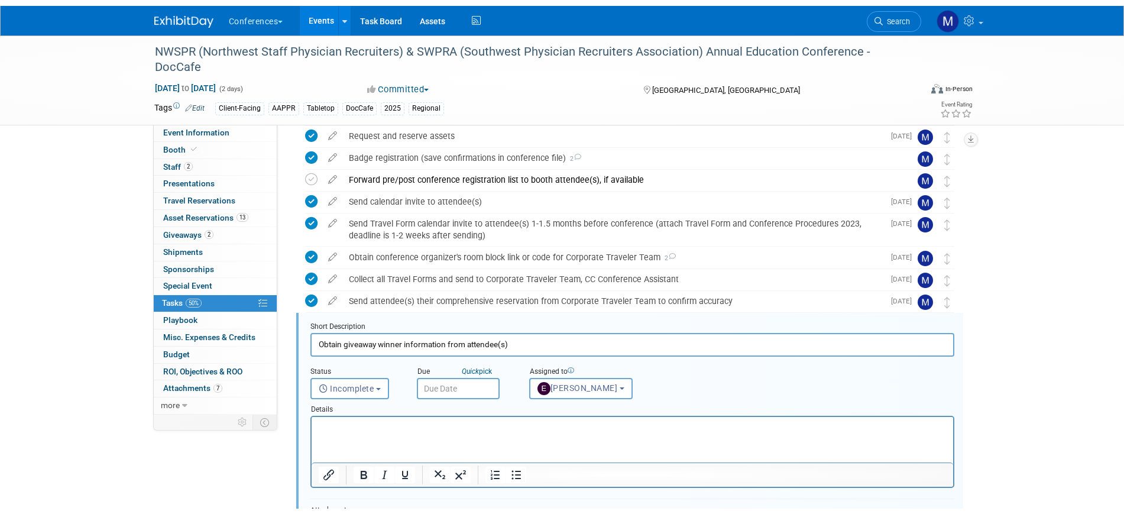
scroll to position [495, 0]
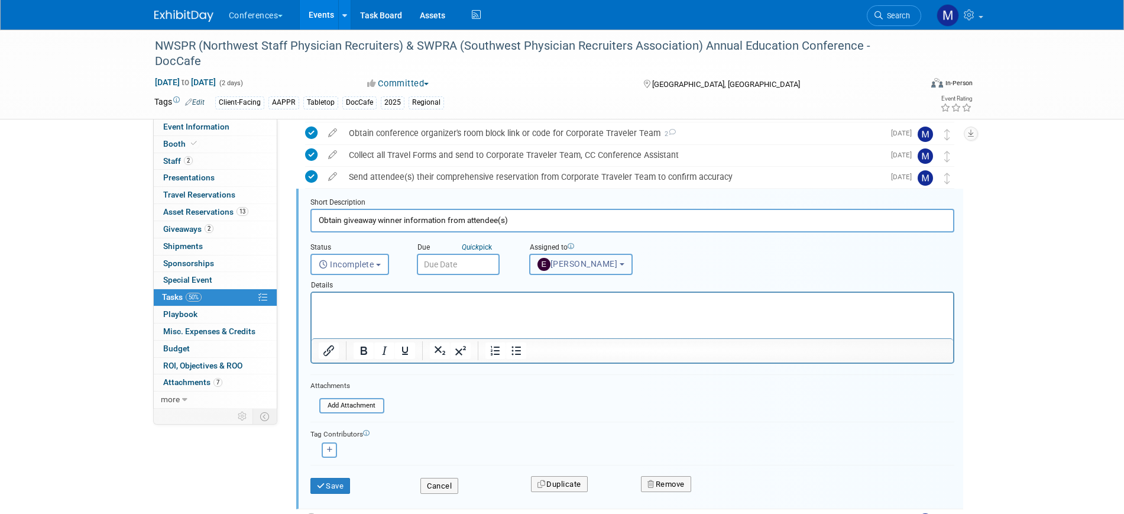
click at [563, 267] on span "[PERSON_NAME]" at bounding box center [577, 263] width 80 height 9
click at [556, 294] on input "text" at bounding box center [592, 293] width 118 height 20
type input "mar"
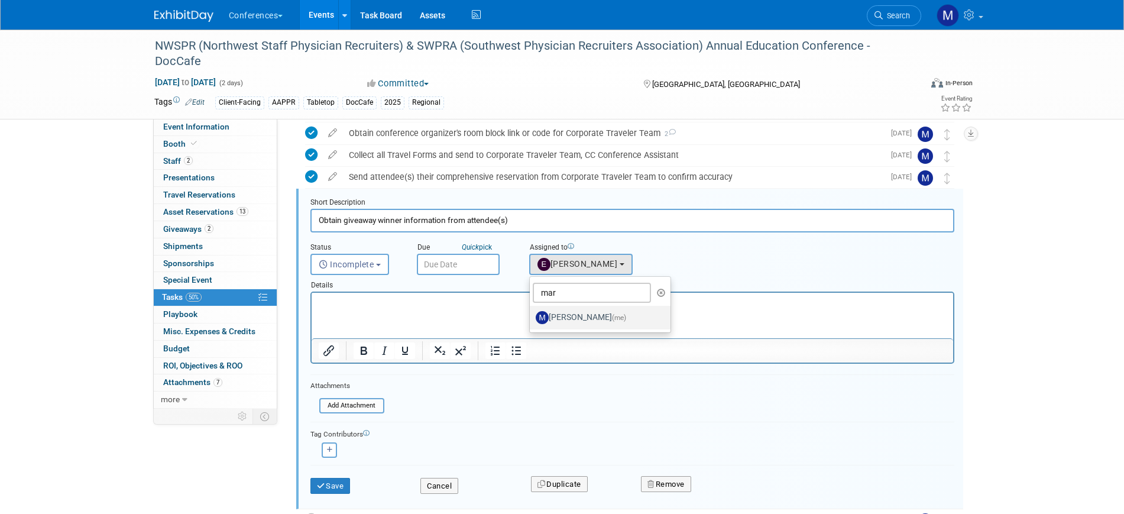
click at [569, 310] on label "Marygrace LeGros (me)" at bounding box center [598, 317] width 124 height 19
click at [531, 312] on input "Marygrace LeGros (me)" at bounding box center [528, 316] width 8 height 8
select select "44aca64b-5a90-4919-a819-d2f91ad54103"
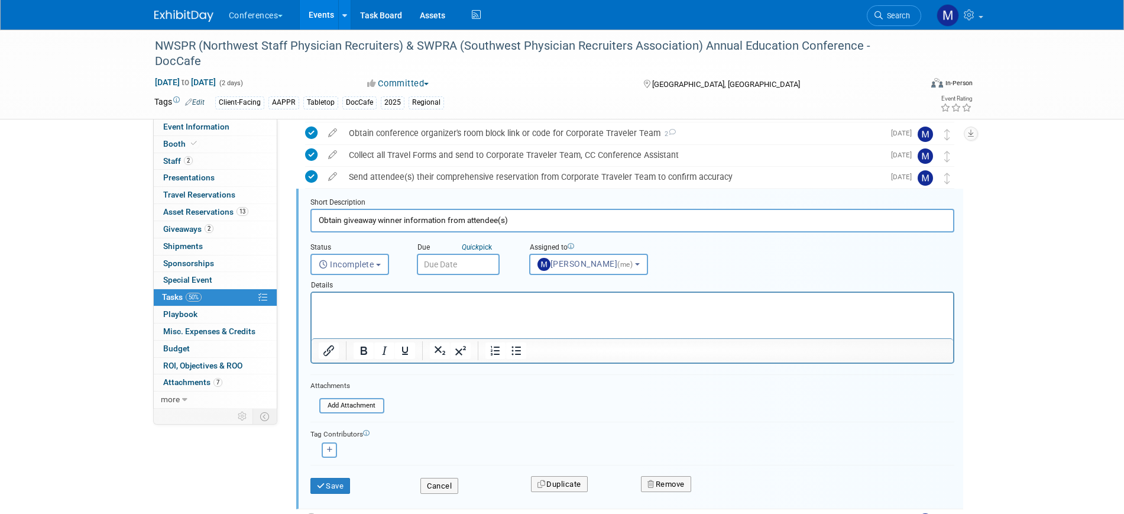
click at [446, 271] on input "text" at bounding box center [458, 264] width 83 height 21
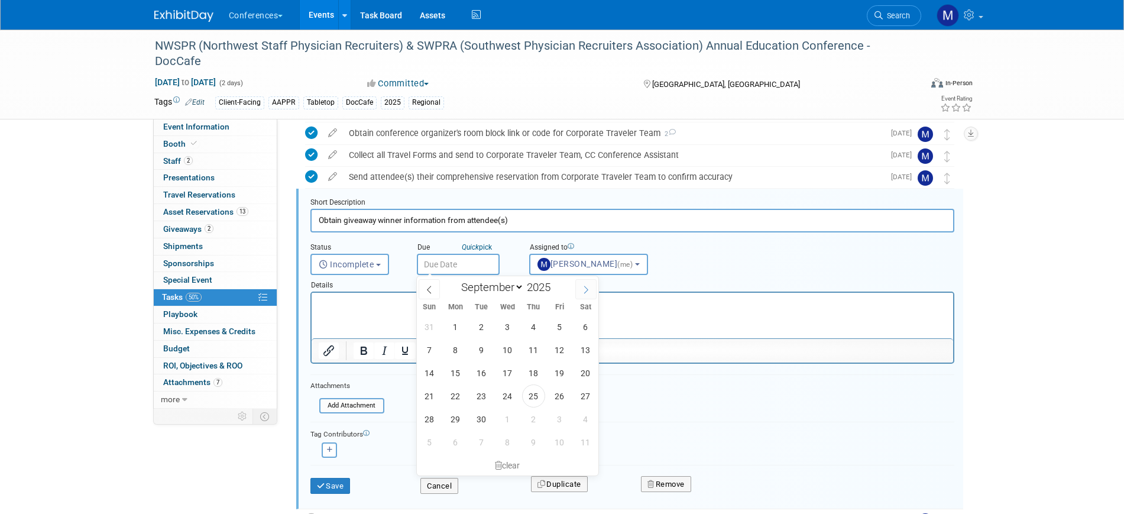
click at [590, 293] on span at bounding box center [585, 289] width 21 height 20
select select "9"
click at [484, 397] on span "21" at bounding box center [481, 395] width 23 height 23
type input "Oct 21, 2025"
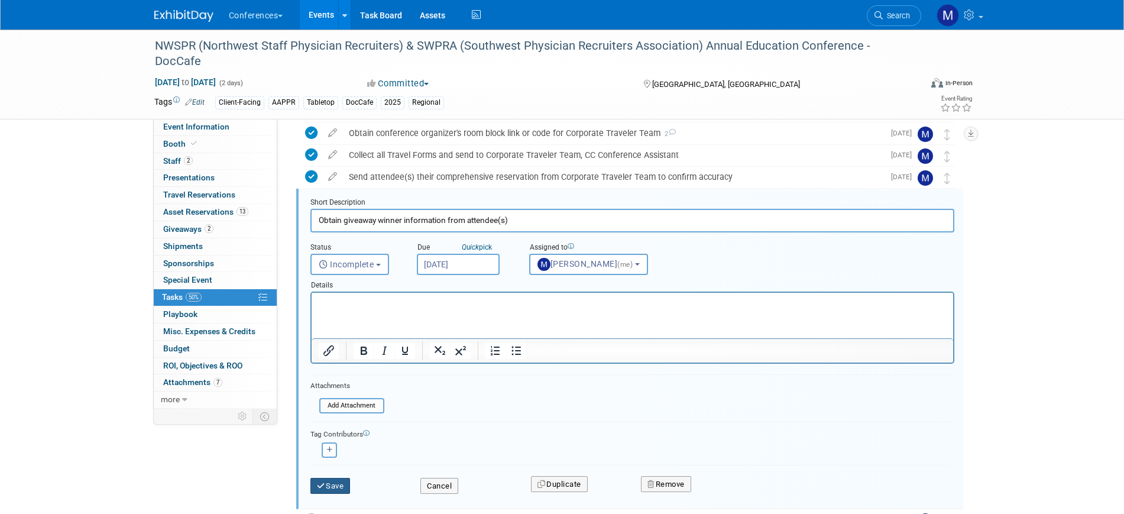
click at [335, 481] on button "Save" at bounding box center [330, 486] width 40 height 17
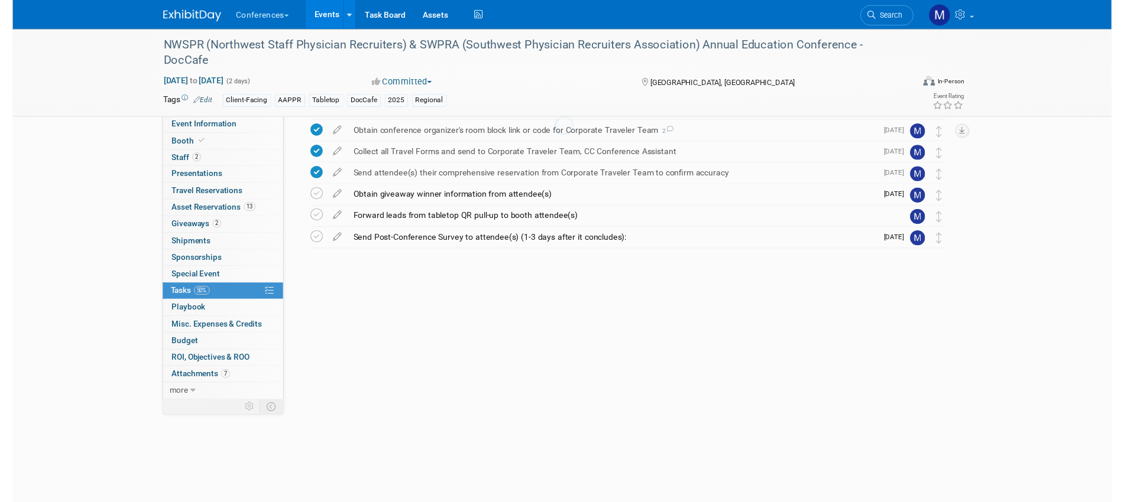
scroll to position [308, 0]
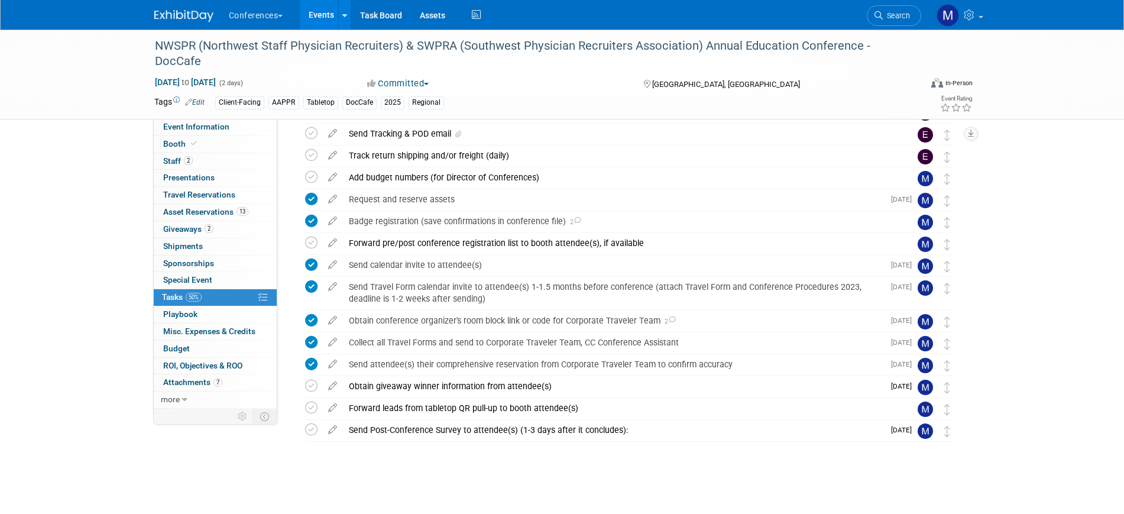
click at [335, 408] on icon at bounding box center [332, 405] width 21 height 15
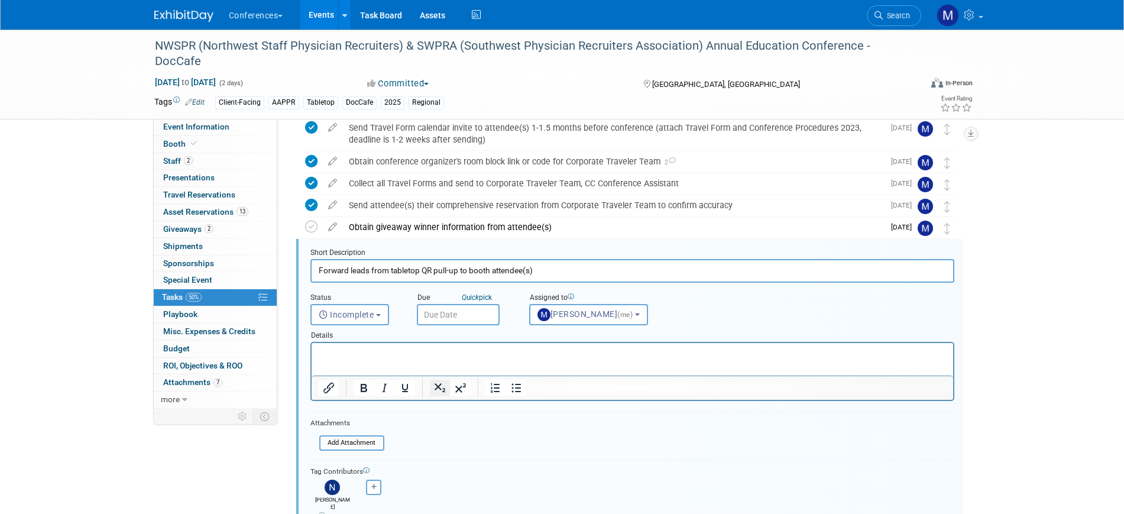
scroll to position [517, 0]
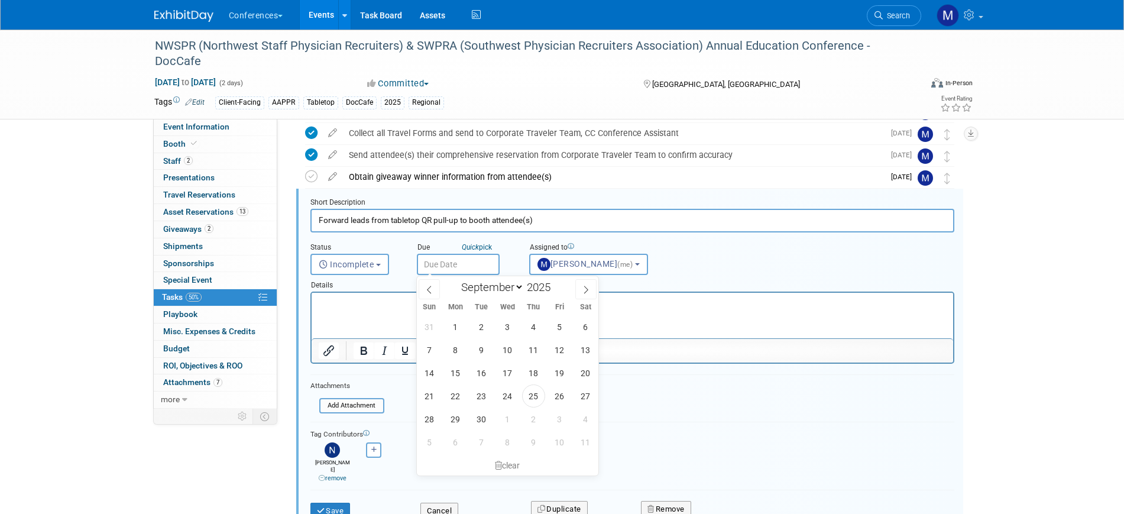
click at [592, 294] on span at bounding box center [585, 289] width 21 height 20
select select "9"
click at [479, 401] on span "21" at bounding box center [481, 395] width 23 height 23
type input "Oct 21, 2025"
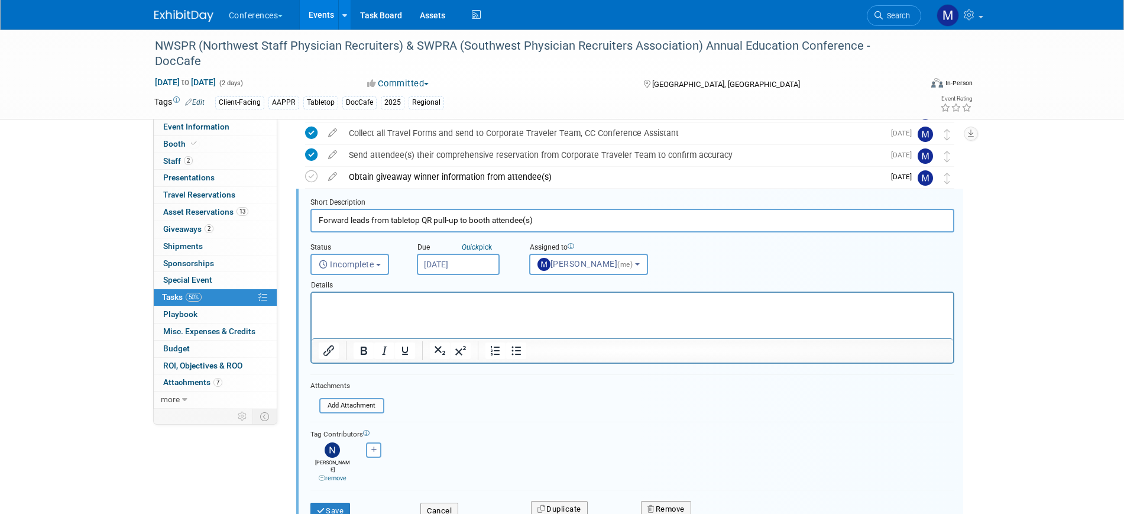
click at [319, 475] on icon at bounding box center [322, 478] width 7 height 7
click at [338, 481] on button "Save" at bounding box center [330, 486] width 40 height 17
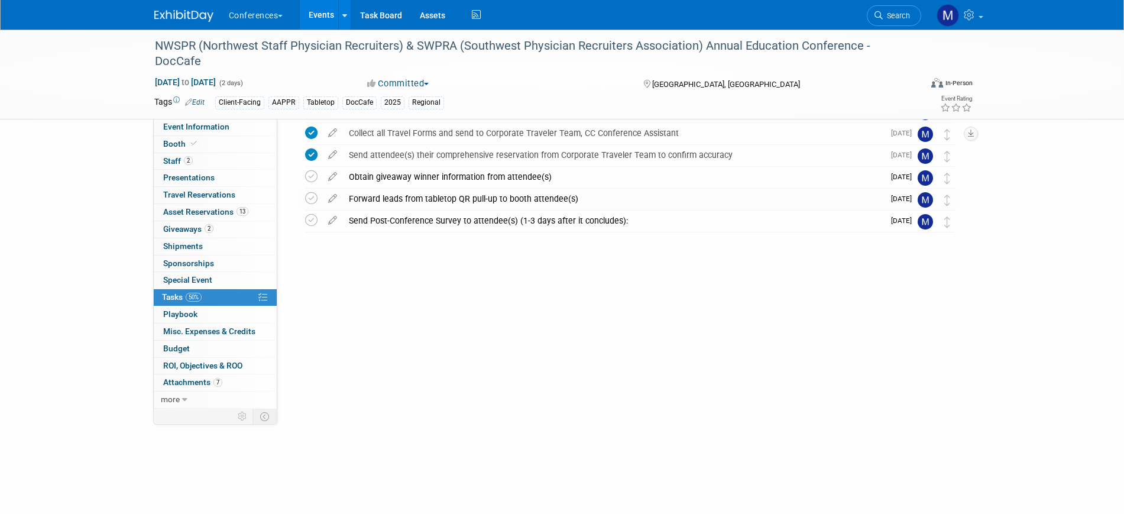
scroll to position [308, 0]
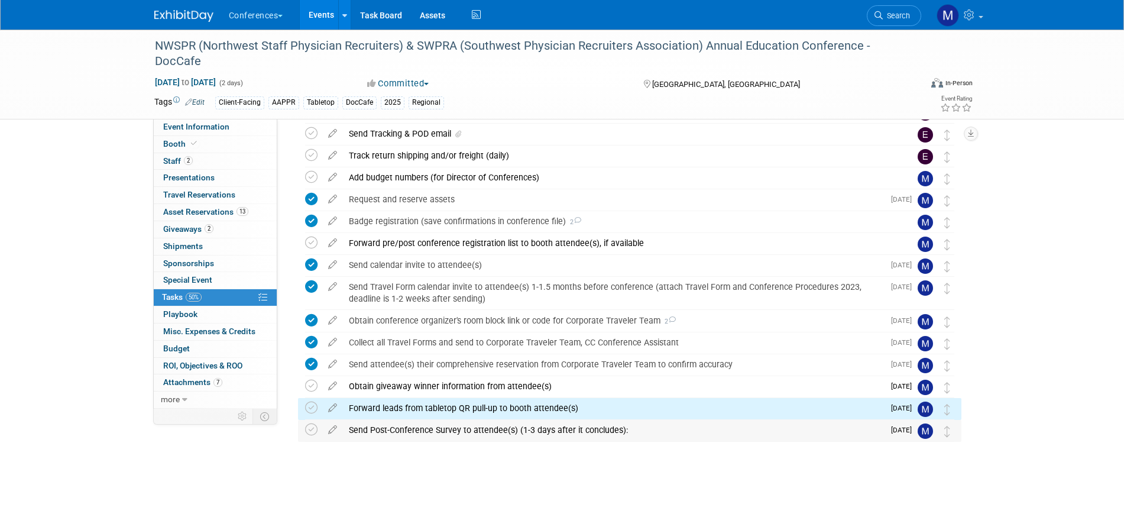
click at [336, 436] on td at bounding box center [332, 430] width 21 height 21
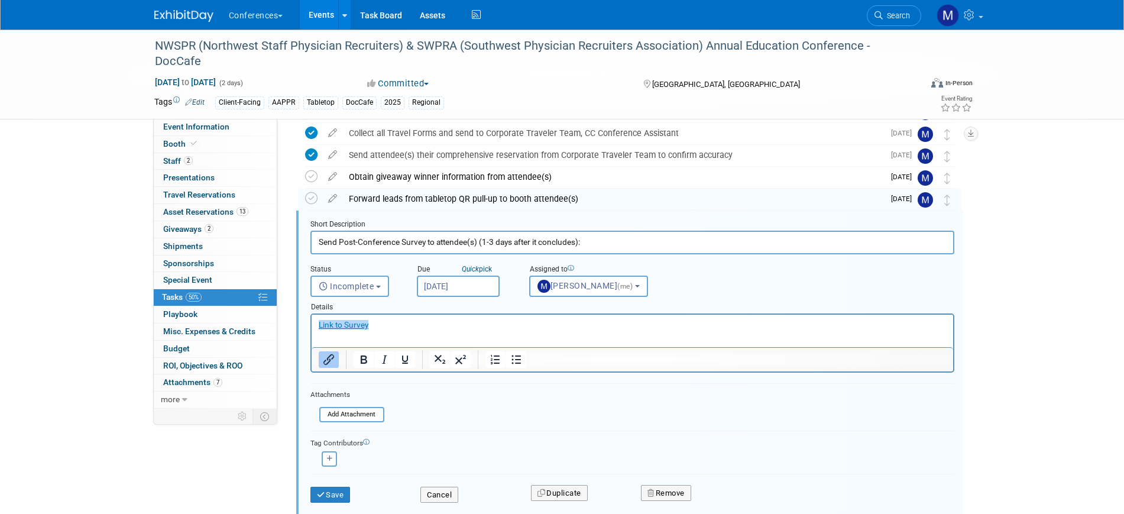
scroll to position [539, 0]
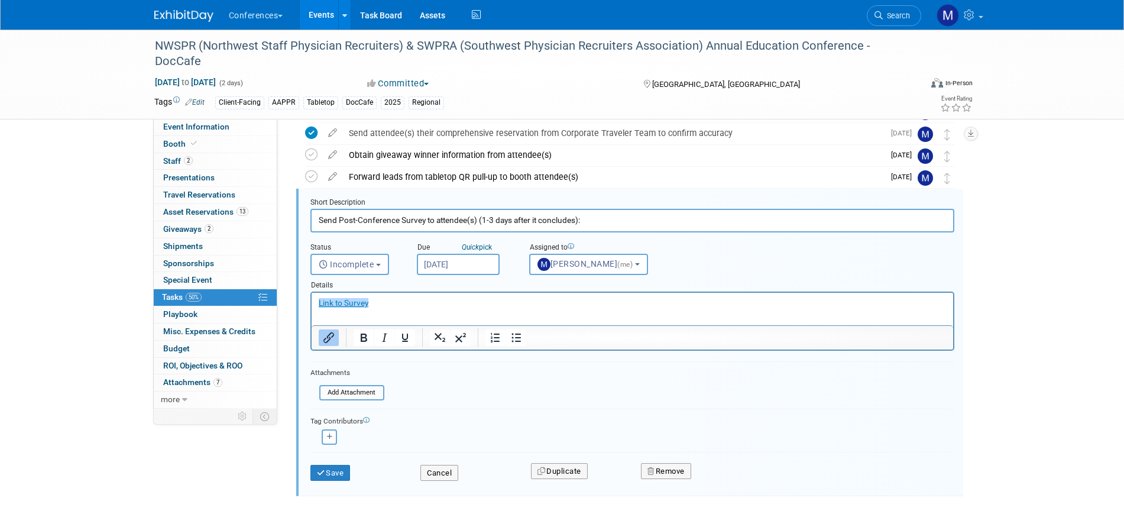
click at [463, 263] on input "Oct 22, 2025" at bounding box center [458, 264] width 83 height 21
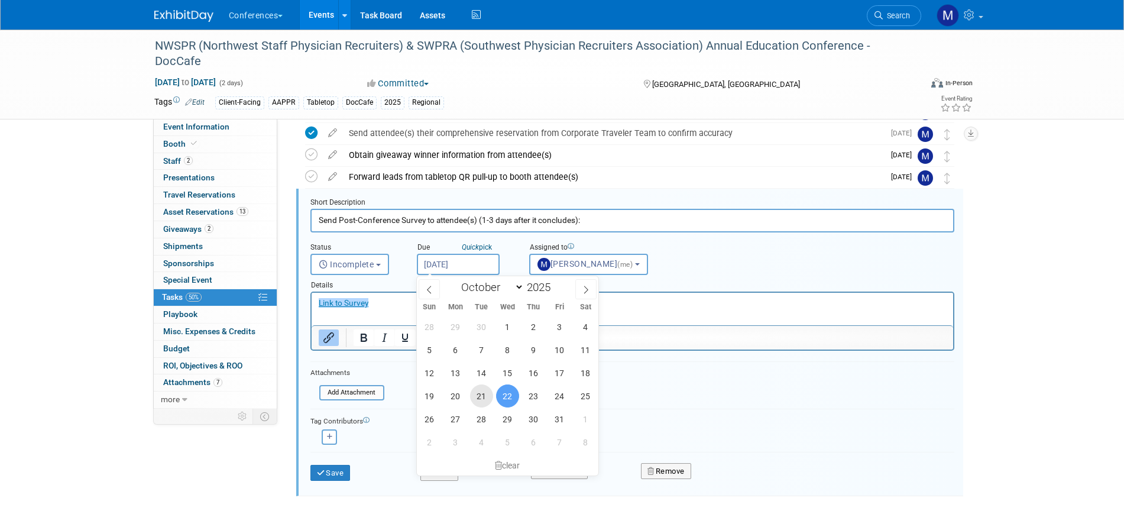
click at [474, 398] on span "21" at bounding box center [481, 395] width 23 height 23
type input "Oct 21, 2025"
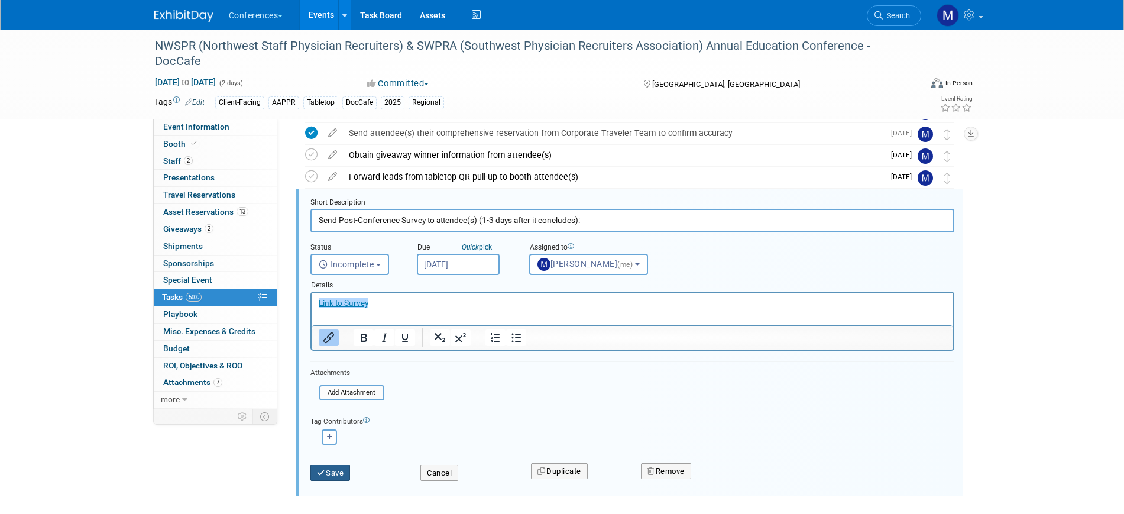
click at [339, 473] on button "Save" at bounding box center [330, 473] width 40 height 17
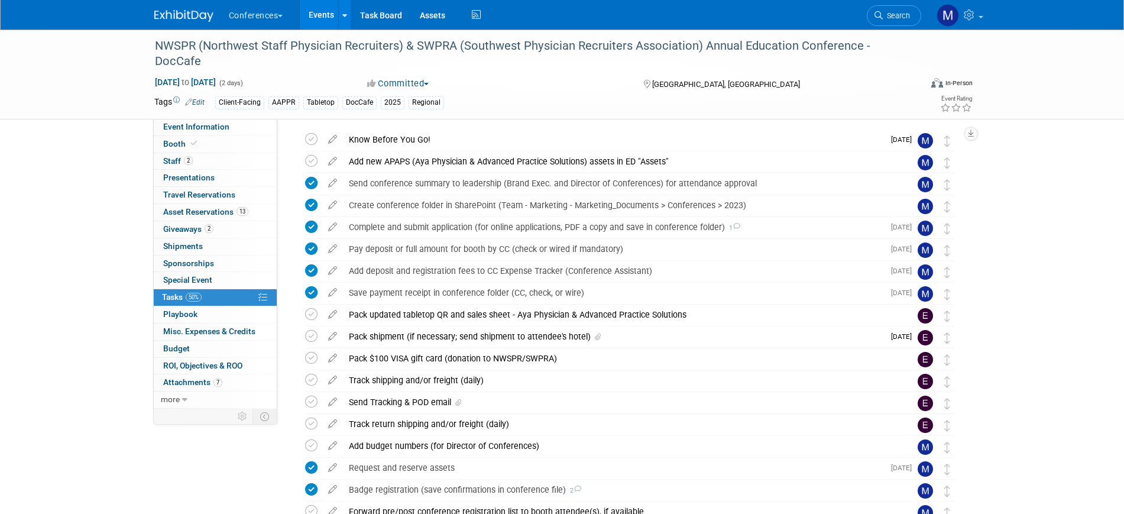
scroll to position [74, 0]
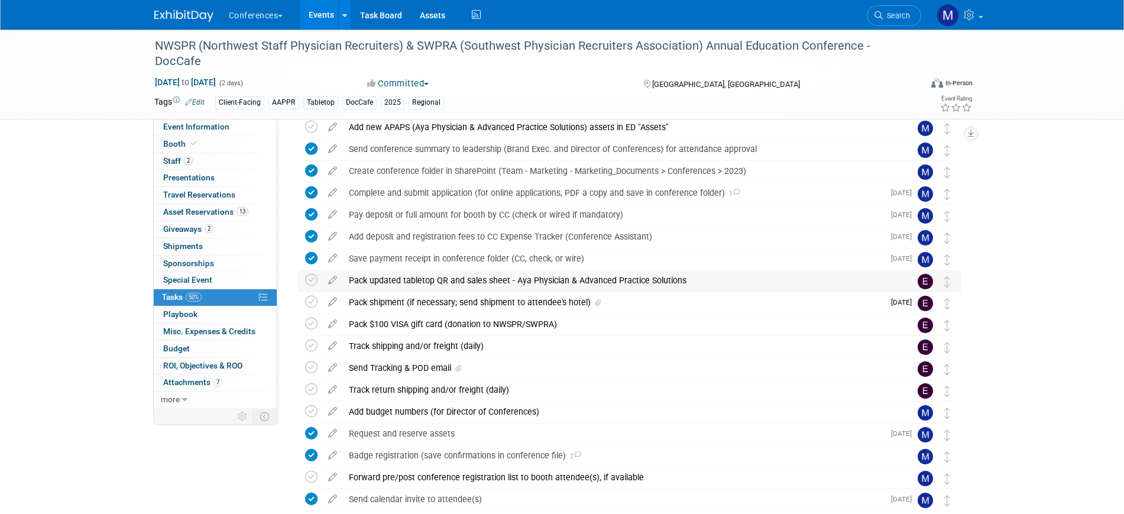
click at [477, 281] on div "Pack updated tabletop QR and sales sheet - Aya Physician & Advanced Practice So…" at bounding box center [618, 280] width 551 height 20
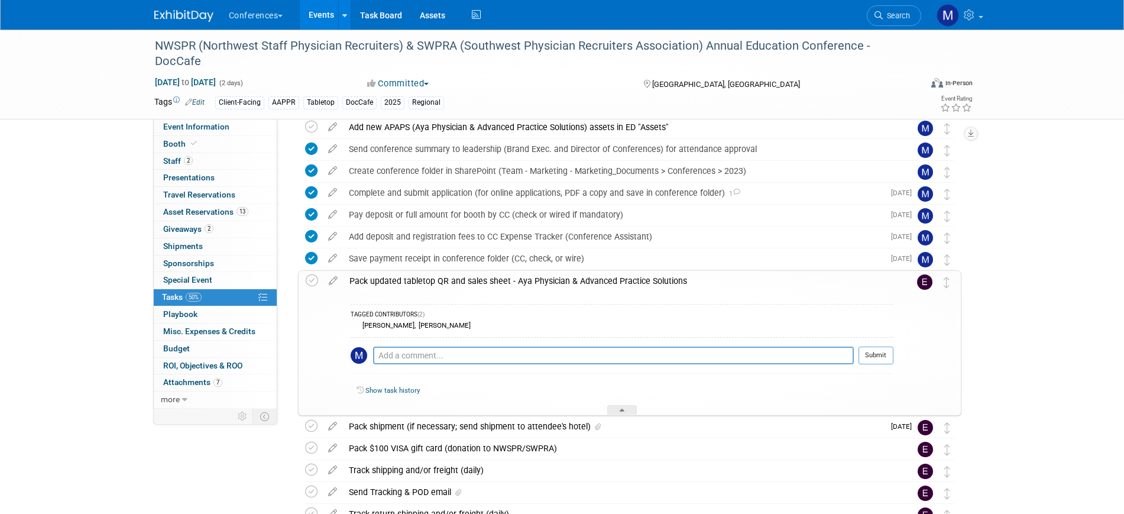
click at [389, 384] on div "Show task history" at bounding box center [622, 391] width 543 height 25
click at [390, 387] on link "Show task history" at bounding box center [392, 390] width 54 height 8
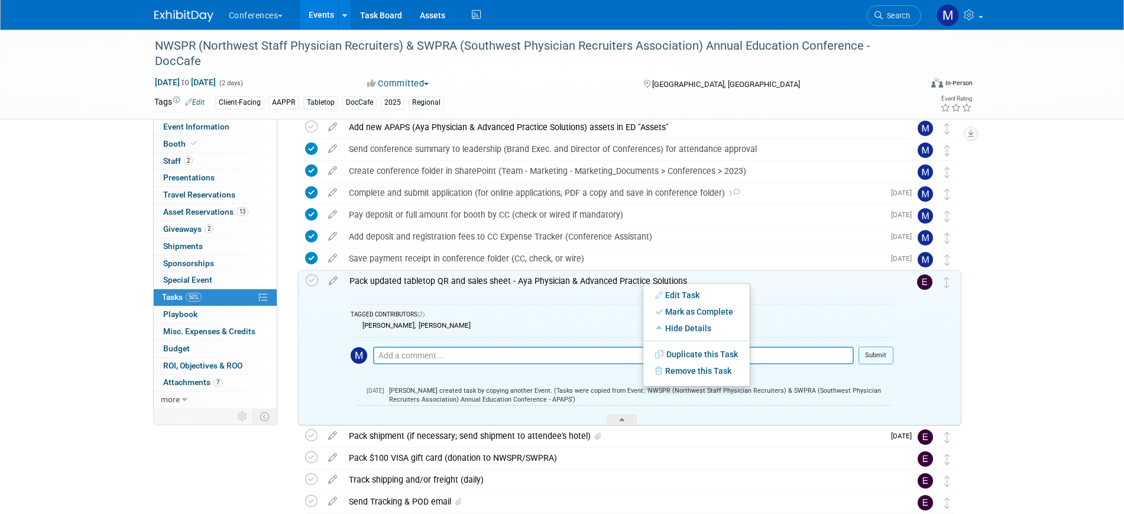
click at [606, 281] on div "Pack updated tabletop QR and sales sheet - Aya Physician & Advanced Practice So…" at bounding box center [618, 281] width 550 height 20
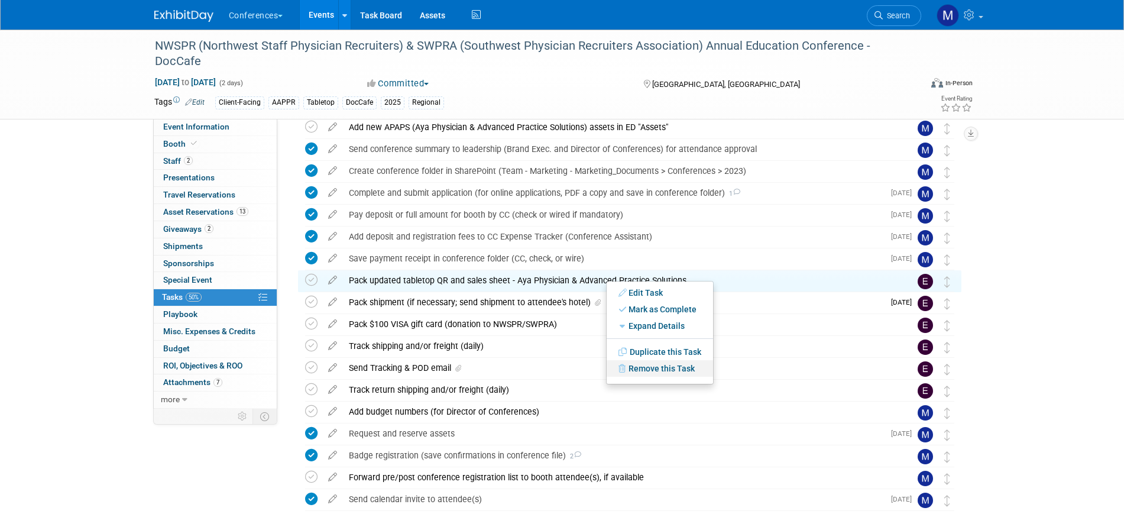
click at [649, 372] on link "Remove this Task" at bounding box center [659, 368] width 106 height 17
click at [747, 378] on icon at bounding box center [748, 378] width 7 height 7
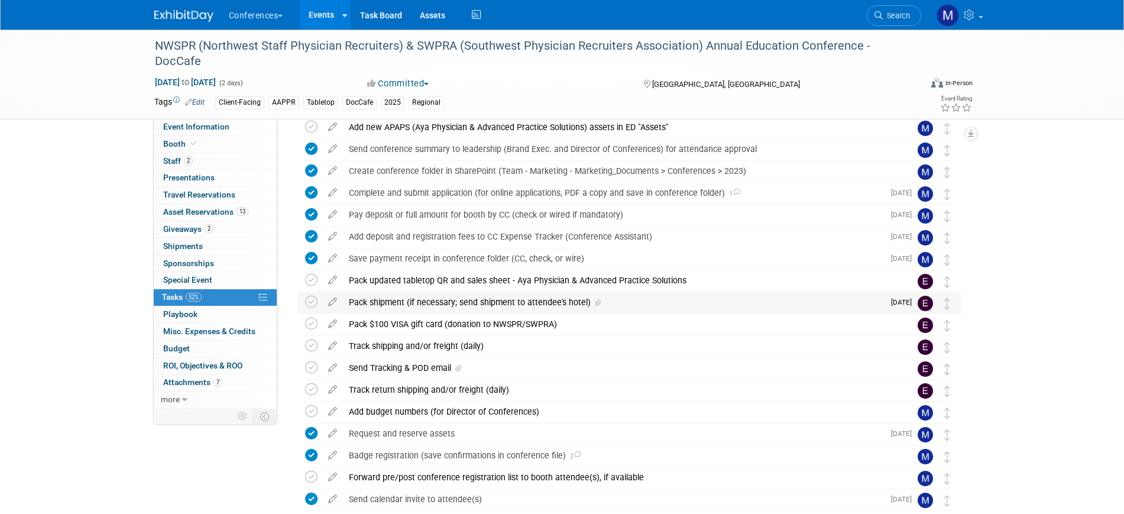
click at [480, 301] on div "Pack shipment (if necessary; send shipment to attendee's hotel)" at bounding box center [613, 302] width 541 height 20
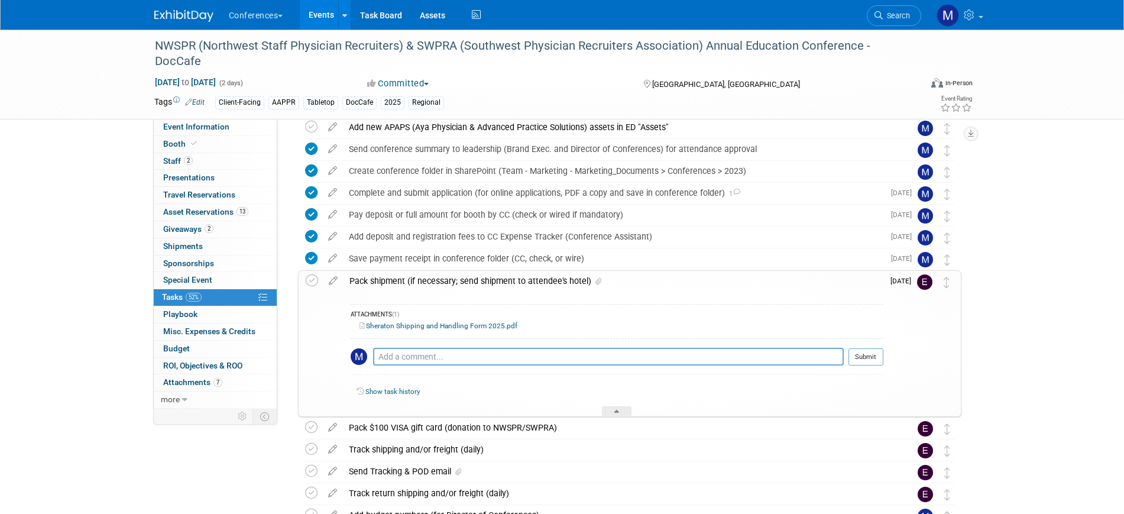
click at [335, 281] on icon at bounding box center [333, 278] width 21 height 15
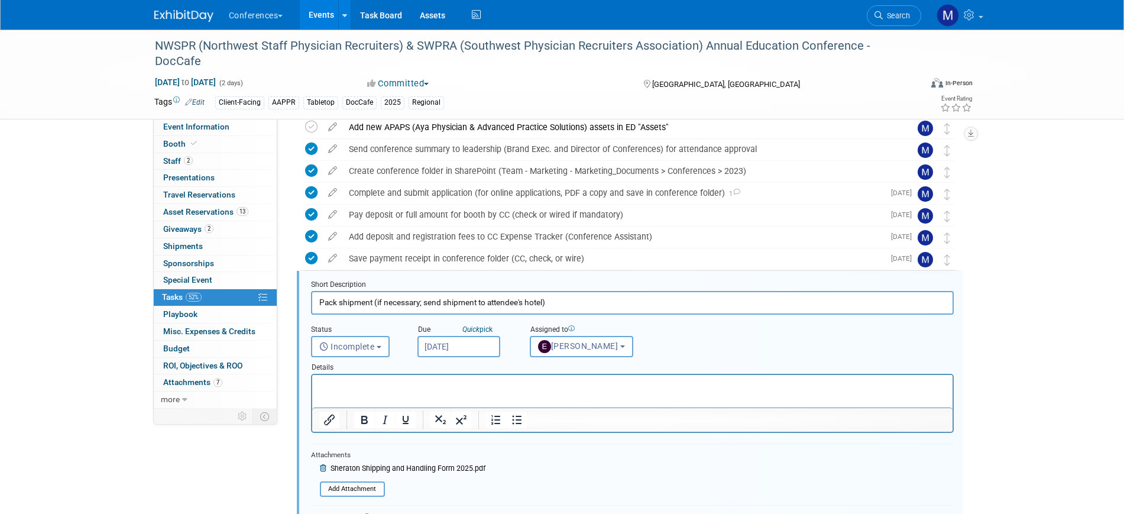
scroll to position [156, 0]
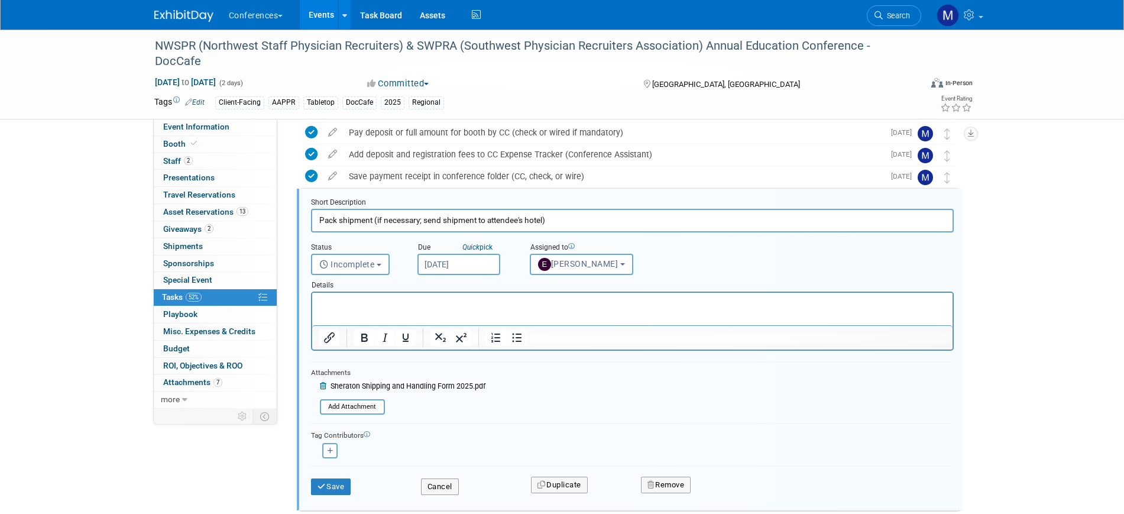
click at [372, 309] on html at bounding box center [632, 301] width 640 height 16
paste body "Rich Text Area. Press ALT-0 for help."
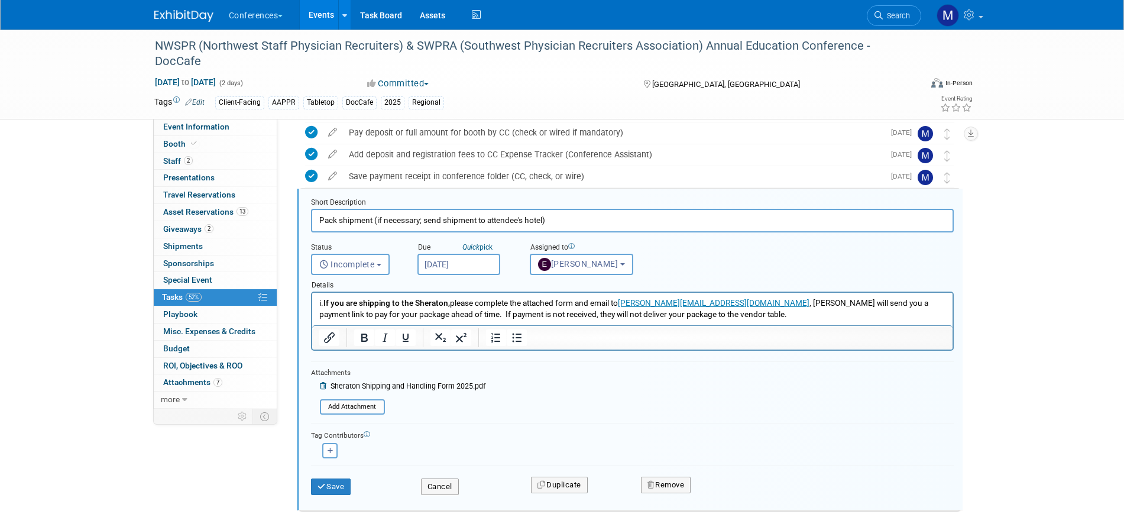
drag, startPoint x: 434, startPoint y: 301, endPoint x: 273, endPoint y: 297, distance: 160.8
click at [312, 297] on html "i. If you are shipping to the Sheraton, please complete the attached form and e…" at bounding box center [632, 306] width 640 height 27
click at [705, 313] on p "If you are shipping to the Sheraton, please complete the attached form and emai…" at bounding box center [632, 308] width 627 height 22
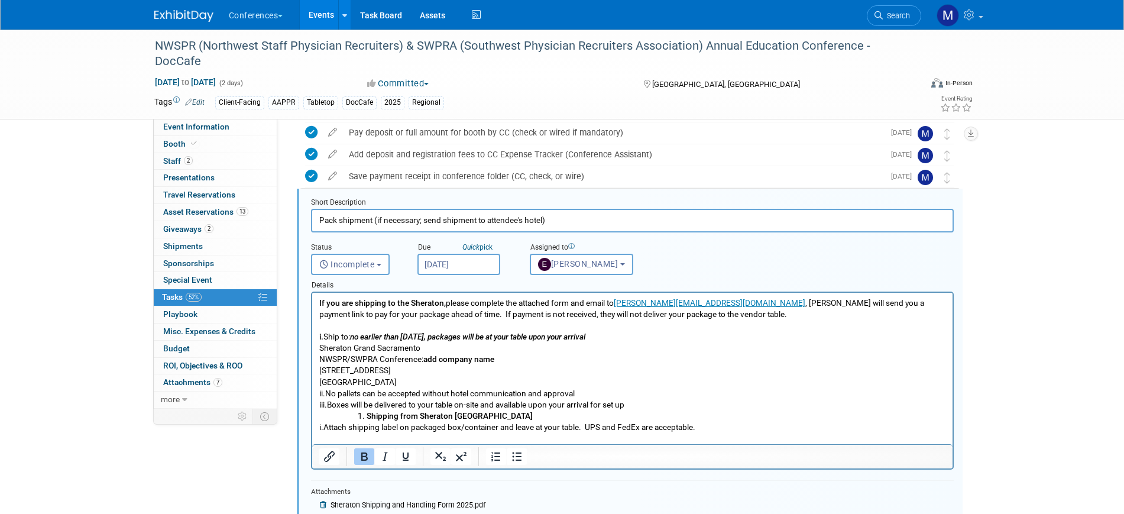
drag, startPoint x: 433, startPoint y: 338, endPoint x: 267, endPoint y: 336, distance: 165.5
click at [312, 336] on html "If you are shipping to the Sheraton, please complete the attached form and emai…" at bounding box center [632, 368] width 640 height 151
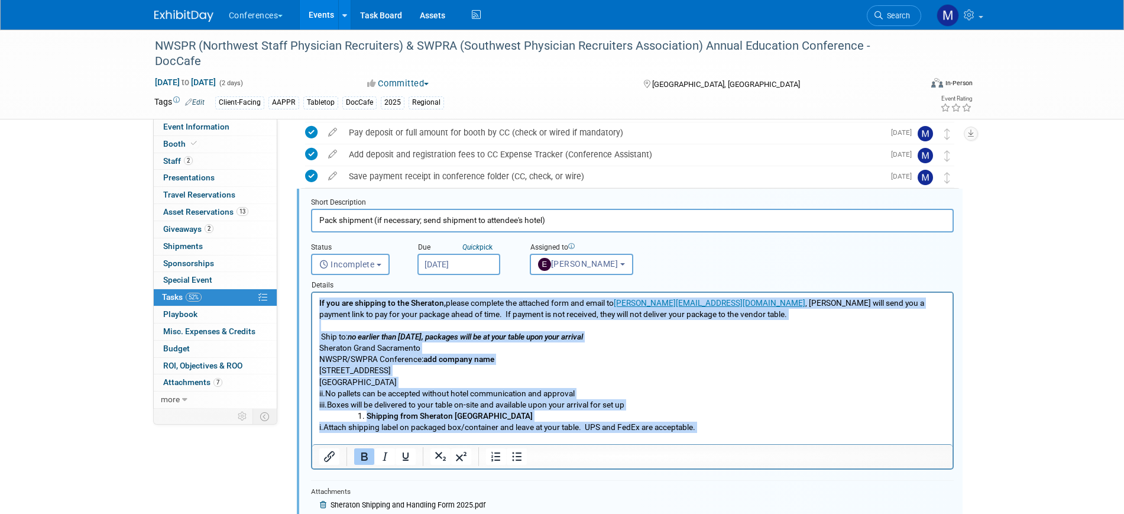
drag, startPoint x: 318, startPoint y: 301, endPoint x: 870, endPoint y: 466, distance: 576.0
click at [870, 444] on html "If you are shipping to the Sheraton, please complete the attached form and emai…" at bounding box center [632, 368] width 640 height 151
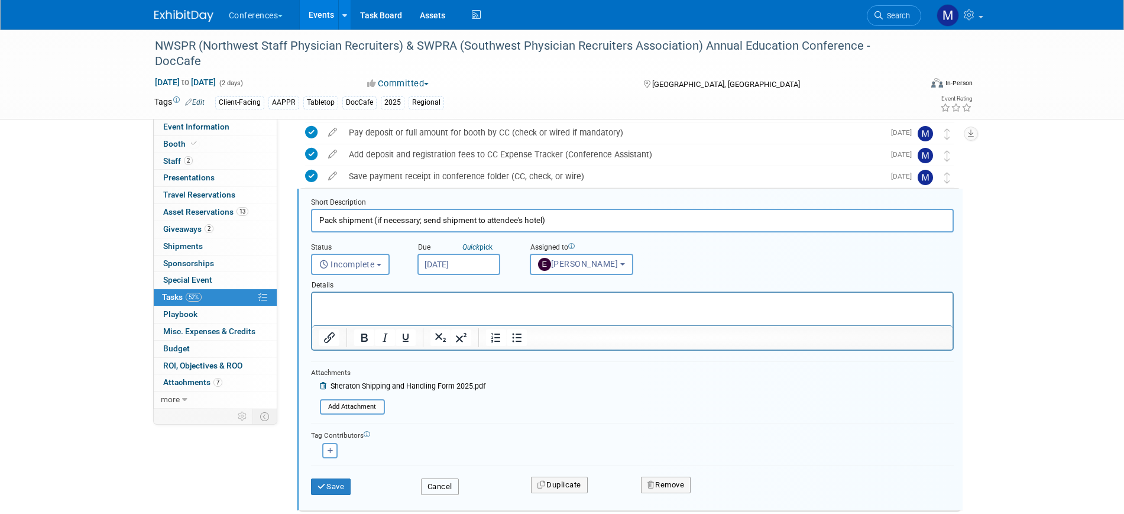
click at [433, 486] on button "Cancel" at bounding box center [440, 486] width 38 height 17
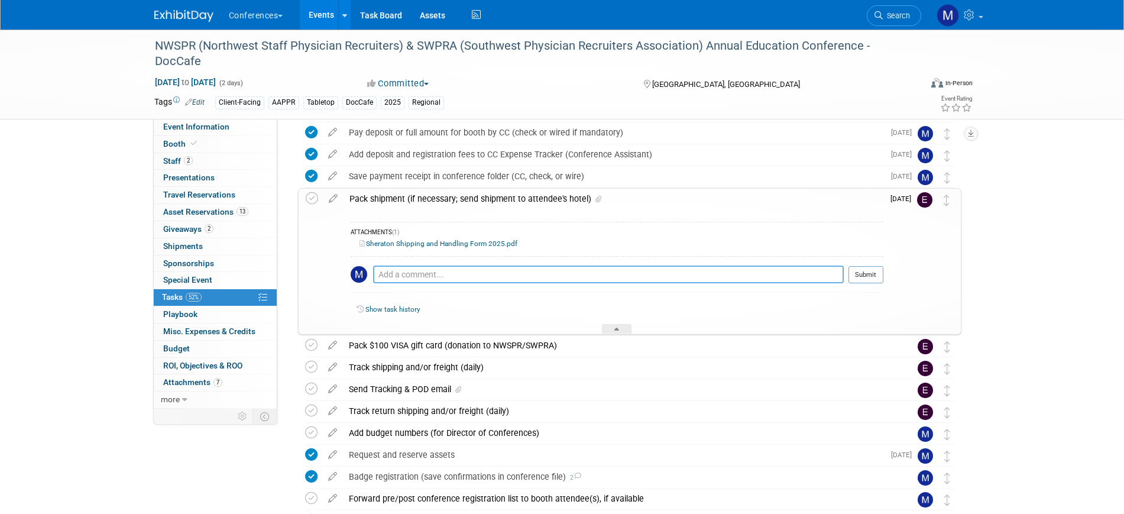
click at [424, 274] on textarea at bounding box center [608, 274] width 471 height 18
paste textarea "i. If you are shipping to the Sheraton, please complete the attached form and e…"
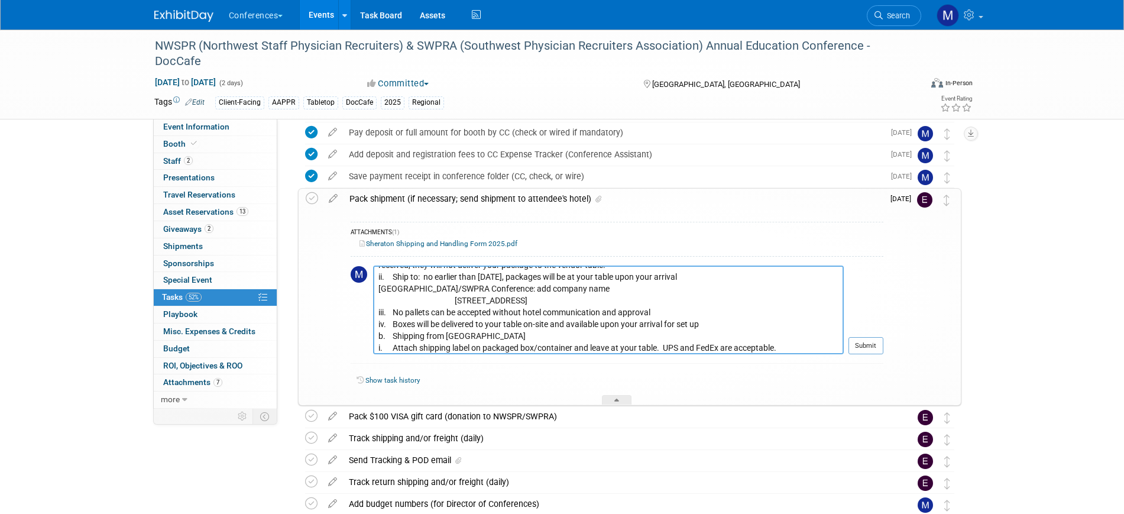
scroll to position [0, 0]
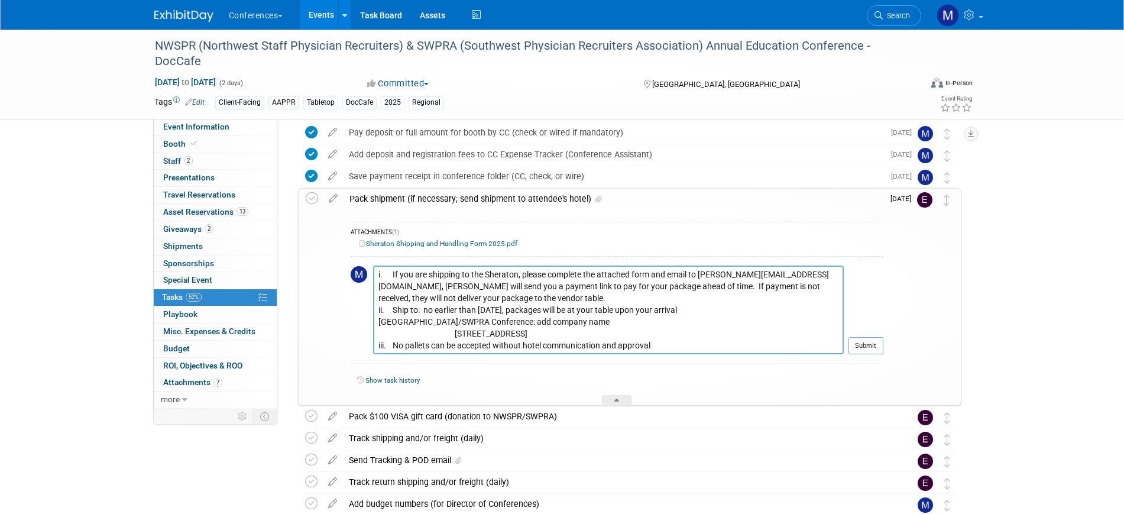
click at [397, 272] on textarea "i. If you are shipping to the Sheraton, please complete the attached form and e…" at bounding box center [608, 309] width 471 height 89
drag, startPoint x: 482, startPoint y: 310, endPoint x: 542, endPoint y: 310, distance: 59.7
click at [542, 310] on textarea "i. If you are shipping to the Sheraton, please complete the attached form and e…" at bounding box center [608, 309] width 471 height 89
click at [565, 328] on textarea "i. If you are shipping to the Sheraton, please complete the attached form and e…" at bounding box center [608, 309] width 471 height 89
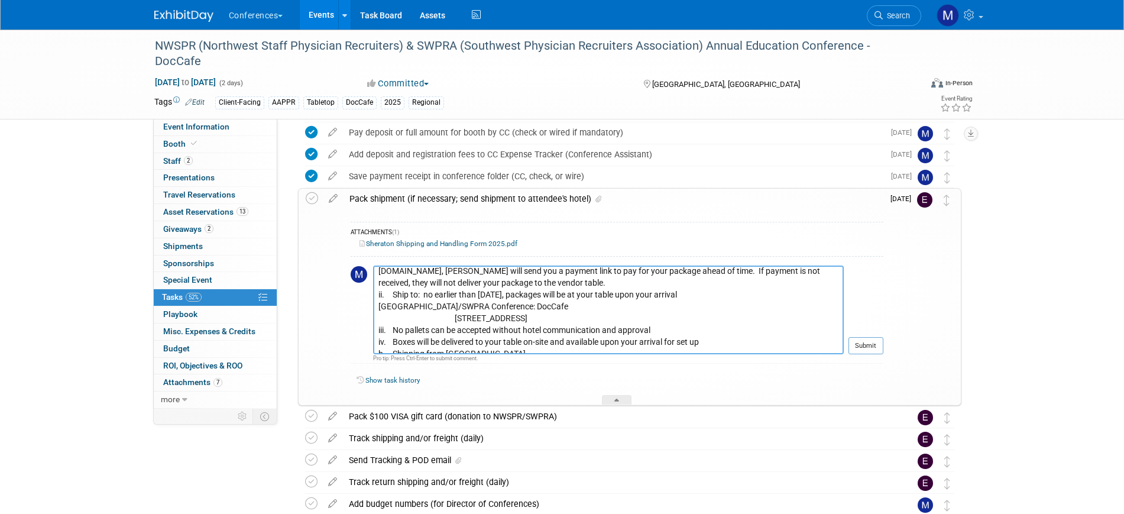
scroll to position [30, 0]
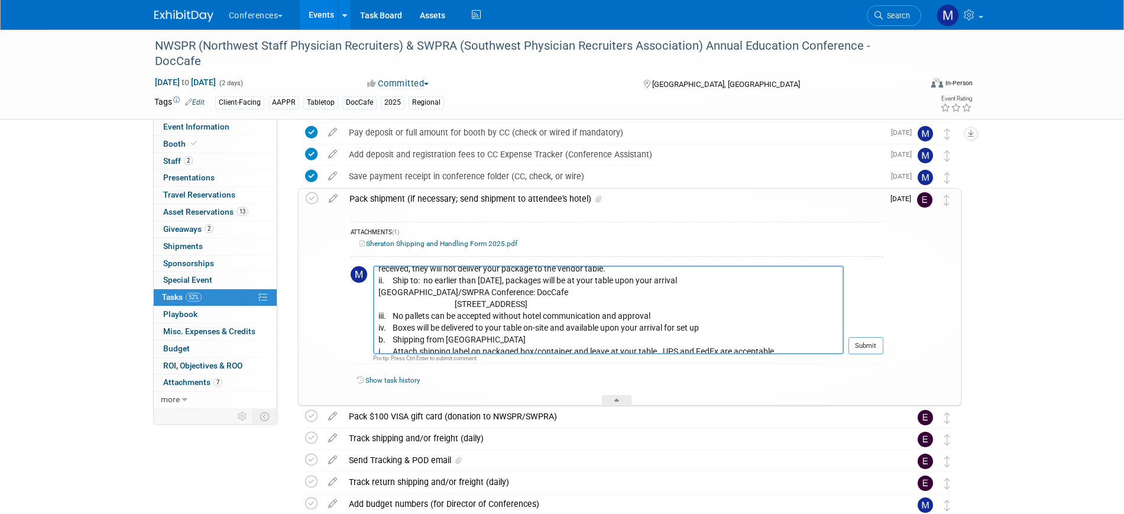
click at [466, 317] on textarea "i. If you are shipping to the Sheraton, please complete the attached form and e…" at bounding box center [608, 309] width 471 height 89
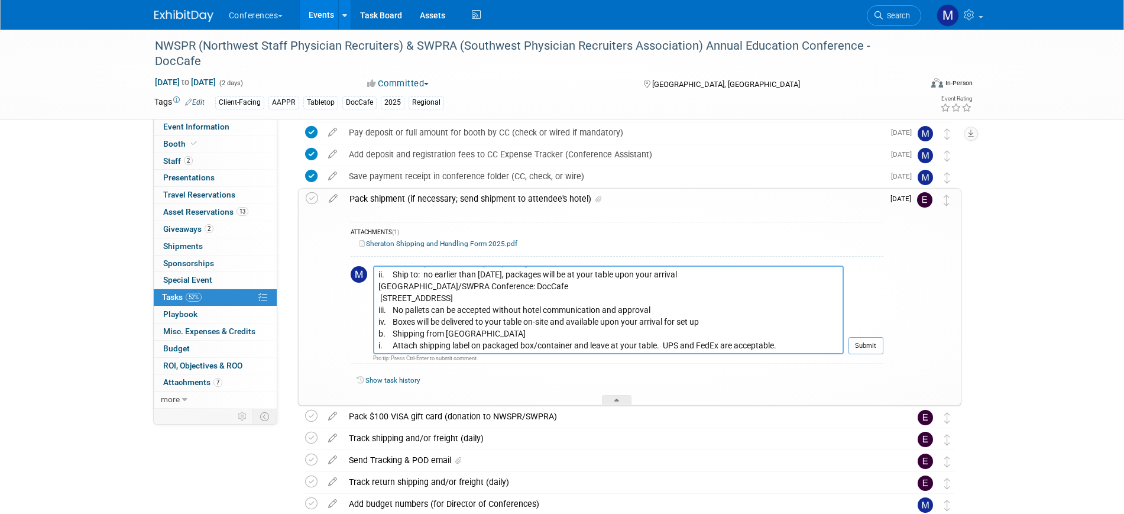
scroll to position [59, 0]
drag, startPoint x: 659, startPoint y: 307, endPoint x: 341, endPoint y: 307, distance: 318.0
click at [341, 307] on tr "Pack shipment (if necessary; send shipment to attendee's hotel) ATTACHMENTS (1)…" at bounding box center [630, 297] width 648 height 216
click at [393, 333] on textarea "i. If you are shipping to the Sheraton, please complete the attached form and e…" at bounding box center [608, 309] width 471 height 89
click at [393, 322] on textarea "i. If you are shipping to the Sheraton, please complete the attached form and e…" at bounding box center [608, 309] width 471 height 89
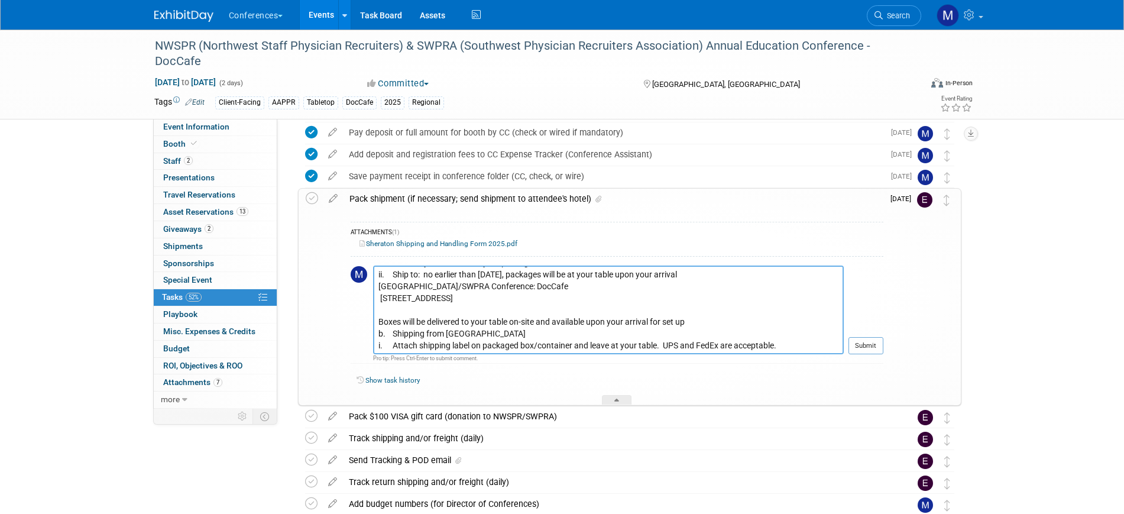
click at [395, 336] on textarea "i. If you are shipping to the Sheraton, please complete the attached form and e…" at bounding box center [608, 309] width 471 height 89
click at [688, 319] on textarea "i. If you are shipping to the Sheraton, please complete the attached form and e…" at bounding box center [608, 309] width 471 height 89
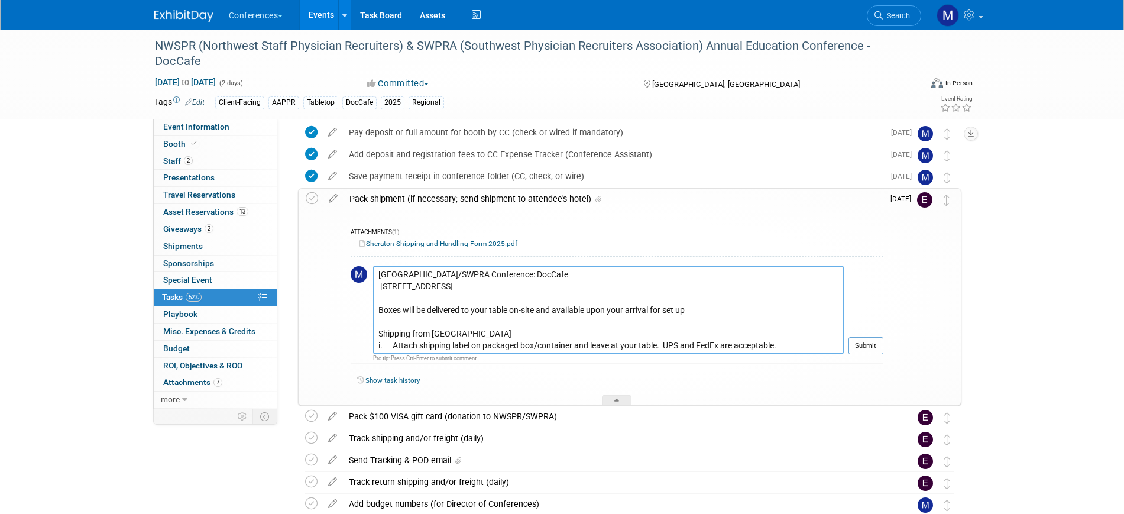
scroll to position [83, 0]
drag, startPoint x: 395, startPoint y: 332, endPoint x: 359, endPoint y: 332, distance: 36.1
click at [359, 332] on tr "i. If you are shipping to the Sheraton, please complete the attached form and e…" at bounding box center [617, 314] width 533 height 98
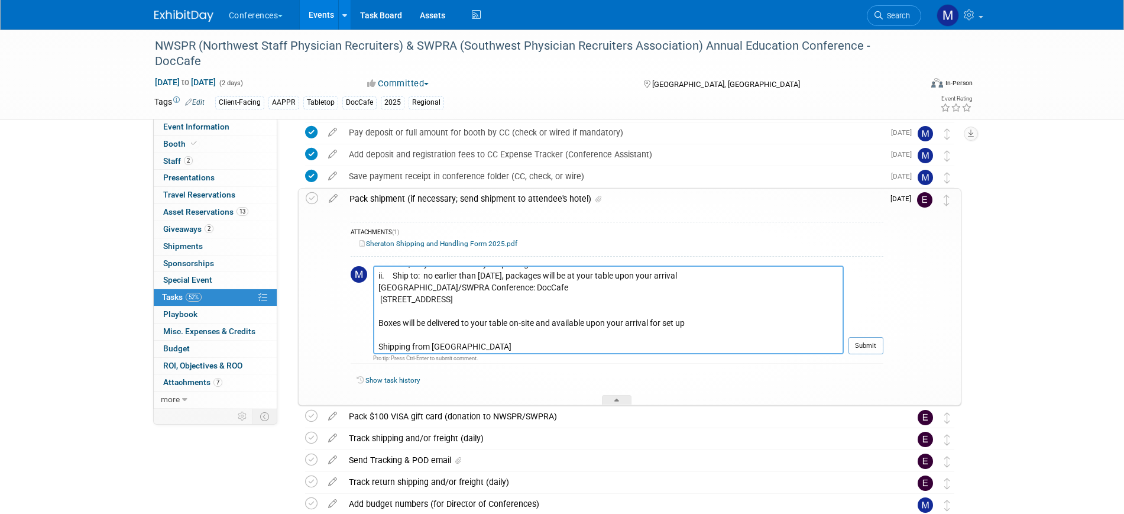
scroll to position [9, 0]
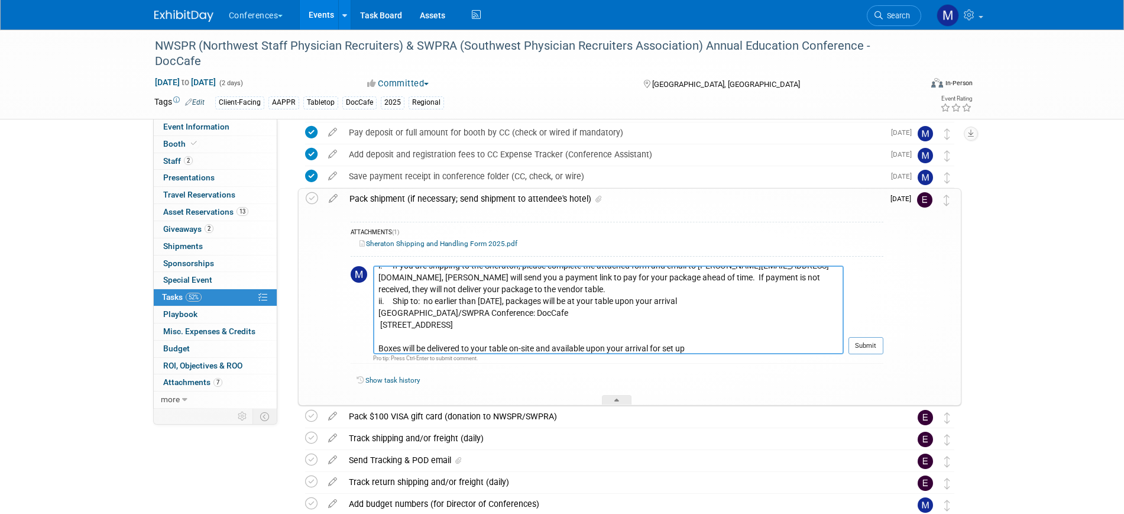
drag, startPoint x: 396, startPoint y: 301, endPoint x: 350, endPoint y: 298, distance: 46.2
click at [351, 300] on tr "i. If you are shipping to the Sheraton, please complete the attached form and e…" at bounding box center [617, 314] width 533 height 98
type textarea "i. If you are shipping to the Sheraton, please complete the attached form and e…"
click at [875, 344] on button "Submit" at bounding box center [865, 346] width 35 height 18
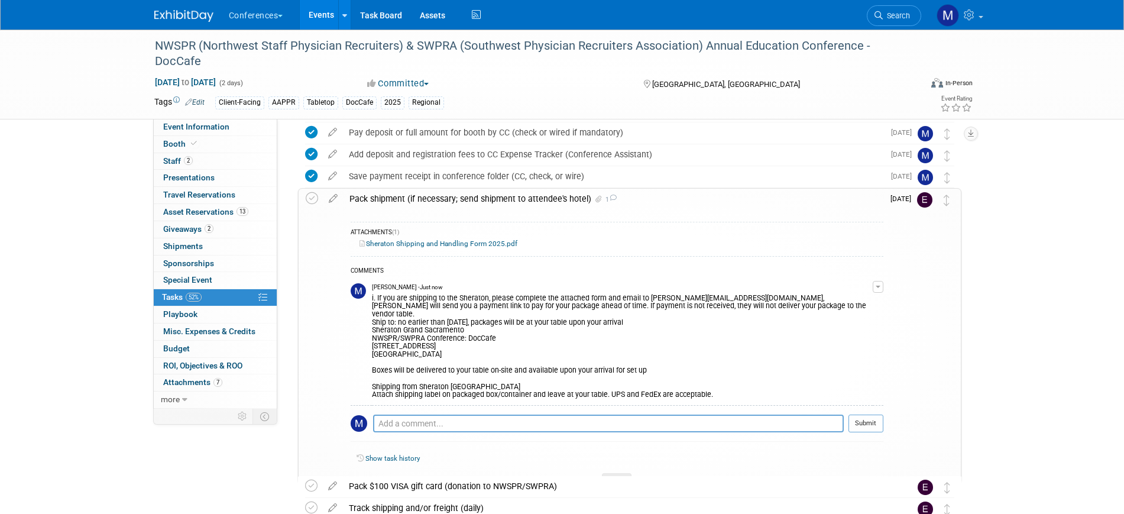
click at [883, 285] on button "button" at bounding box center [877, 287] width 11 height 12
click at [831, 306] on link "Edit Comment" at bounding box center [835, 304] width 93 height 17
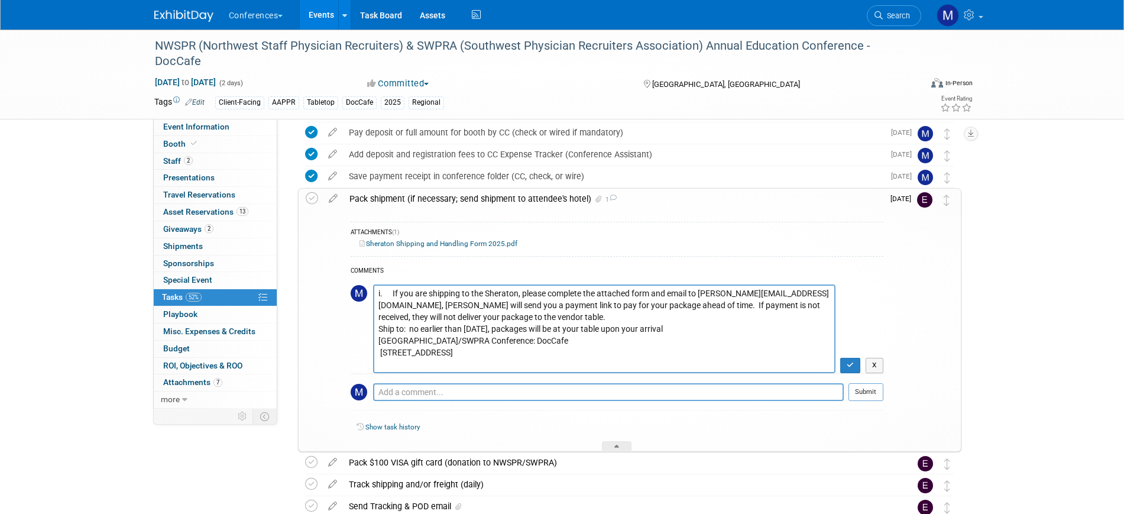
drag, startPoint x: 394, startPoint y: 297, endPoint x: 361, endPoint y: 294, distance: 33.3
click at [361, 294] on tr "i. If you are shipping to the Sheraton, please complete the attached form and e…" at bounding box center [617, 328] width 533 height 89
click at [379, 328] on textarea "i. If you are shipping to the Sheraton, please complete the attached form and e…" at bounding box center [604, 328] width 462 height 89
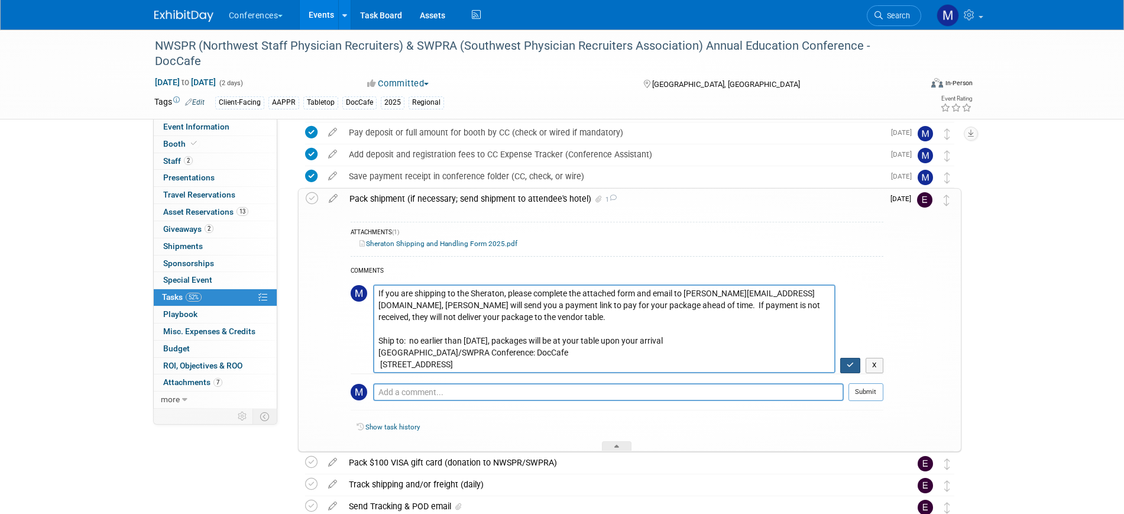
type textarea "If you are shipping to the Sheraton, please complete the attached form and emai…"
click at [849, 364] on button "button" at bounding box center [850, 365] width 21 height 15
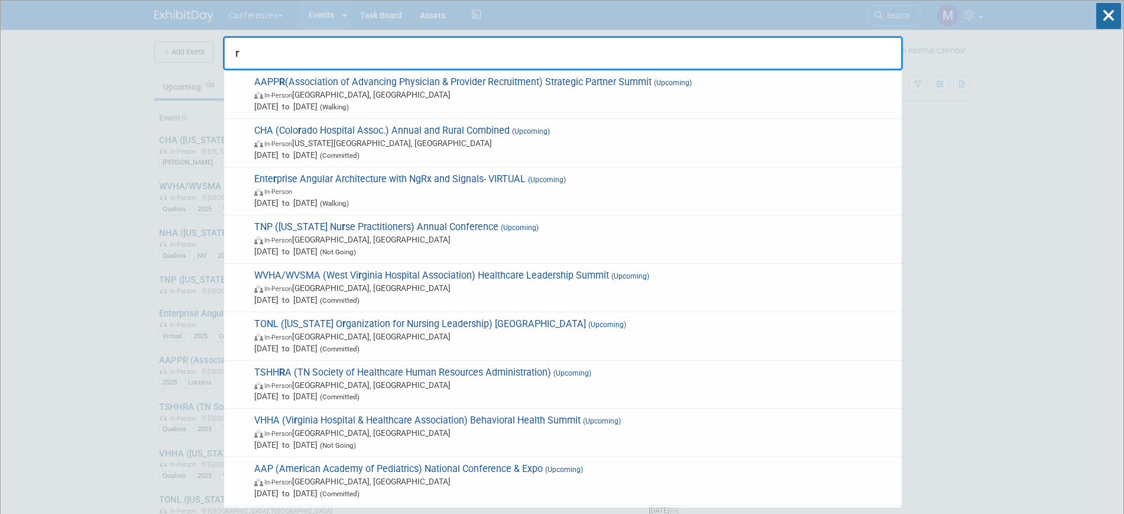
type input "r"
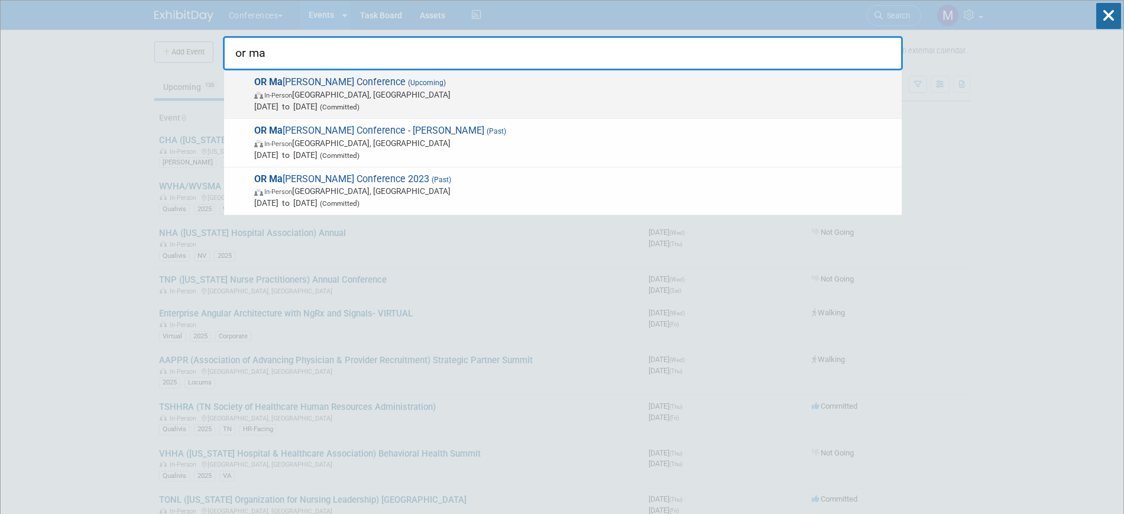
type input "or ma"
click at [416, 95] on span "In-Person [GEOGRAPHIC_DATA], [GEOGRAPHIC_DATA]" at bounding box center [574, 95] width 641 height 12
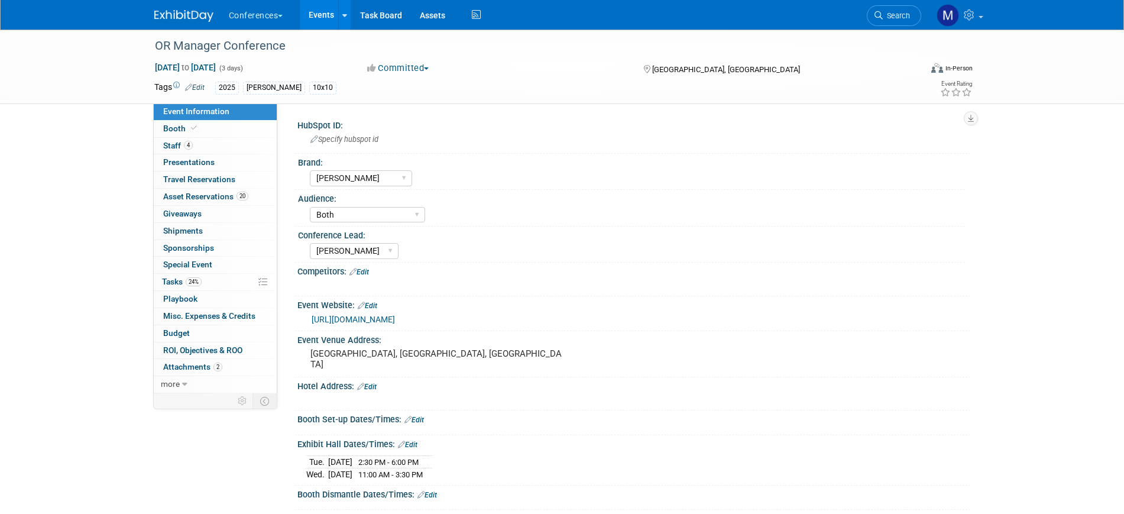
select select "[PERSON_NAME]"
select select "Both"
select select "Marygrace"
click at [191, 283] on span "24%" at bounding box center [194, 281] width 16 height 9
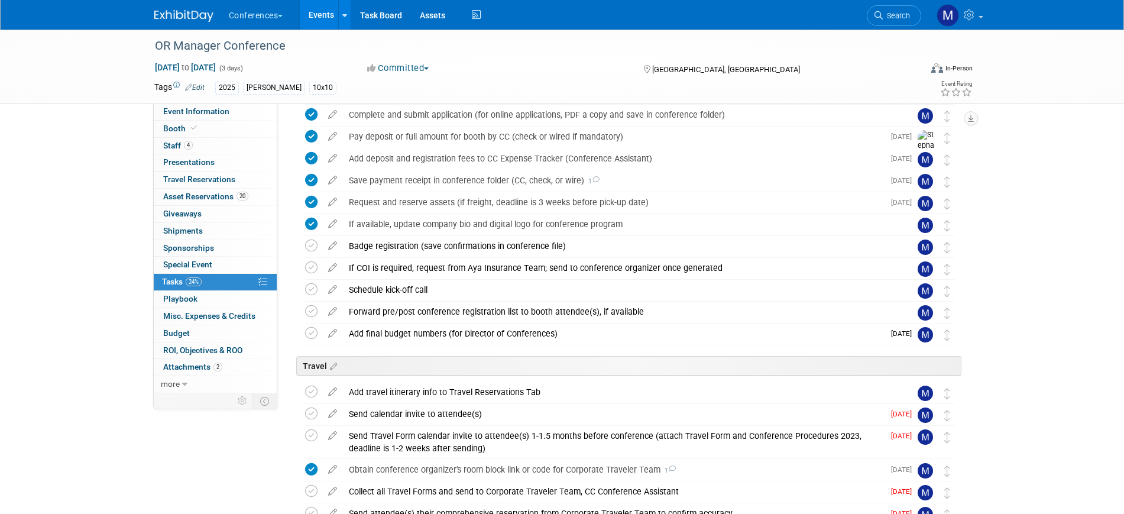
scroll to position [369, 0]
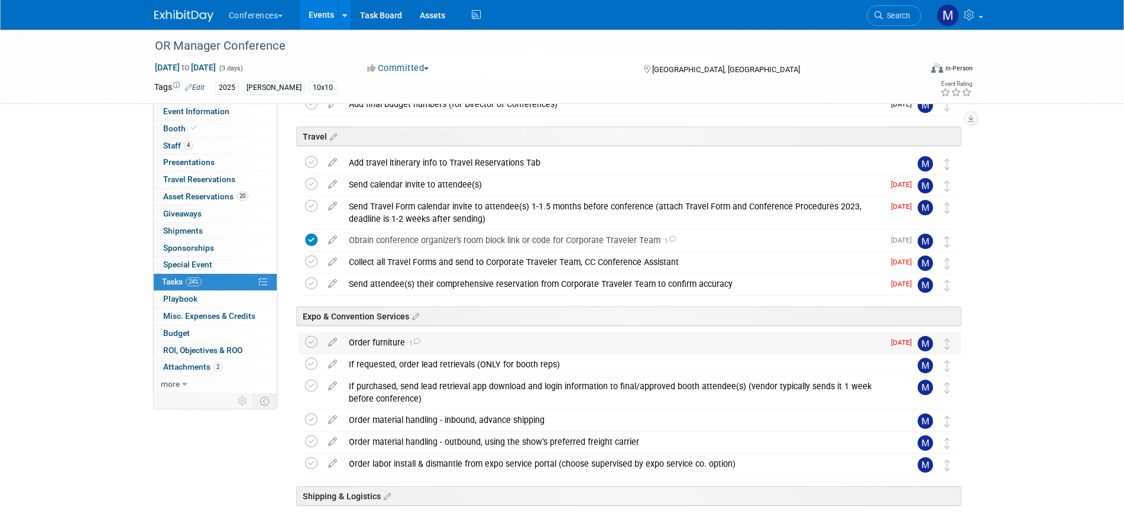
click at [567, 335] on div "Order furniture 1" at bounding box center [613, 342] width 541 height 20
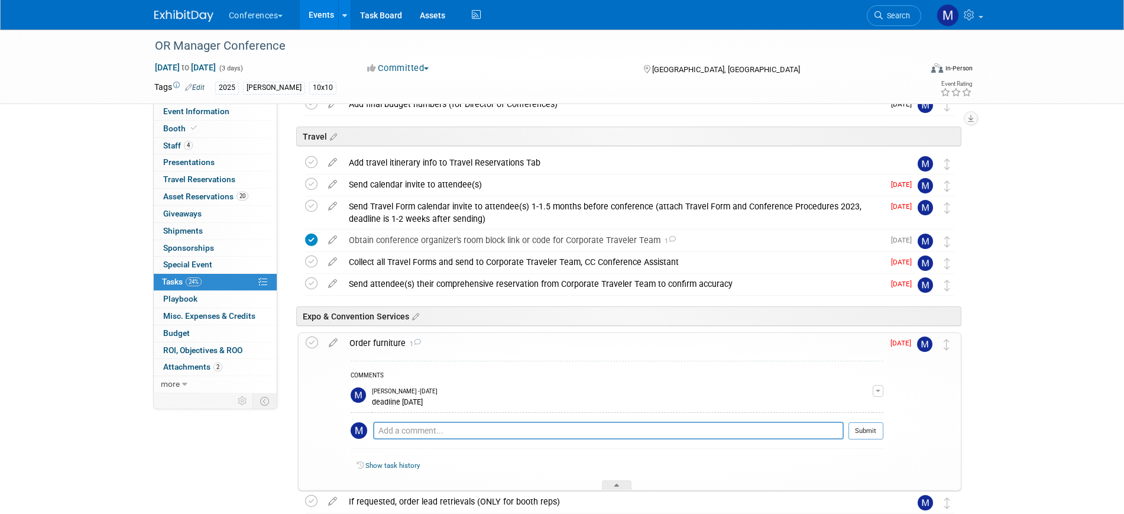
click at [567, 335] on div "Order furniture 1" at bounding box center [613, 343] width 540 height 20
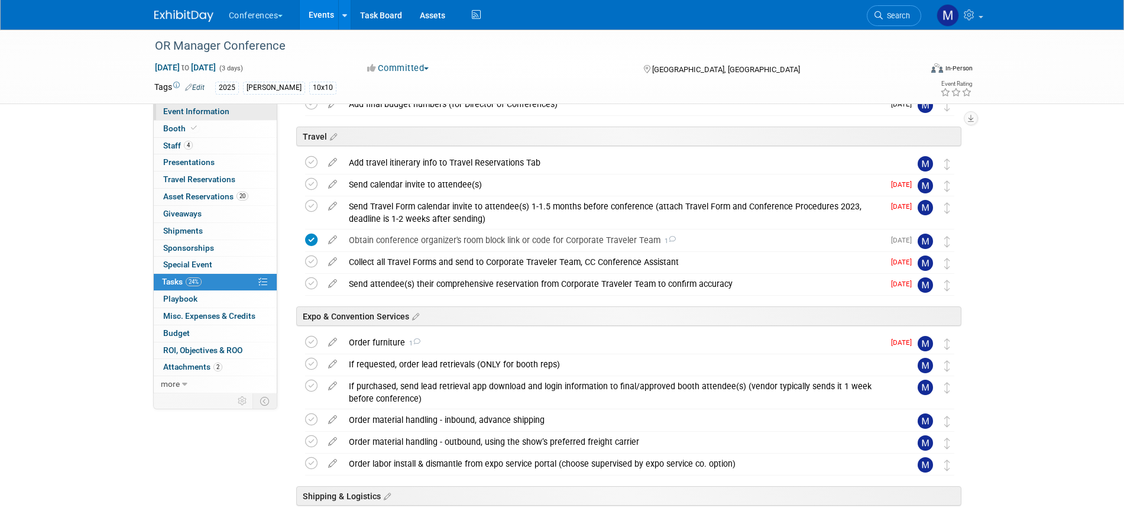
click at [247, 111] on link "Event Information" at bounding box center [215, 111] width 123 height 17
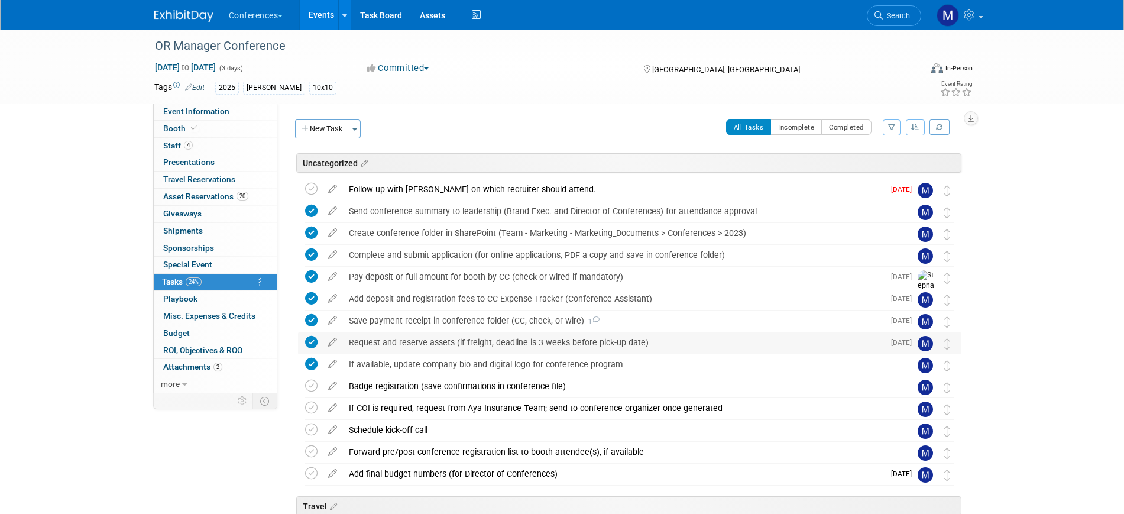
select select "[PERSON_NAME]"
select select "Both"
select select "Marygrace"
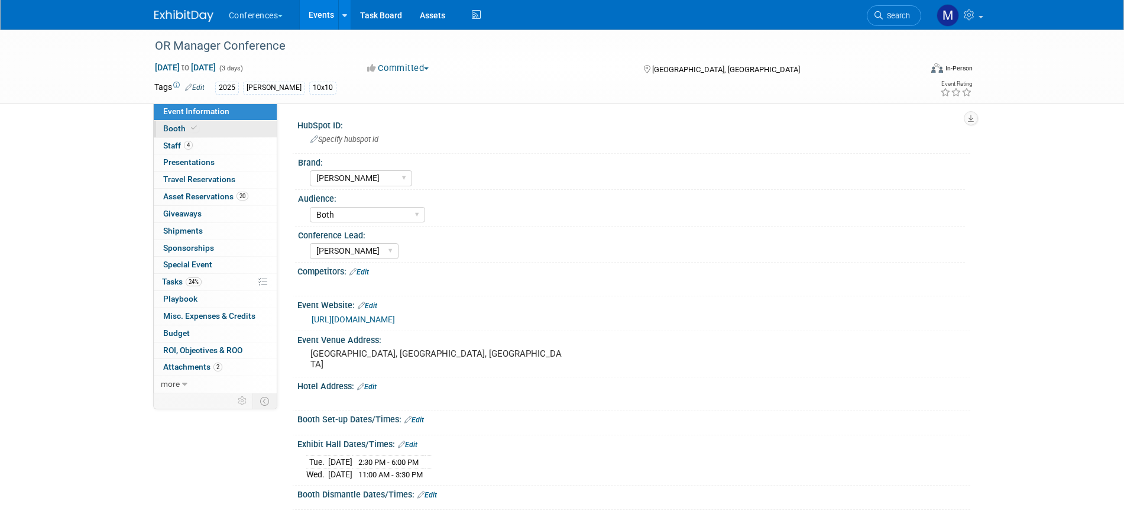
click at [218, 124] on link "Booth" at bounding box center [215, 129] width 123 height 17
select select "10'x10'"
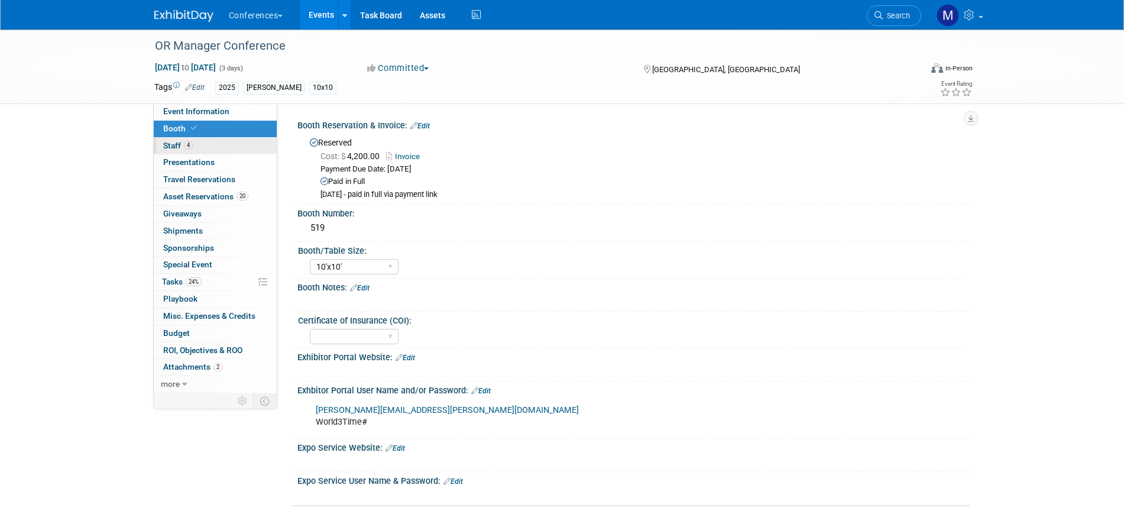
click at [205, 146] on link "4 Staff 4" at bounding box center [215, 146] width 123 height 17
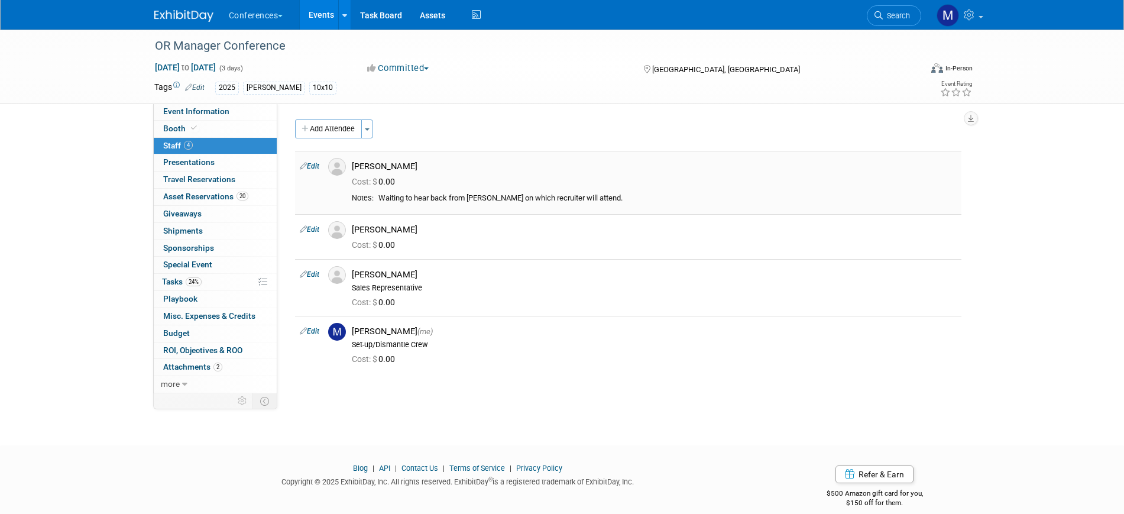
click at [317, 166] on link "Edit" at bounding box center [310, 166] width 20 height 8
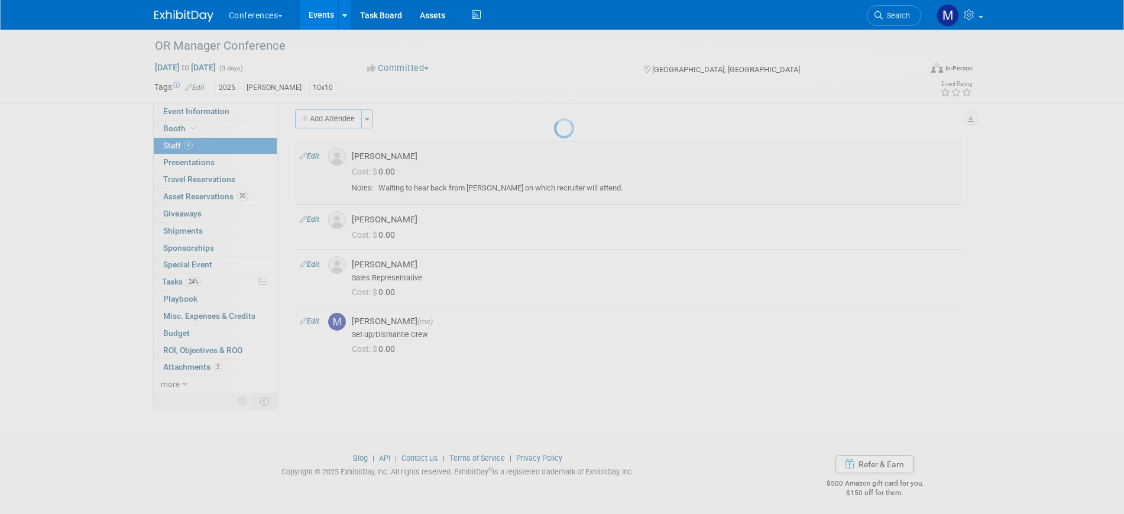
select select "5e3e13c3-c3d3-4322-8c46-1cf8d4897ffc"
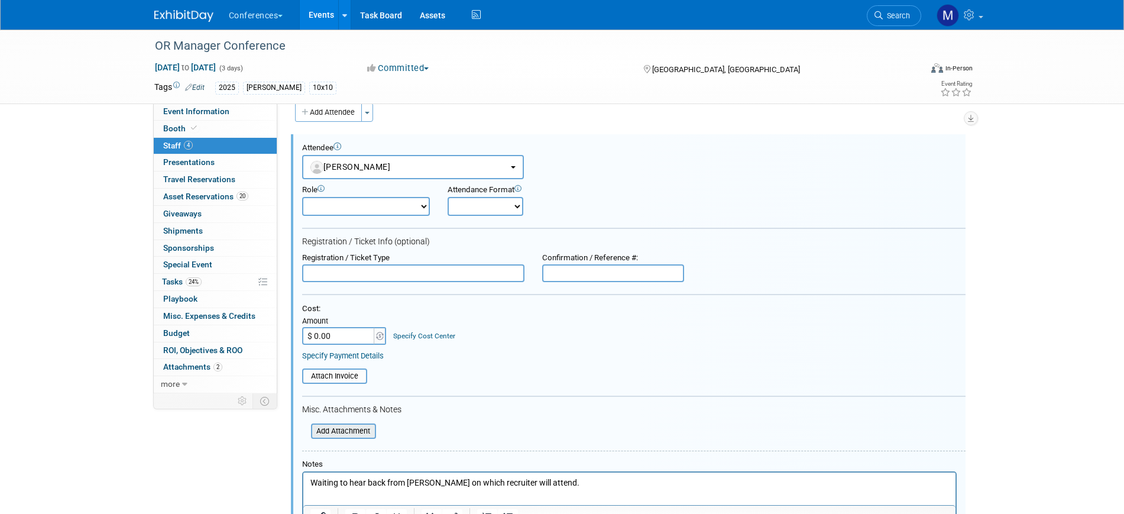
scroll to position [164, 0]
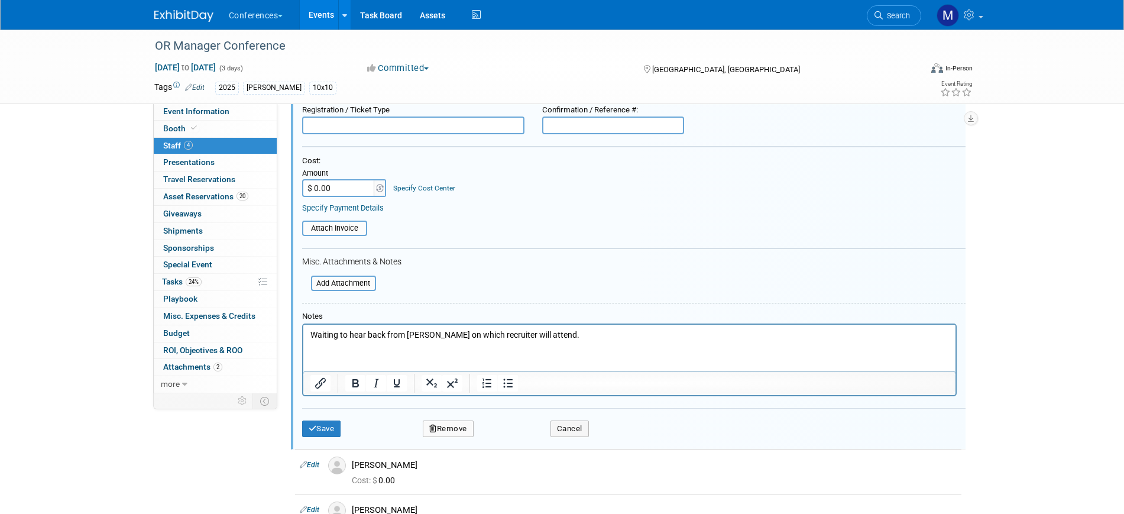
click at [452, 426] on button "Remove" at bounding box center [448, 428] width 51 height 17
click at [515, 436] on link "Yes" at bounding box center [512, 438] width 34 height 19
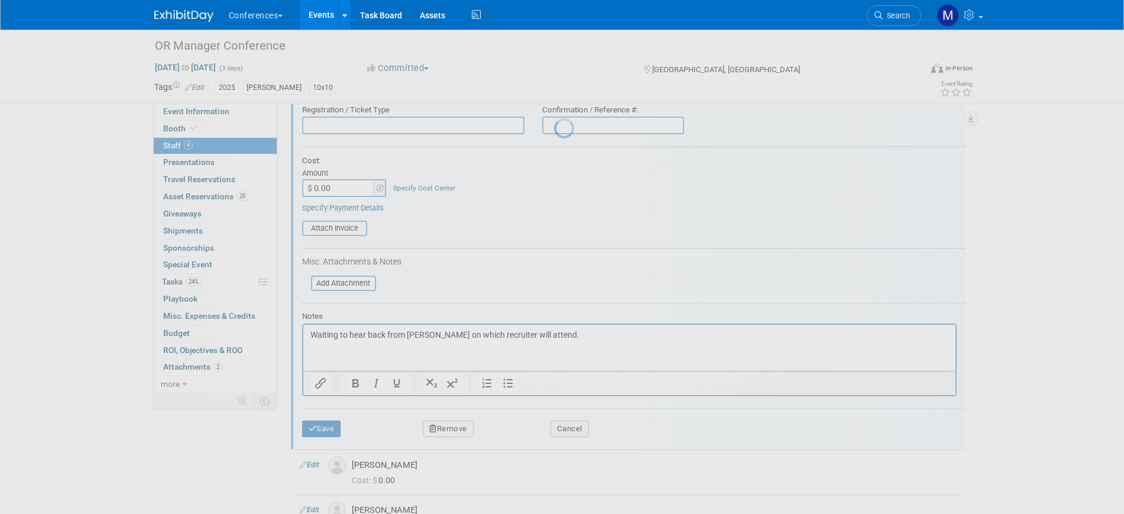
scroll to position [14, 0]
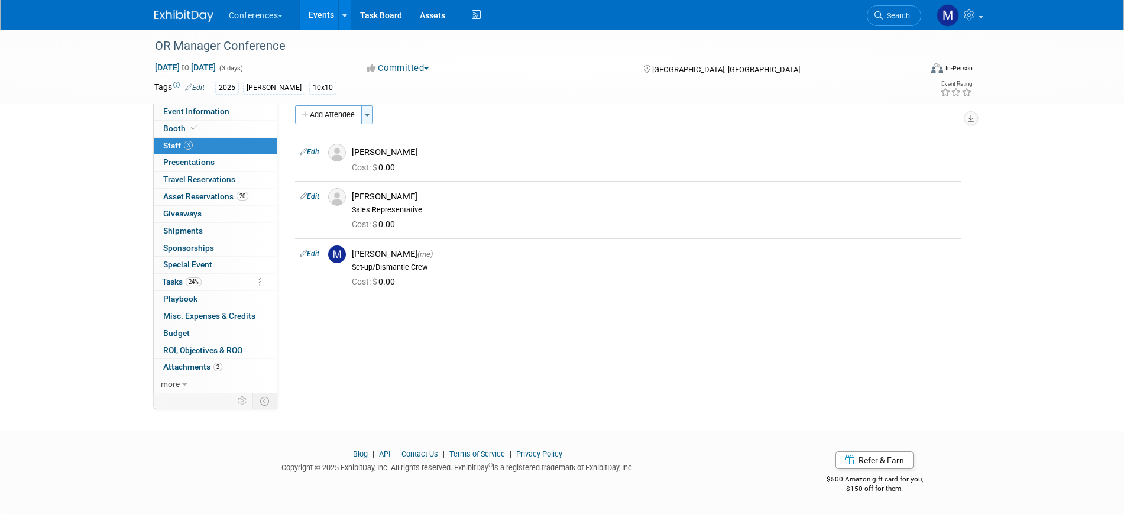
click at [368, 115] on span "button" at bounding box center [367, 115] width 5 height 2
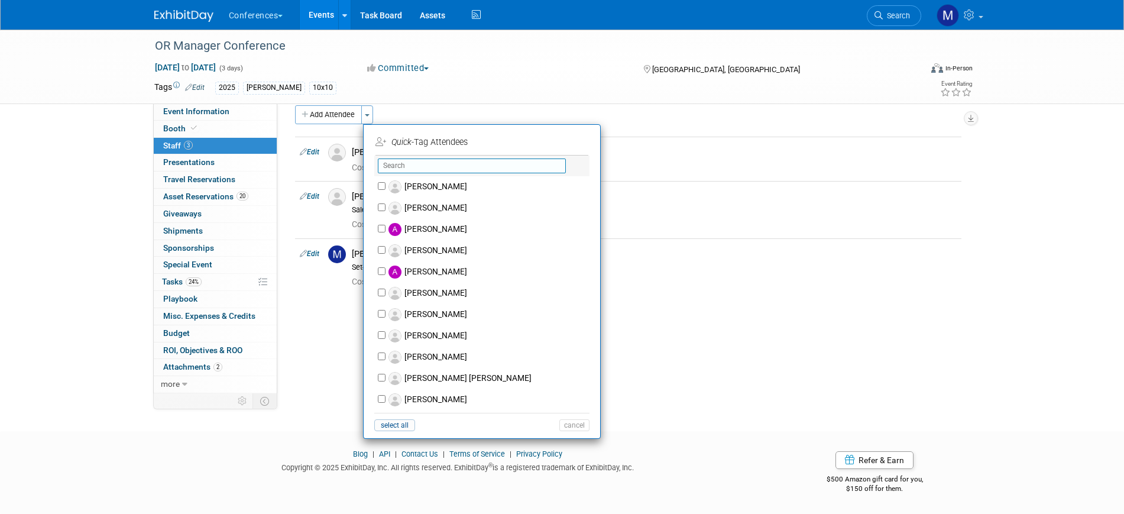
click at [414, 165] on input "text" at bounding box center [472, 165] width 188 height 15
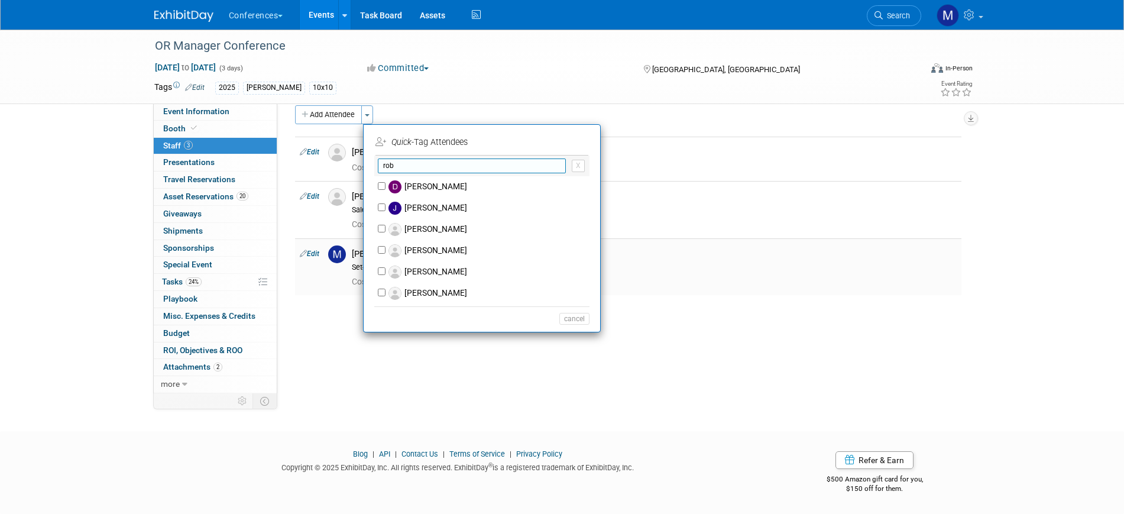
type input "rob"
click at [695, 242] on td "Marygrace LeGros (me) Set-up/Dismantle Crew Cost: $ 0.00" at bounding box center [654, 266] width 614 height 57
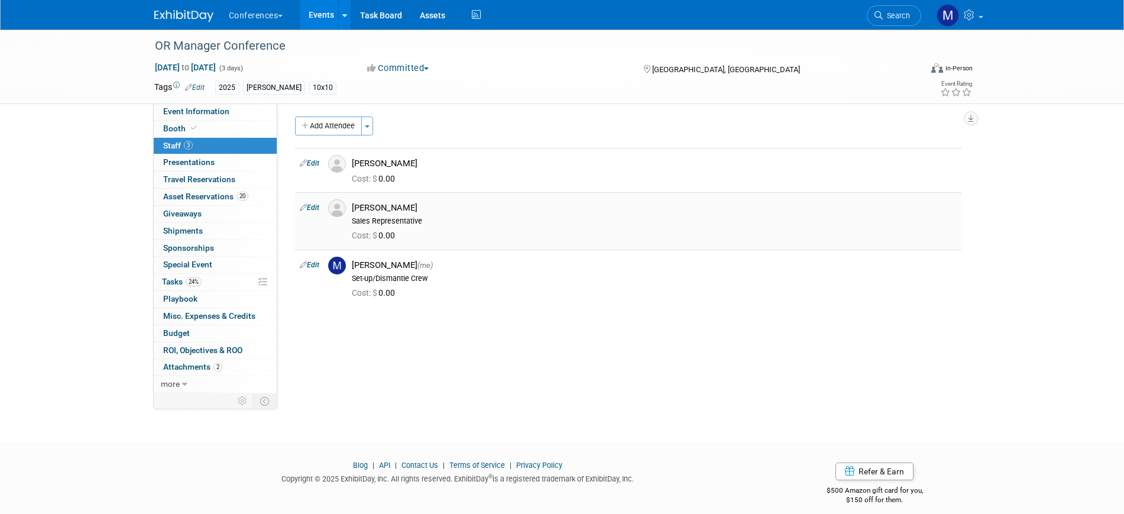
scroll to position [0, 0]
click at [969, 20] on link at bounding box center [959, 15] width 58 height 30
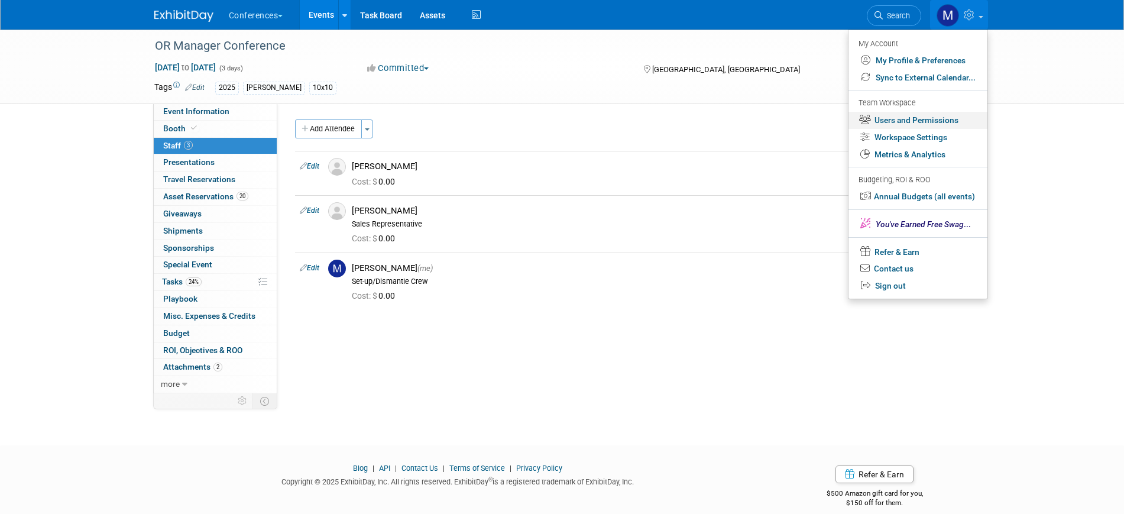
click at [952, 118] on link "Users and Permissions" at bounding box center [917, 120] width 139 height 17
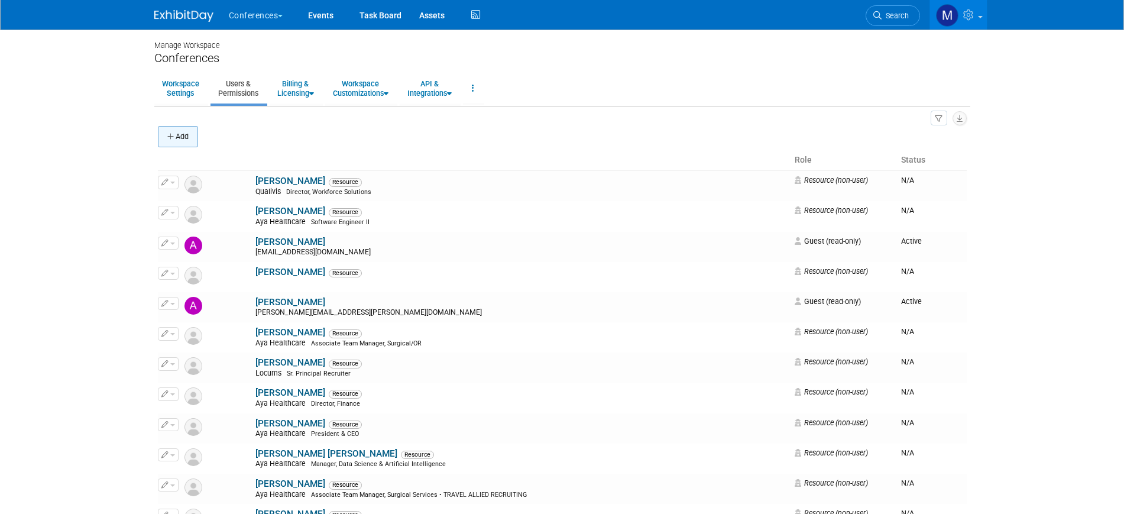
click at [185, 137] on button "Add" at bounding box center [178, 136] width 40 height 21
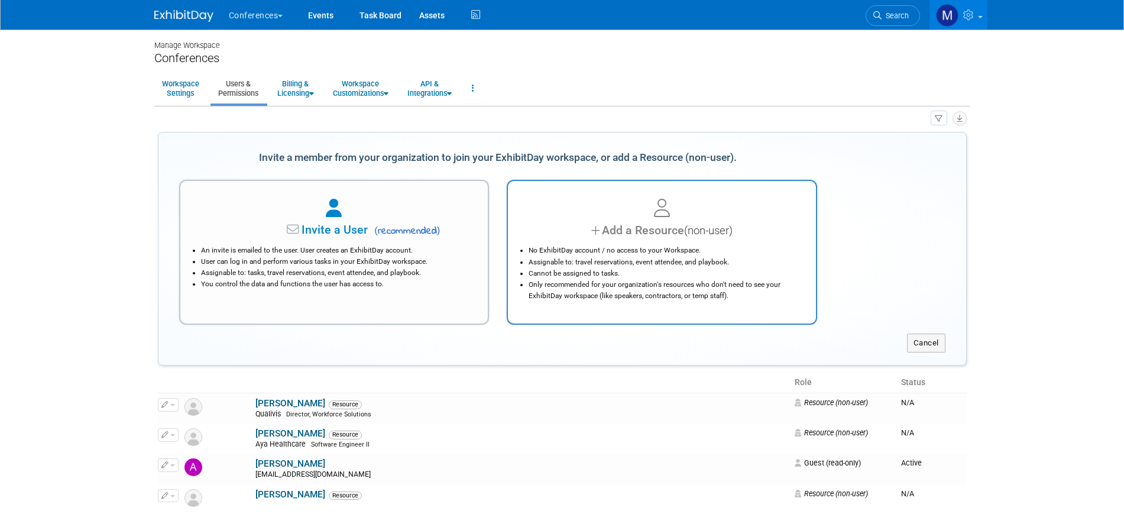
click at [654, 248] on li "No ExhibitDay account / no access to your Workspace." at bounding box center [664, 250] width 273 height 11
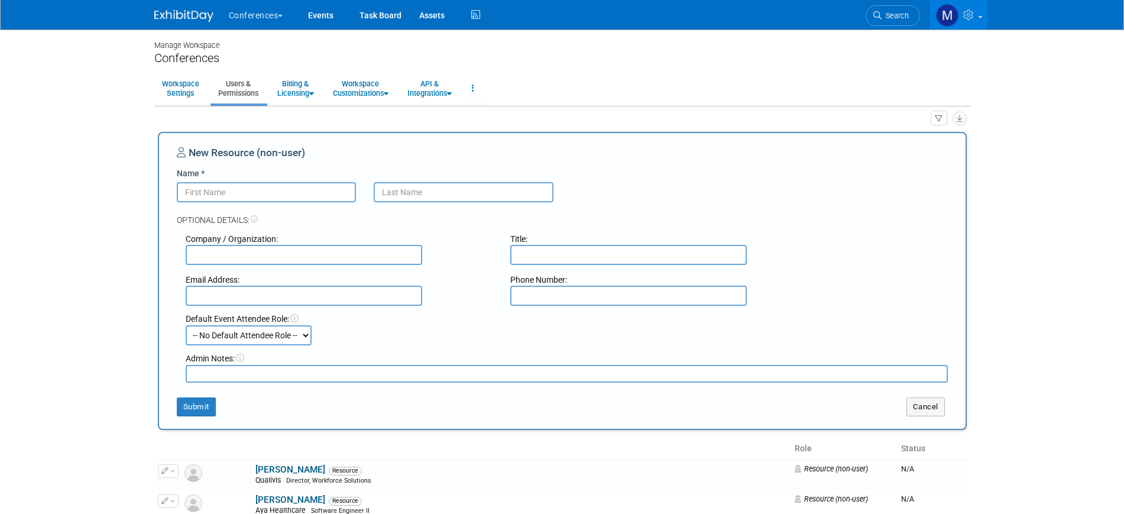
click at [210, 194] on input "Name *" at bounding box center [267, 192] width 180 height 20
type input "[PERSON_NAME]"
click at [379, 184] on input "text" at bounding box center [464, 192] width 180 height 20
type input "[PERSON_NAME]"
click at [529, 251] on input "text" at bounding box center [628, 255] width 236 height 20
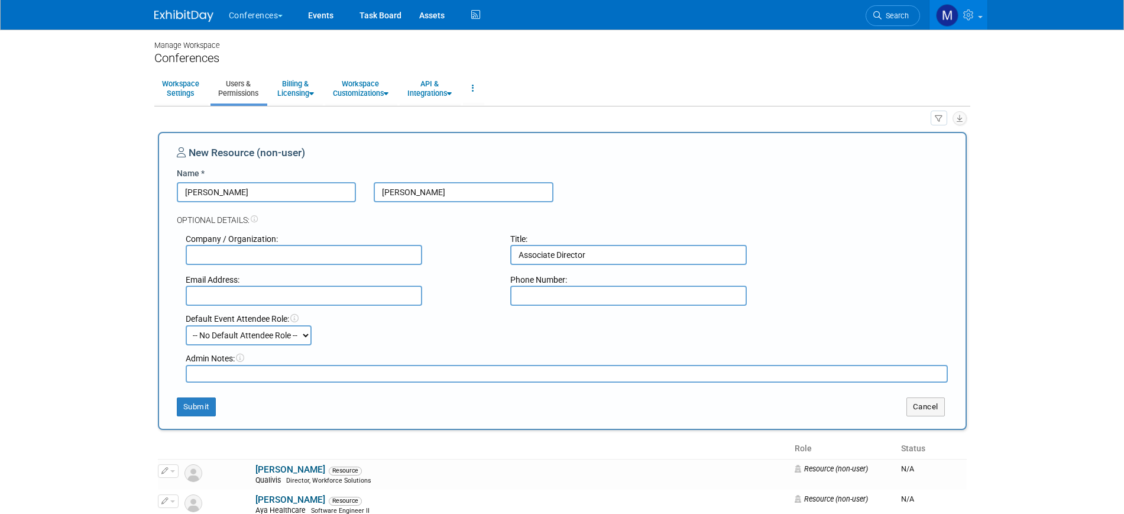
type input "Associate Director"
click at [283, 260] on input "text" at bounding box center [304, 255] width 236 height 20
type input "Aya Healthcare"
click at [192, 410] on button "Submit" at bounding box center [196, 406] width 39 height 19
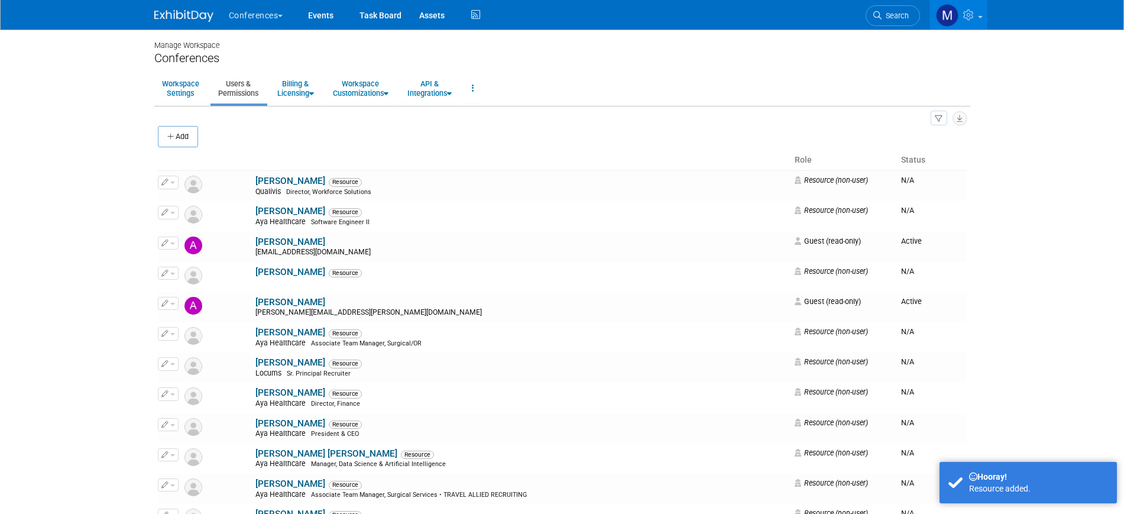
click at [189, 18] on img at bounding box center [183, 16] width 59 height 12
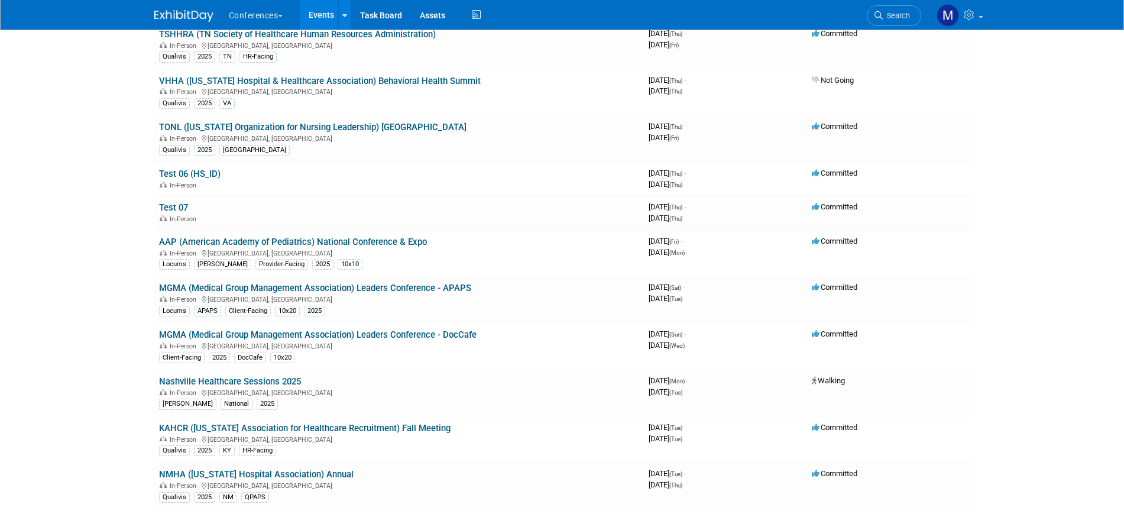
scroll to position [449, 0]
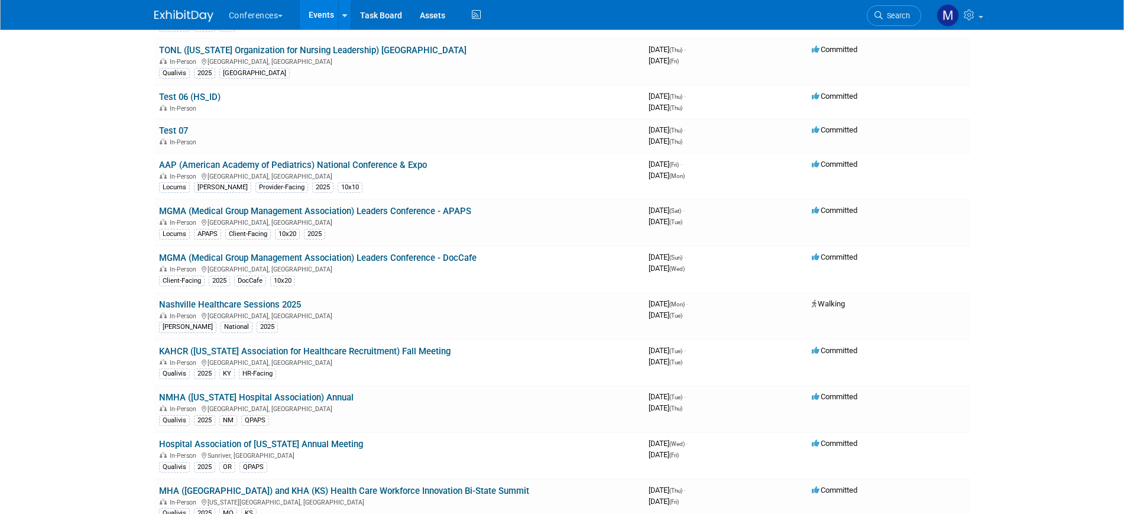
click at [897, 11] on span "Search" at bounding box center [896, 15] width 27 height 9
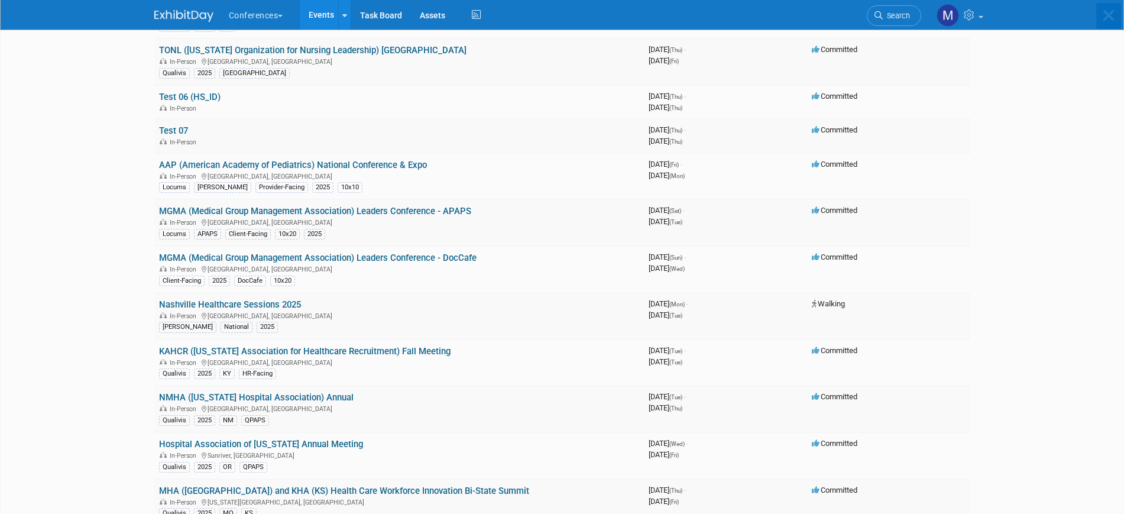
scroll to position [0, 0]
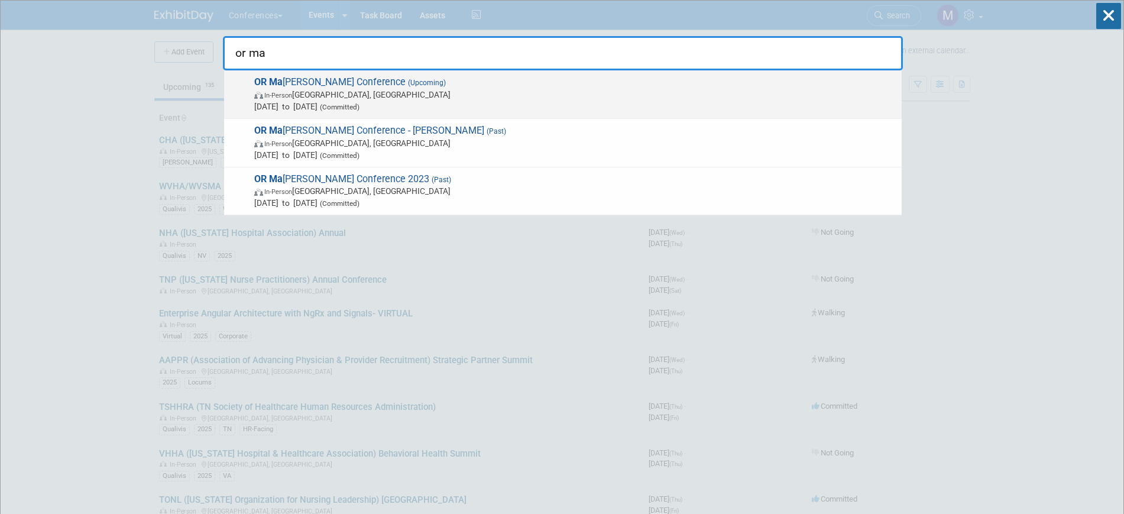
type input "or ma"
click at [459, 99] on span "In-Person [GEOGRAPHIC_DATA], [GEOGRAPHIC_DATA]" at bounding box center [574, 95] width 641 height 12
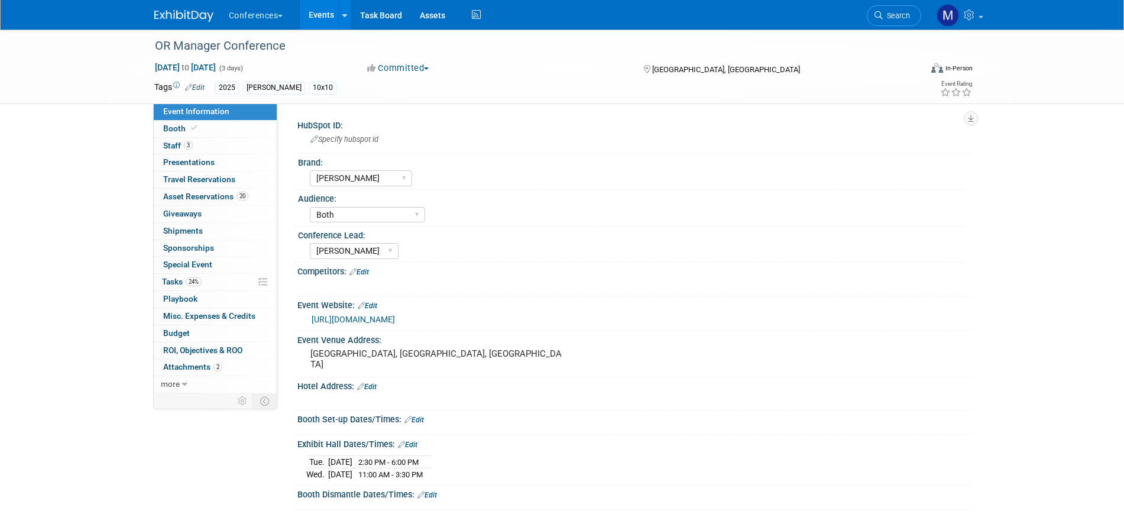
select select "[PERSON_NAME]"
select select "Both"
select select "[PERSON_NAME]"
click at [194, 151] on link "3 Staff 3" at bounding box center [215, 146] width 123 height 17
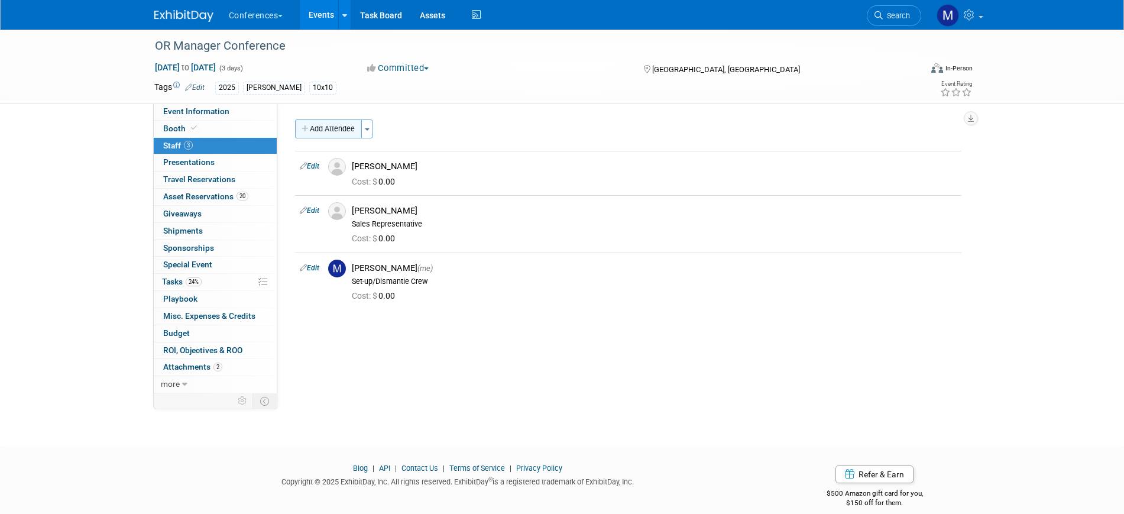
click at [345, 127] on button "Add Attendee" at bounding box center [328, 128] width 67 height 19
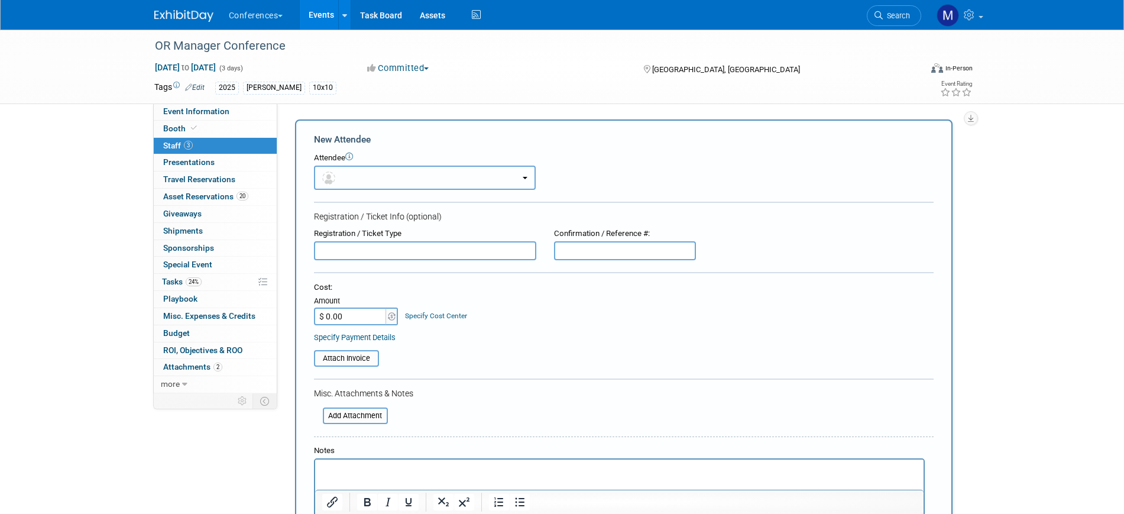
click at [377, 174] on button "button" at bounding box center [425, 178] width 222 height 24
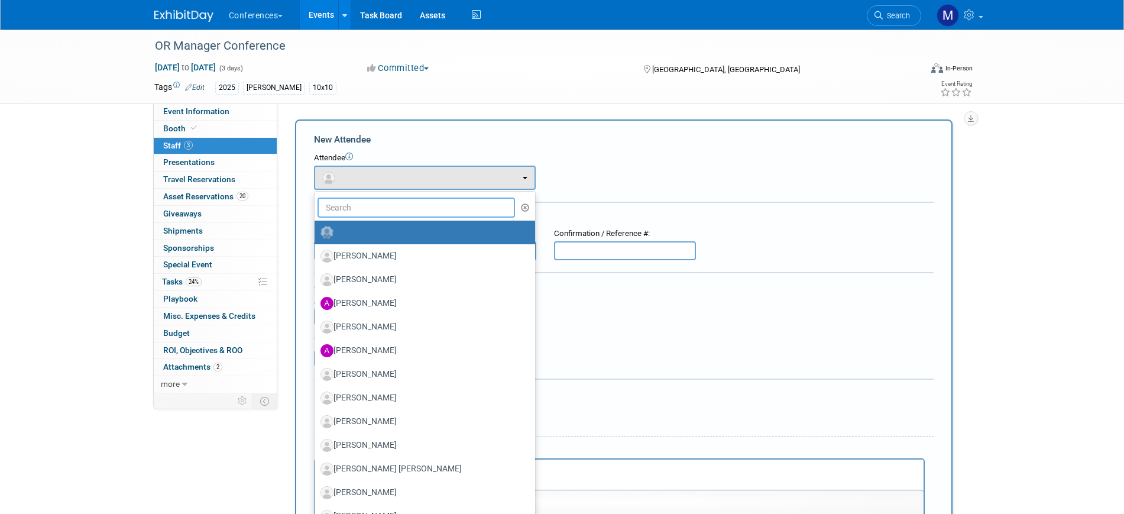
click at [354, 210] on input "text" at bounding box center [416, 207] width 198 height 20
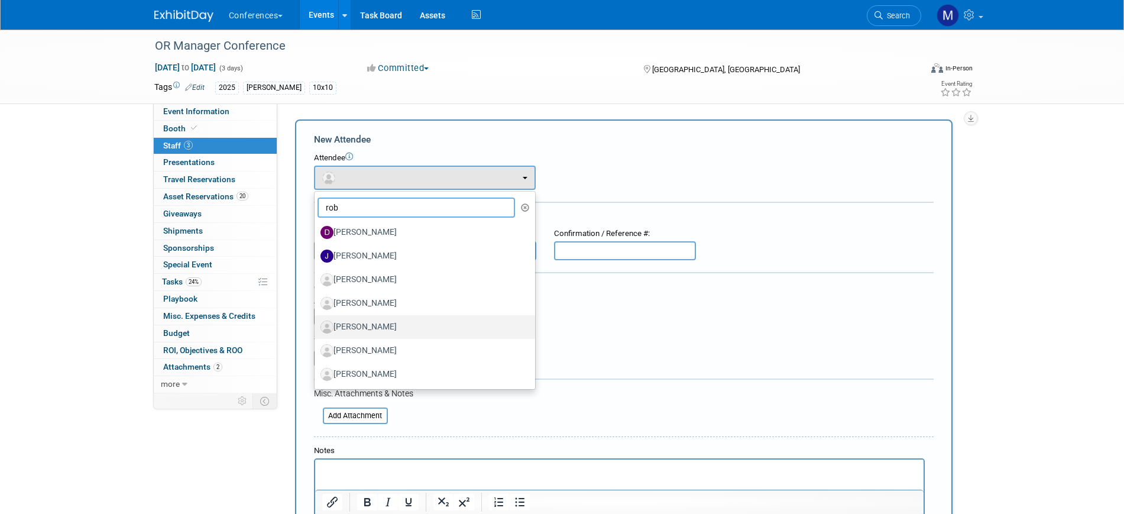
type input "rob"
click at [372, 325] on label "[PERSON_NAME]" at bounding box center [421, 326] width 203 height 19
click at [316, 325] on input "[PERSON_NAME]" at bounding box center [313, 326] width 8 height 8
select select "cdcc4660-83f1-451c-a4e1-967ad49cfe00"
select select "1"
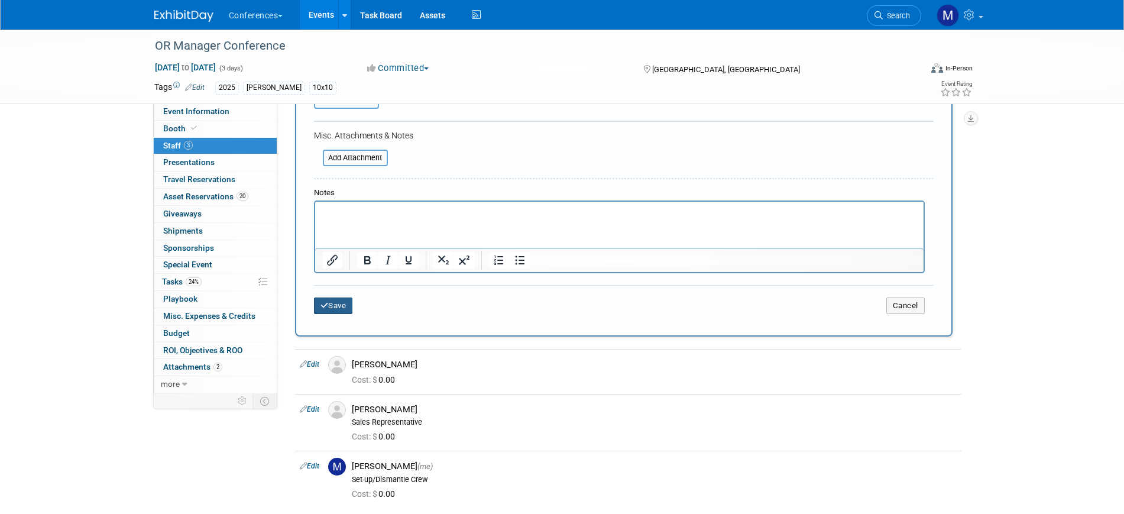
click at [341, 307] on button "Save" at bounding box center [333, 305] width 39 height 17
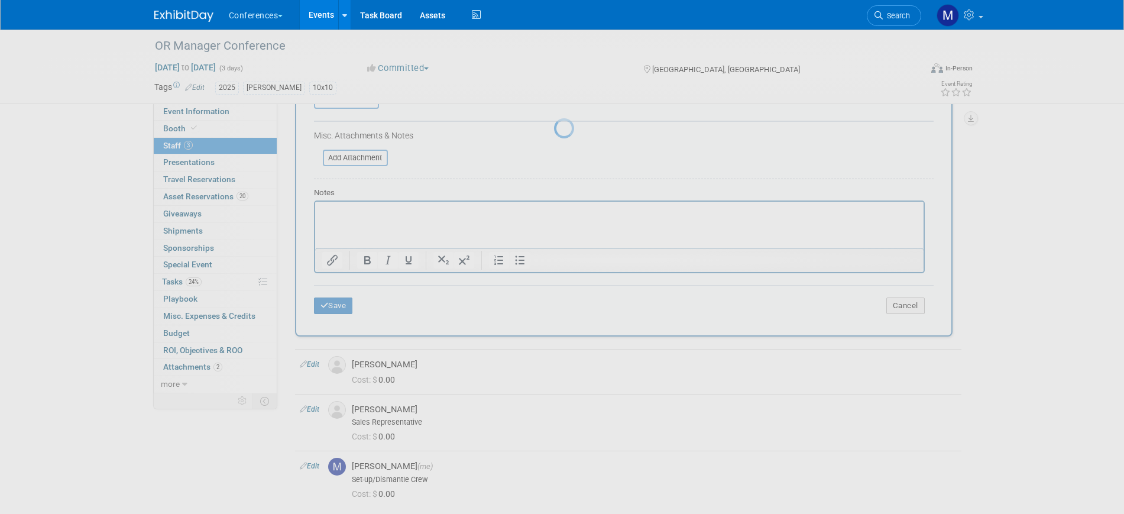
scroll to position [14, 0]
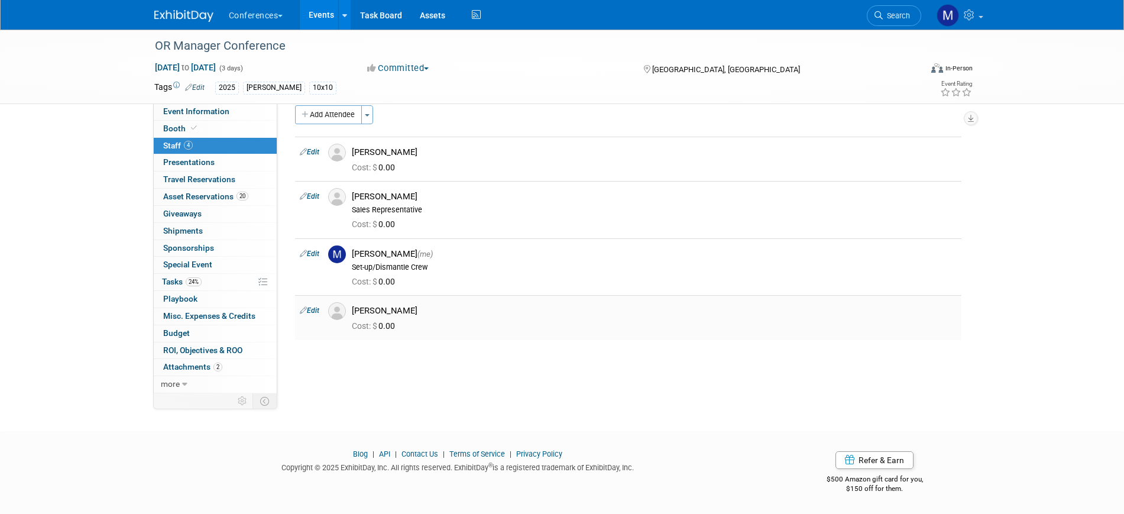
click at [318, 310] on link "Edit" at bounding box center [310, 310] width 20 height 8
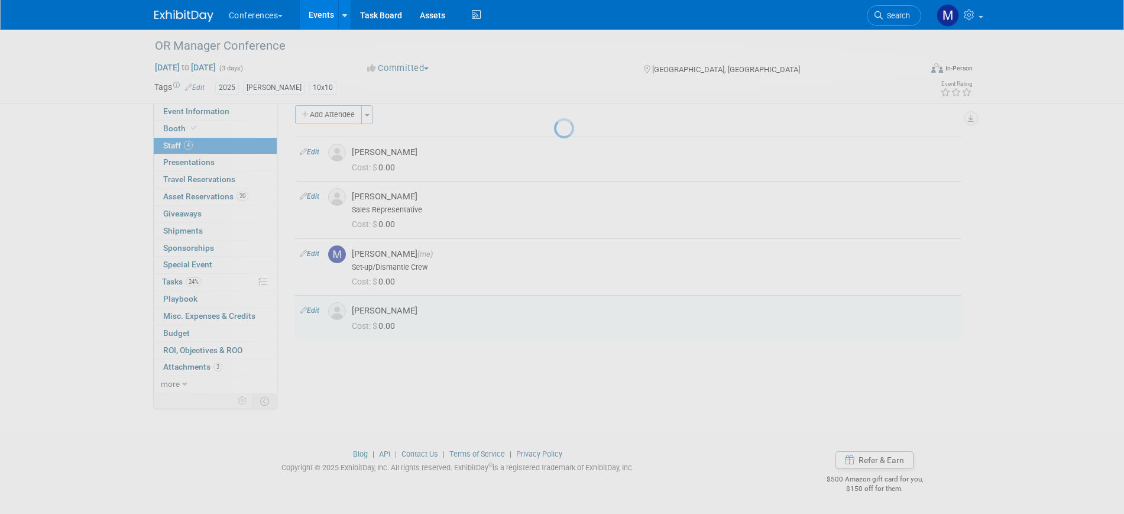
select select "cdcc4660-83f1-451c-a4e1-967ad49cfe00"
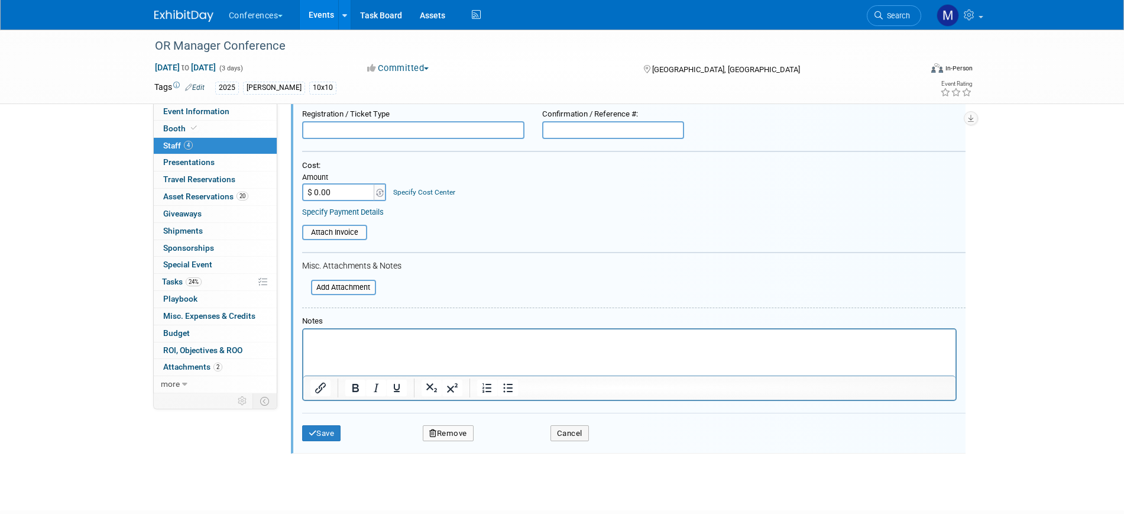
scroll to position [323, 0]
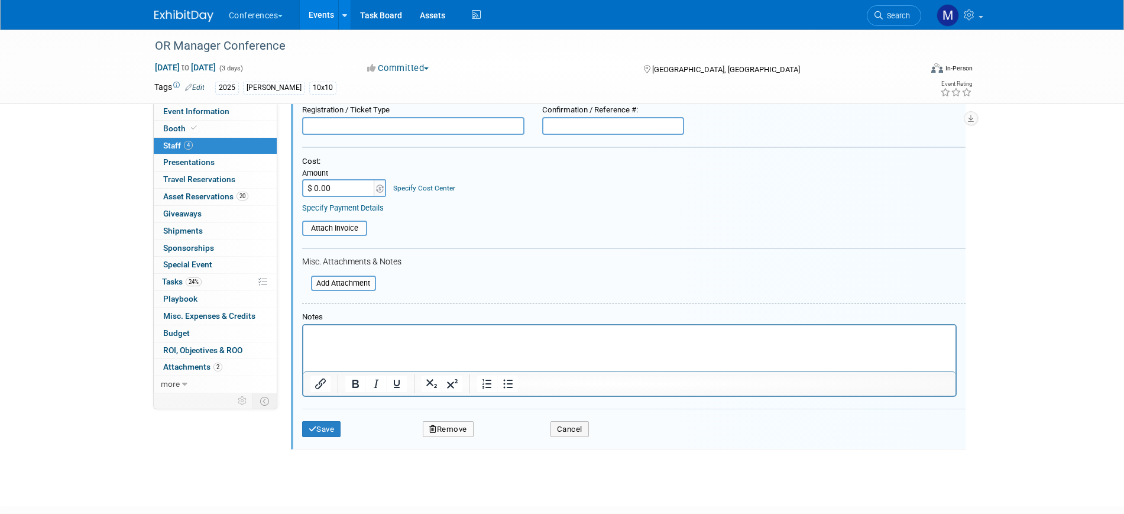
click at [347, 340] on p "Rich Text Area. Press ALT-0 for help." at bounding box center [629, 335] width 638 height 12
click at [317, 417] on div "Save Remove Cancel" at bounding box center [633, 427] width 663 height 38
click at [340, 427] on button "Save" at bounding box center [321, 429] width 39 height 17
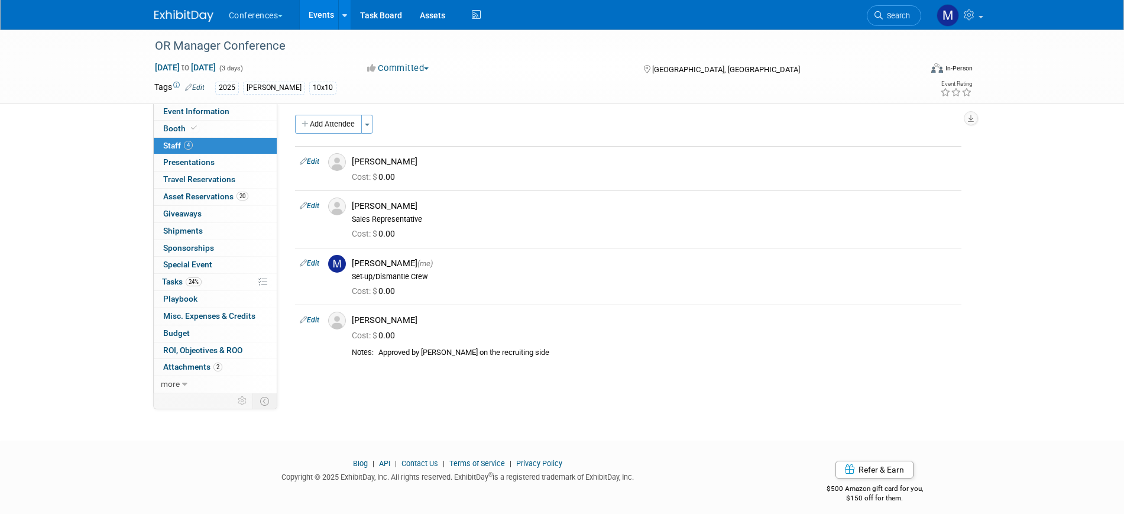
scroll to position [0, 0]
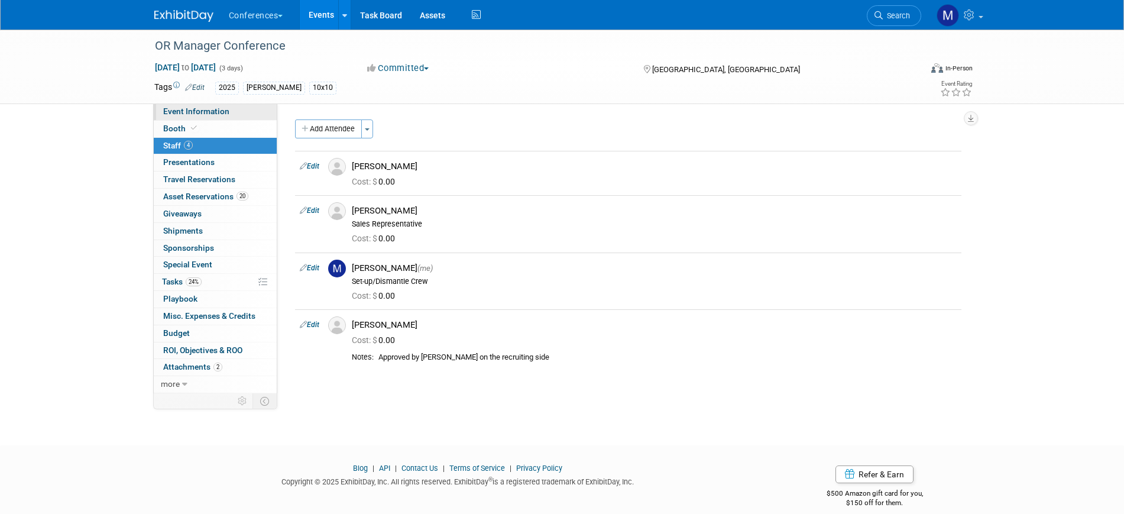
click at [210, 106] on span "Event Information" at bounding box center [196, 110] width 66 height 9
select select "[PERSON_NAME]"
select select "Both"
select select "[PERSON_NAME]"
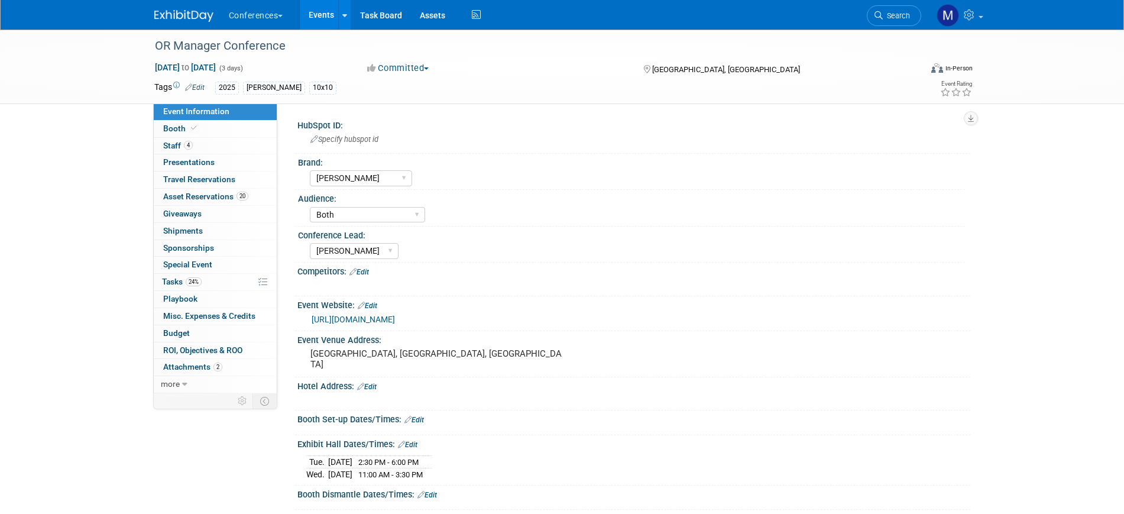
click at [65, 269] on div "OR Manager Conference [DATE] to [DATE] (3 days) [DATE] to [DATE] Committed Comm…" at bounding box center [562, 350] width 1124 height 641
click at [69, 258] on div "OR Manager Conference [DATE] to [DATE] (3 days) [DATE] to [DATE] Committed Comm…" at bounding box center [562, 350] width 1124 height 641
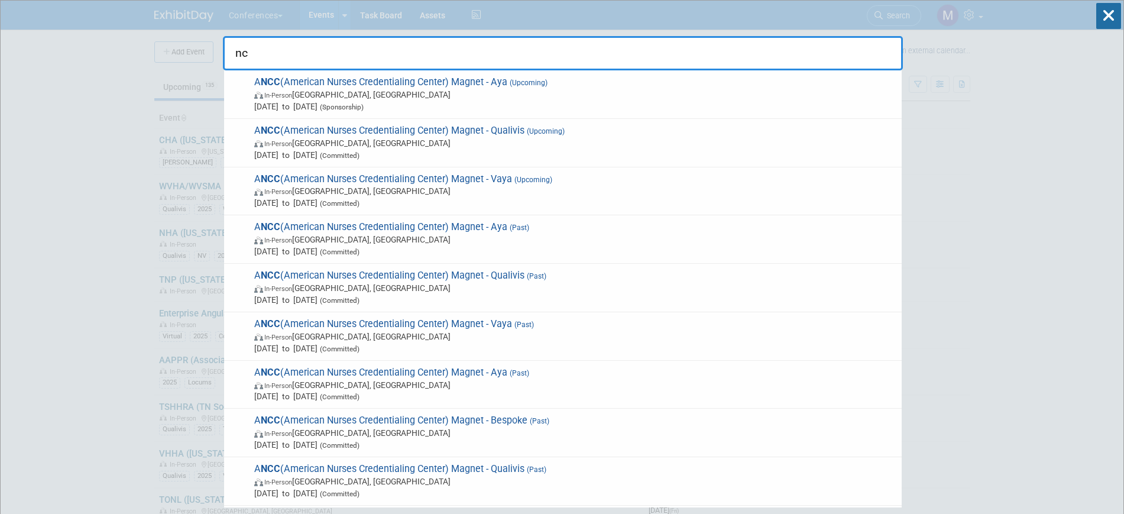
type input "n"
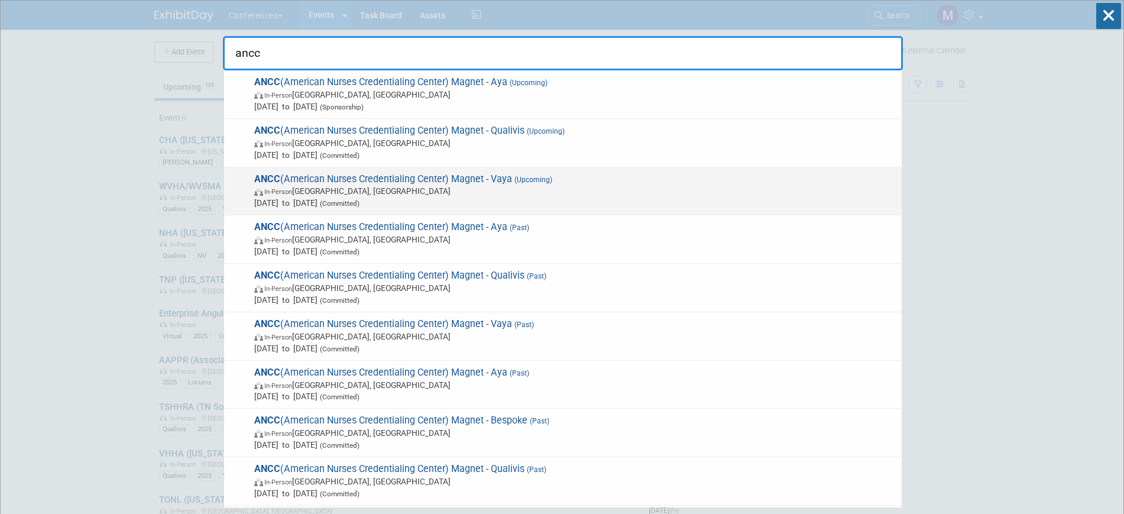
type input "ancc"
click at [515, 188] on span "In-Person [GEOGRAPHIC_DATA], [GEOGRAPHIC_DATA]" at bounding box center [574, 191] width 641 height 12
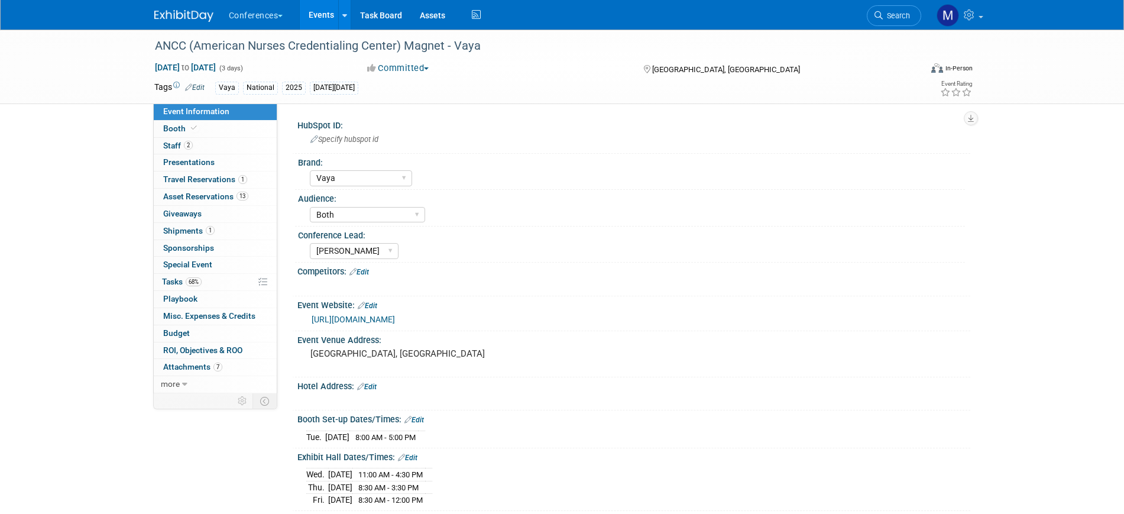
select select "Vaya"
select select "Both"
select select "[PERSON_NAME]"
click at [212, 280] on link "68% Tasks 68%" at bounding box center [215, 282] width 123 height 17
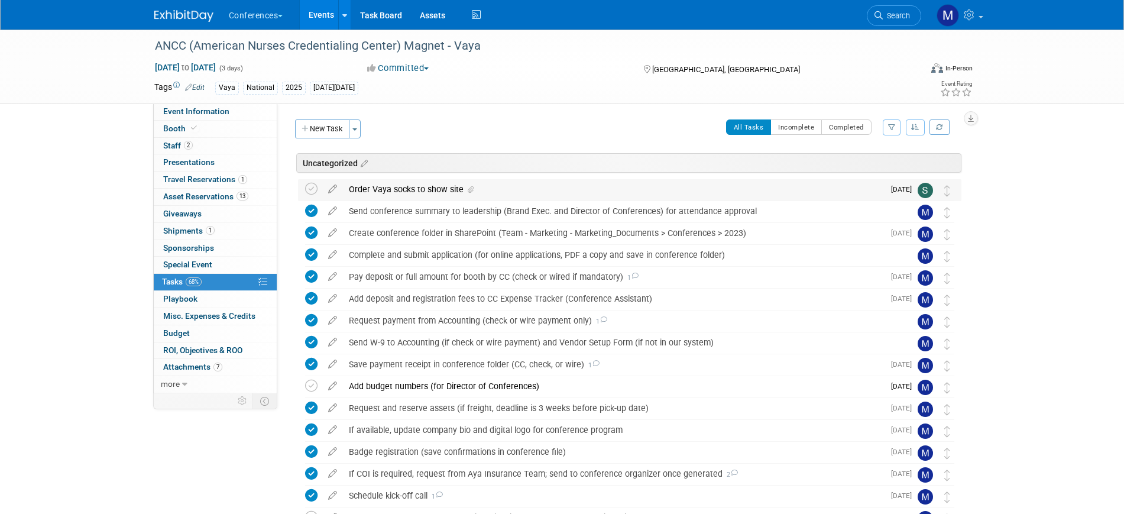
click at [417, 192] on div "Order Vaya socks to show site" at bounding box center [613, 189] width 541 height 20
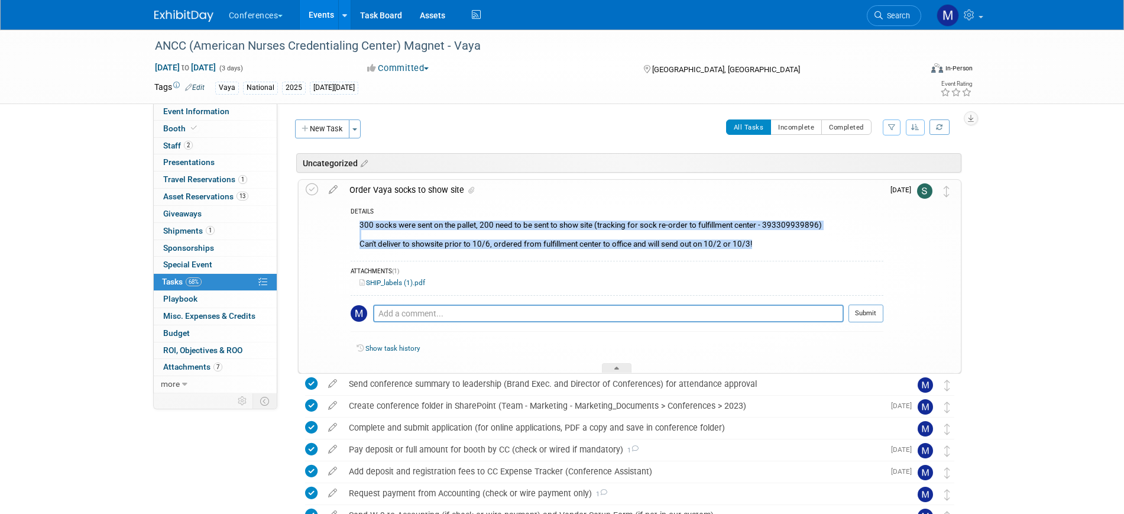
drag, startPoint x: 674, startPoint y: 244, endPoint x: 358, endPoint y: 226, distance: 316.7
click at [358, 226] on div "300 socks were sent on the pallet, 200 need to be sent to show site (tracking f…" at bounding box center [617, 236] width 533 height 37
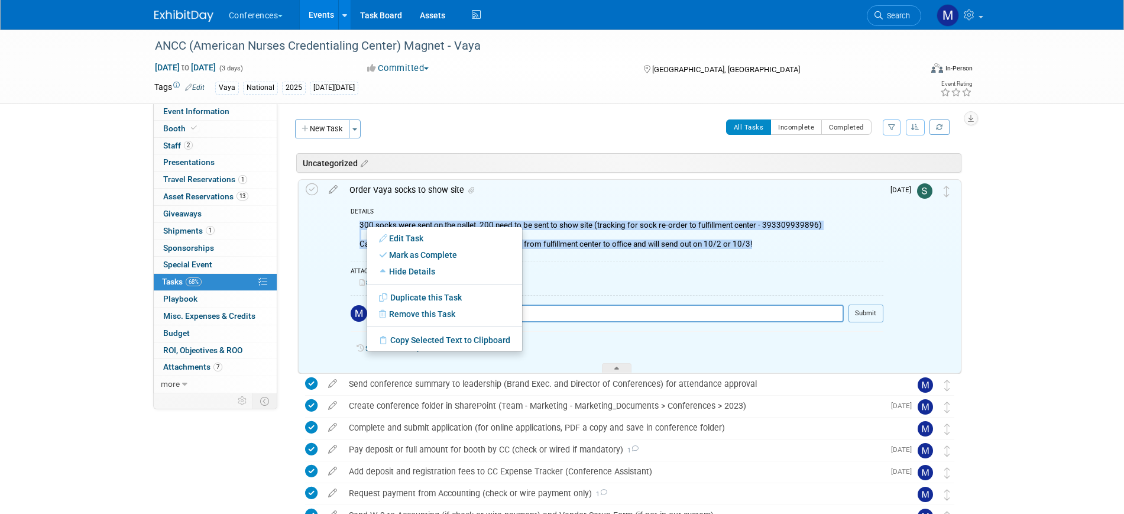
click at [314, 221] on td at bounding box center [314, 276] width 17 height 193
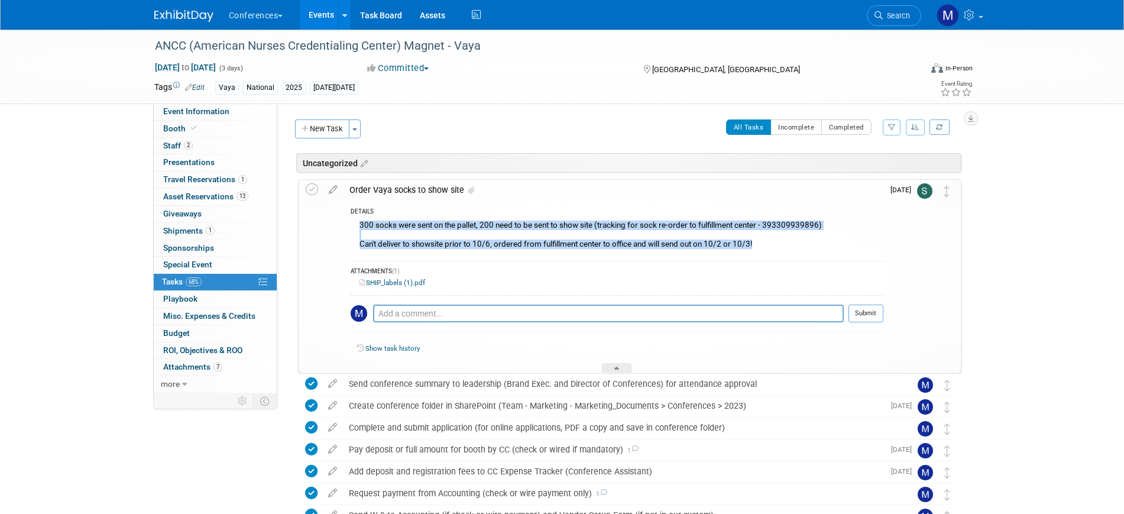
click at [541, 242] on div "300 socks were sent on the pallet, 200 need to be sent to show site (tracking f…" at bounding box center [617, 236] width 533 height 37
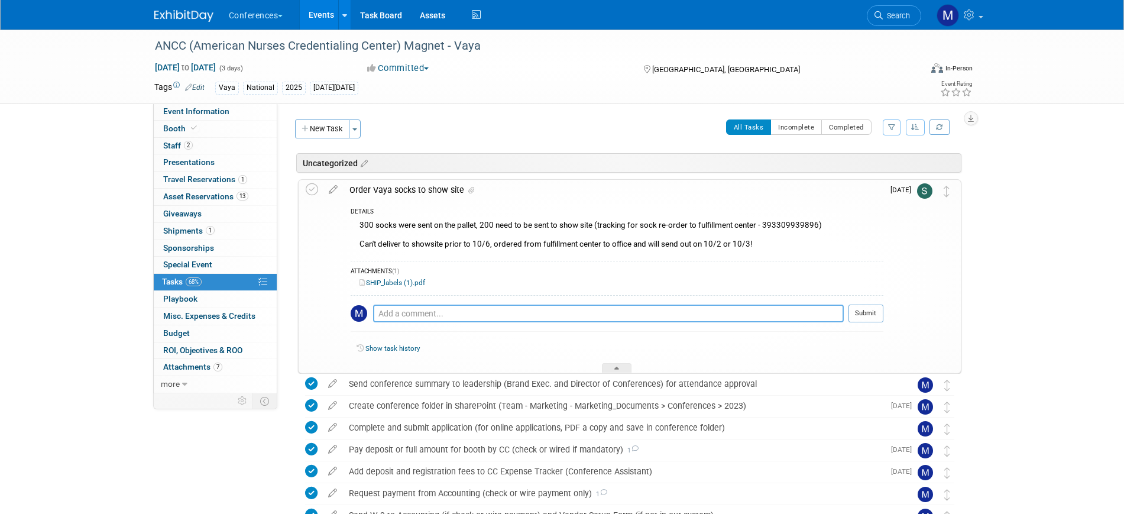
click at [398, 312] on textarea at bounding box center [608, 313] width 471 height 18
type textarea "9/25- Socks arrived to office"
click at [864, 314] on button "Submit" at bounding box center [865, 313] width 35 height 18
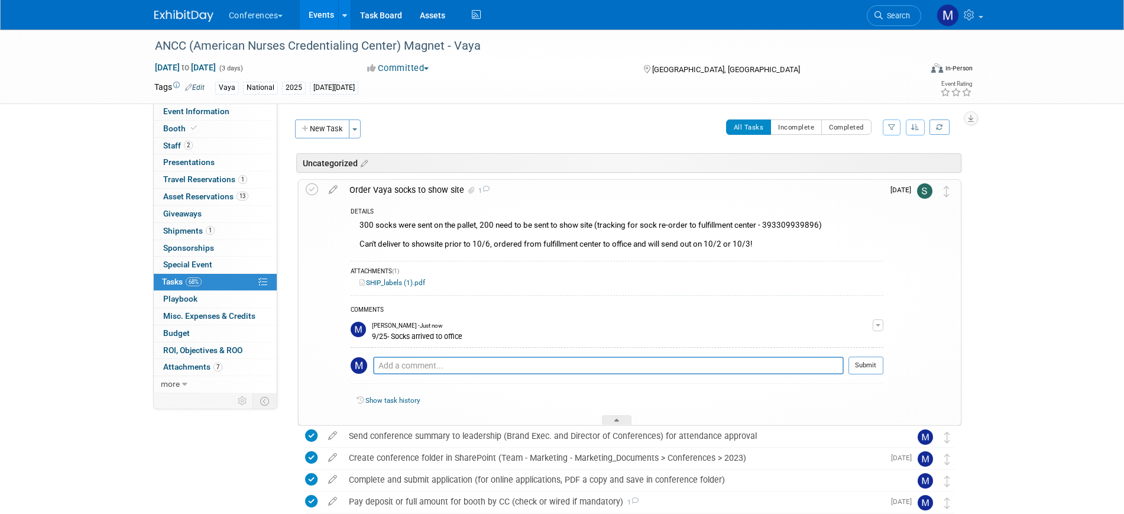
click at [459, 192] on div "Order Vaya socks to show site 1" at bounding box center [613, 190] width 540 height 20
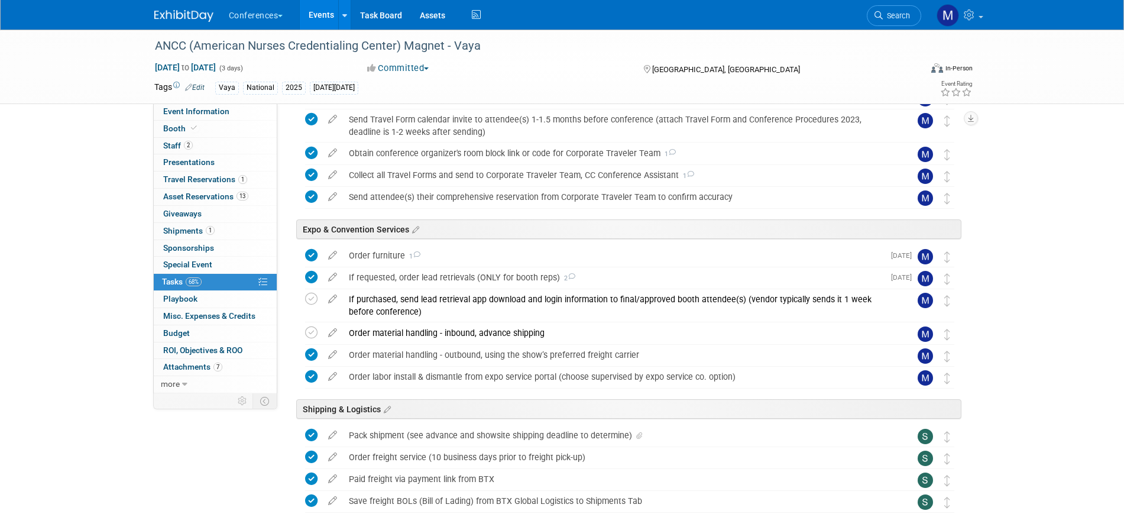
scroll to position [517, 0]
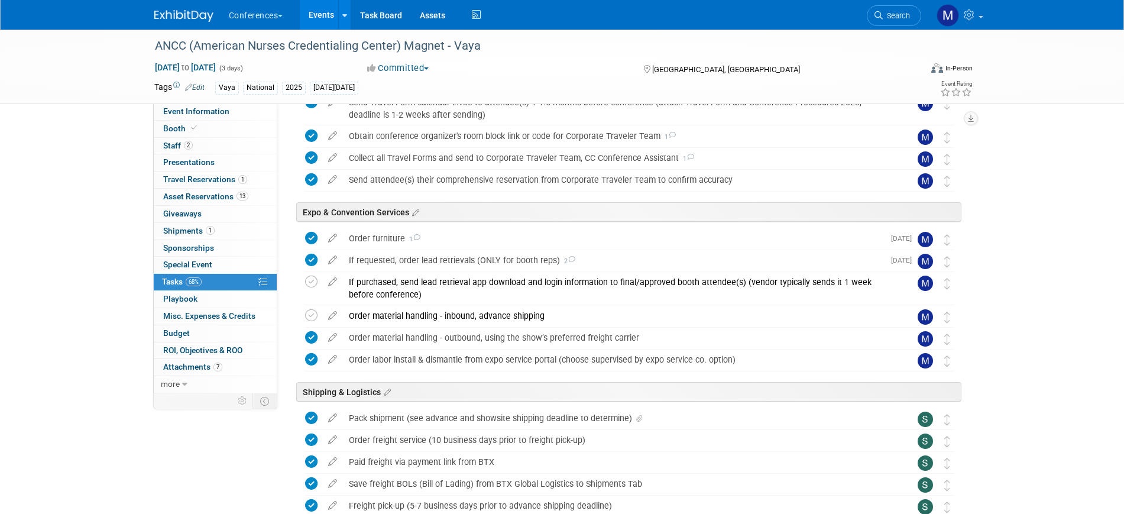
click at [194, 12] on img at bounding box center [183, 16] width 59 height 12
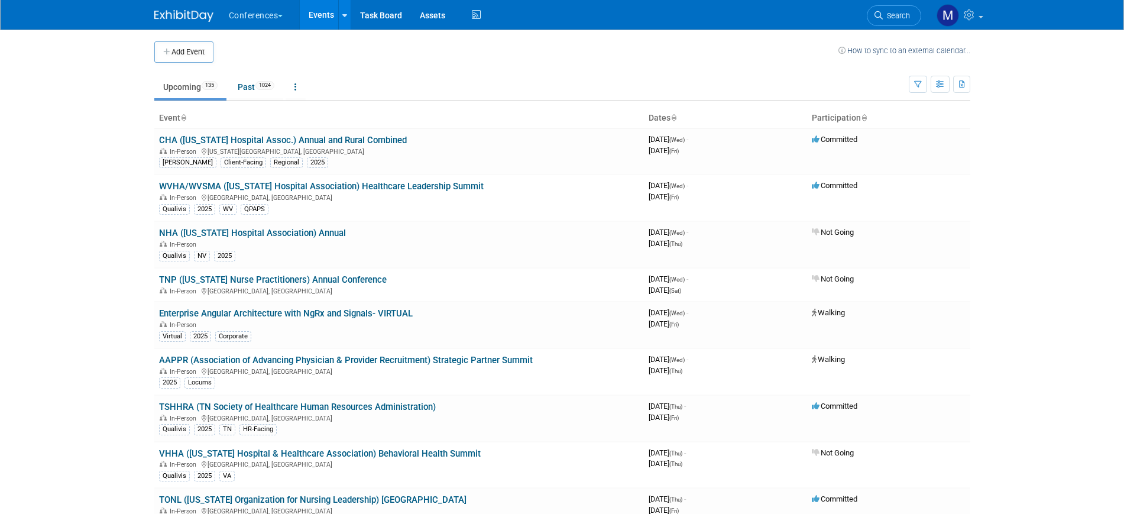
click at [885, 16] on span "Search" at bounding box center [896, 15] width 27 height 9
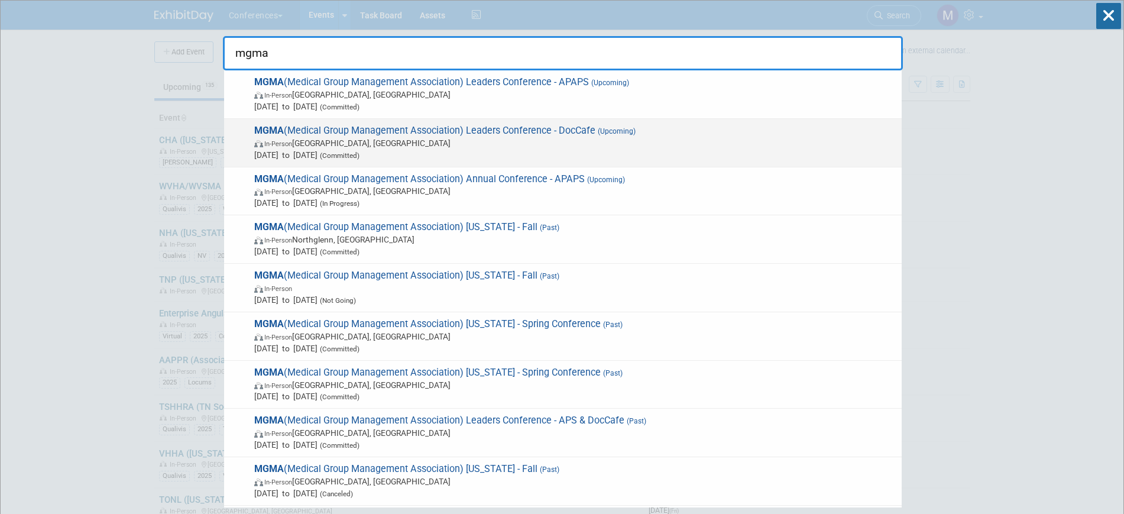
type input "mgma"
click at [602, 147] on span "In-Person [GEOGRAPHIC_DATA], [GEOGRAPHIC_DATA]" at bounding box center [574, 143] width 641 height 12
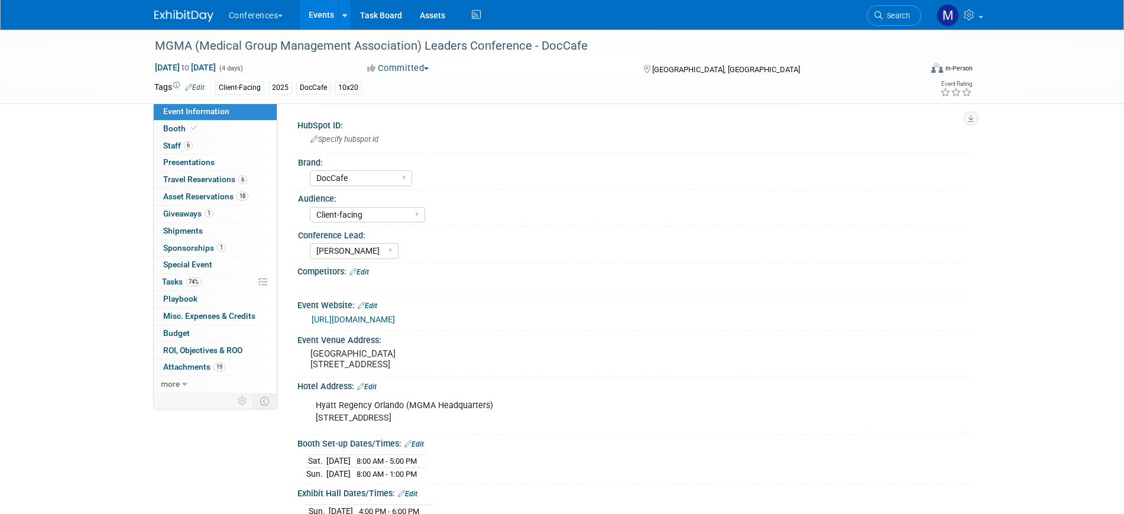
select select "DocCafe"
select select "Client-facing"
select select "[PERSON_NAME]"
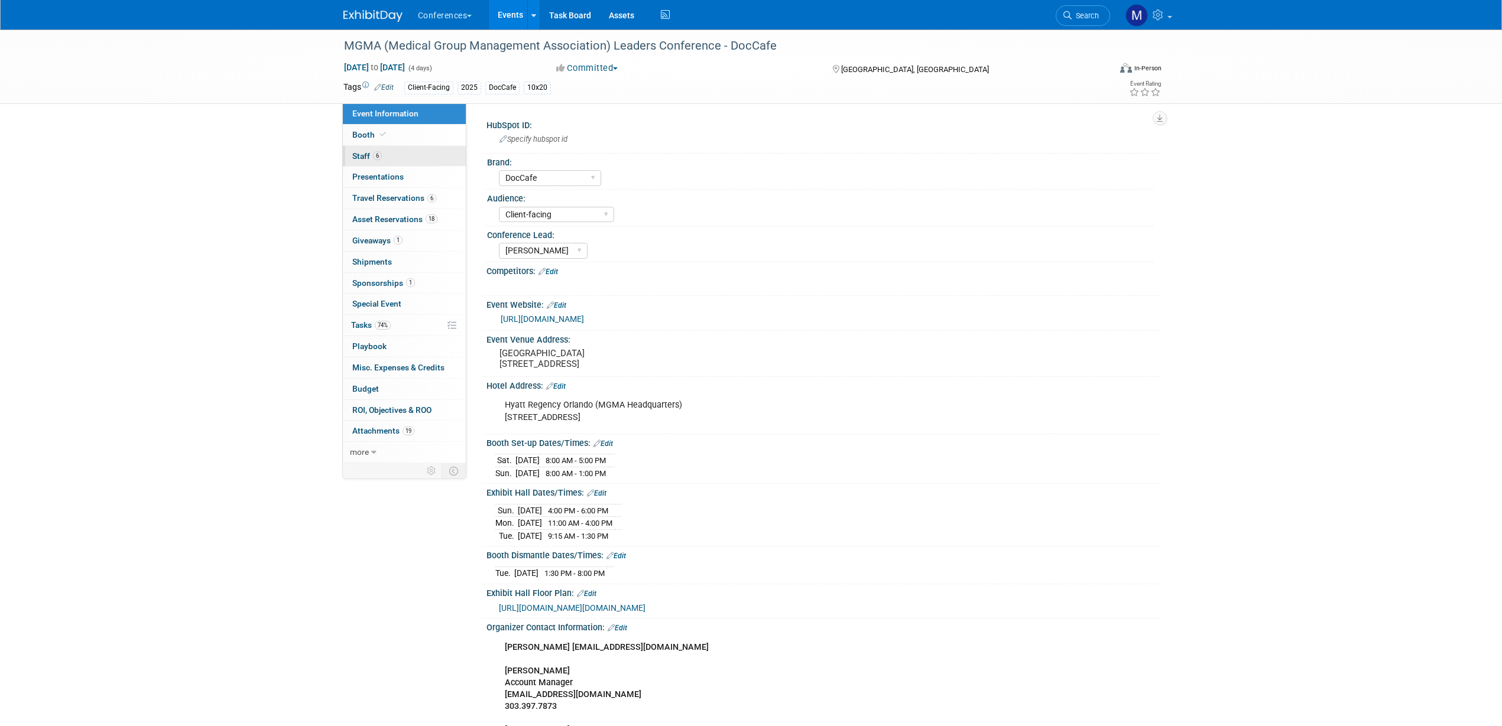
click at [422, 150] on link "6 Staff 6" at bounding box center [404, 156] width 123 height 21
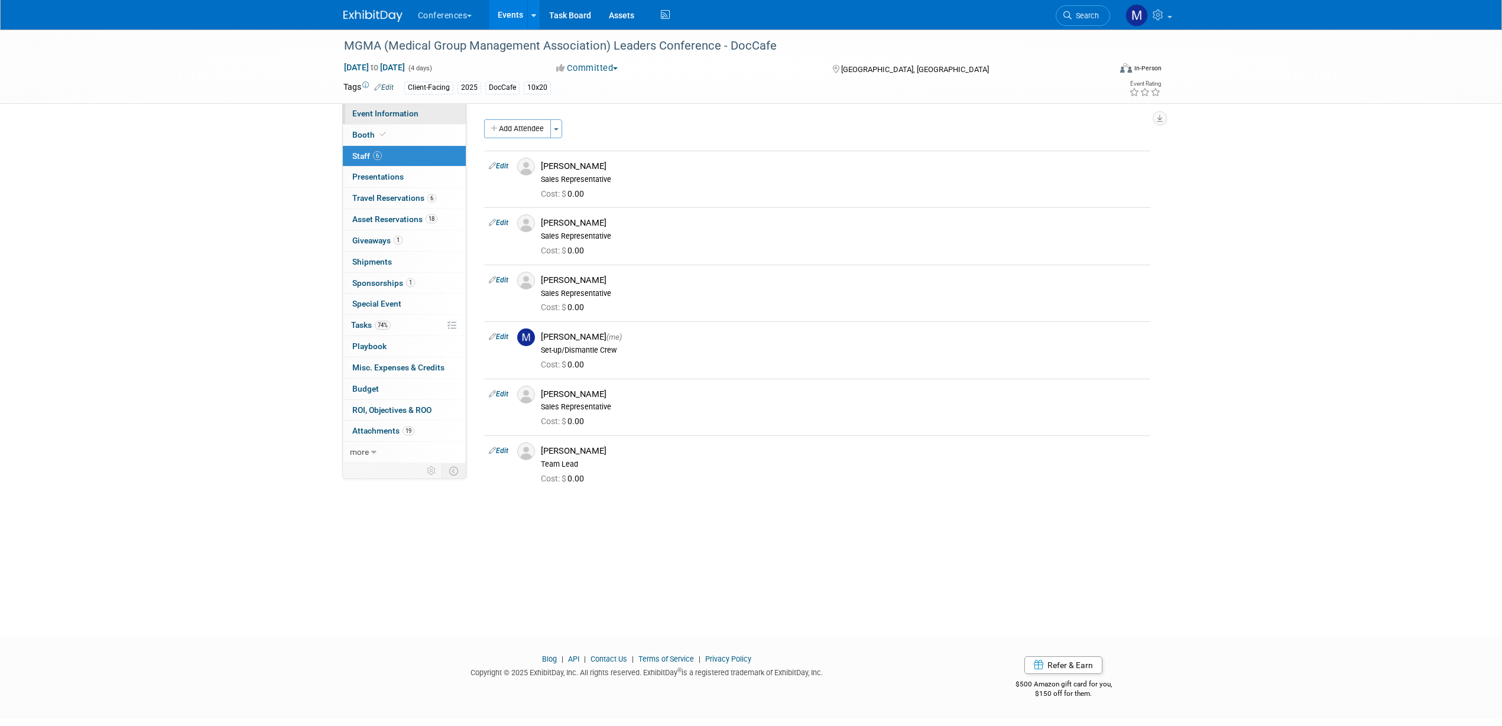
click at [387, 118] on span "Event Information" at bounding box center [385, 113] width 66 height 9
select select "DocCafe"
select select "Client-facing"
select select "Marygrace"
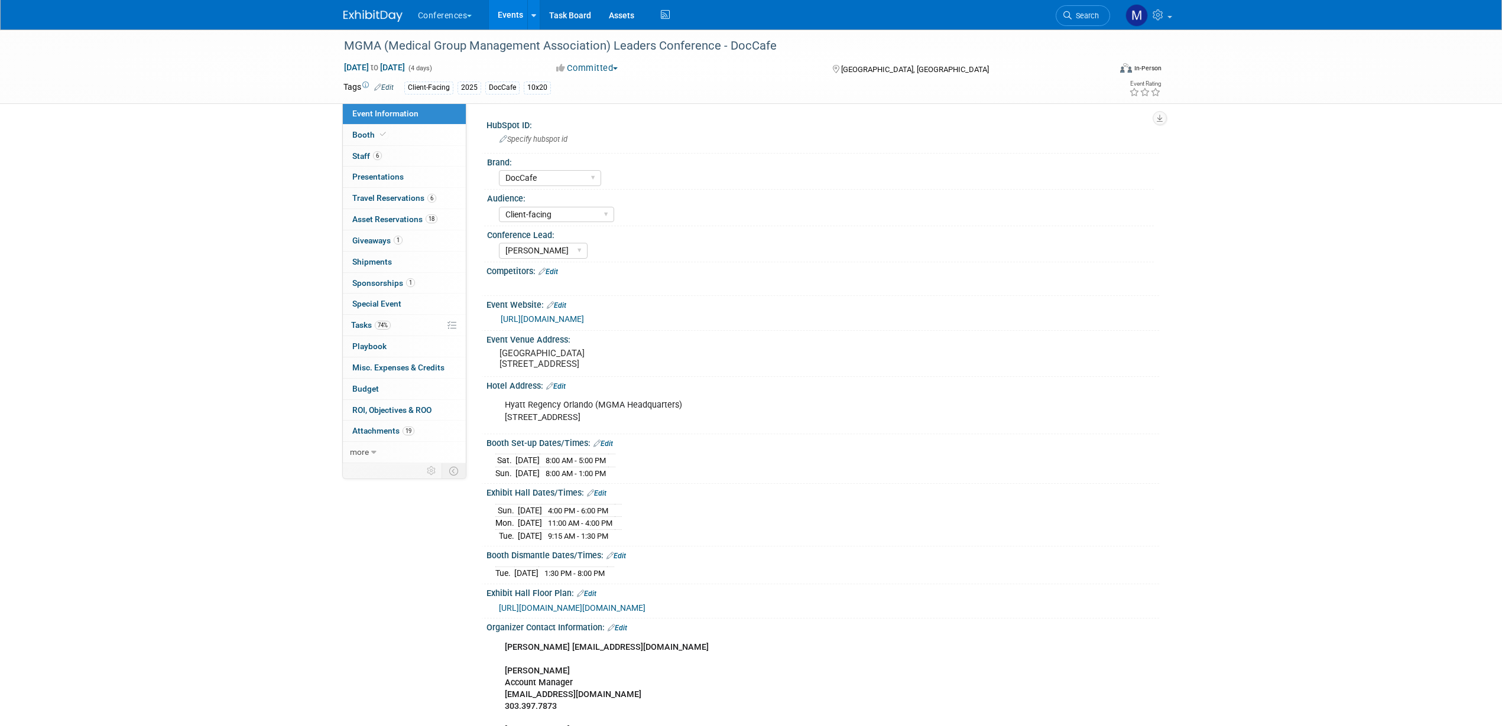
scroll to position [74, 0]
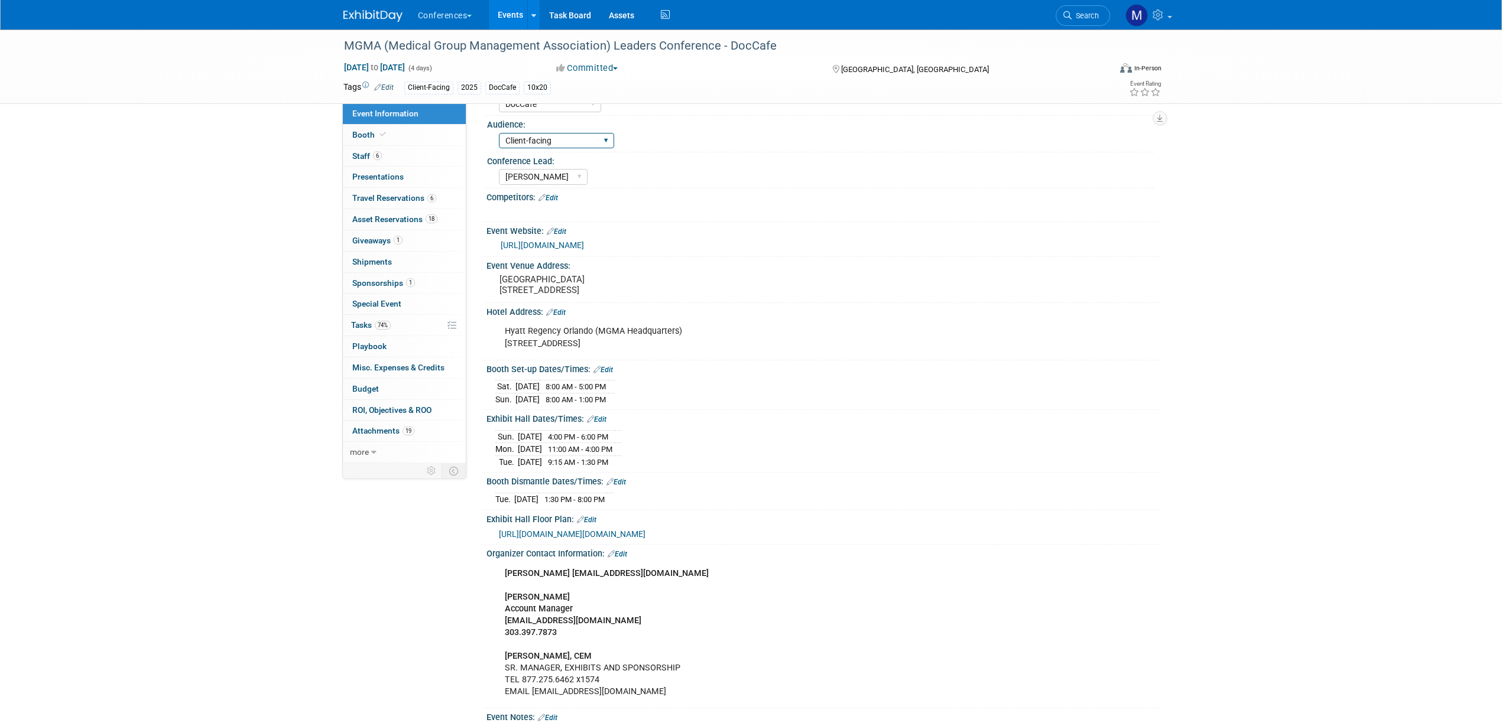
drag, startPoint x: 416, startPoint y: 156, endPoint x: 504, endPoint y: 220, distance: 108.8
click at [416, 155] on link "6 Staff 6" at bounding box center [404, 156] width 123 height 21
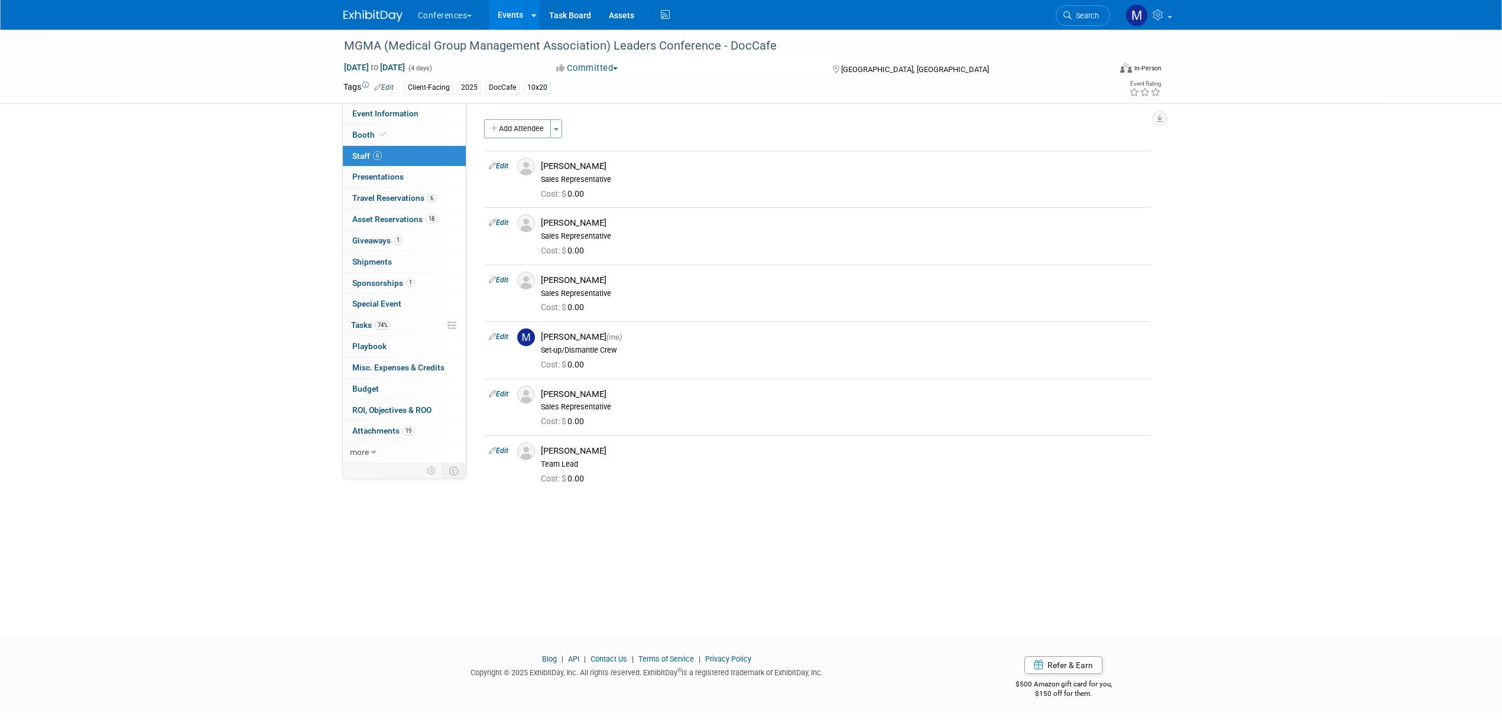
click at [377, 8] on link at bounding box center [379, 9] width 73 height 9
